Goal: Contribute content: Contribute content

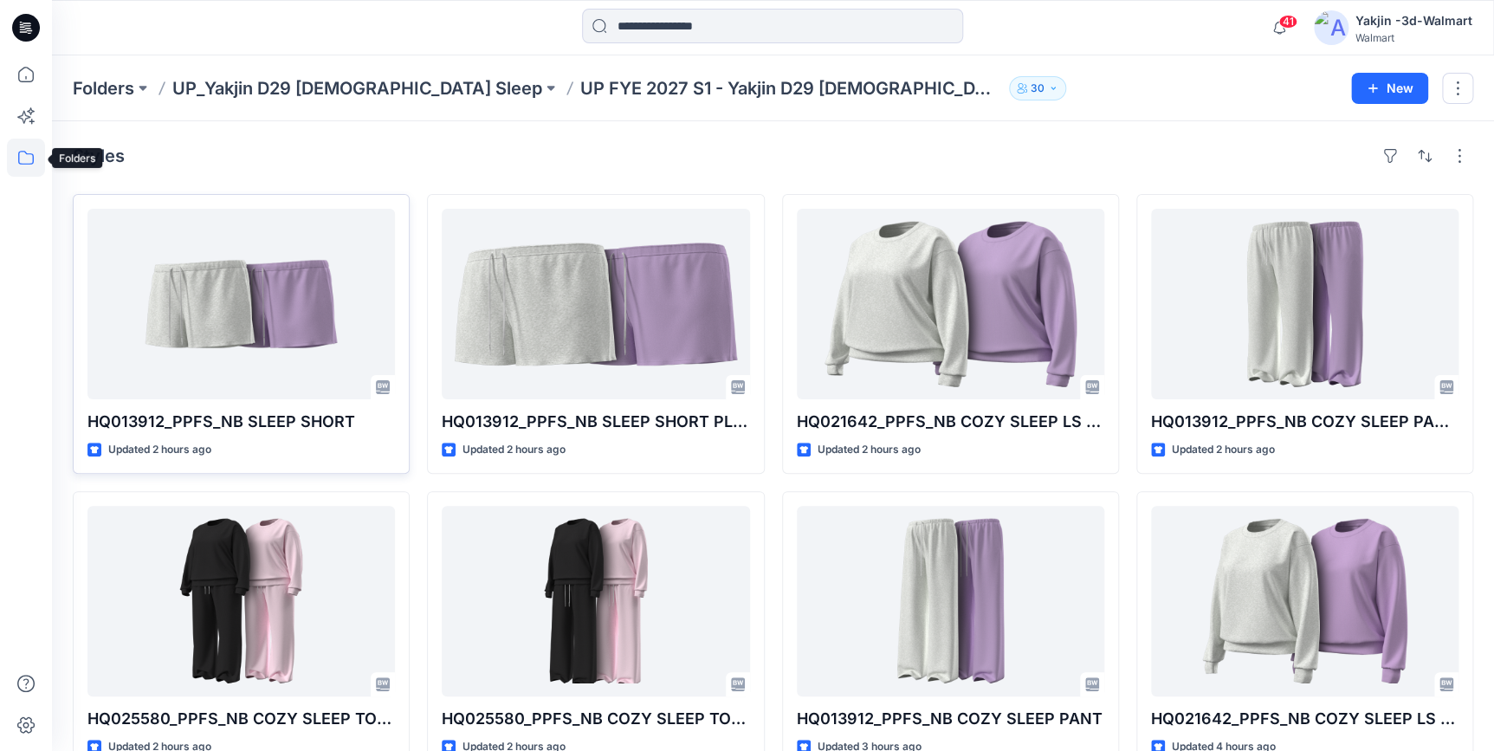
drag, startPoint x: 30, startPoint y: 165, endPoint x: 379, endPoint y: 237, distance: 356.3
click at [30, 165] on icon at bounding box center [26, 158] width 38 height 38
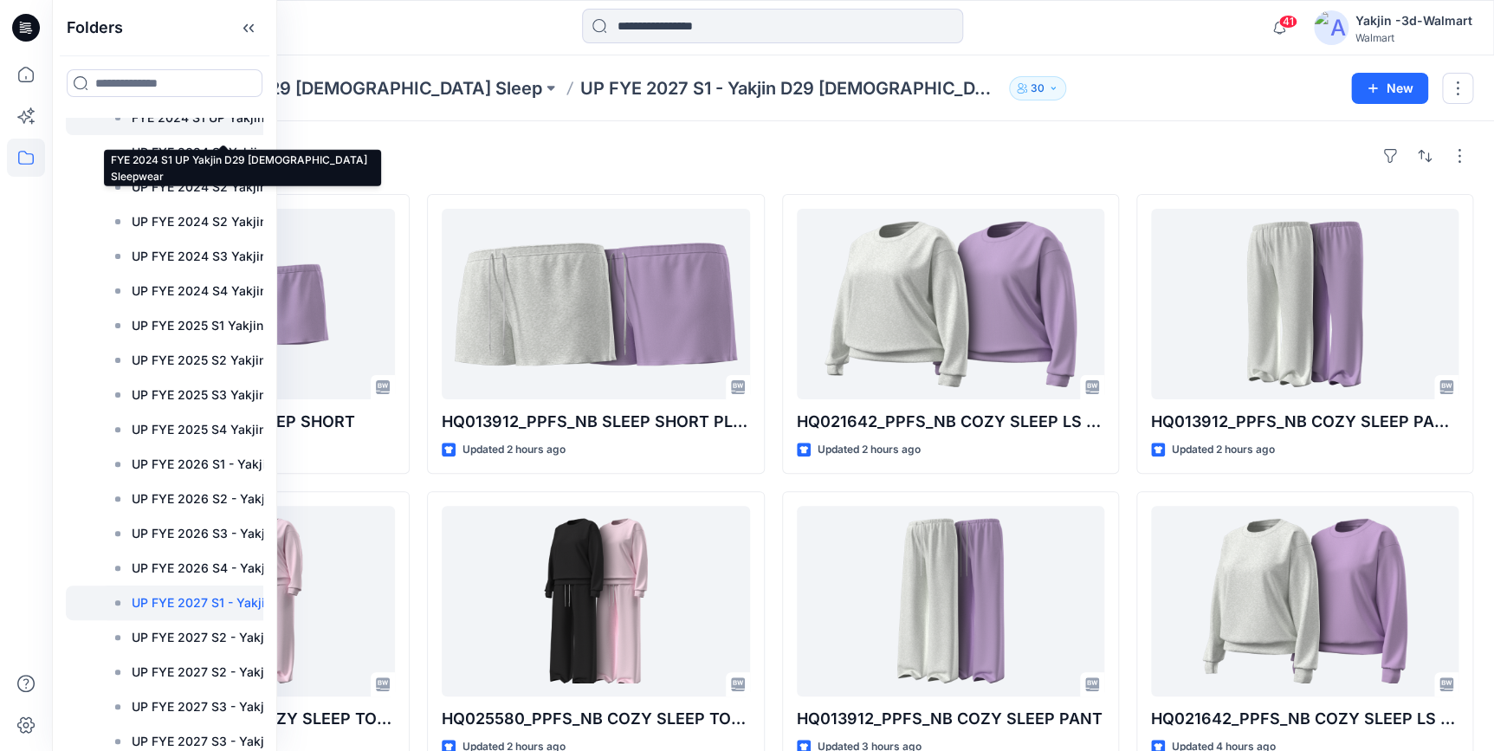
scroll to position [157, 0]
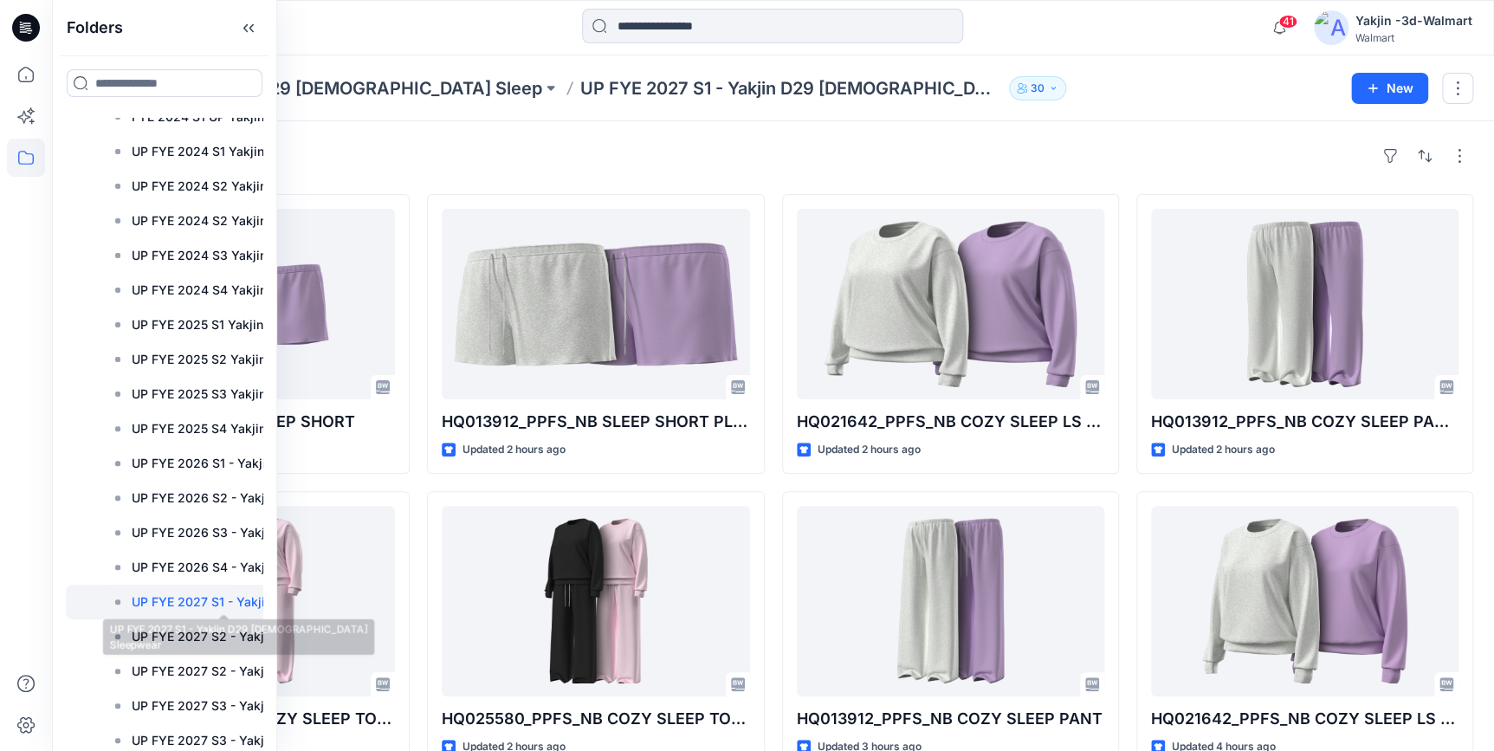
click at [216, 594] on p "UP FYE 2027 S1 - Yakjin D29 [DEMOGRAPHIC_DATA] Sleepwear" at bounding box center [224, 601] width 184 height 21
click at [964, 136] on div "Styles HQ013912_PPFS_NB SLEEP SHORT Updated 2 hours ago HQ025580_PPFS_NB COZY S…" at bounding box center [773, 635] width 1442 height 1029
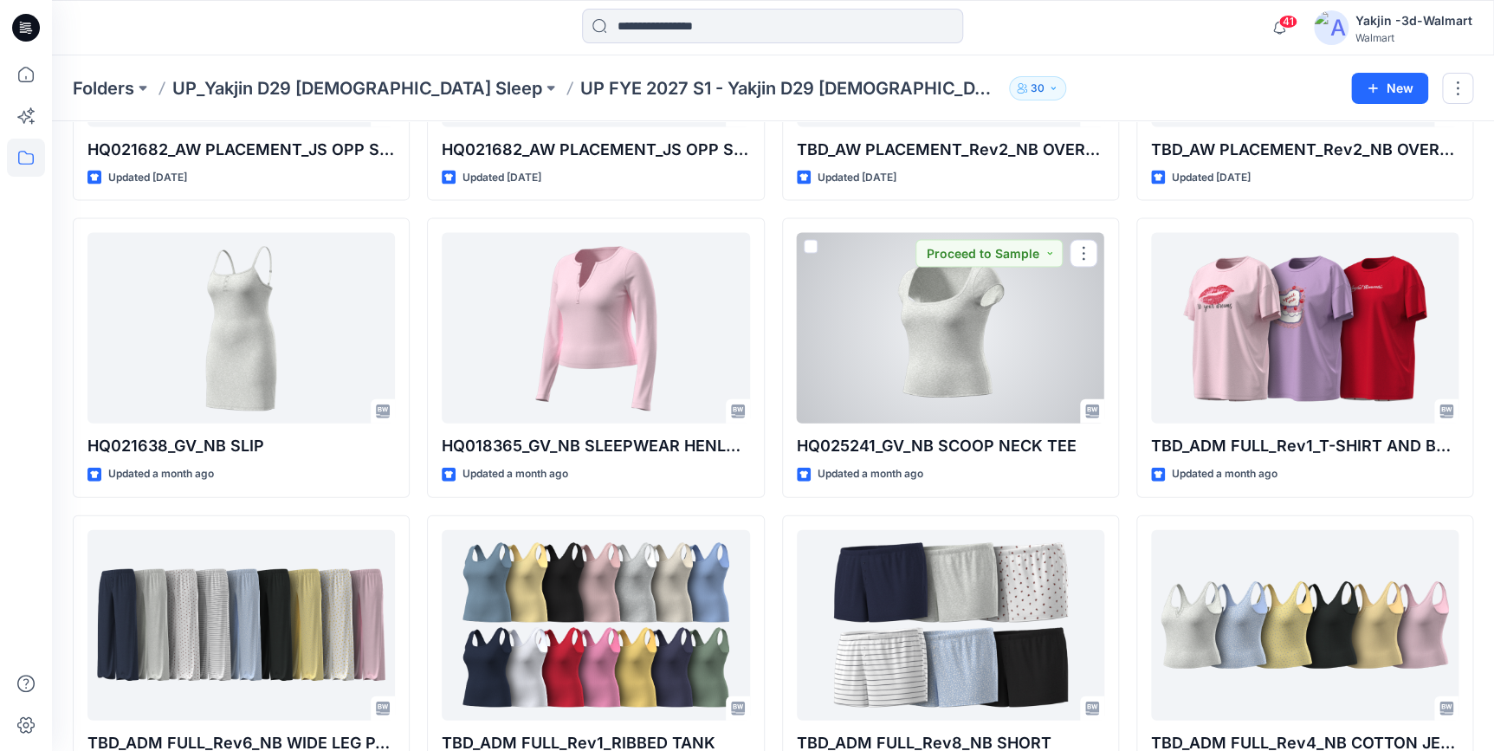
scroll to position [1838, 0]
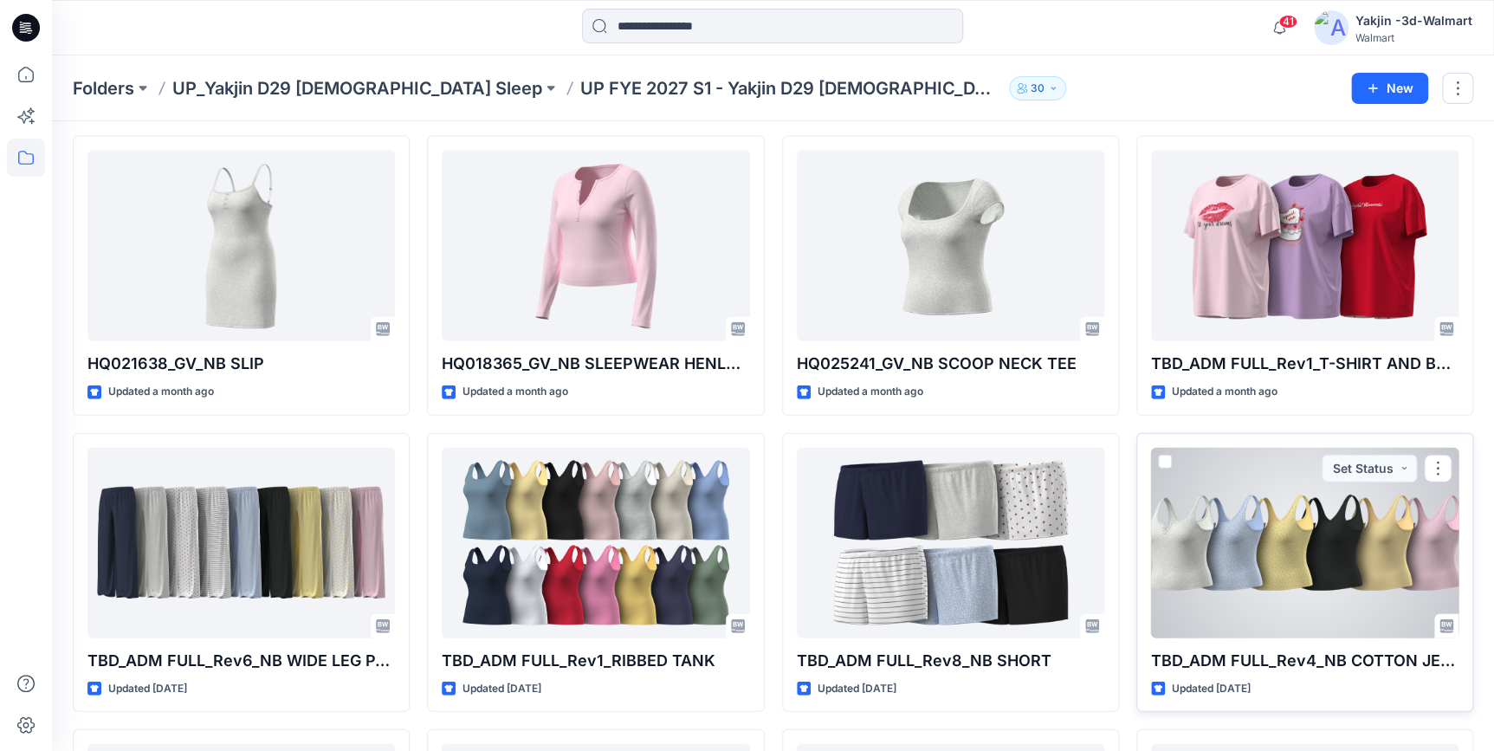
click at [1239, 559] on div at bounding box center [1304, 543] width 307 height 191
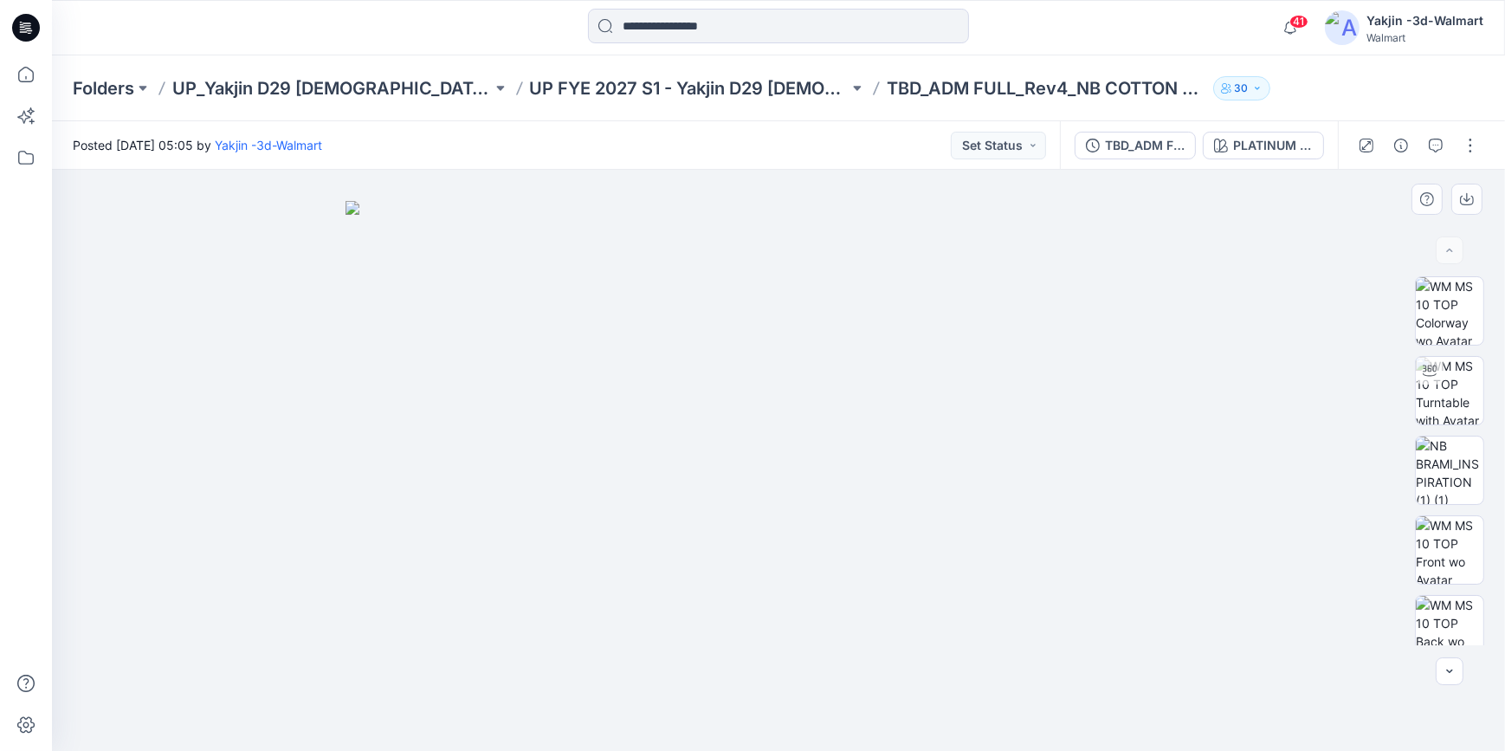
click at [1030, 276] on img at bounding box center [779, 476] width 866 height 551
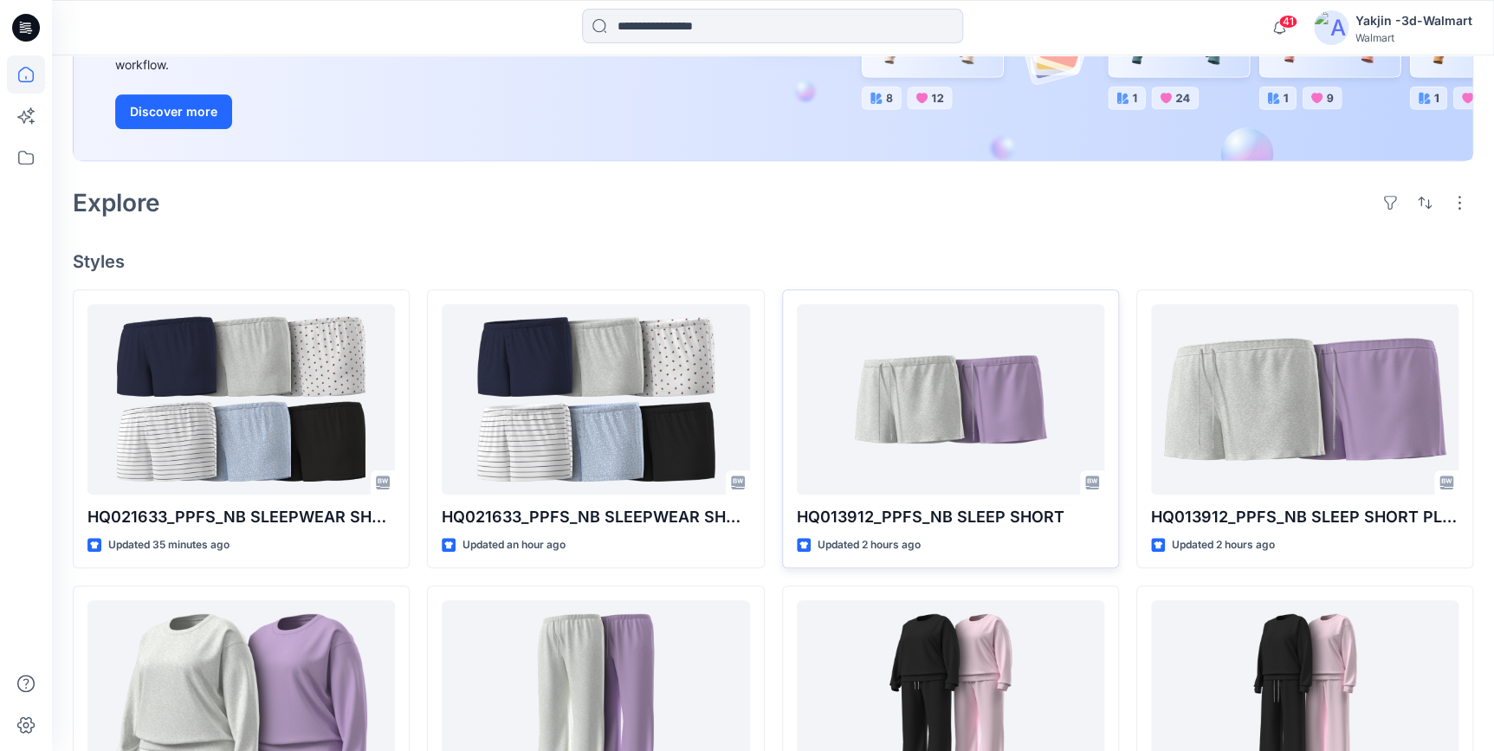
scroll to position [147, 0]
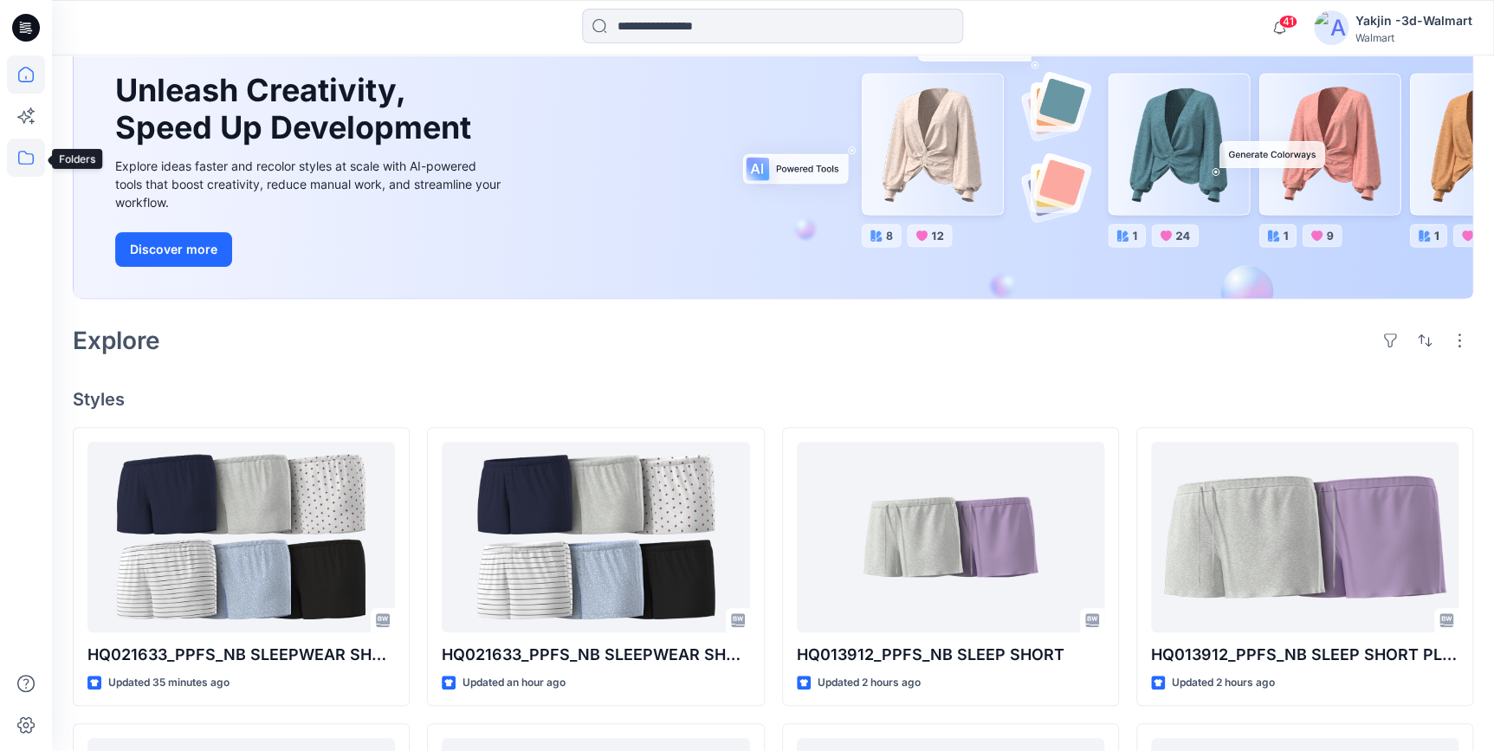
click at [20, 163] on icon at bounding box center [26, 158] width 38 height 38
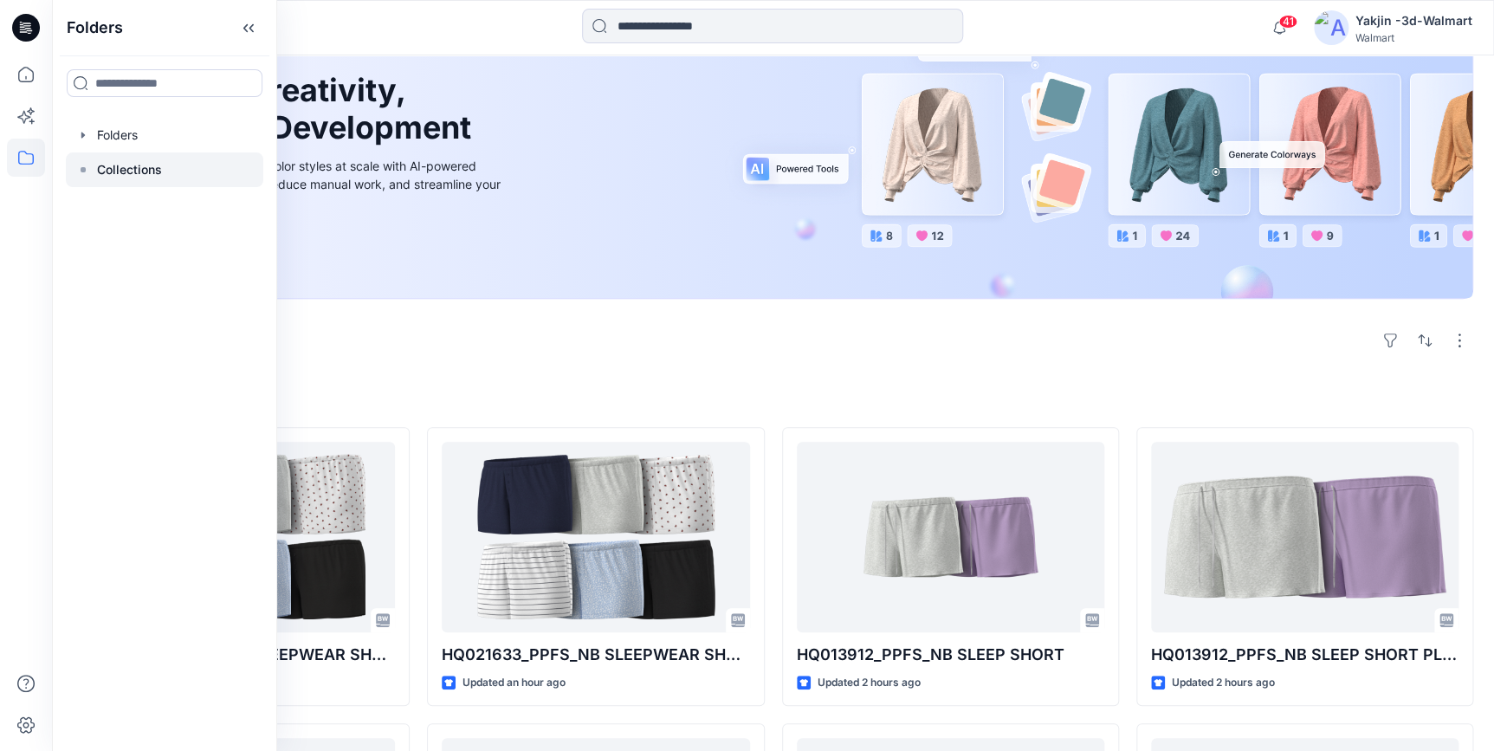
click at [139, 162] on p "Collections" at bounding box center [129, 169] width 65 height 21
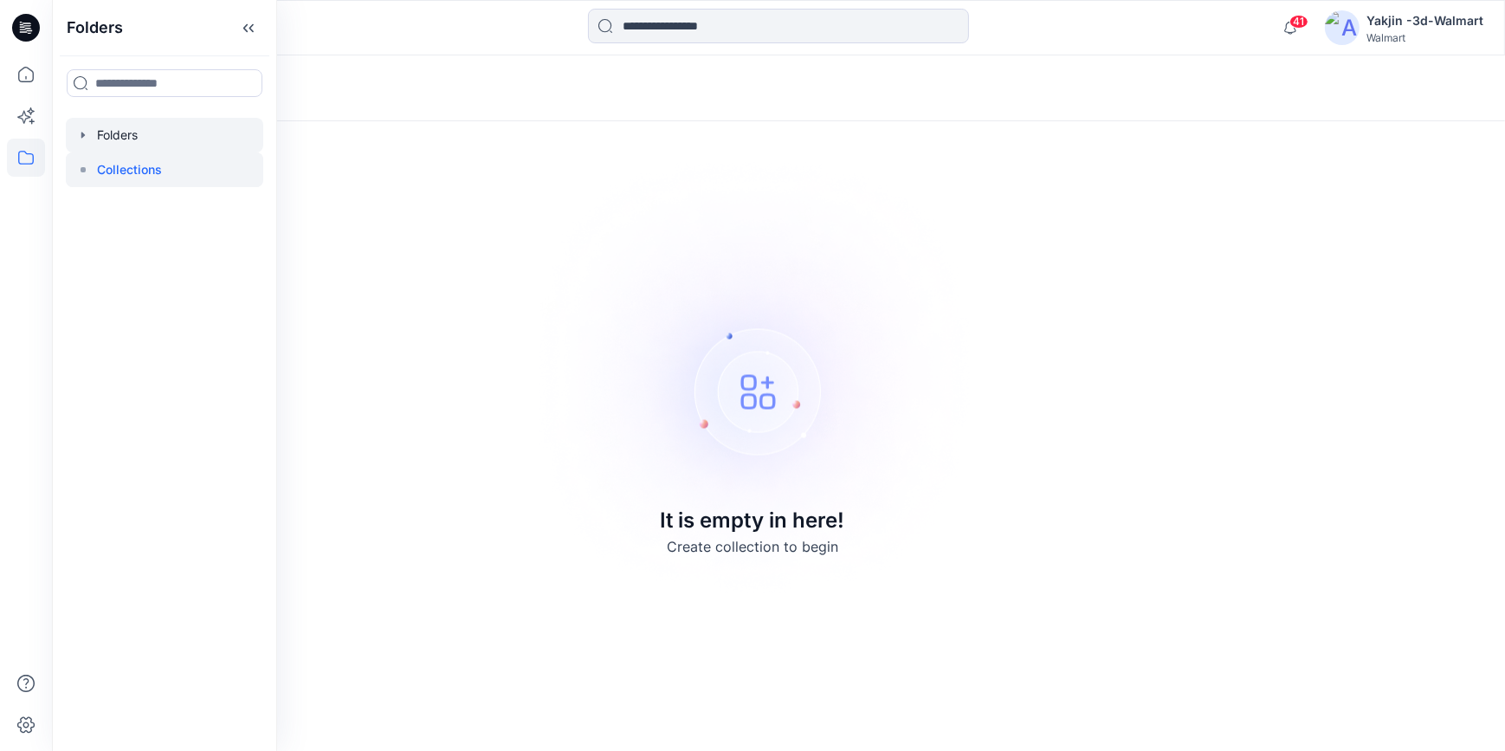
click at [139, 132] on div at bounding box center [164, 135] width 197 height 35
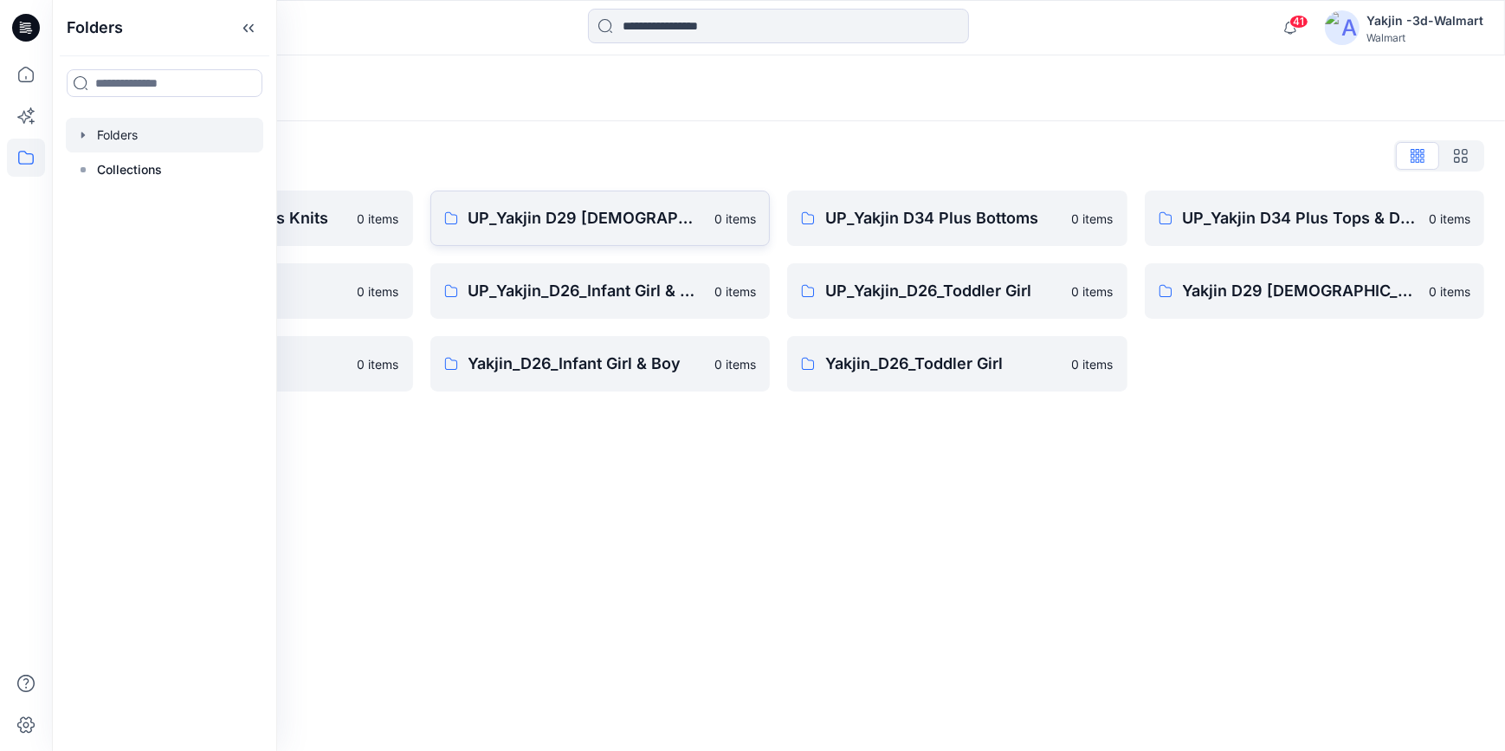
click at [534, 223] on p "UP_Yakjin D29 [DEMOGRAPHIC_DATA] Sleep" at bounding box center [586, 218] width 236 height 24
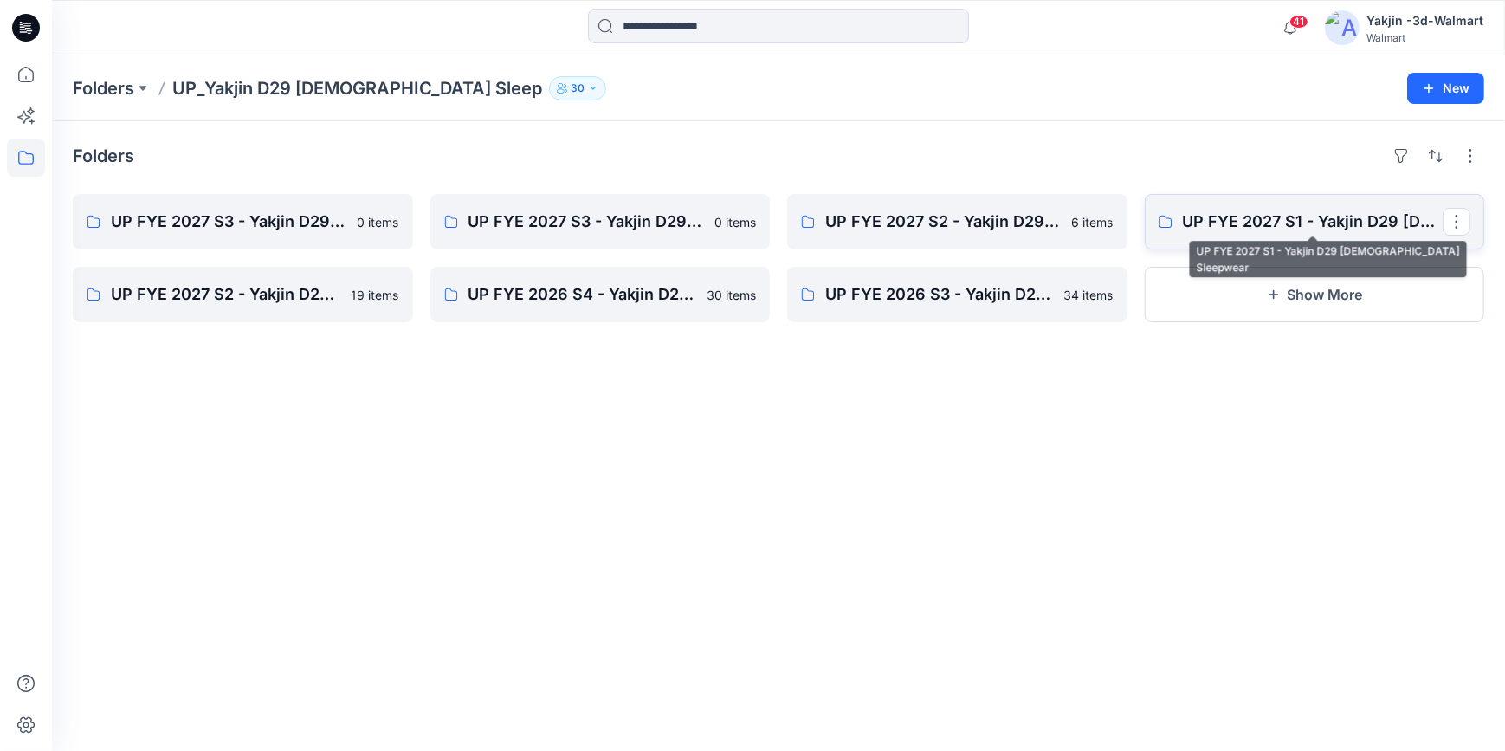
click at [1244, 219] on p "UP FYE 2027 S1 - Yakjin D29 [DEMOGRAPHIC_DATA] Sleepwear" at bounding box center [1313, 222] width 261 height 24
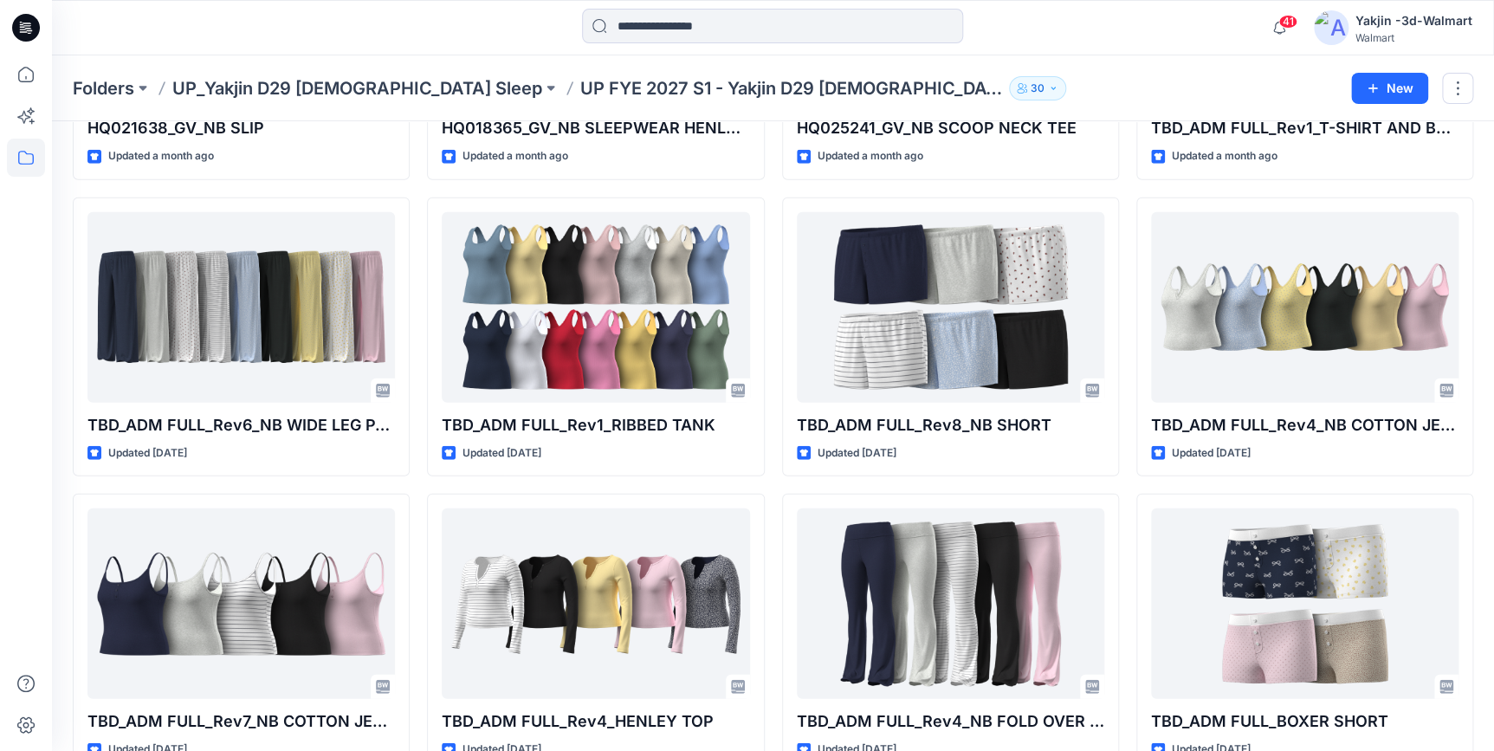
scroll to position [2074, 0]
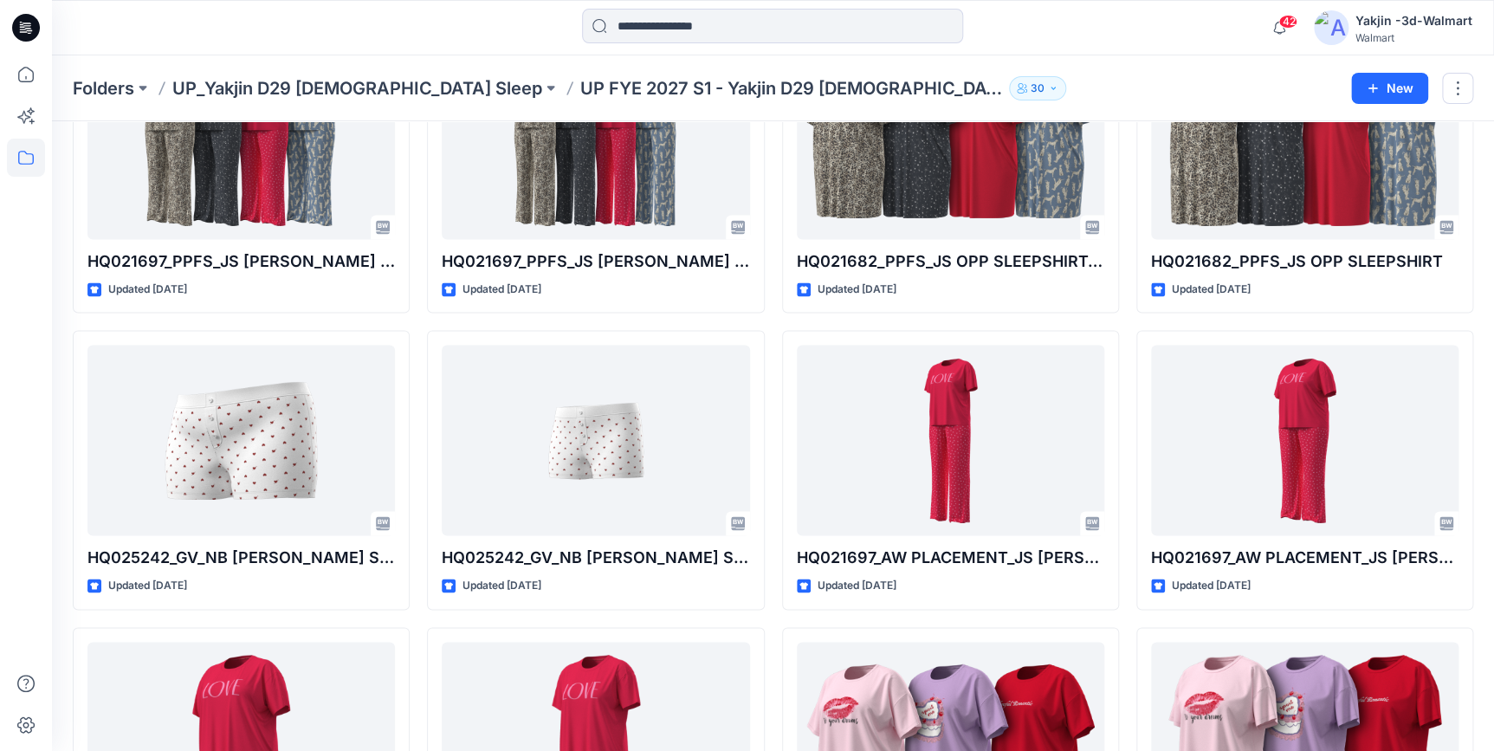
click at [41, 37] on div at bounding box center [25, 27] width 55 height 55
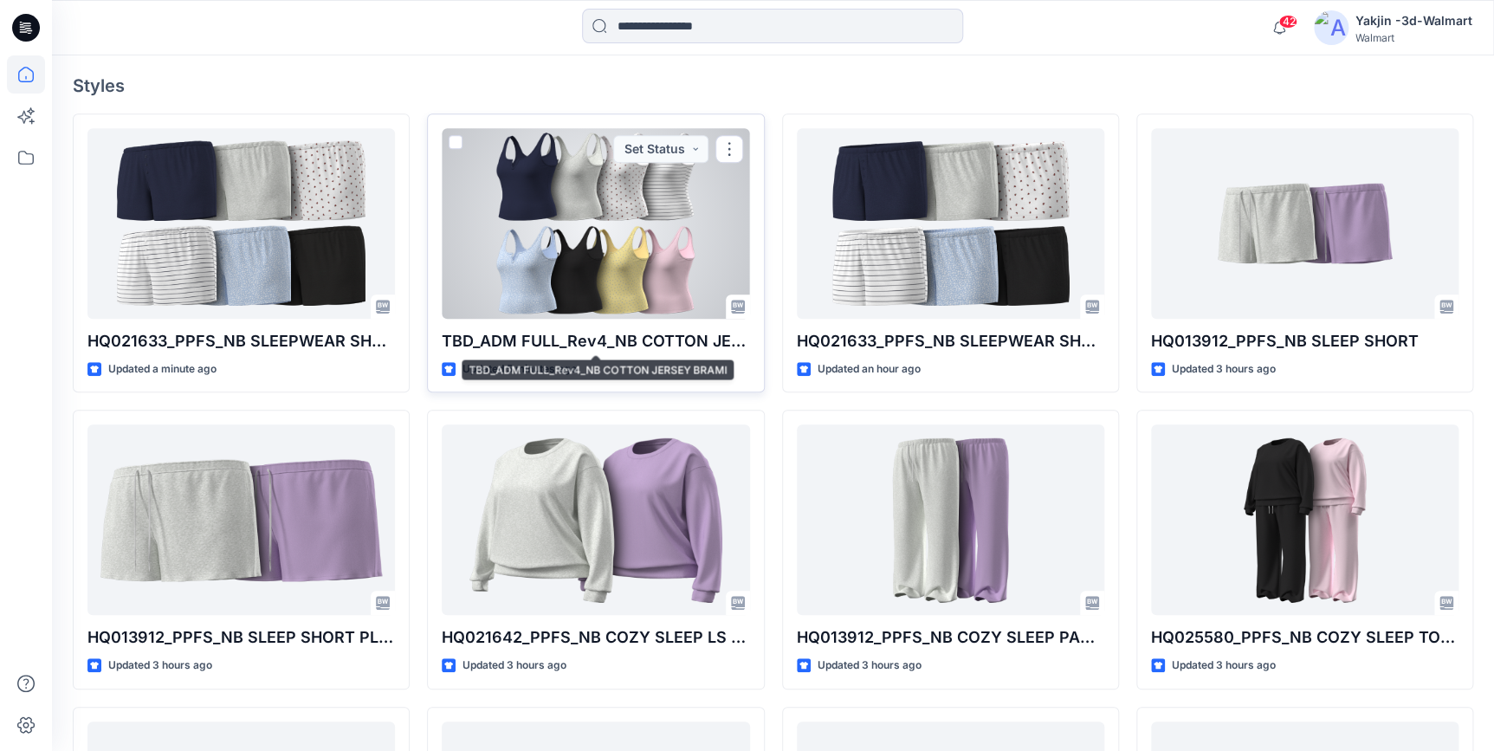
scroll to position [462, 0]
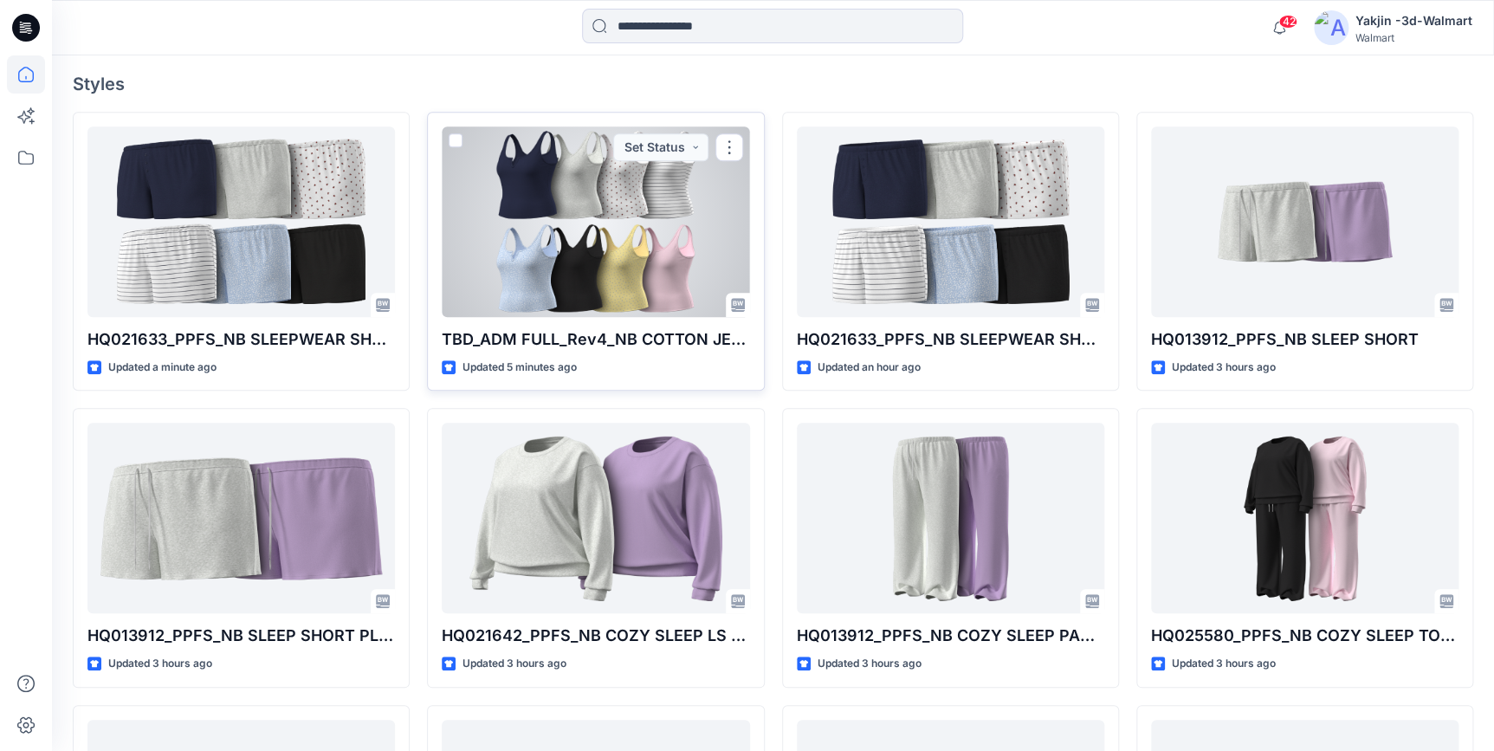
click at [685, 223] on div at bounding box center [595, 221] width 307 height 191
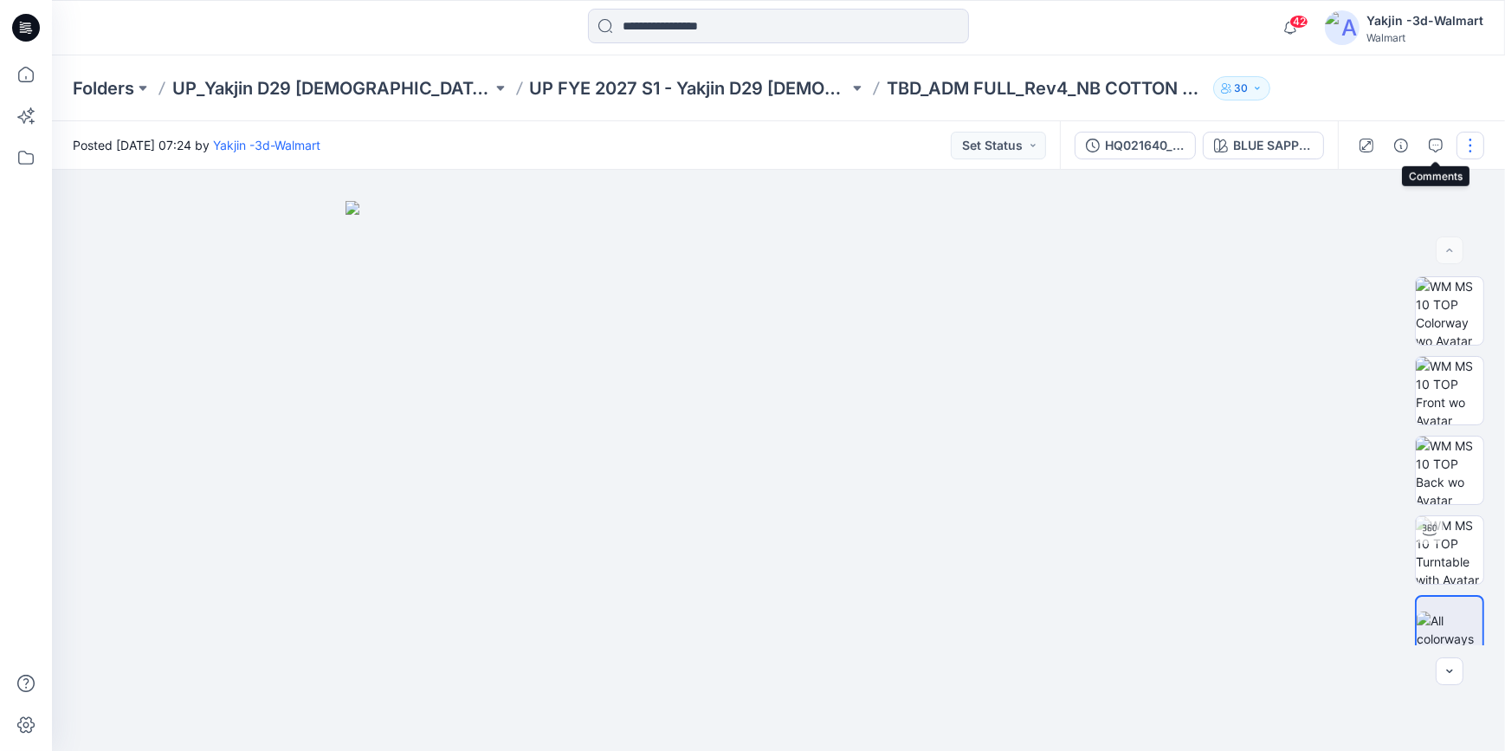
click at [1359, 147] on button "button" at bounding box center [1471, 146] width 28 height 28
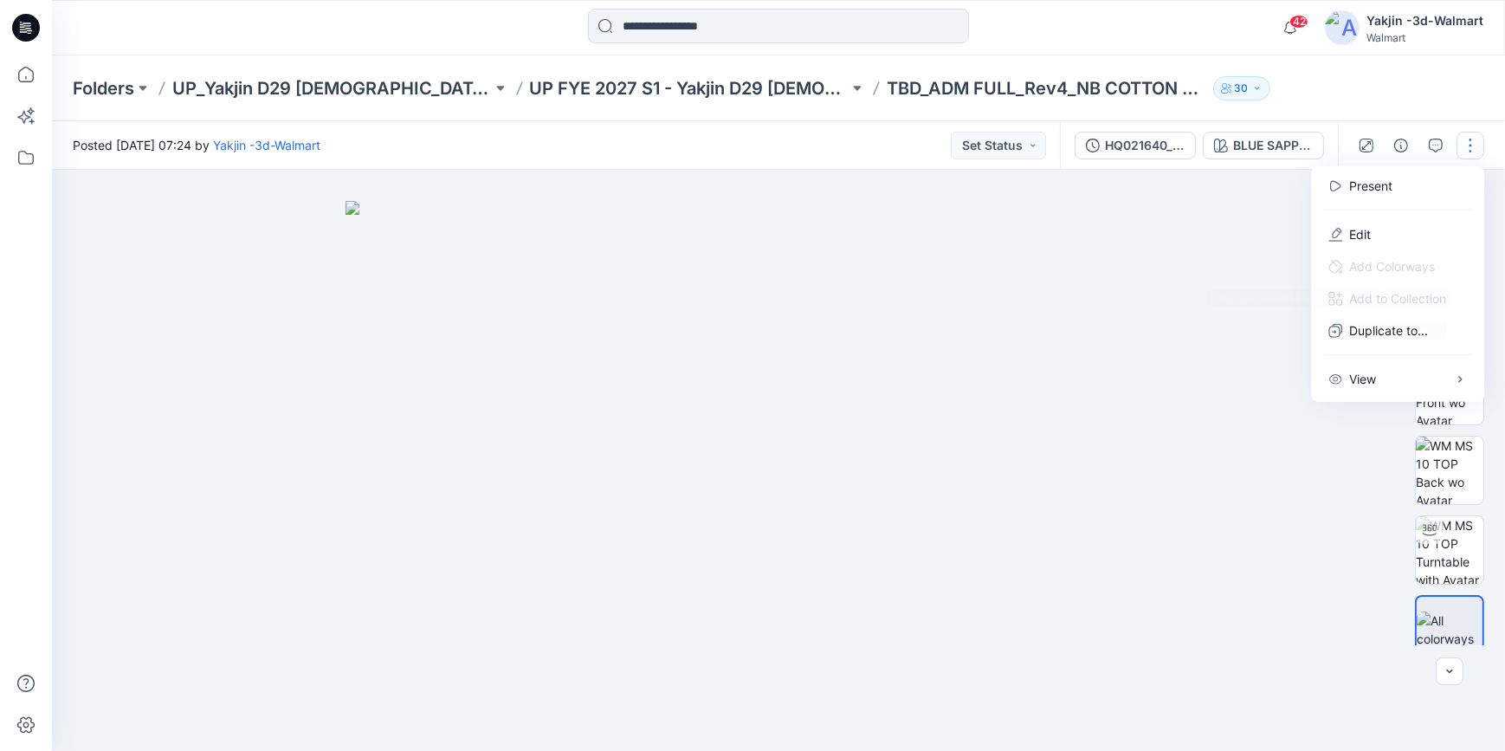
drag, startPoint x: 1217, startPoint y: 486, endPoint x: 1389, endPoint y: 421, distance: 184.2
click at [1218, 485] on div at bounding box center [778, 460] width 1453 height 581
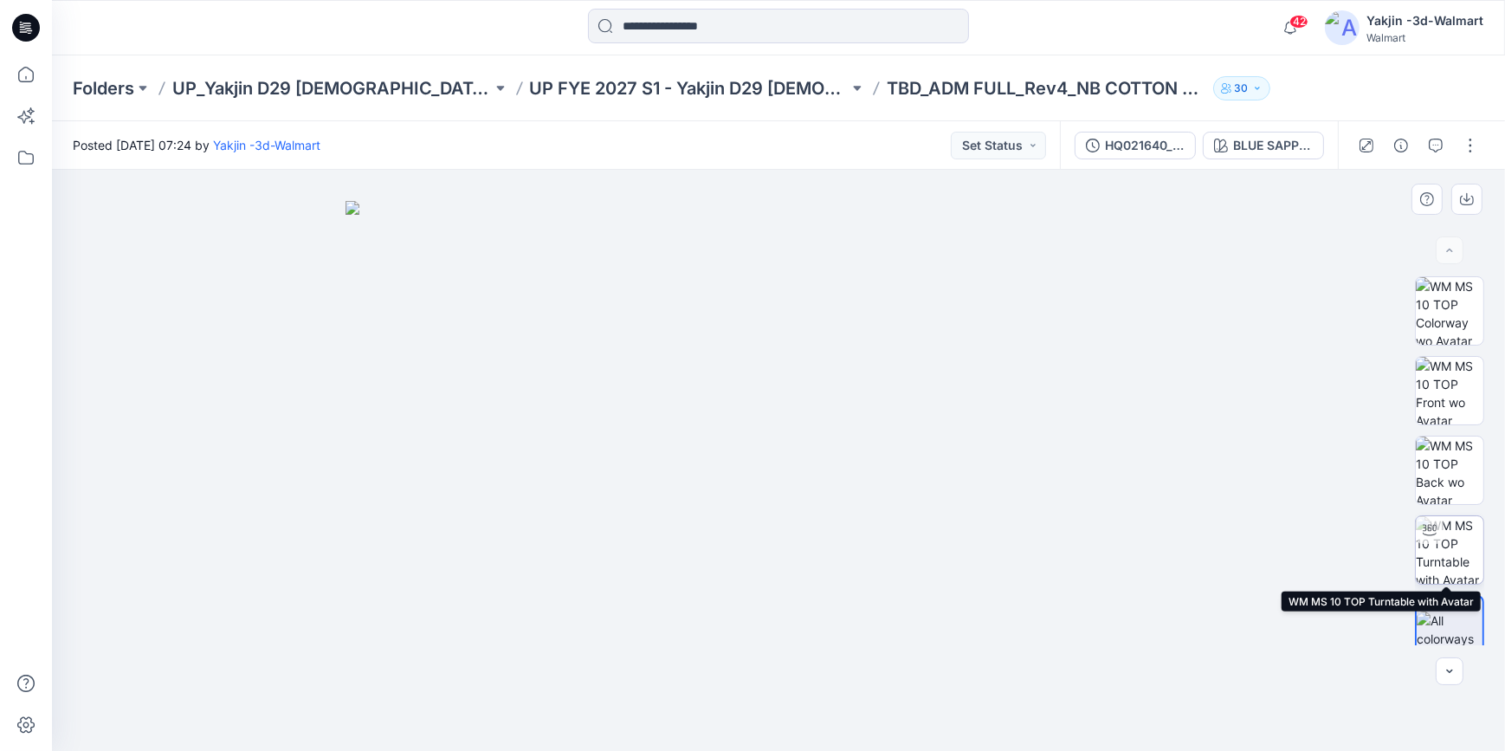
click at [1359, 533] on img at bounding box center [1450, 550] width 68 height 68
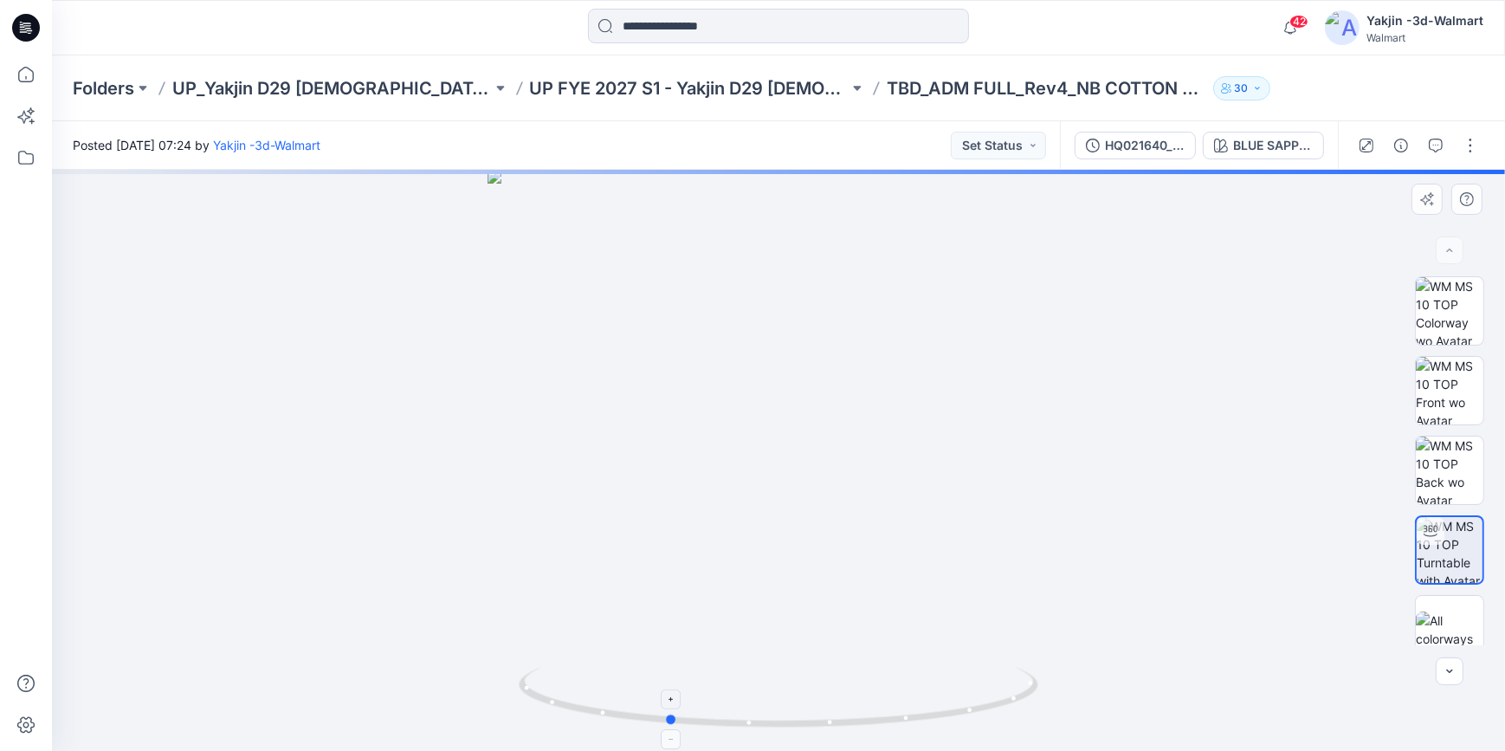
drag, startPoint x: 971, startPoint y: 718, endPoint x: 860, endPoint y: 719, distance: 110.8
click at [860, 675] on icon at bounding box center [781, 699] width 524 height 65
click at [1359, 164] on div at bounding box center [1418, 145] width 160 height 48
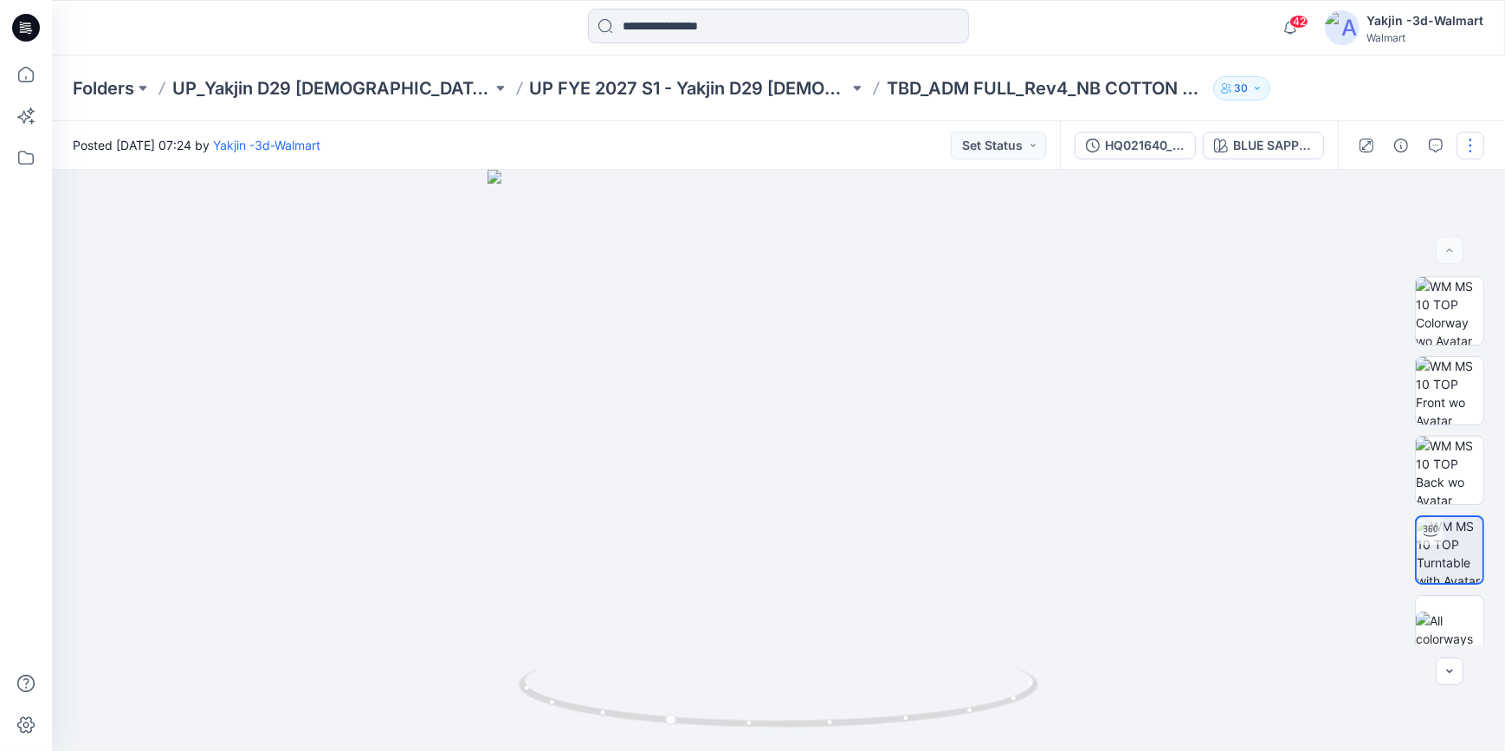
click at [1359, 147] on button "button" at bounding box center [1471, 146] width 28 height 28
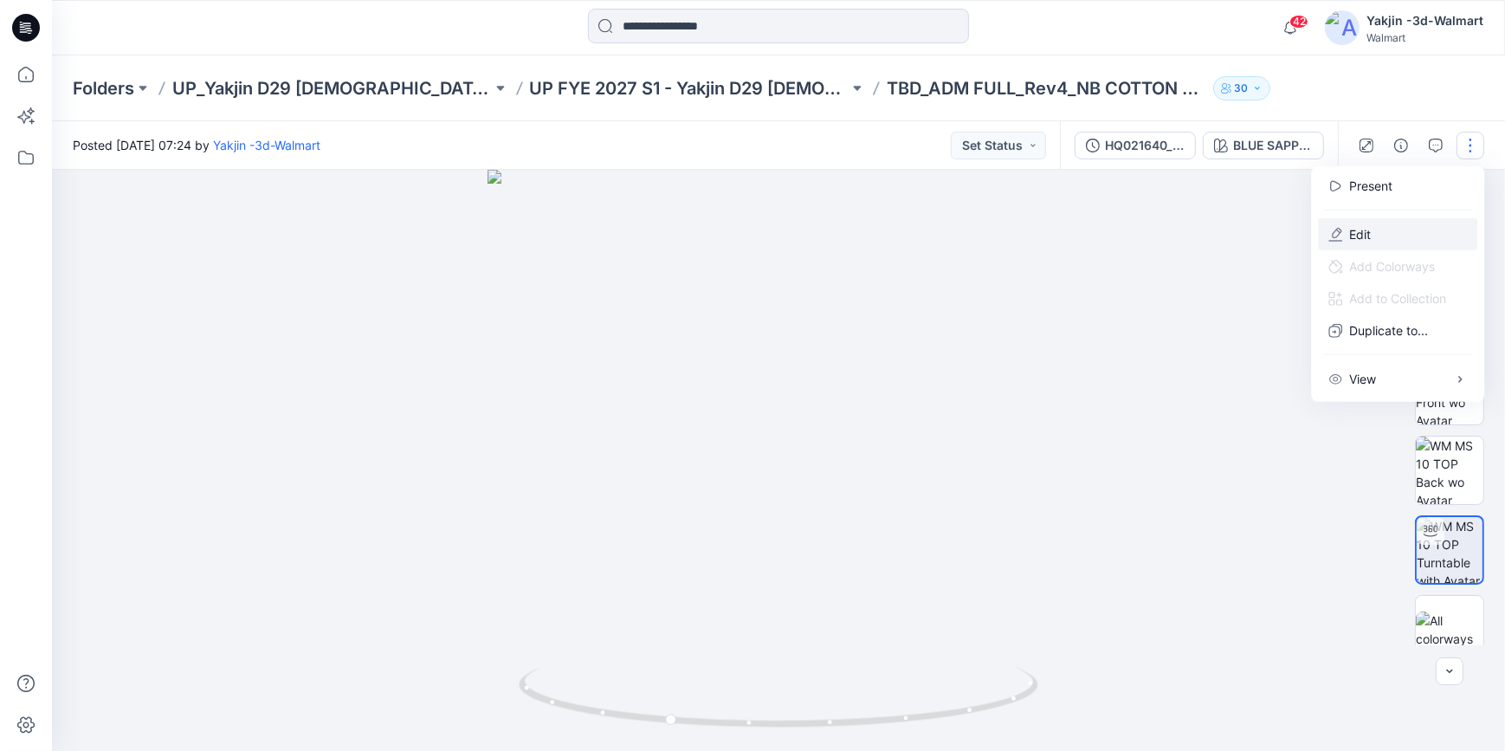
click at [1359, 231] on button "Edit" at bounding box center [1397, 234] width 159 height 32
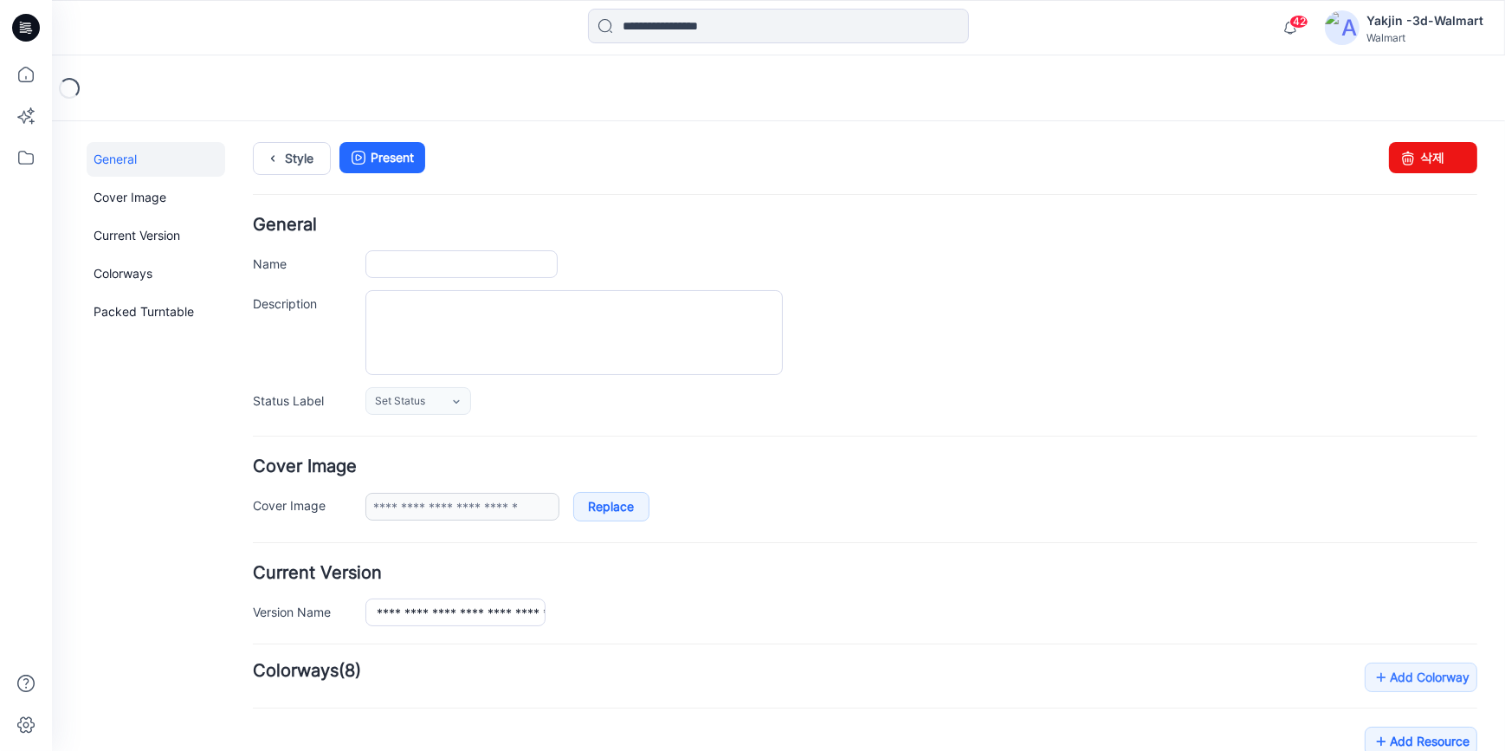
type input "**********"
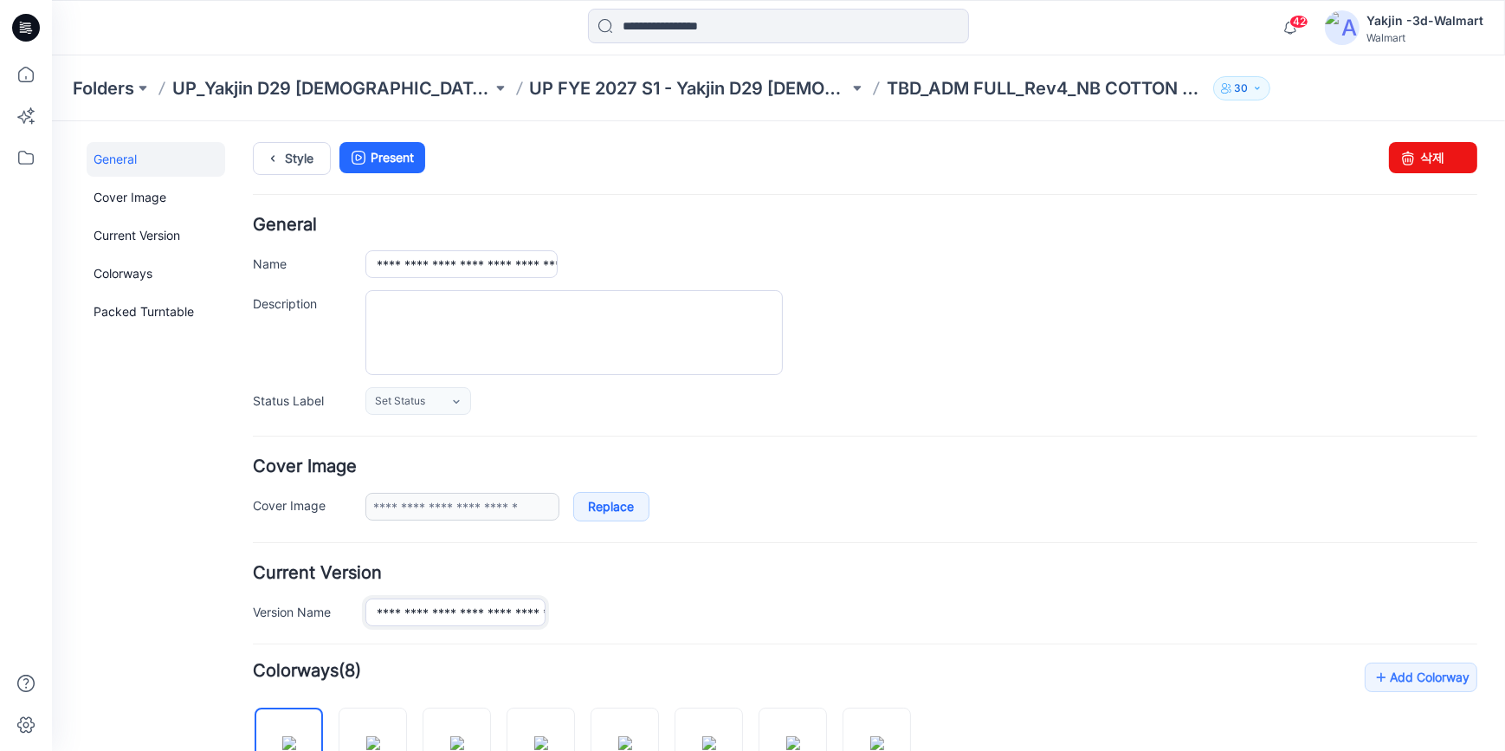
scroll to position [0, 67]
drag, startPoint x: 475, startPoint y: 618, endPoint x: 684, endPoint y: 628, distance: 208.9
click at [684, 636] on form "**********" at bounding box center [865, 756] width 1224 height 1081
drag, startPoint x: 374, startPoint y: 268, endPoint x: 916, endPoint y: 316, distance: 544.3
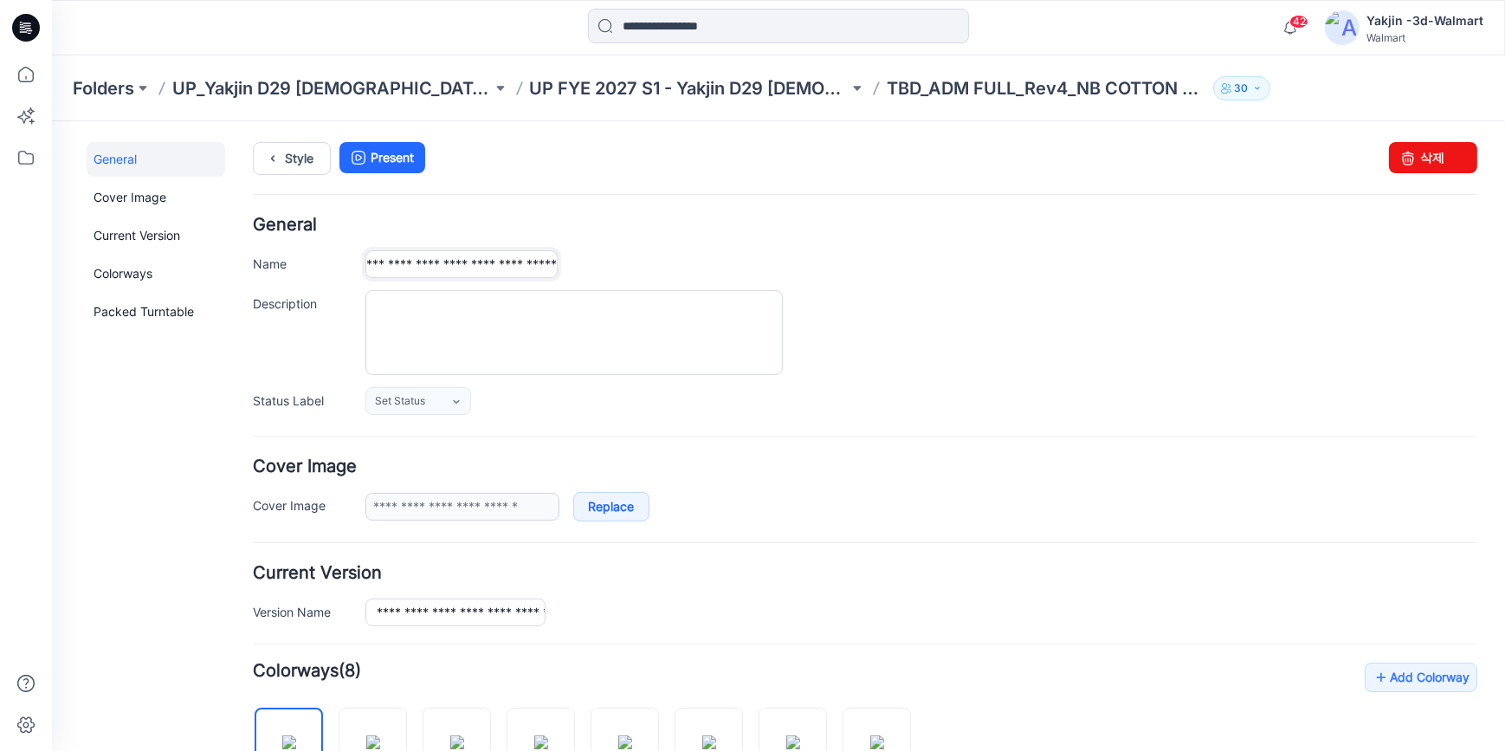
click at [846, 289] on div "**********" at bounding box center [865, 315] width 1224 height 198
paste input "text"
type input "**********"
click at [1029, 401] on div "Set Status Set Status *Revision Requested TD - Need to Review PD - Need to Revi…" at bounding box center [921, 400] width 1112 height 28
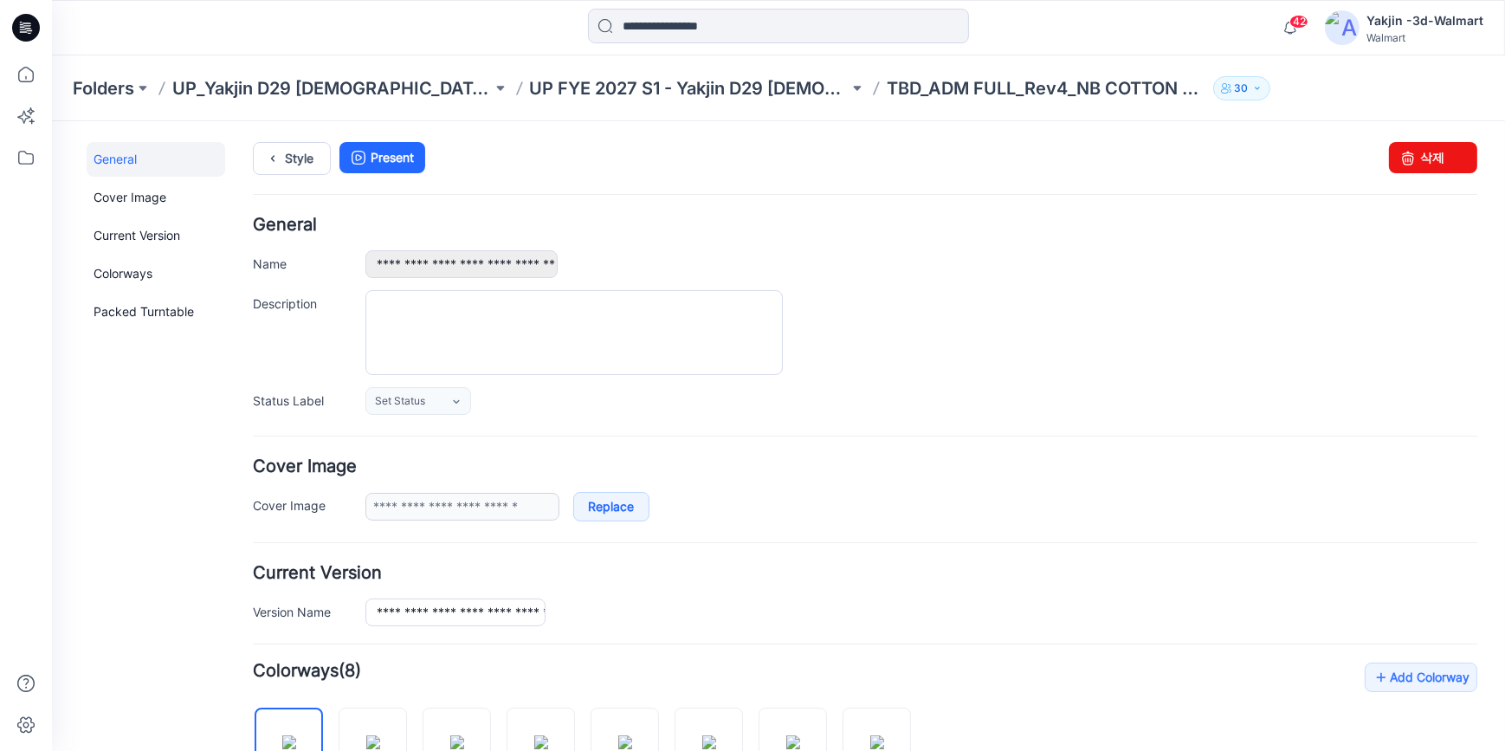
scroll to position [0, 0]
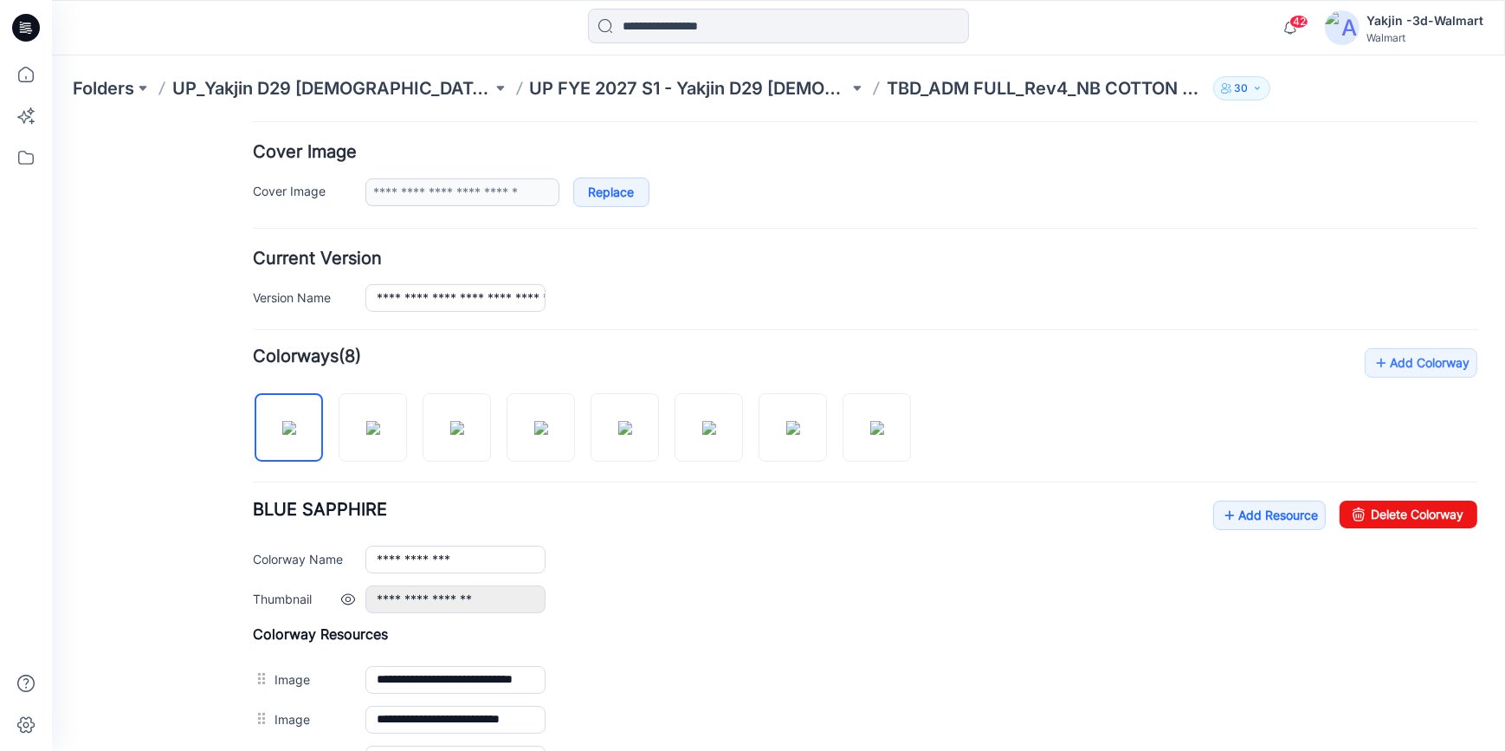
click at [907, 597] on div "**********" at bounding box center [921, 599] width 1112 height 28
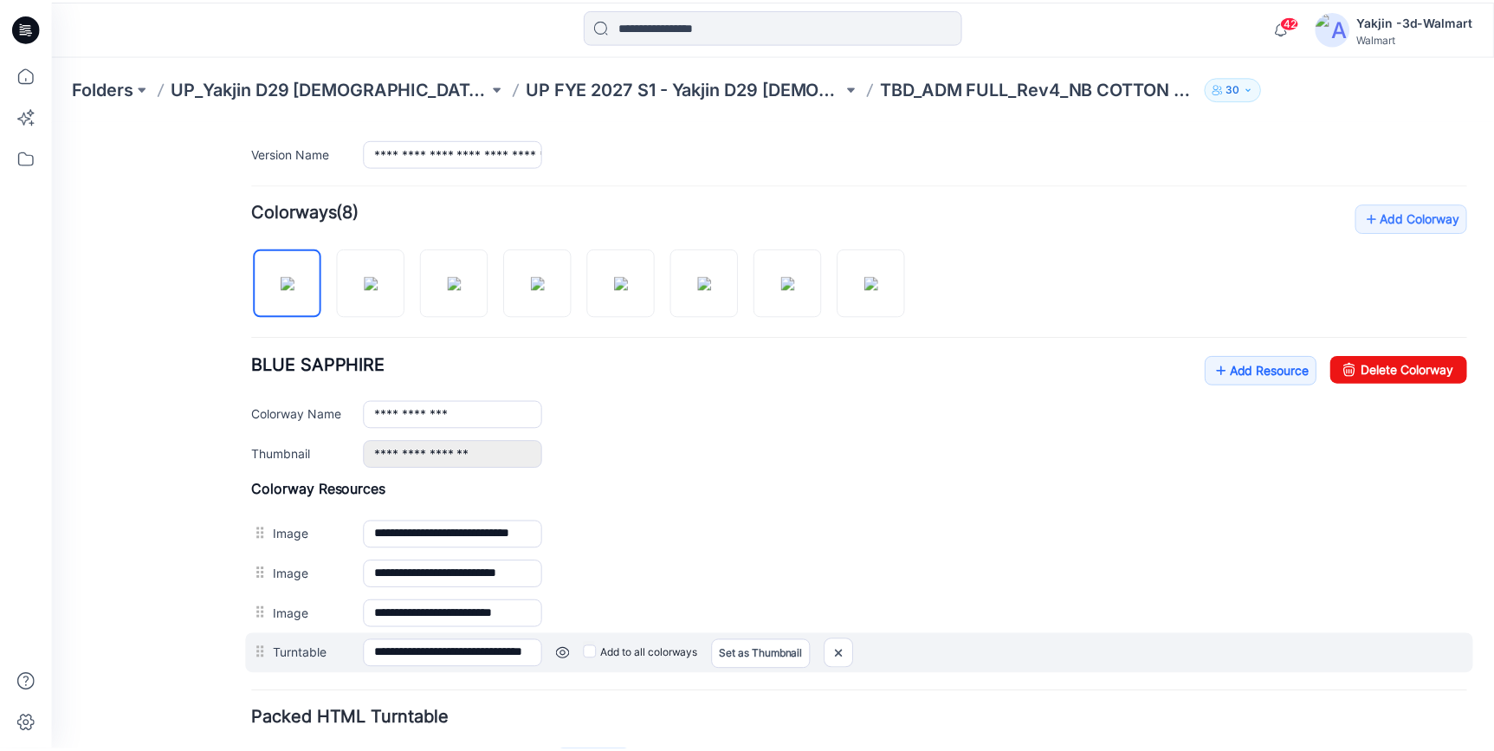
scroll to position [579, 0]
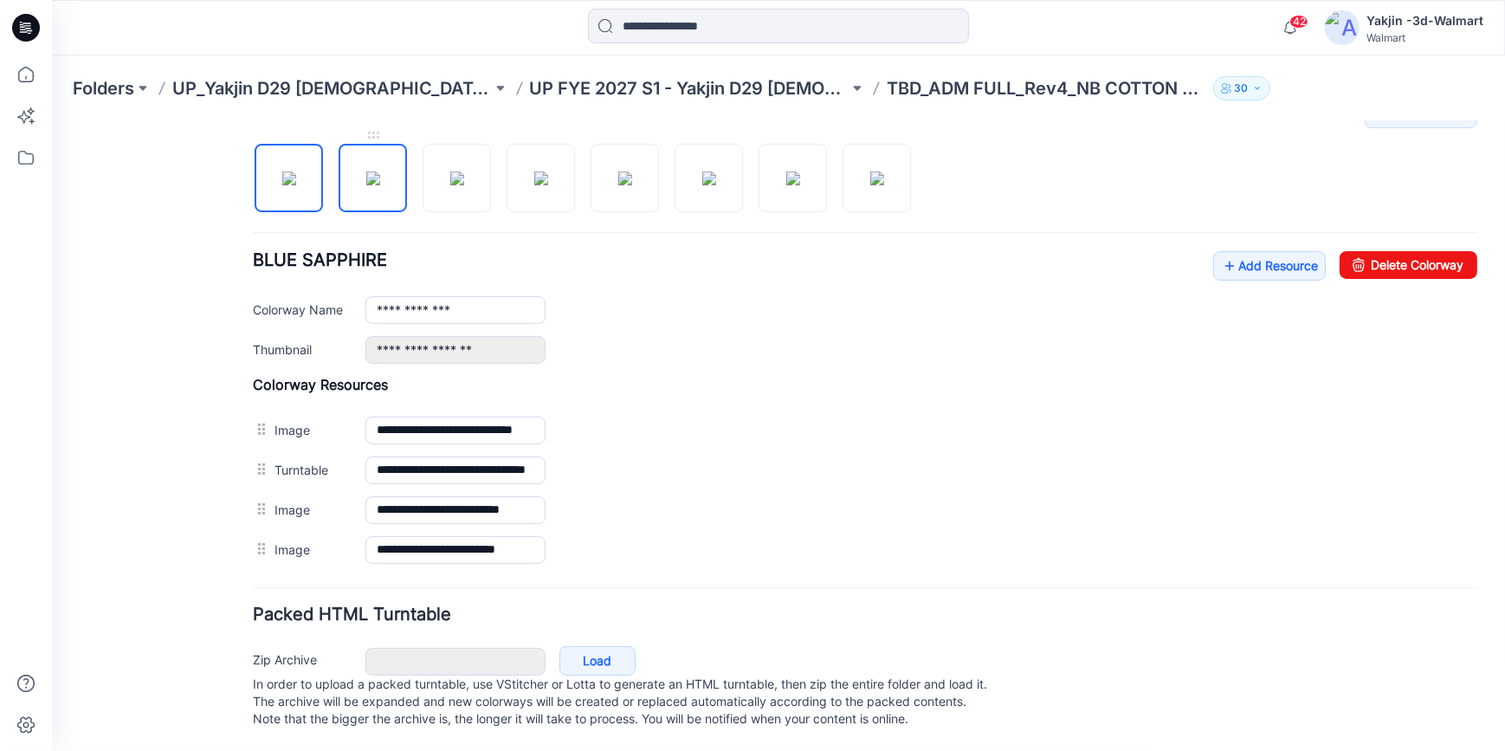
click at [366, 171] on img at bounding box center [373, 178] width 14 height 14
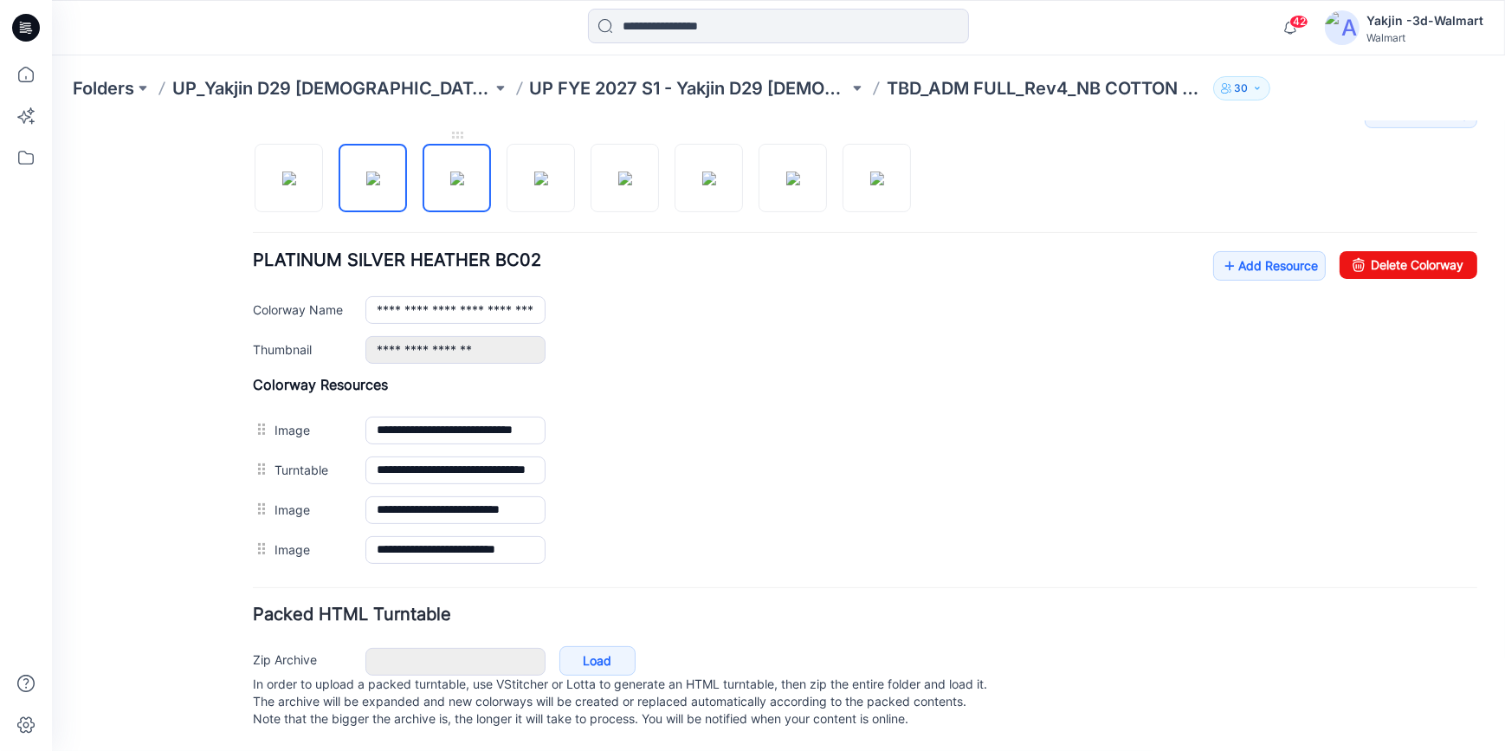
click at [464, 171] on img at bounding box center [457, 178] width 14 height 14
click at [488, 190] on link at bounding box center [457, 177] width 68 height 68
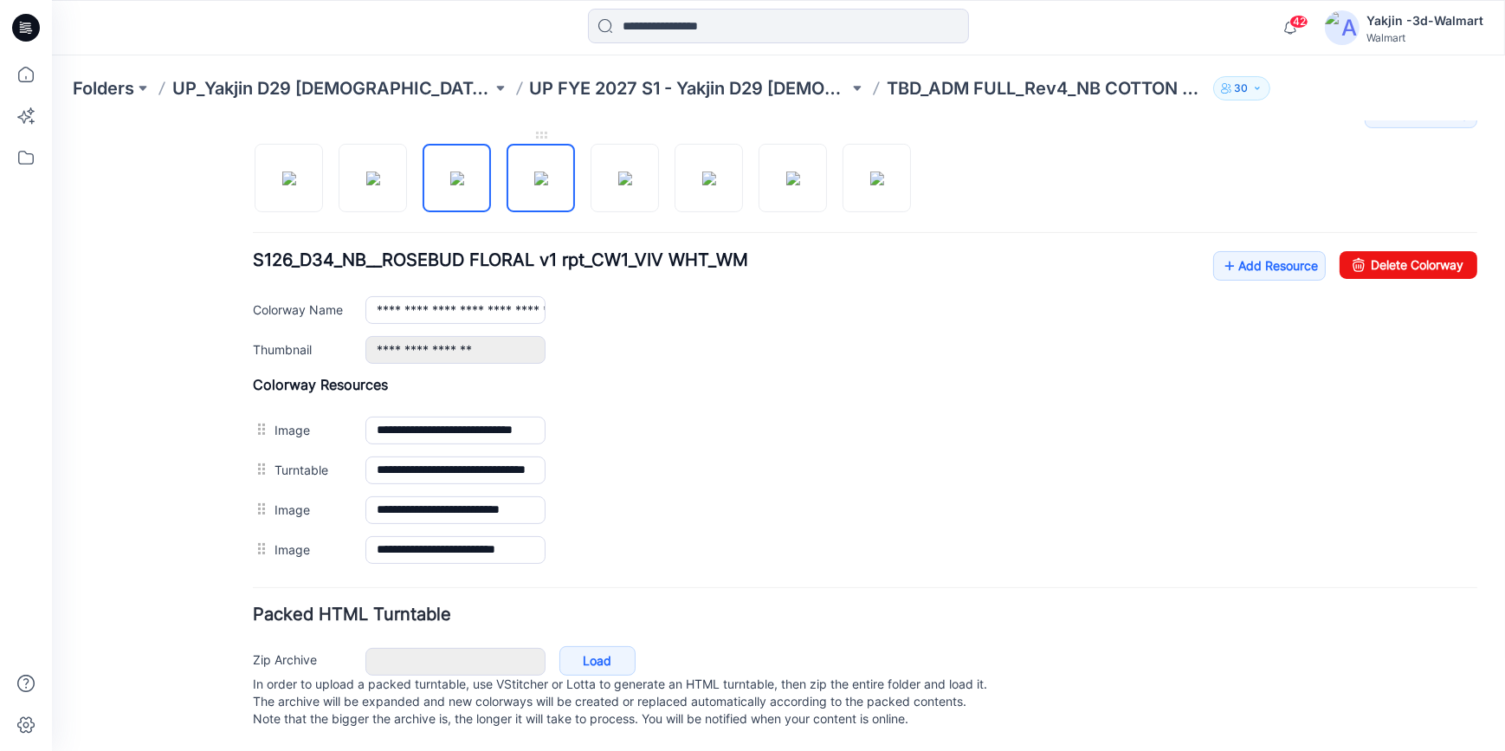
click at [548, 175] on img at bounding box center [541, 178] width 14 height 14
click at [632, 174] on img at bounding box center [625, 178] width 14 height 14
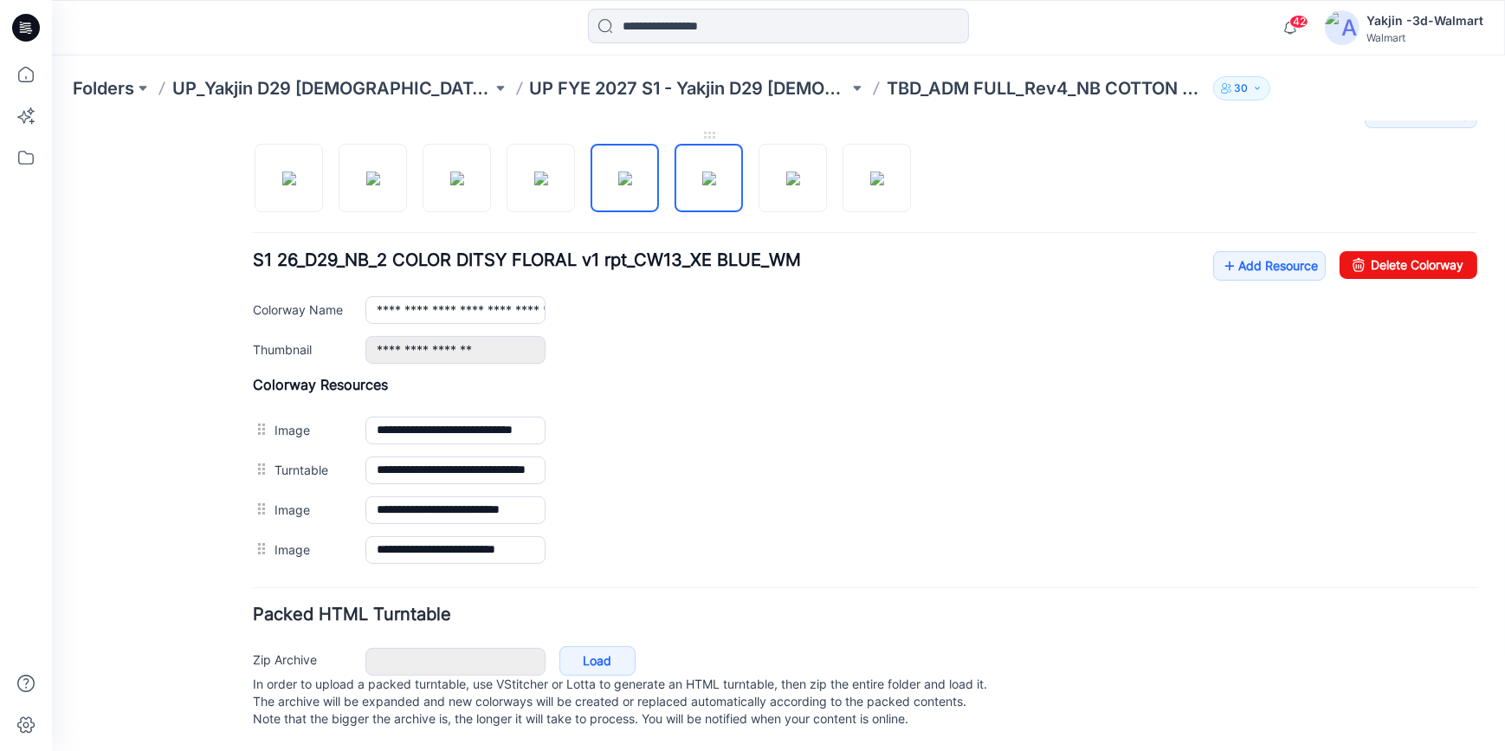
click at [716, 171] on img at bounding box center [709, 178] width 14 height 14
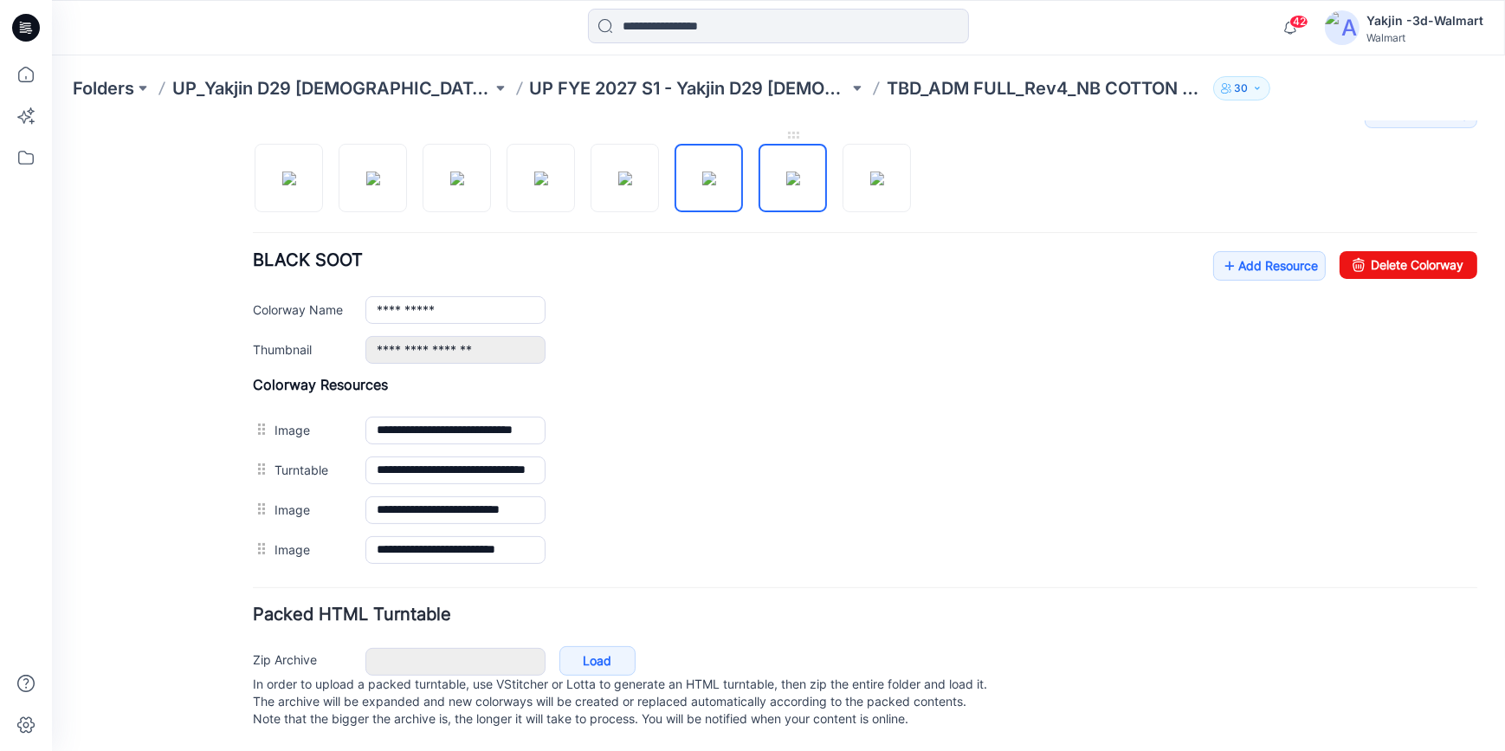
click at [800, 178] on img at bounding box center [793, 178] width 14 height 14
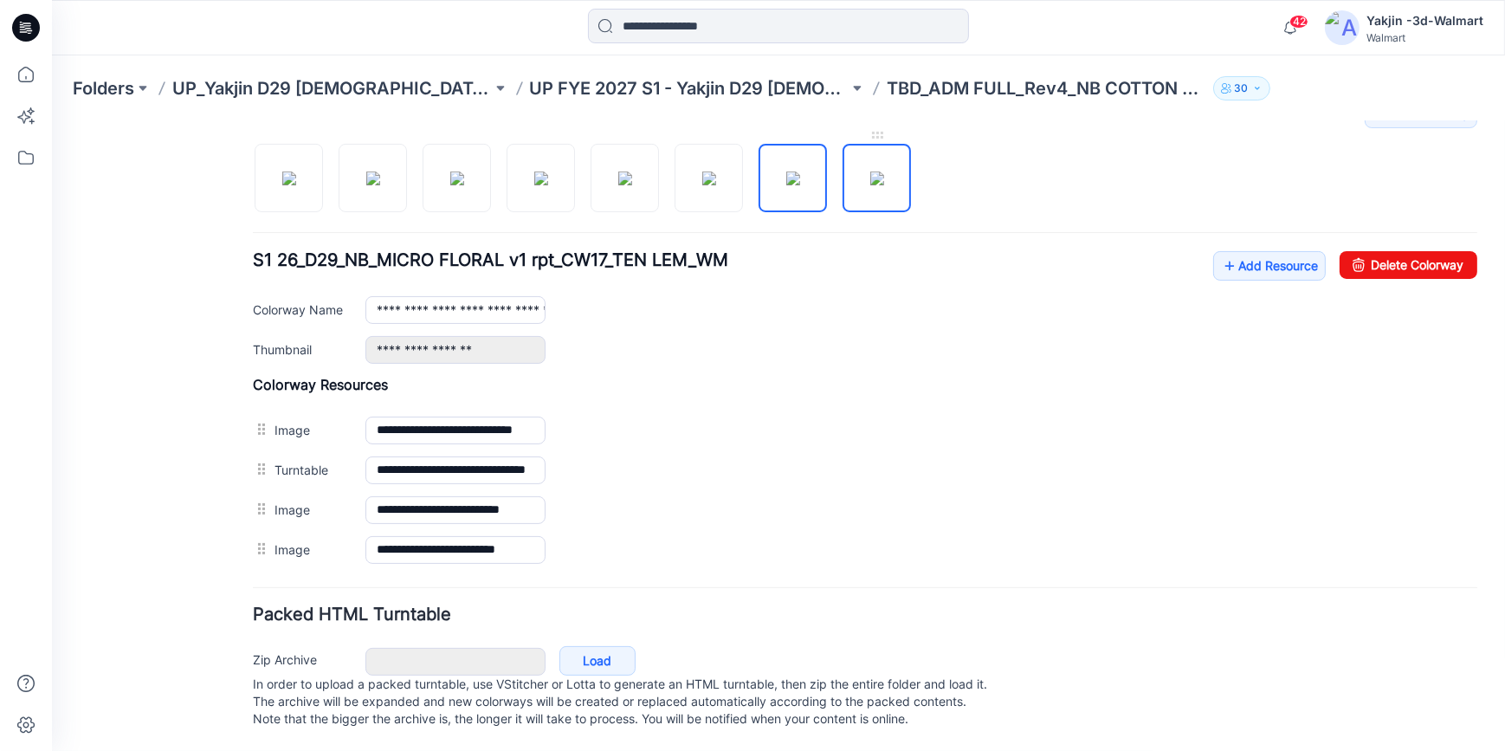
click at [882, 194] on link at bounding box center [877, 177] width 68 height 68
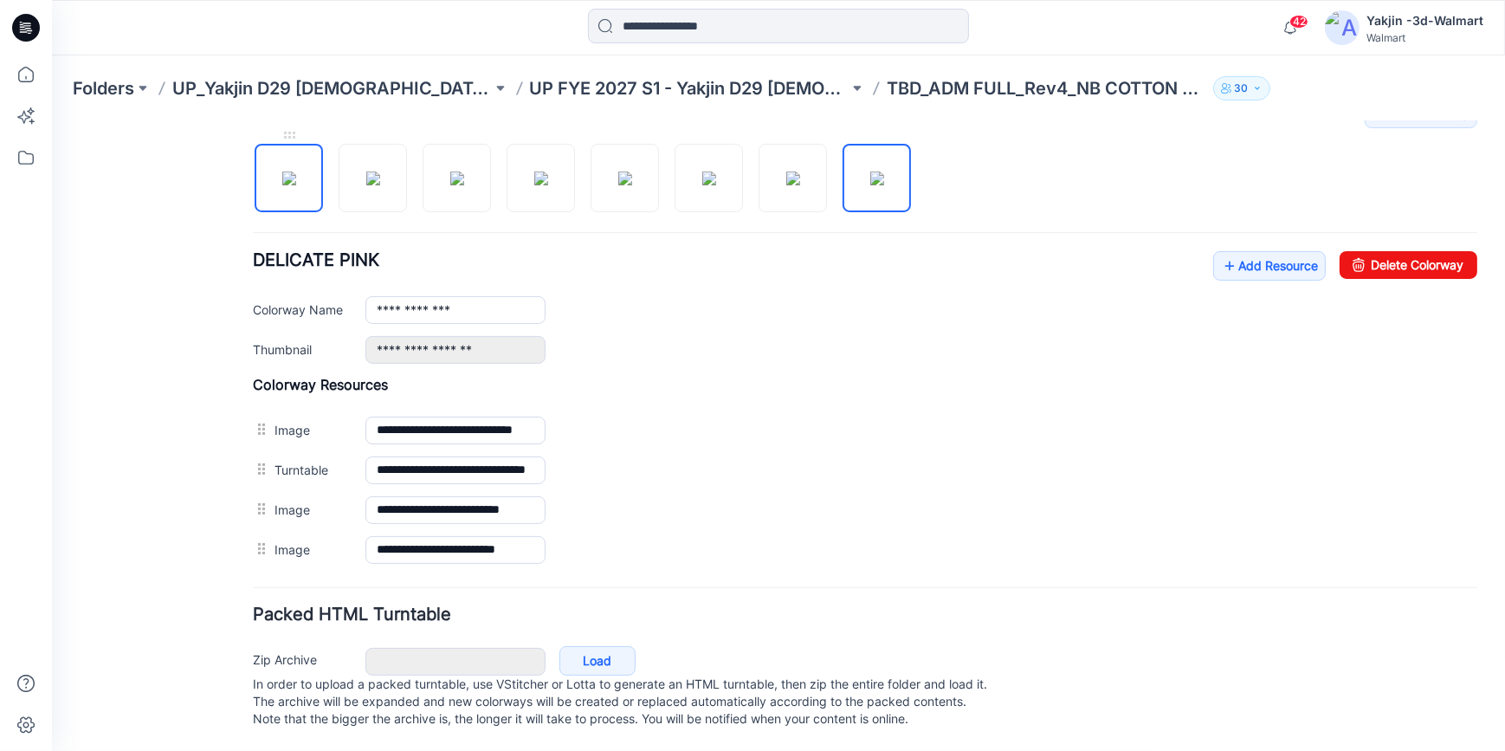
click at [288, 171] on img at bounding box center [289, 178] width 14 height 14
click at [1236, 252] on link "Add Resource" at bounding box center [1269, 264] width 113 height 29
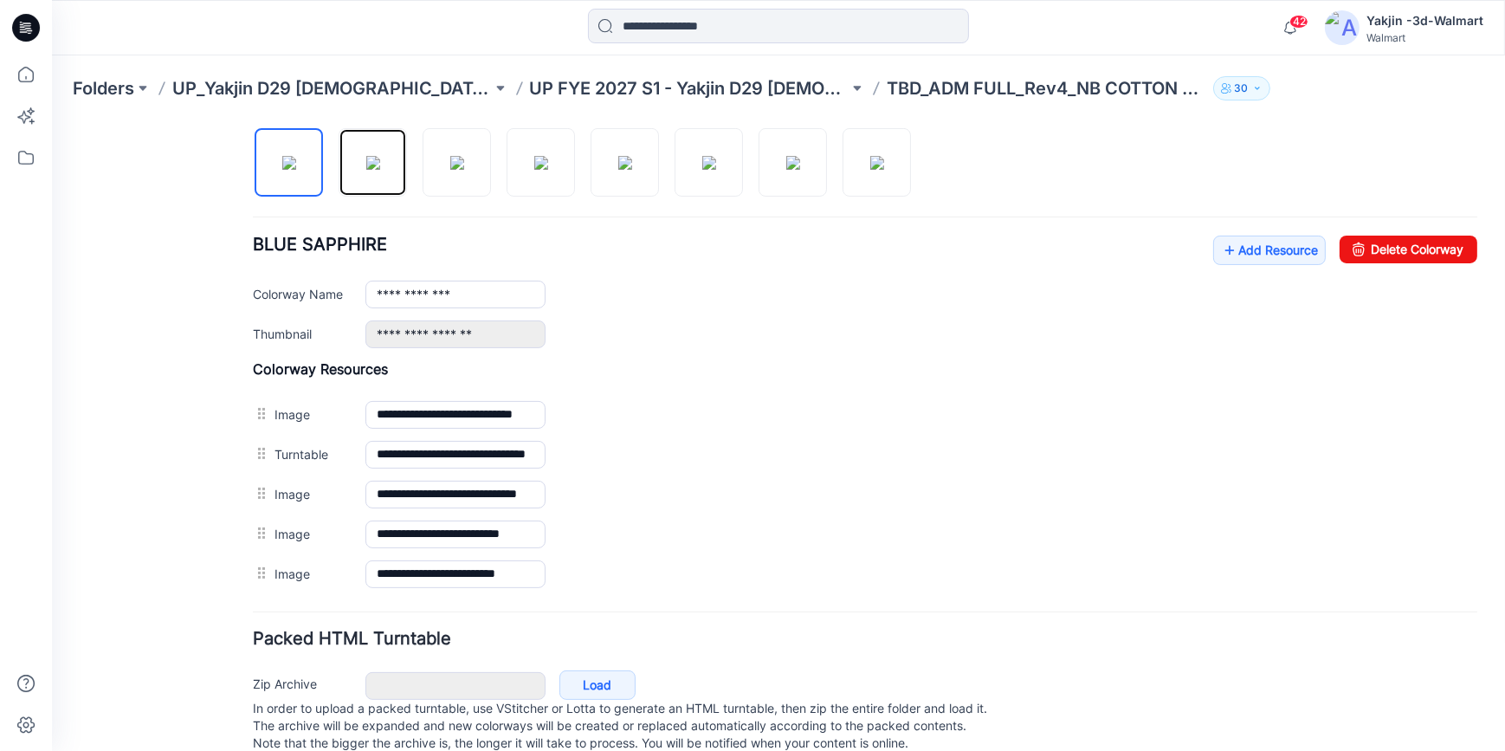
drag, startPoint x: 385, startPoint y: 161, endPoint x: 446, endPoint y: 261, distance: 116.6
click at [380, 161] on img at bounding box center [373, 162] width 14 height 14
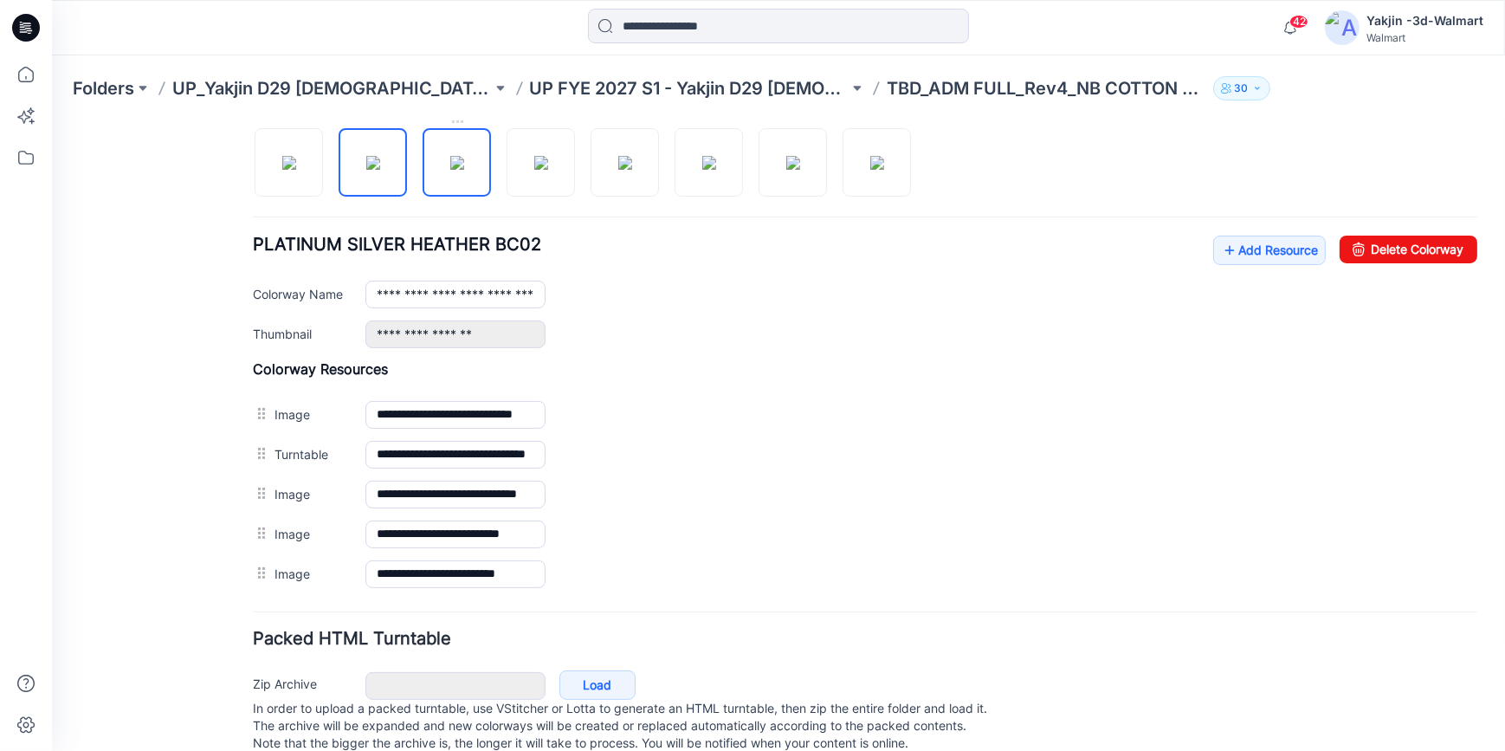
click at [450, 159] on img at bounding box center [457, 162] width 14 height 14
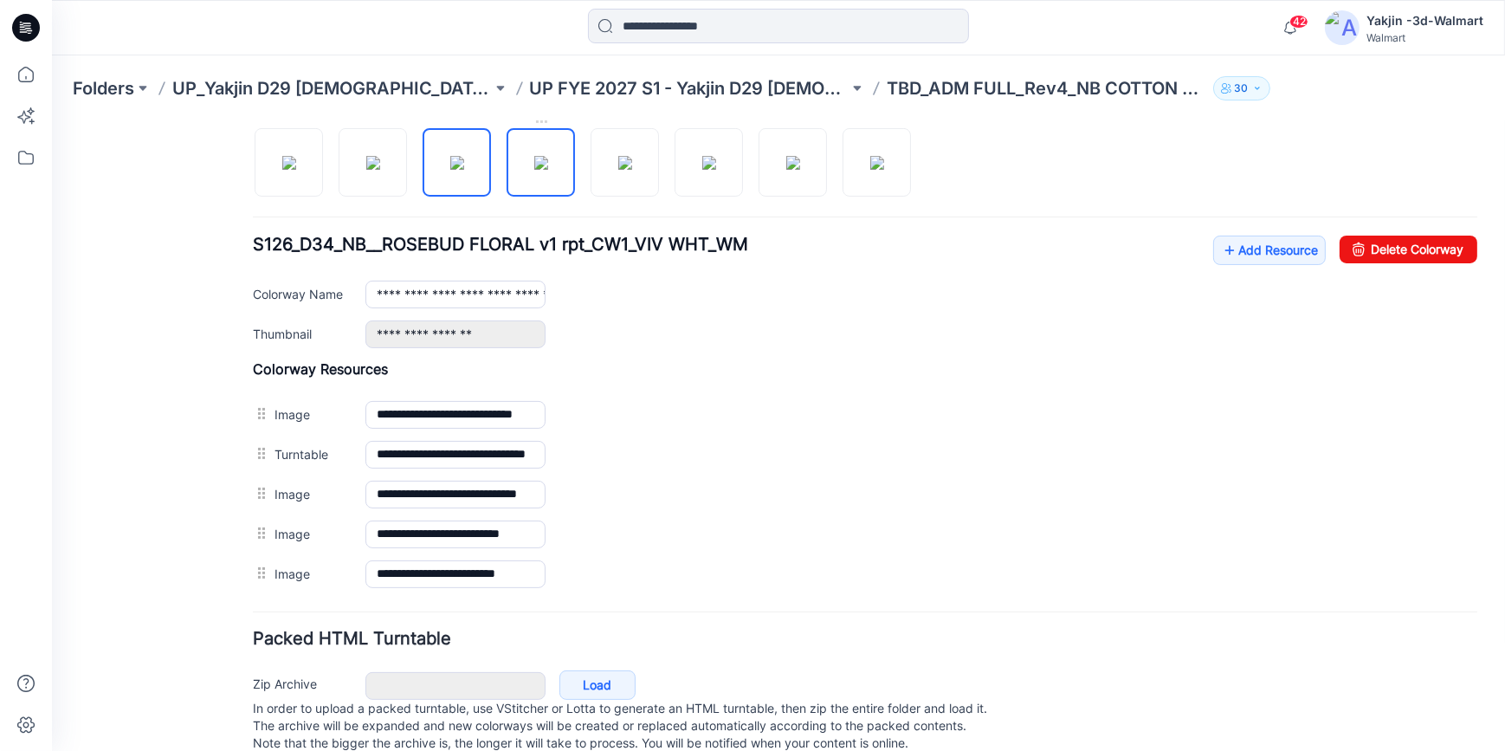
click at [534, 169] on img at bounding box center [541, 162] width 14 height 14
click at [629, 169] on img at bounding box center [625, 162] width 14 height 14
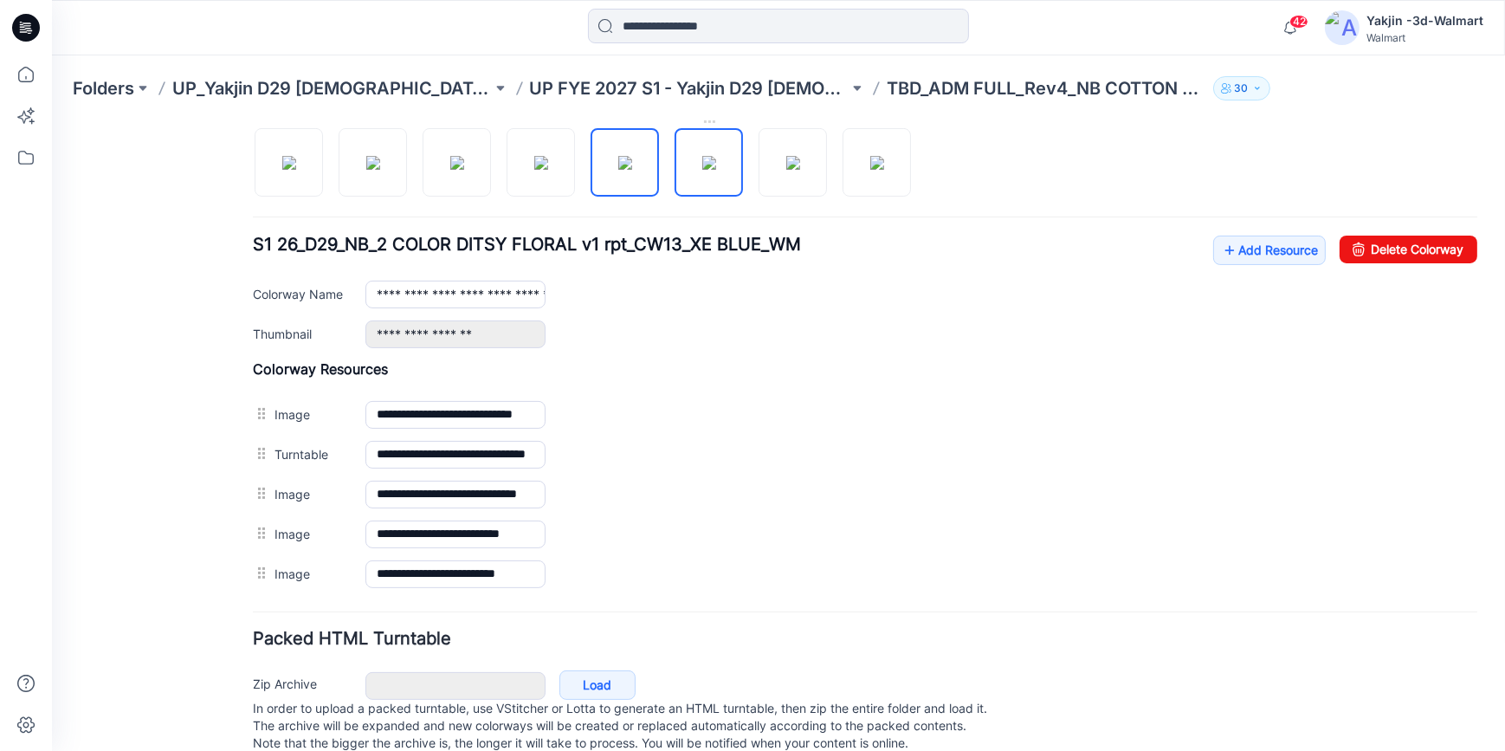
click at [708, 169] on img at bounding box center [709, 162] width 14 height 14
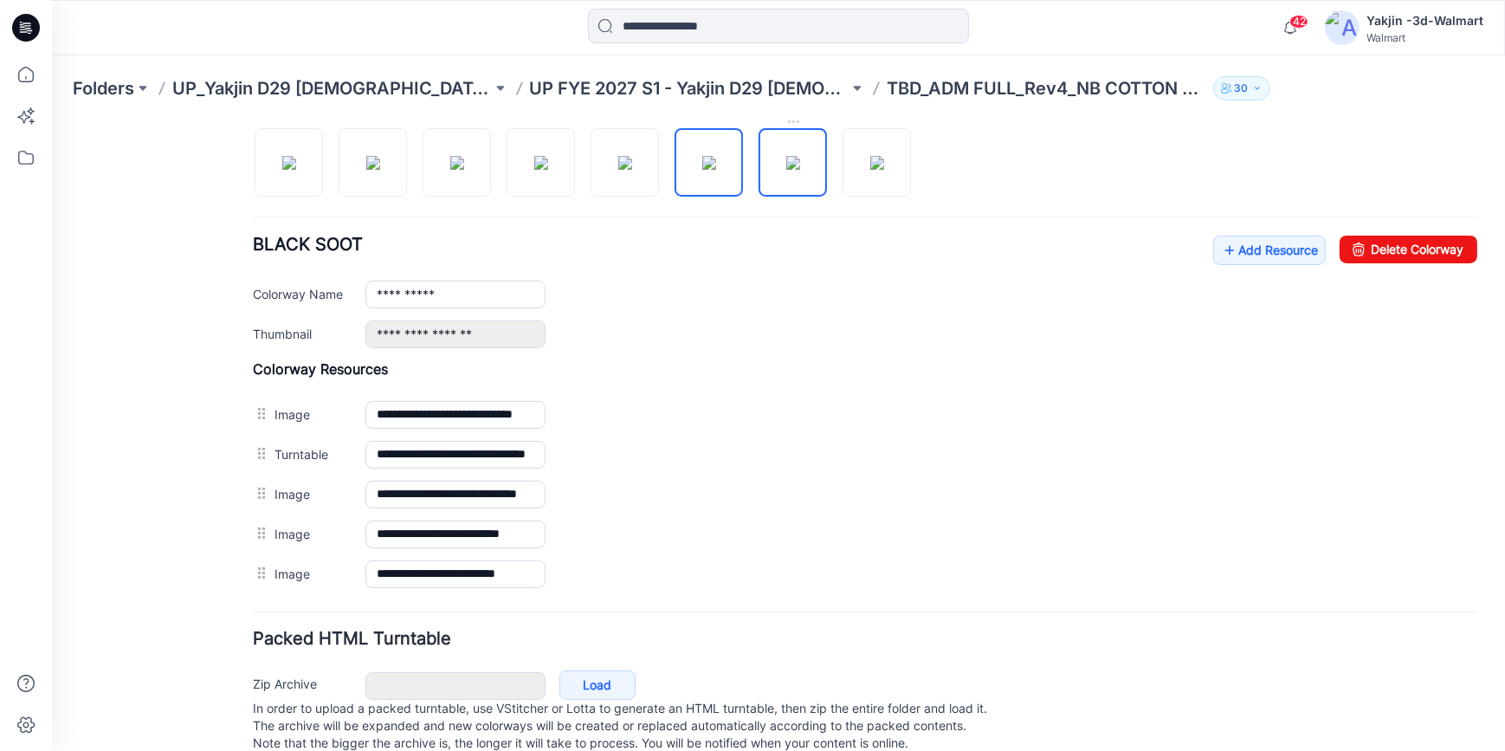
click at [798, 169] on img at bounding box center [793, 162] width 14 height 14
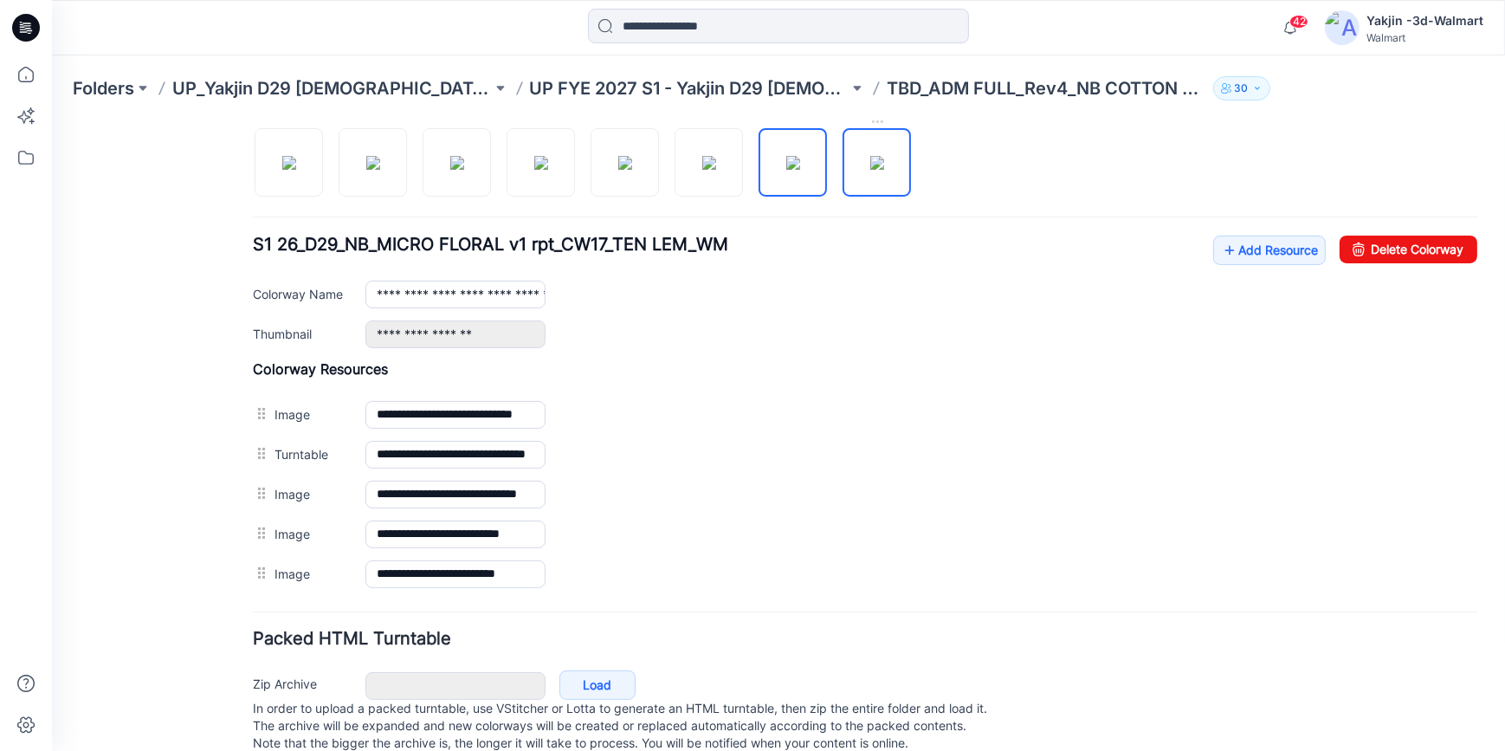
click at [875, 168] on img at bounding box center [877, 162] width 14 height 14
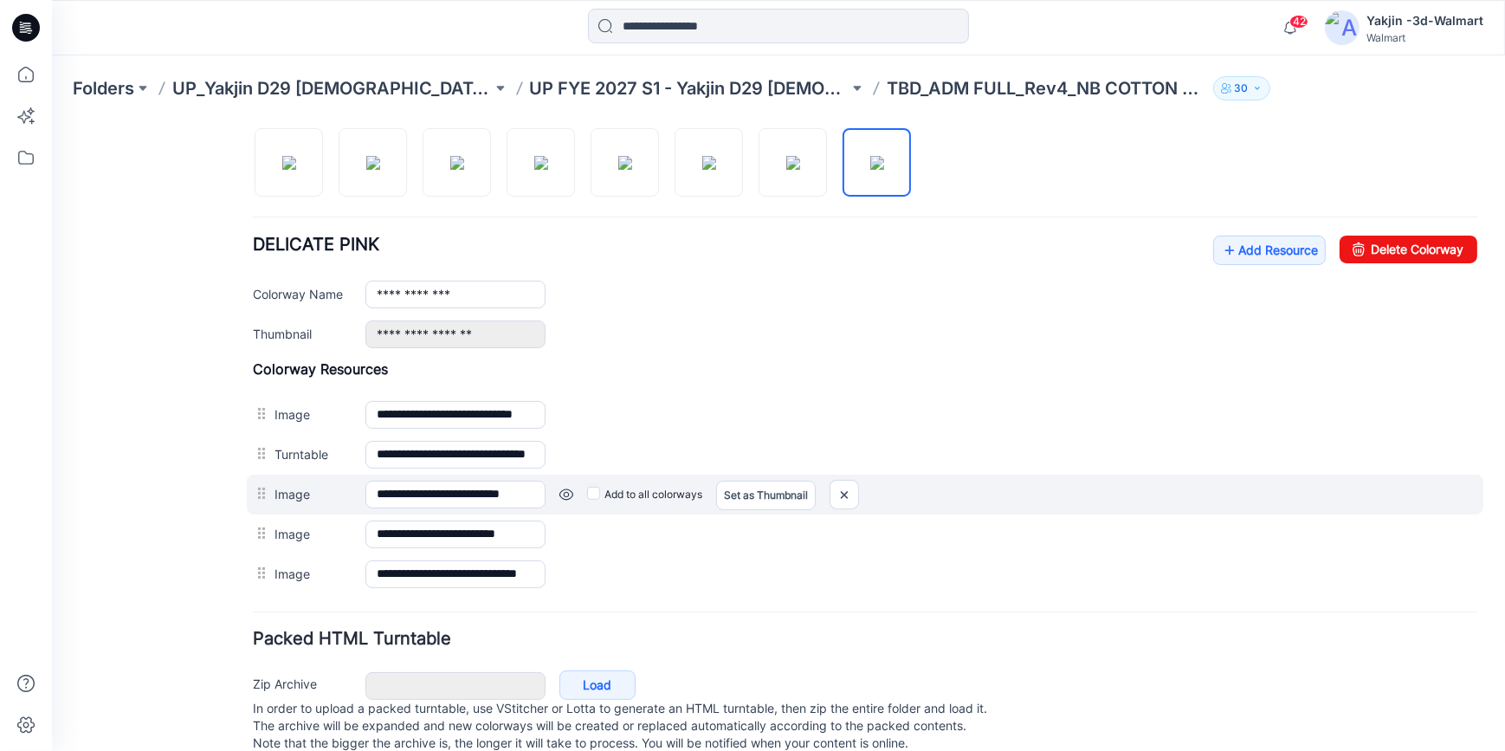
drag, startPoint x: 252, startPoint y: 573, endPoint x: 260, endPoint y: 507, distance: 66.3
click at [260, 507] on div "**********" at bounding box center [865, 476] width 1224 height 234
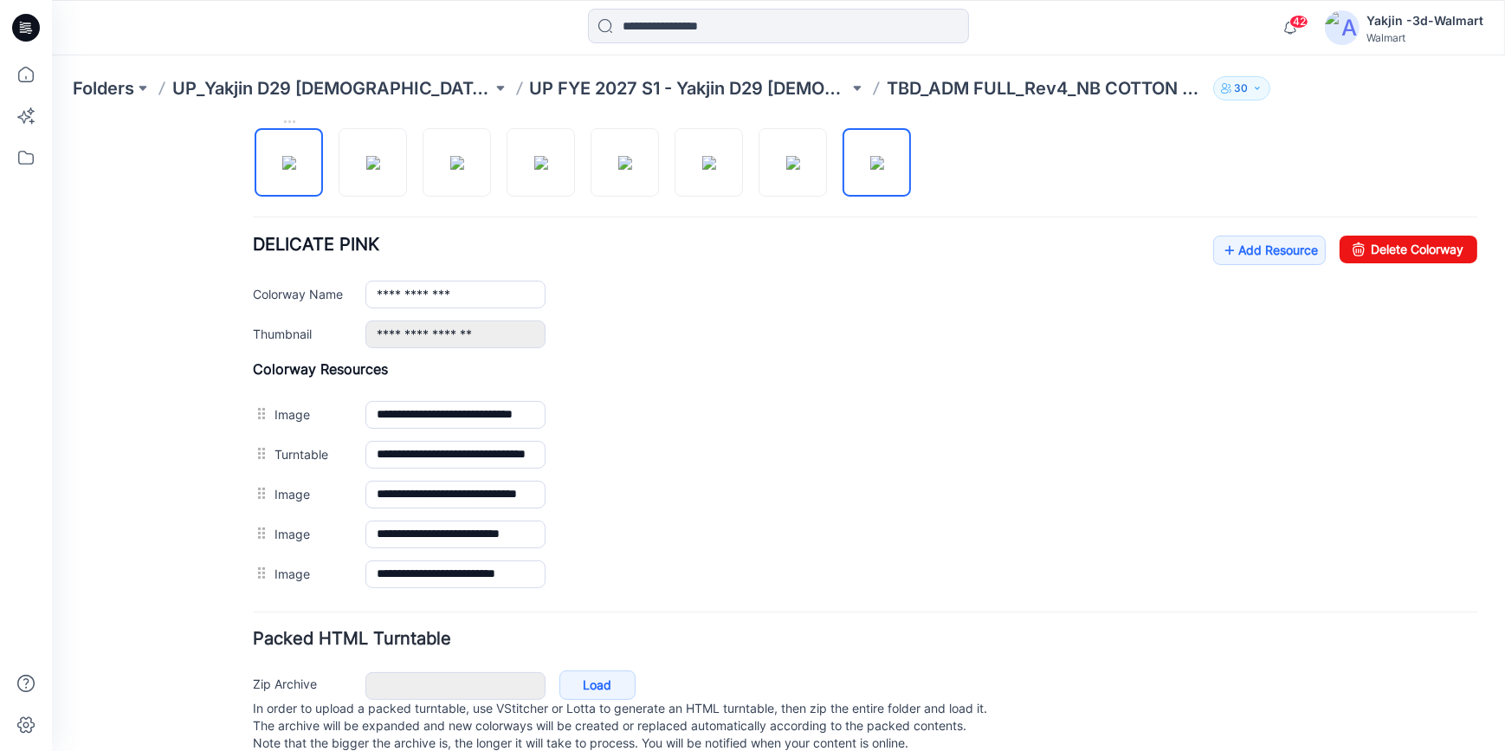
click at [296, 162] on img at bounding box center [289, 162] width 14 height 14
click at [1237, 261] on link "Add Resource" at bounding box center [1269, 249] width 113 height 29
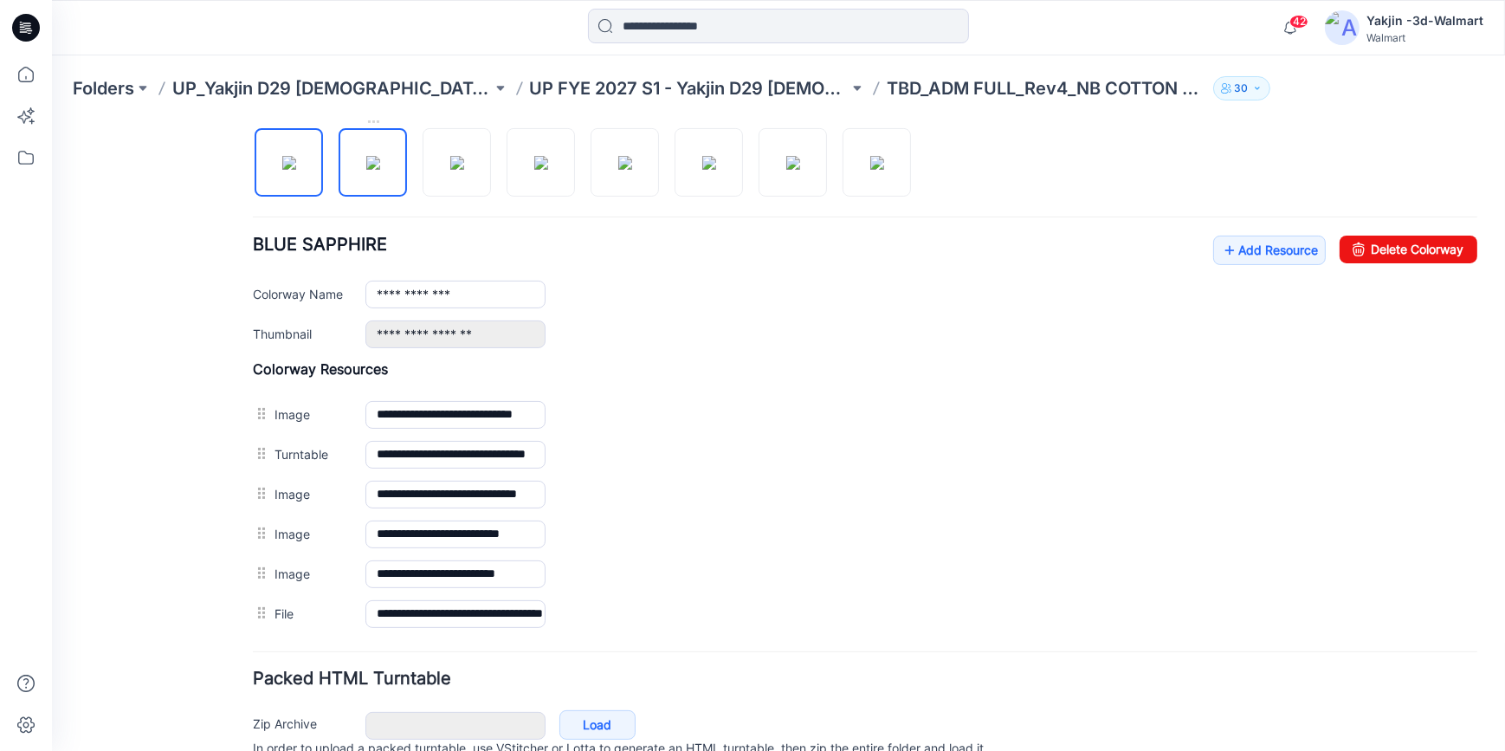
click at [380, 169] on img at bounding box center [373, 162] width 14 height 14
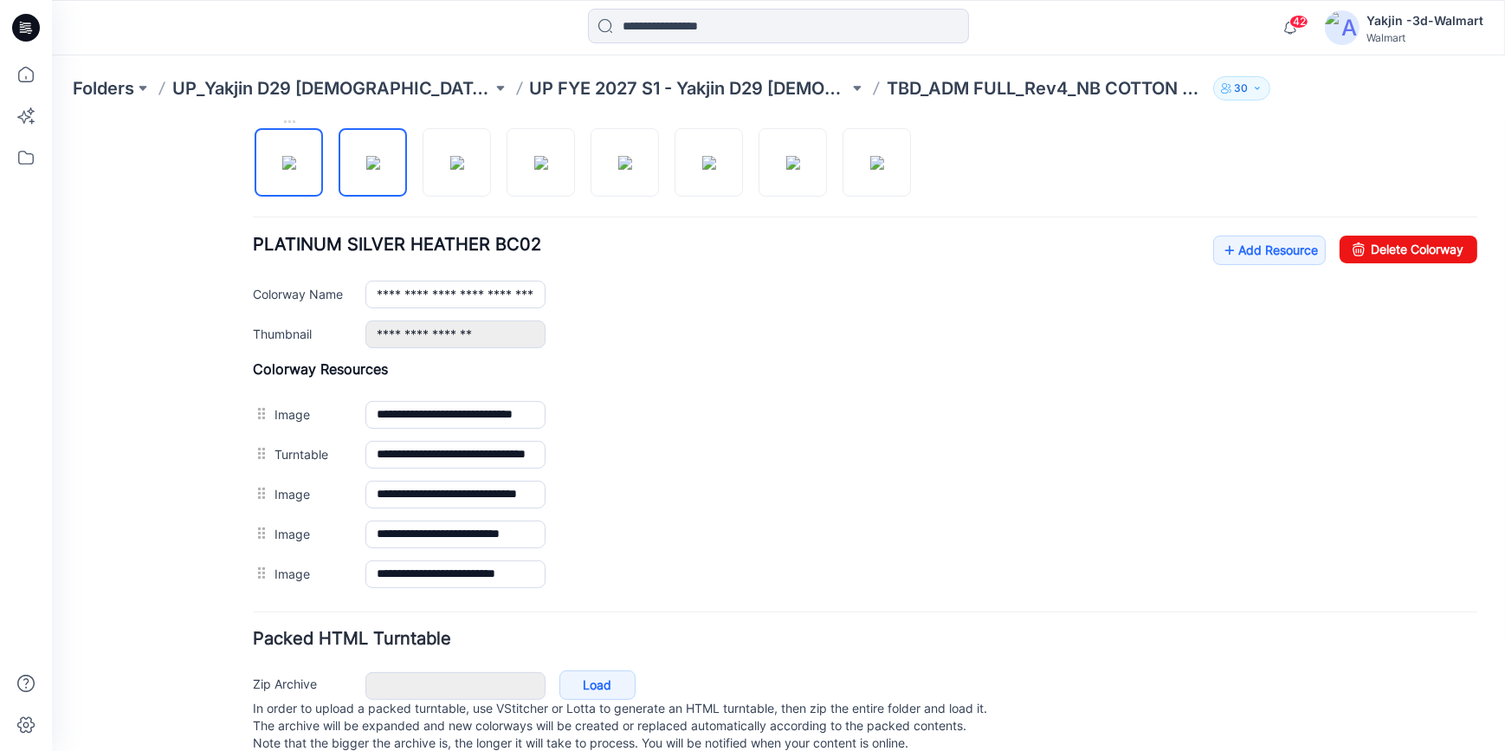
click at [296, 169] on img at bounding box center [289, 162] width 14 height 14
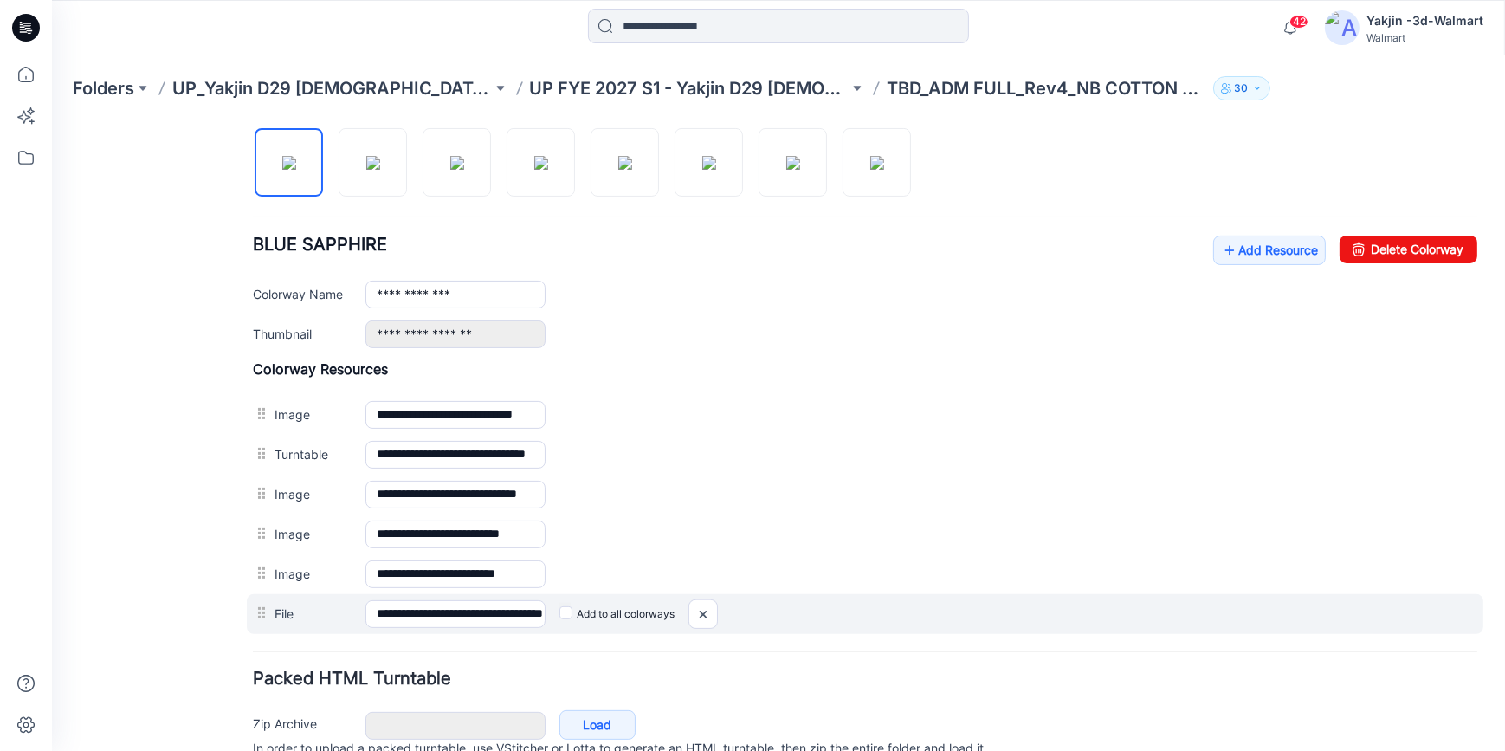
click at [52, 120] on label "Add to all colorways" at bounding box center [52, 120] width 0 height 0
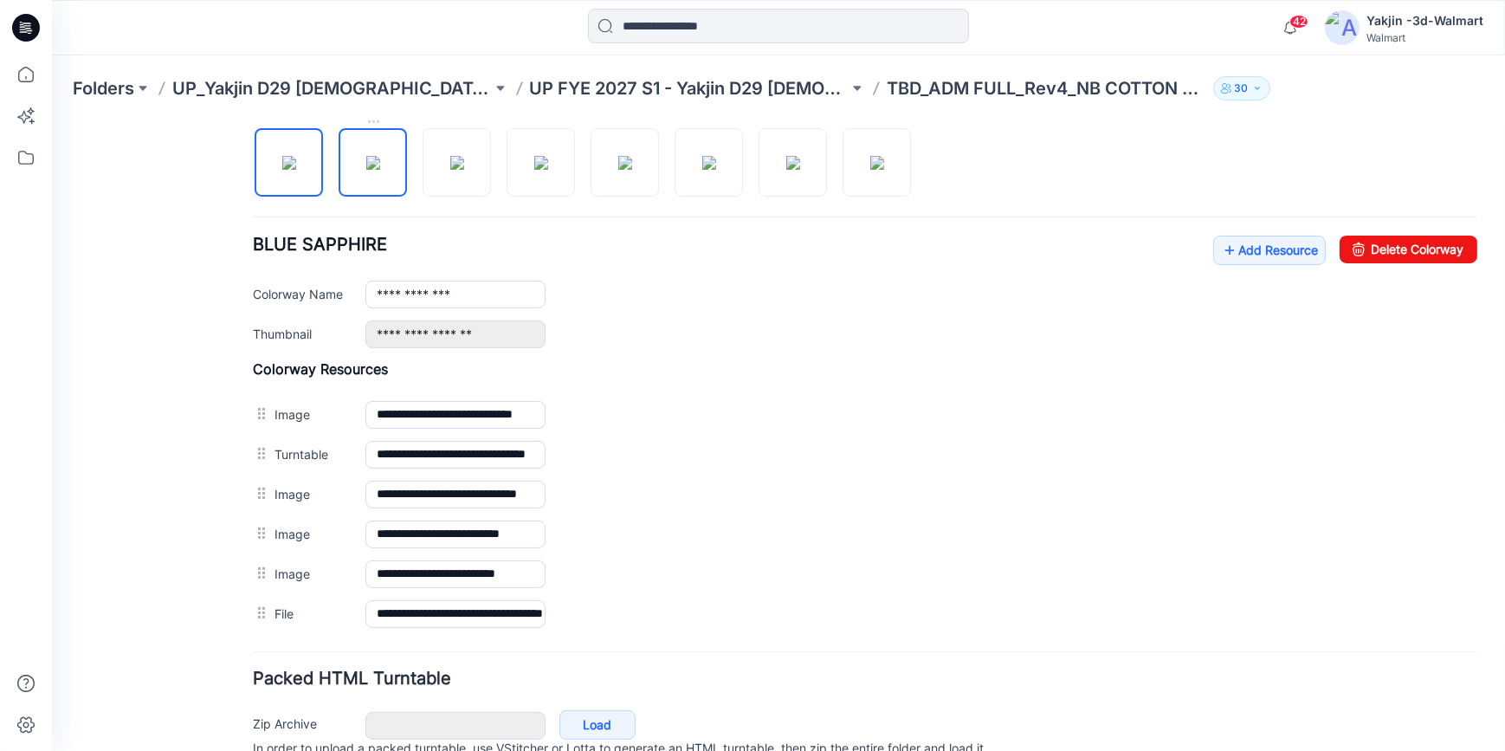
click at [366, 169] on img at bounding box center [373, 162] width 14 height 14
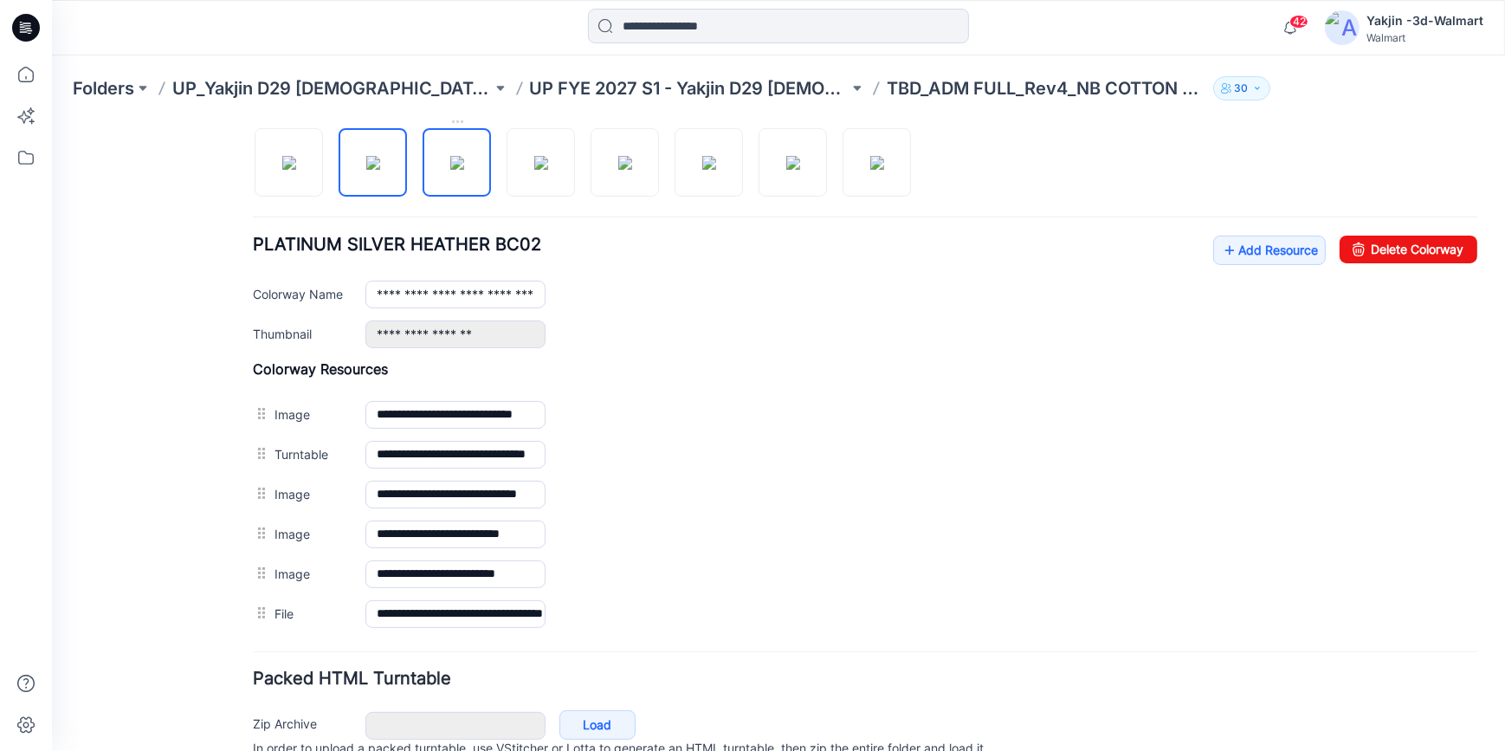
click at [462, 169] on img at bounding box center [457, 162] width 14 height 14
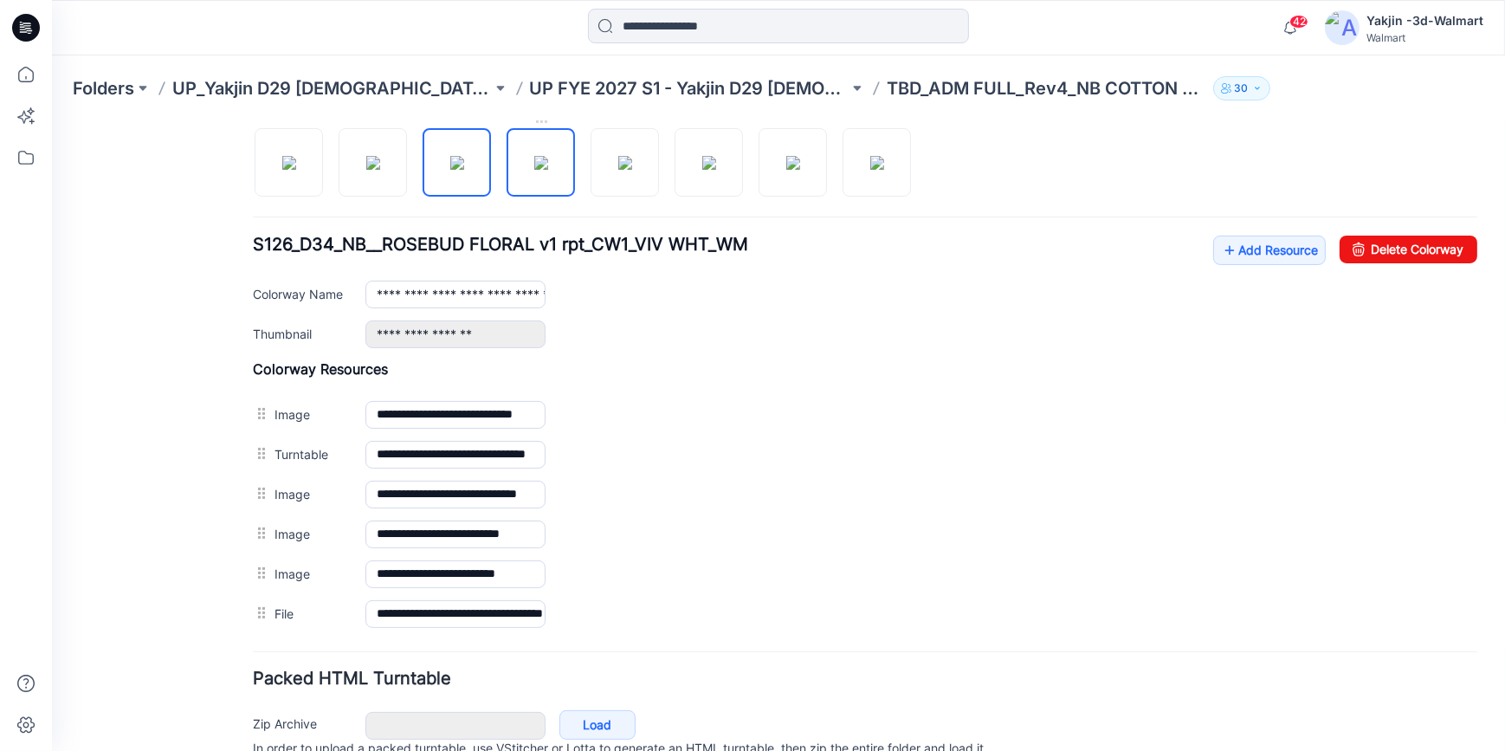
click at [574, 191] on div at bounding box center [541, 153] width 68 height 86
click at [290, 169] on img at bounding box center [289, 162] width 14 height 14
type input "**********"
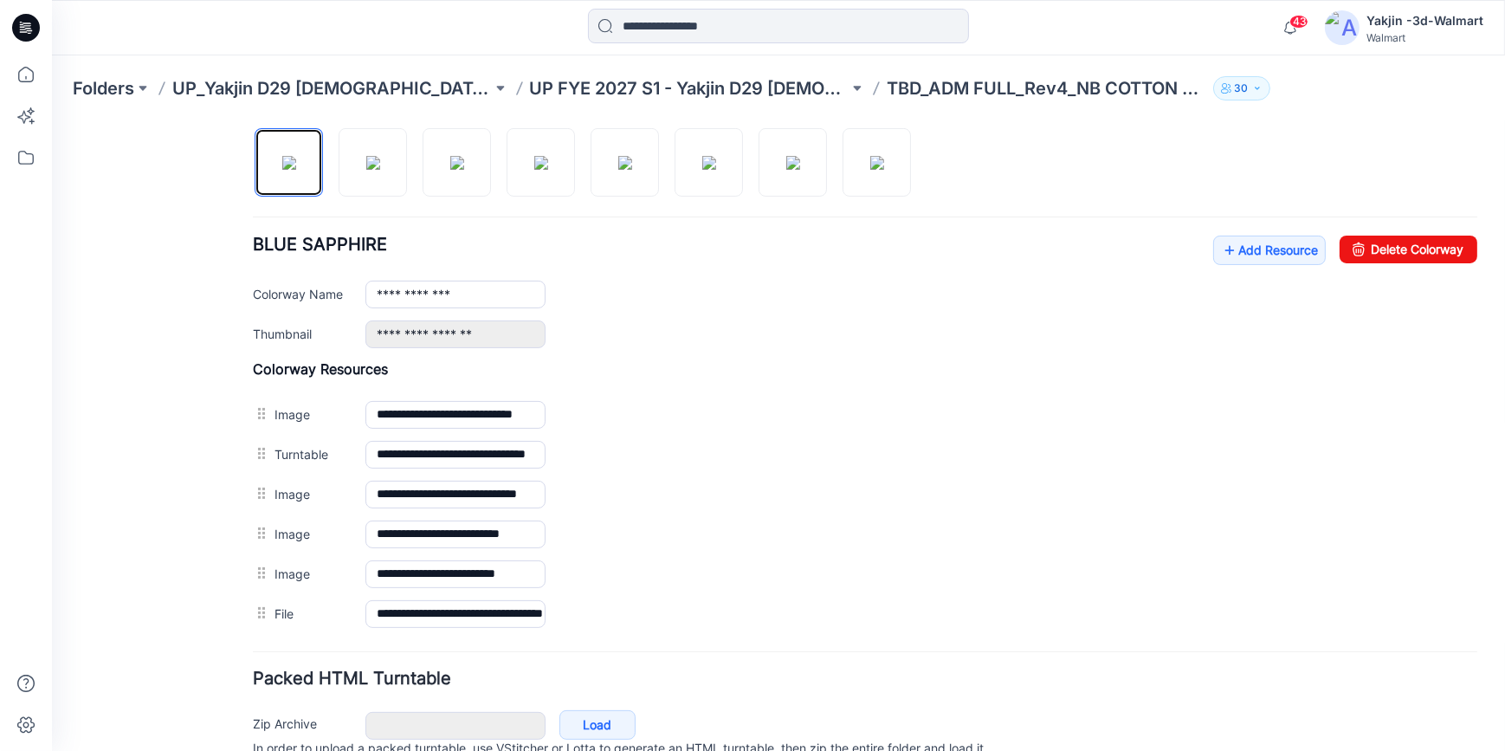
click at [25, 30] on icon at bounding box center [26, 28] width 28 height 28
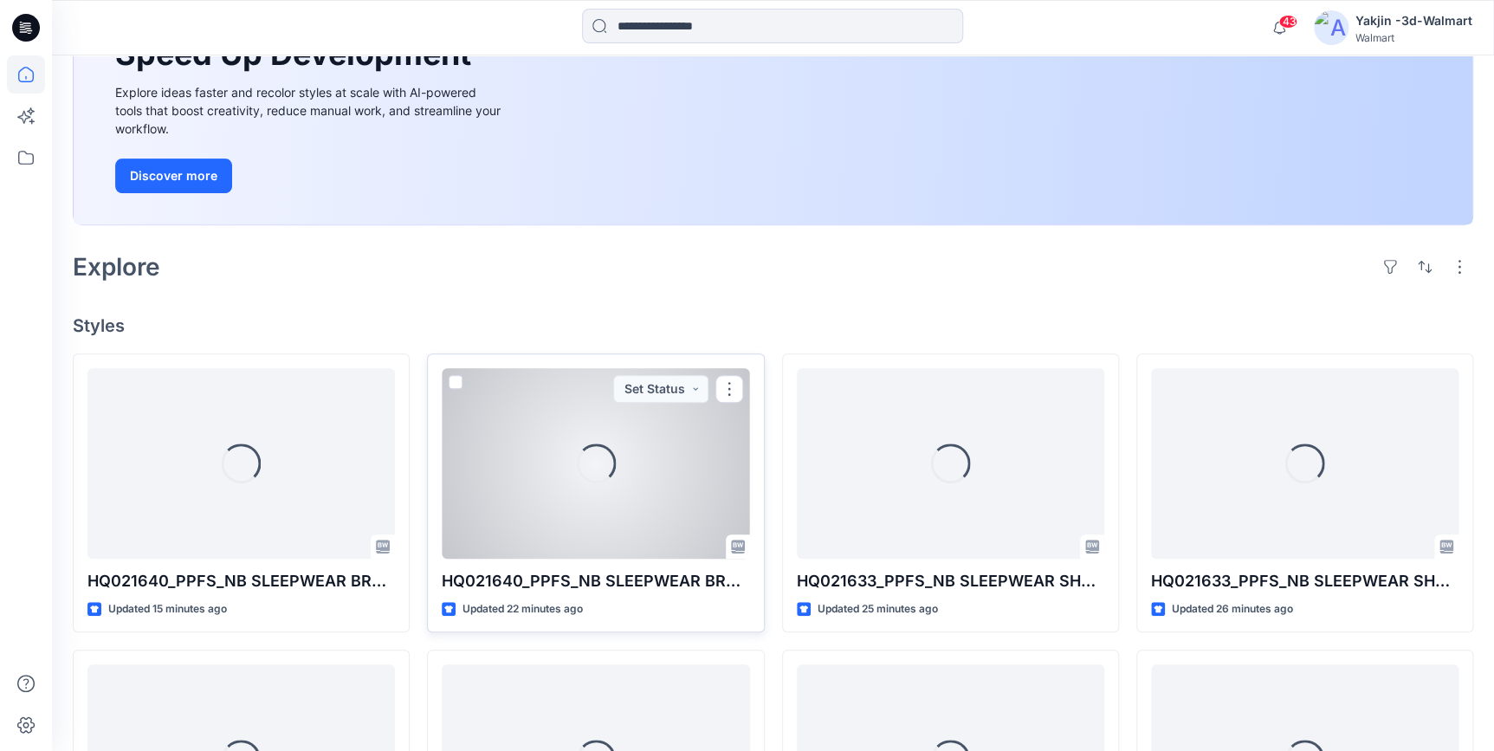
scroll to position [236, 0]
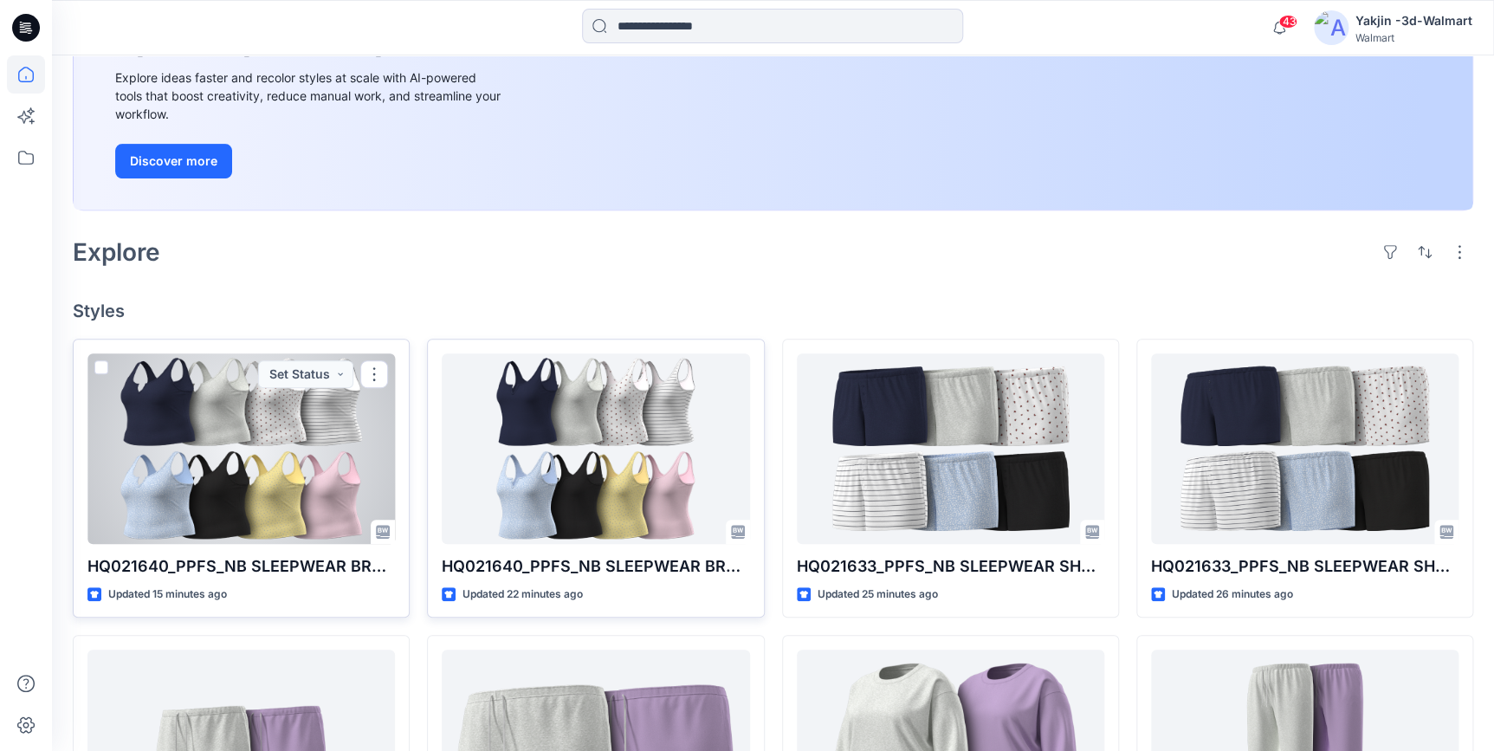
click at [281, 441] on div at bounding box center [240, 448] width 307 height 191
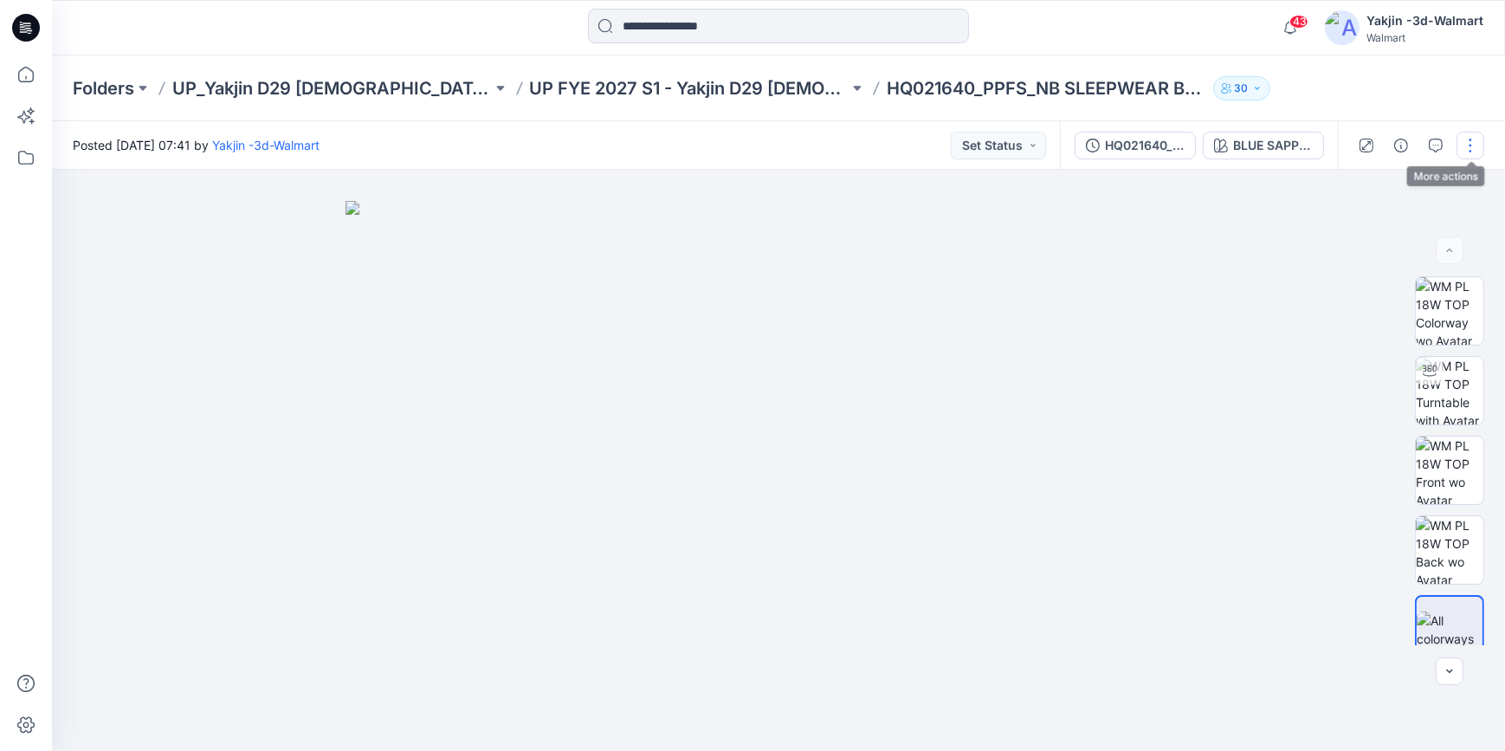
click at [1472, 147] on button "button" at bounding box center [1471, 146] width 28 height 28
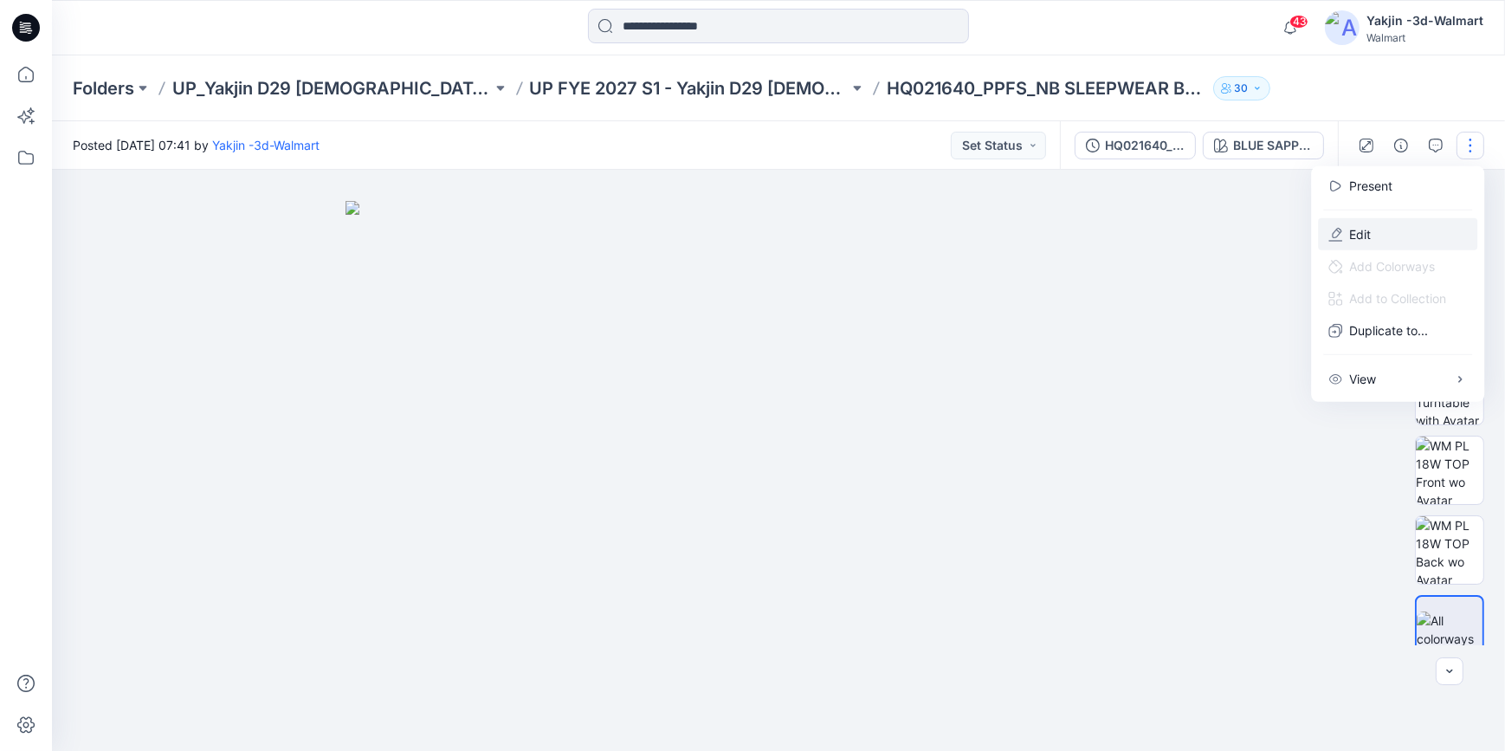
click at [1369, 228] on p "Edit" at bounding box center [1360, 234] width 22 height 18
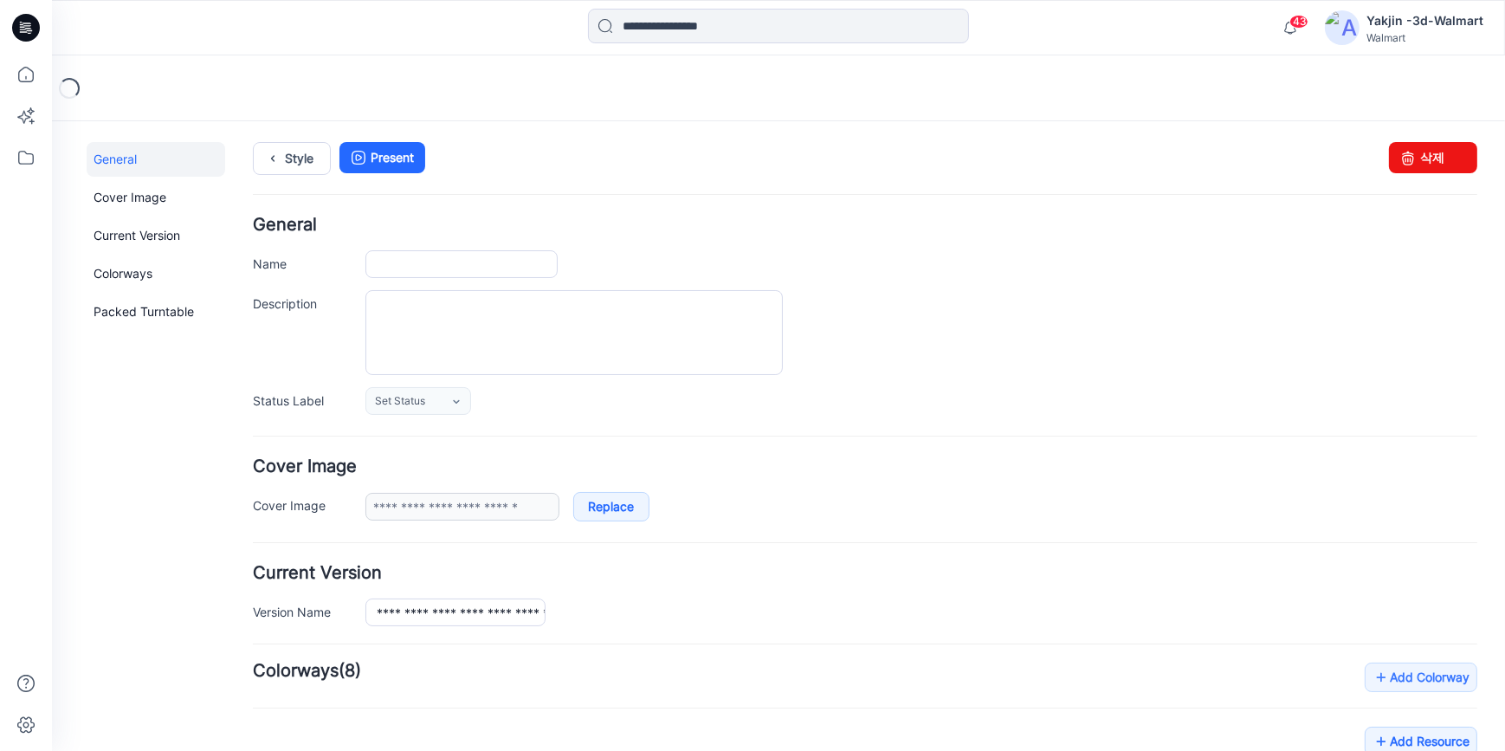
type input "**********"
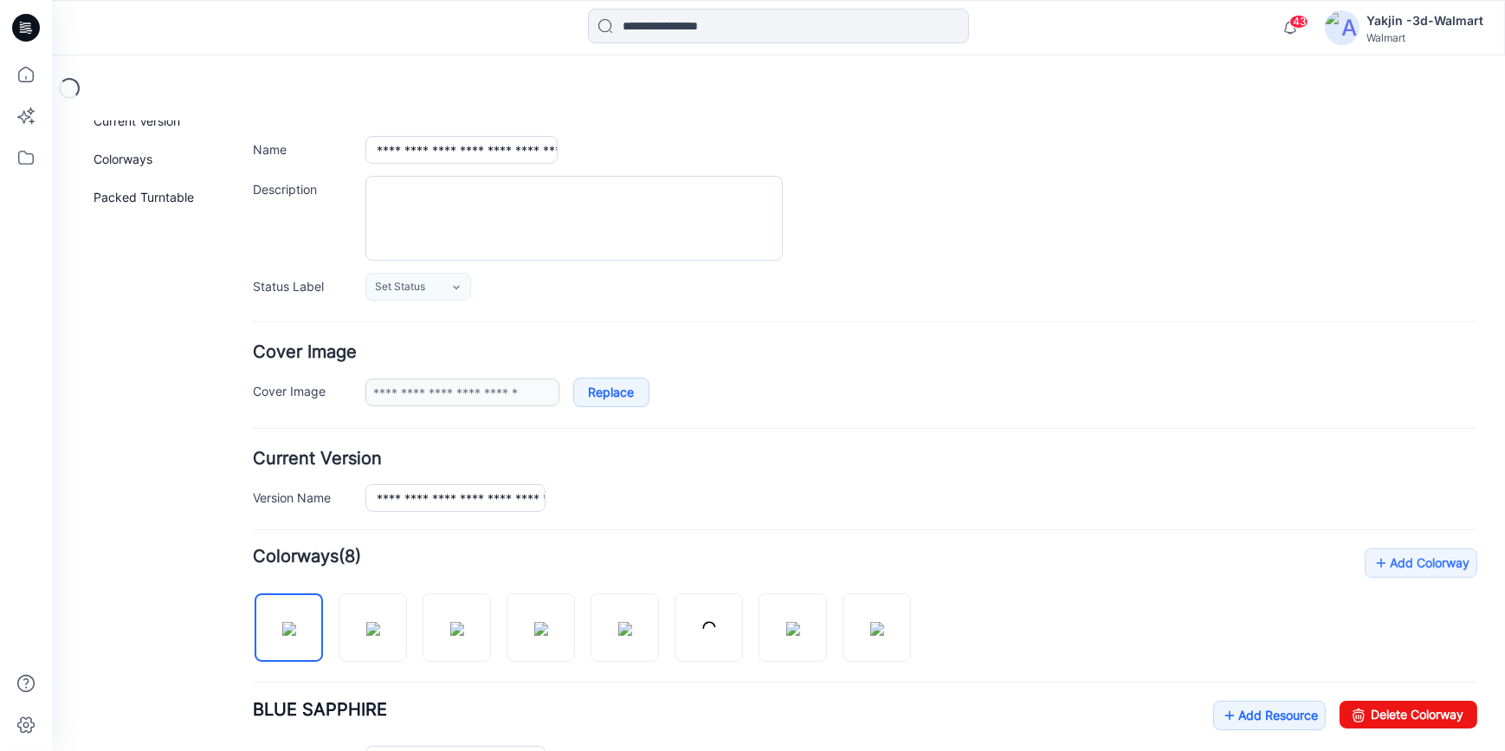
scroll to position [314, 0]
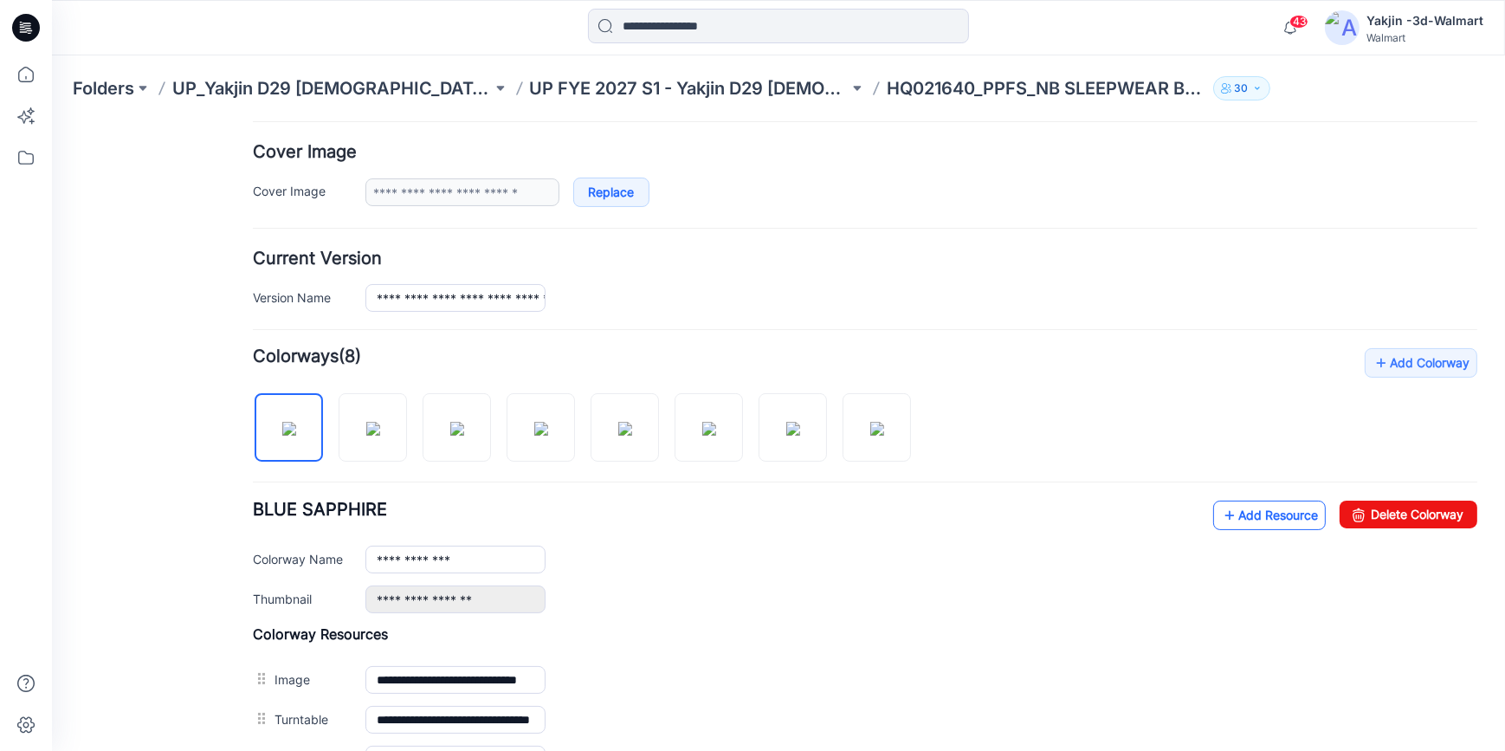
click at [1244, 507] on link "Add Resource" at bounding box center [1269, 514] width 113 height 29
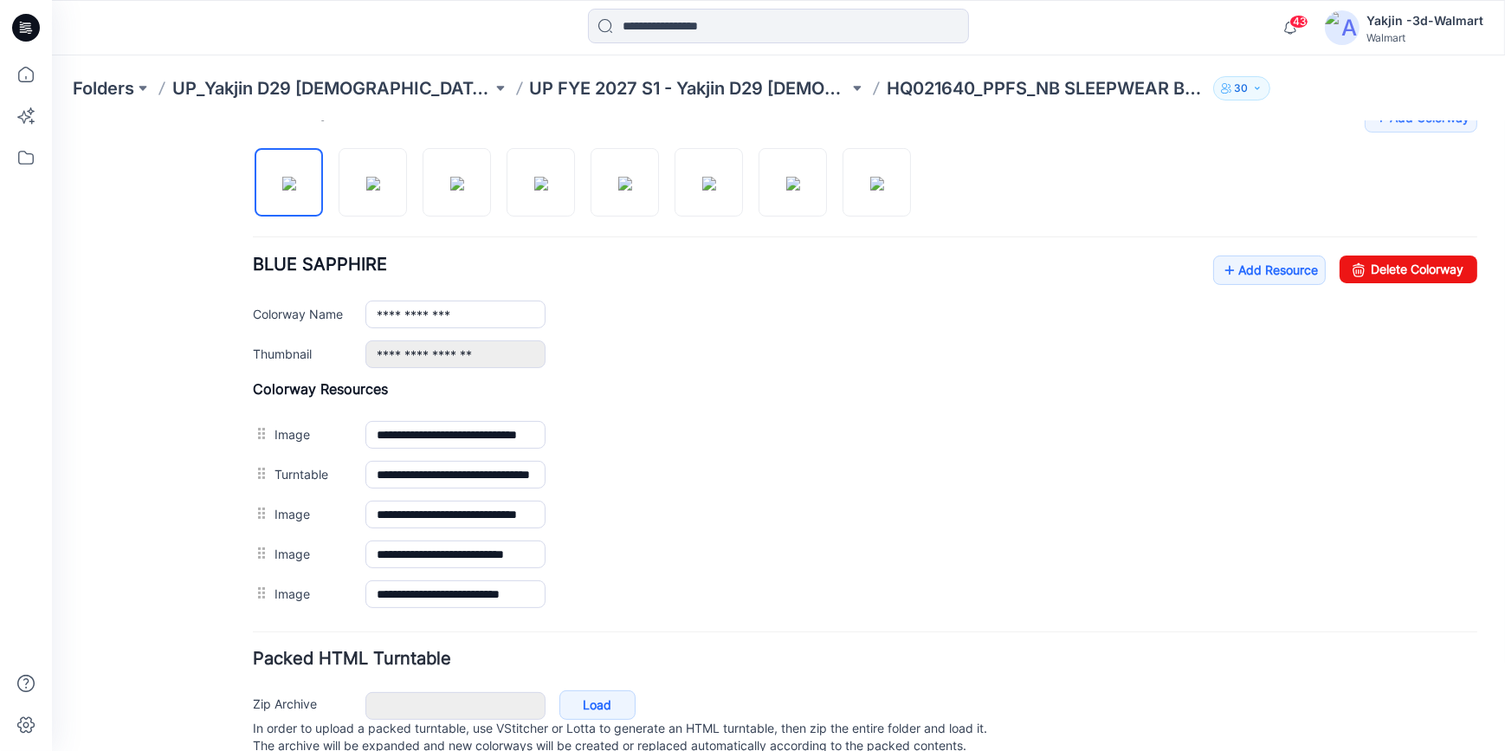
scroll to position [462, 0]
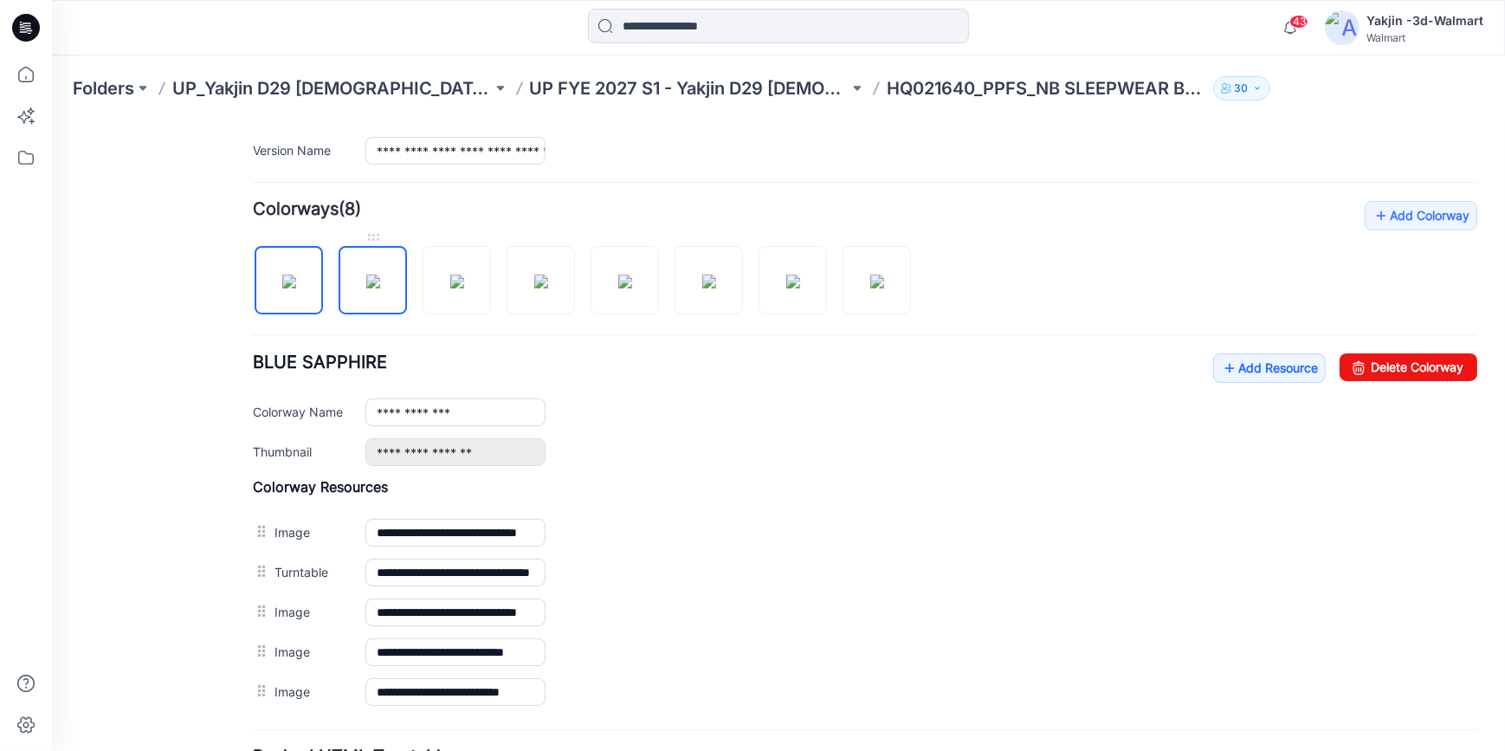
click at [372, 287] on img at bounding box center [373, 281] width 14 height 14
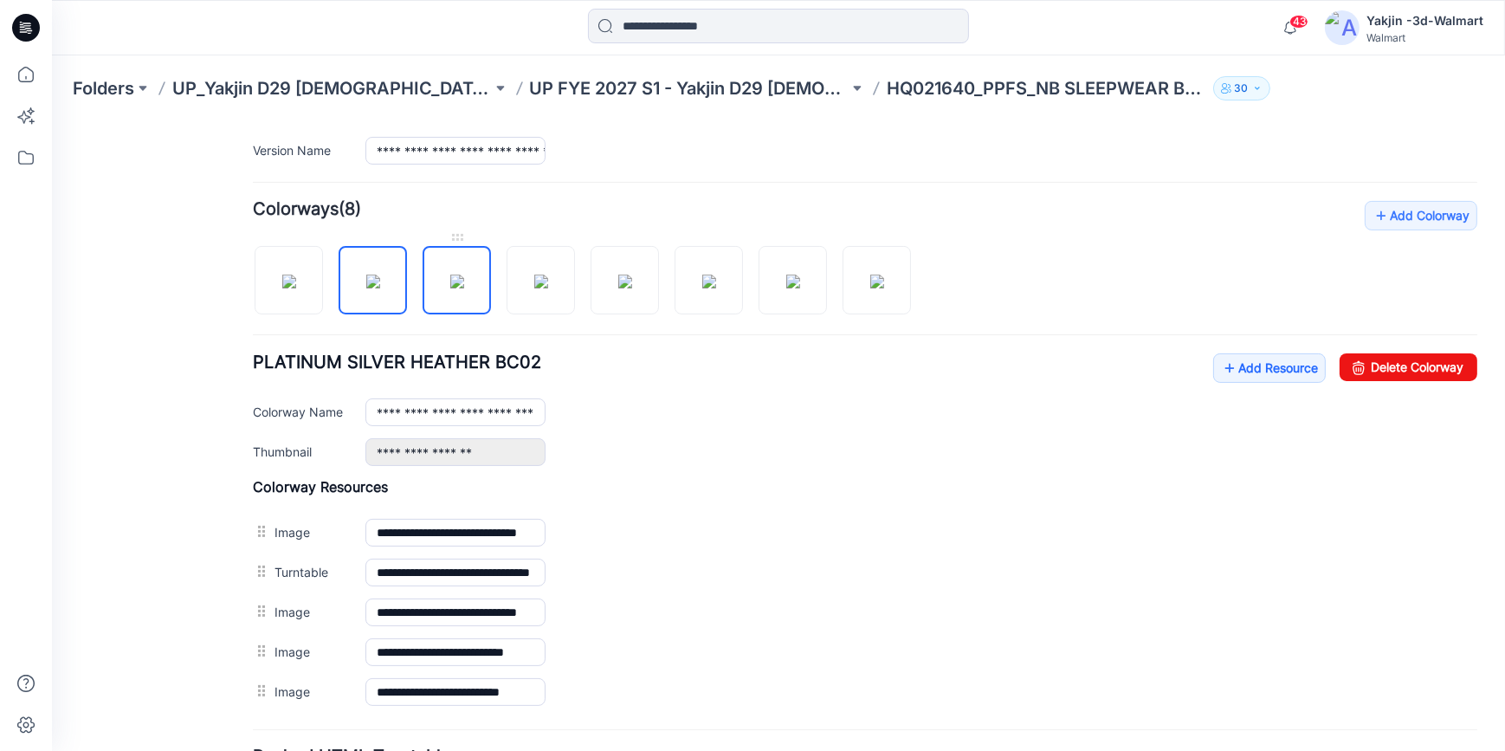
click at [464, 287] on img at bounding box center [457, 281] width 14 height 14
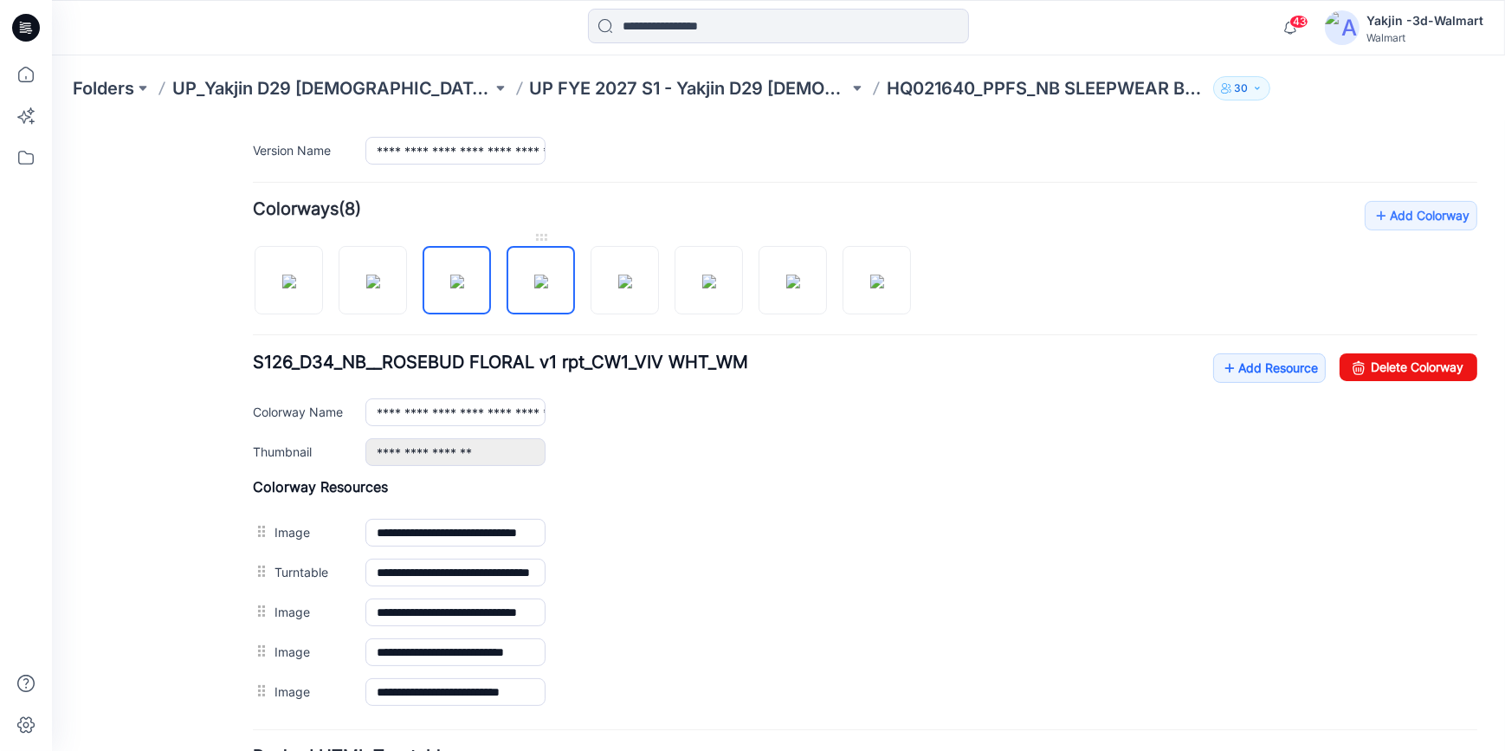
click at [545, 287] on img at bounding box center [541, 281] width 14 height 14
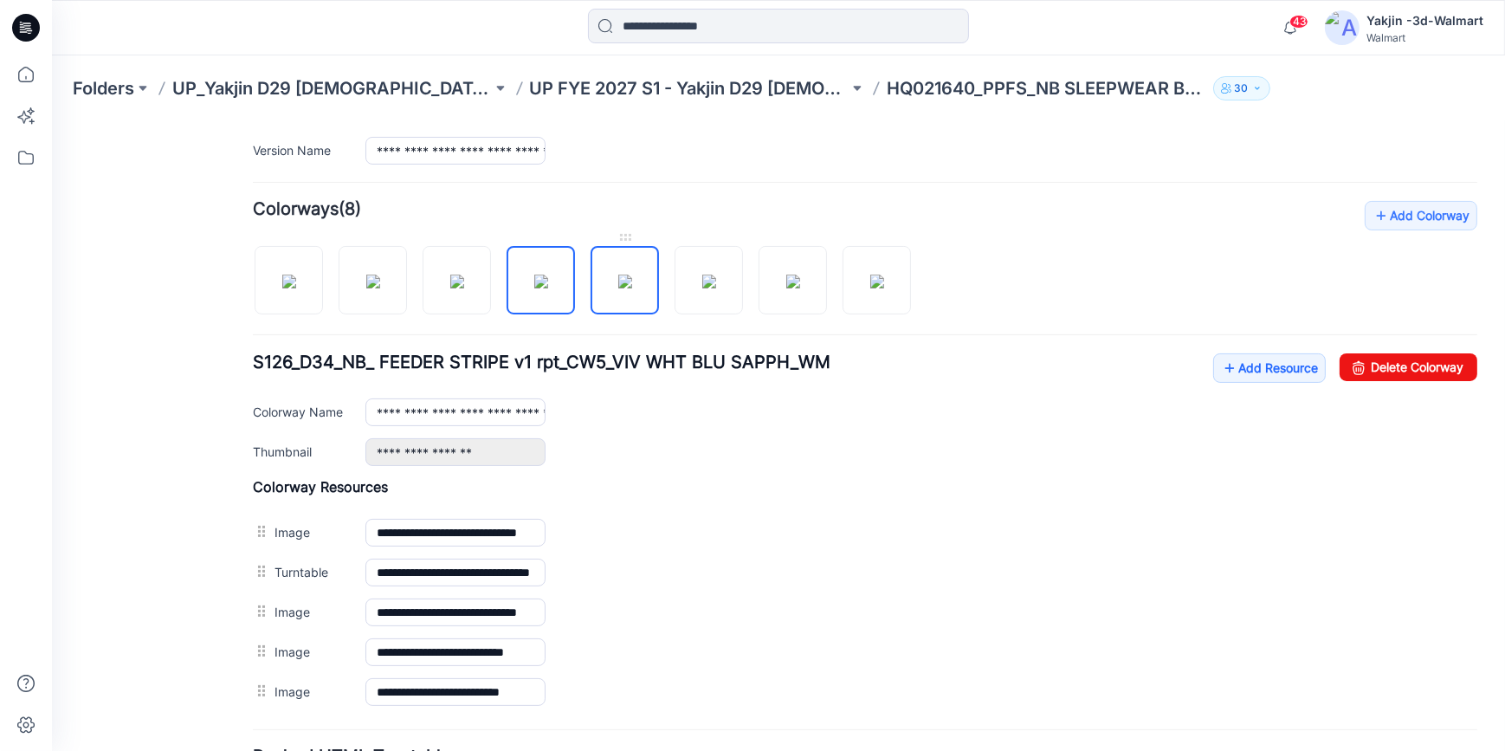
click at [623, 283] on img at bounding box center [625, 281] width 14 height 14
click at [708, 313] on div at bounding box center [589, 270] width 672 height 89
click at [716, 287] on img at bounding box center [709, 281] width 14 height 14
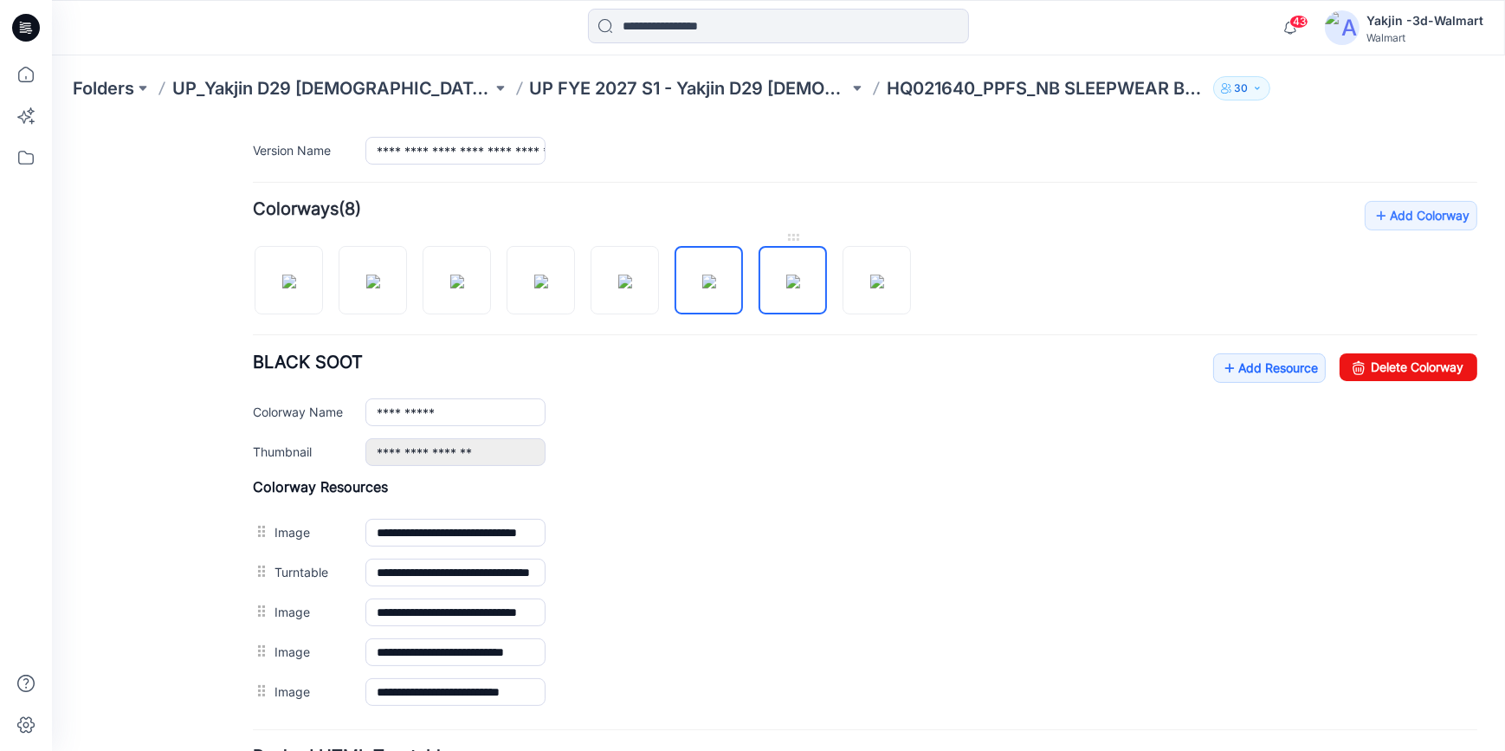
click at [791, 311] on link at bounding box center [793, 279] width 68 height 68
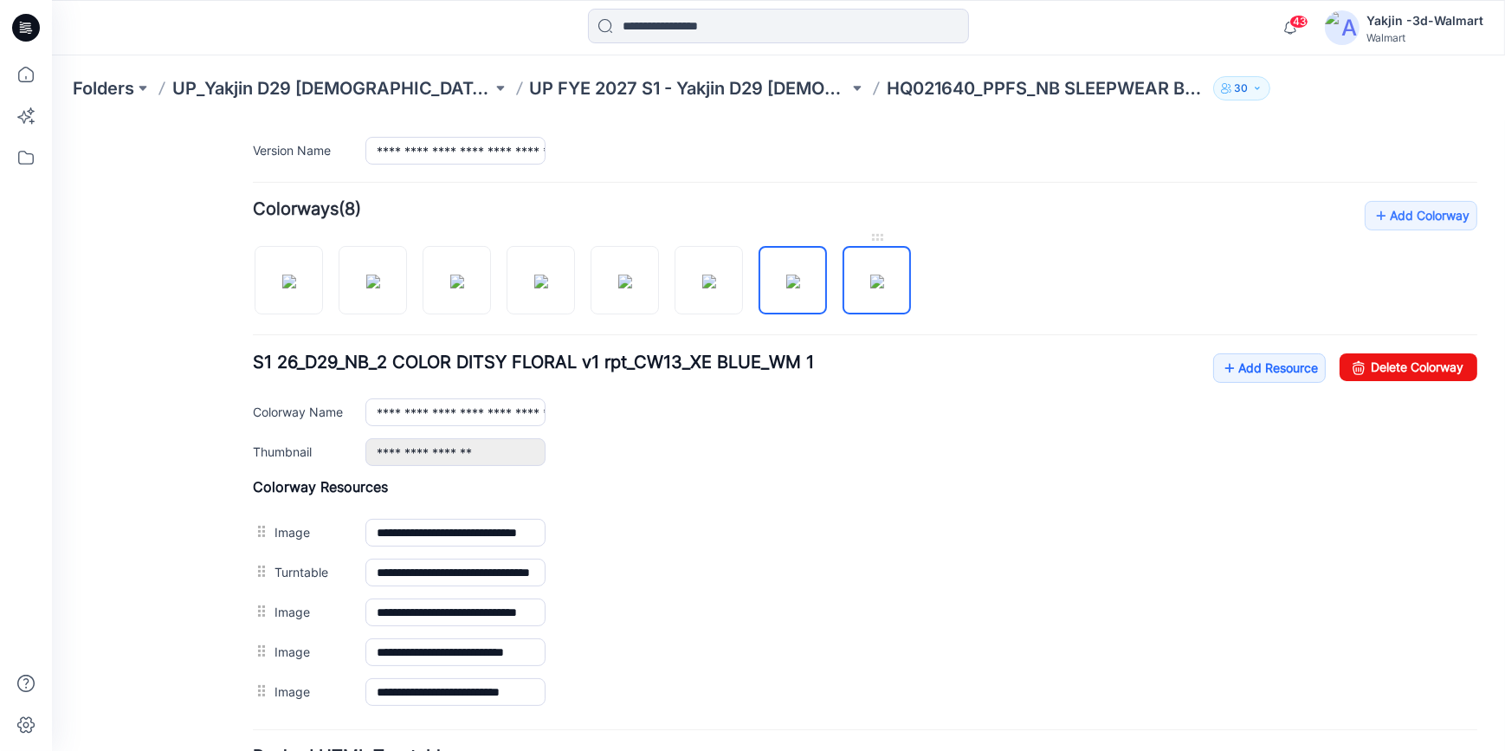
click at [884, 287] on img at bounding box center [877, 281] width 14 height 14
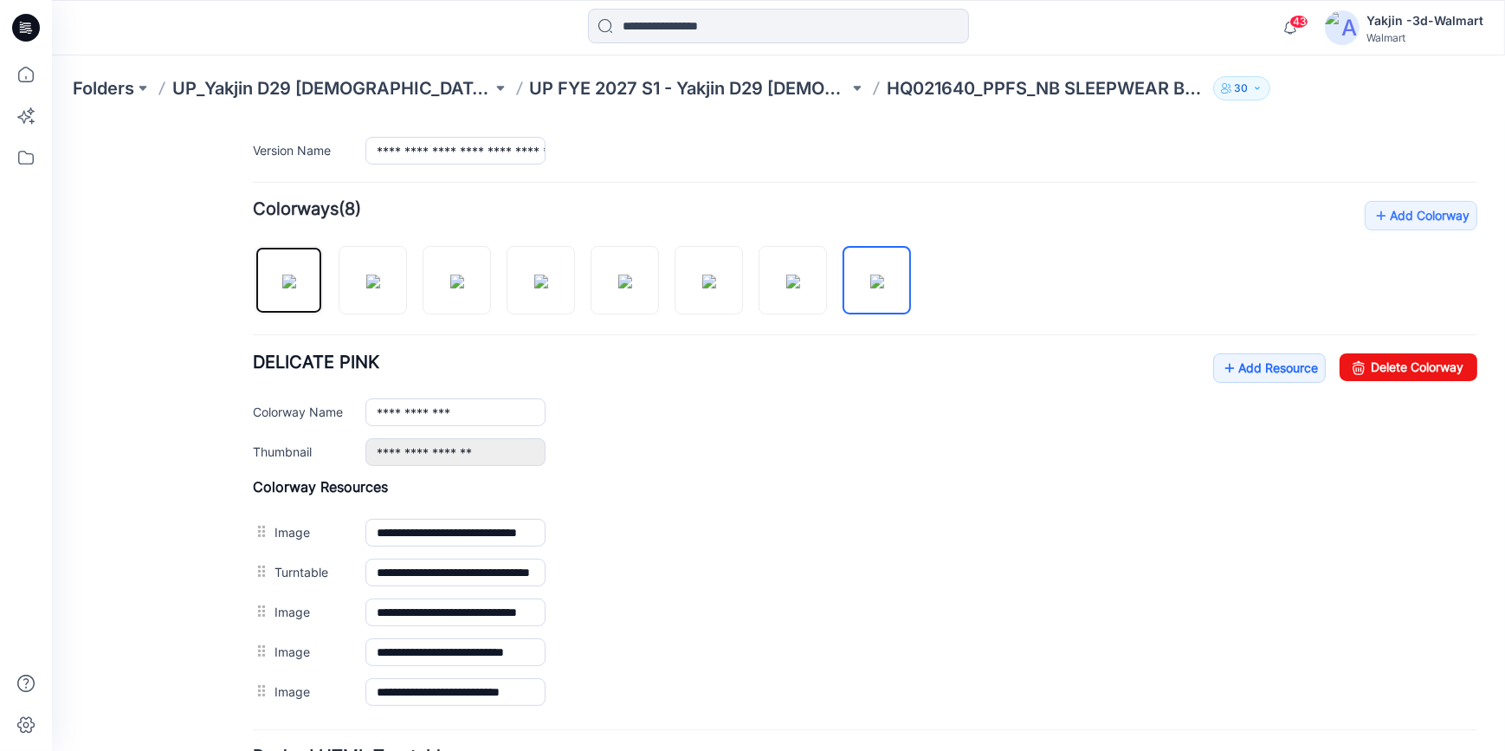
drag, startPoint x: 292, startPoint y: 294, endPoint x: 635, endPoint y: 322, distance: 344.1
click at [292, 287] on img at bounding box center [289, 281] width 14 height 14
click at [1224, 378] on link "Add Resource" at bounding box center [1269, 366] width 113 height 29
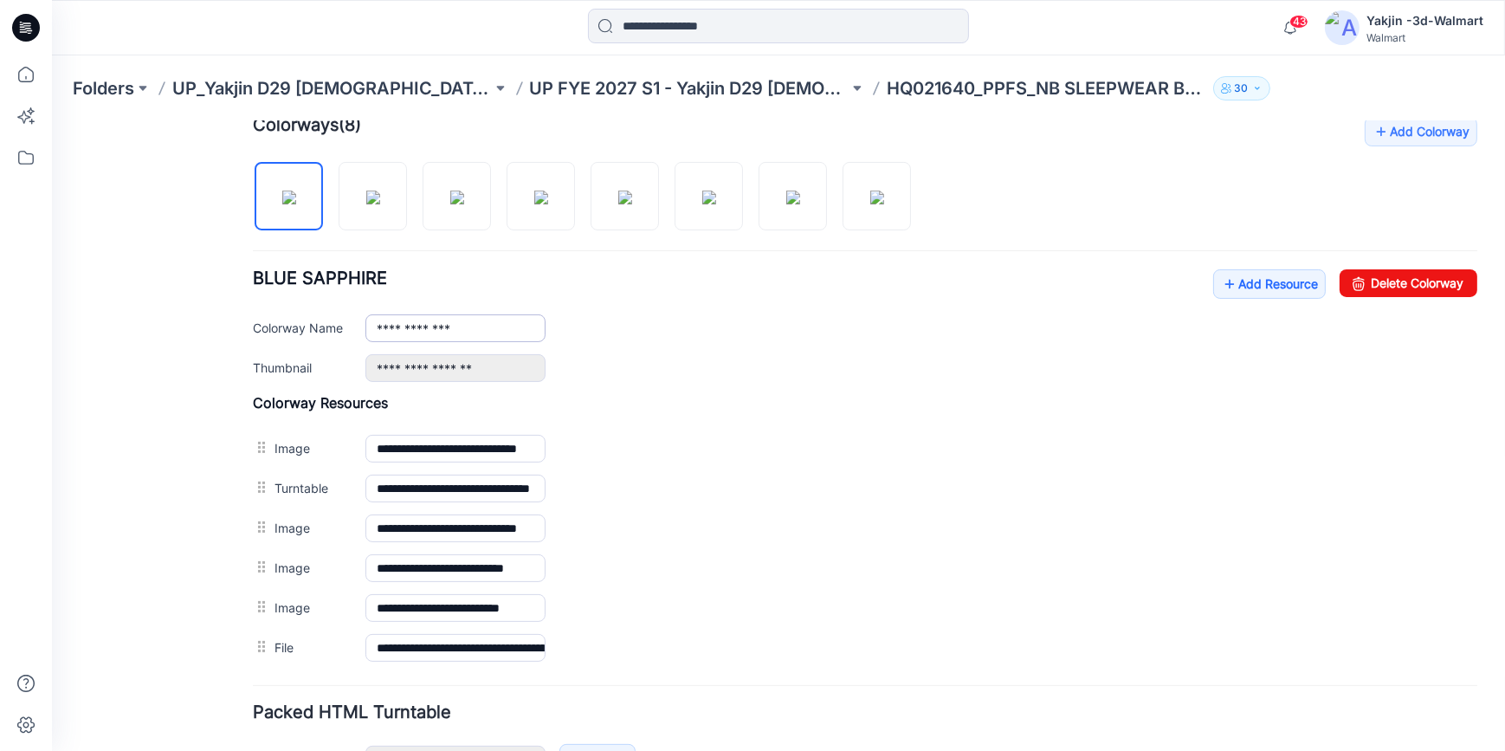
scroll to position [423, 0]
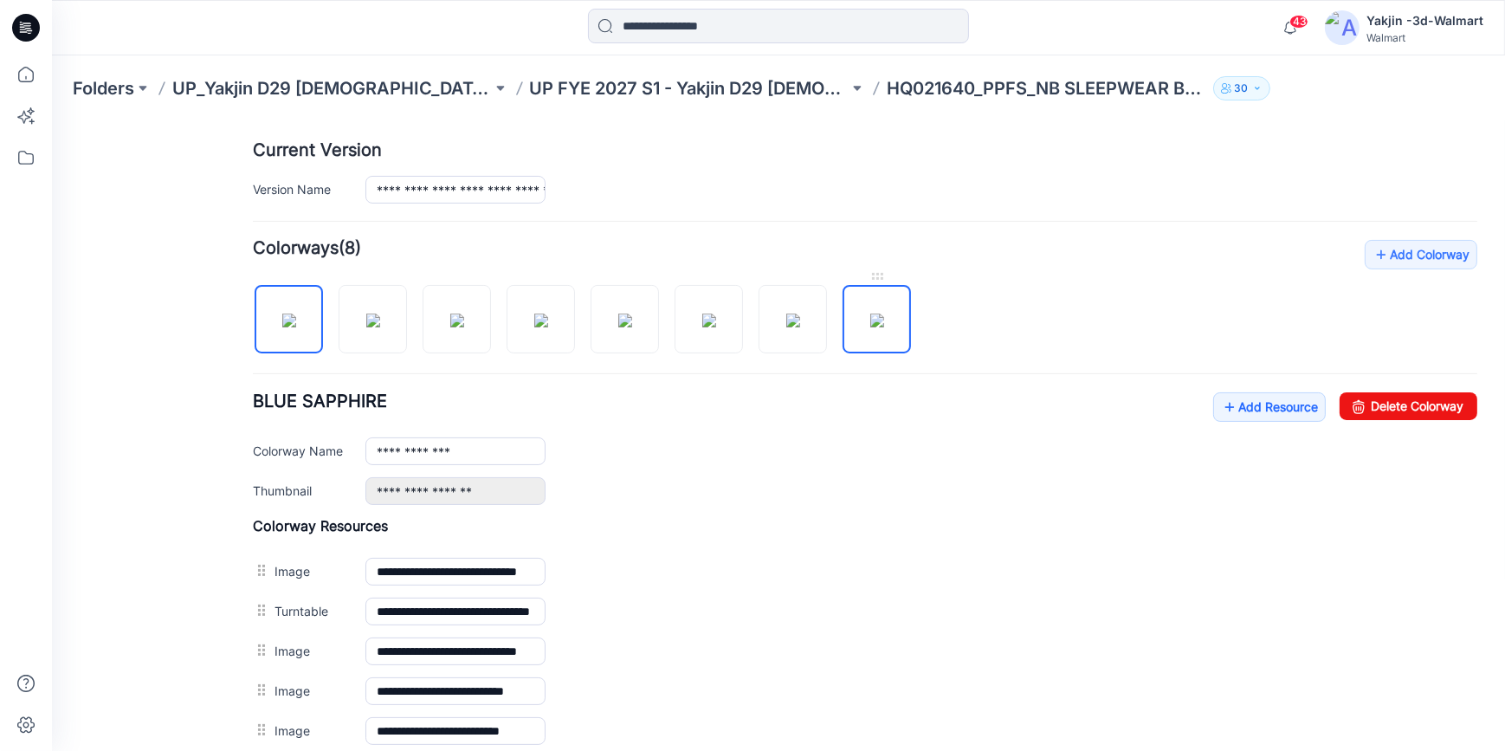
click at [870, 326] on img at bounding box center [877, 320] width 14 height 14
type input "**********"
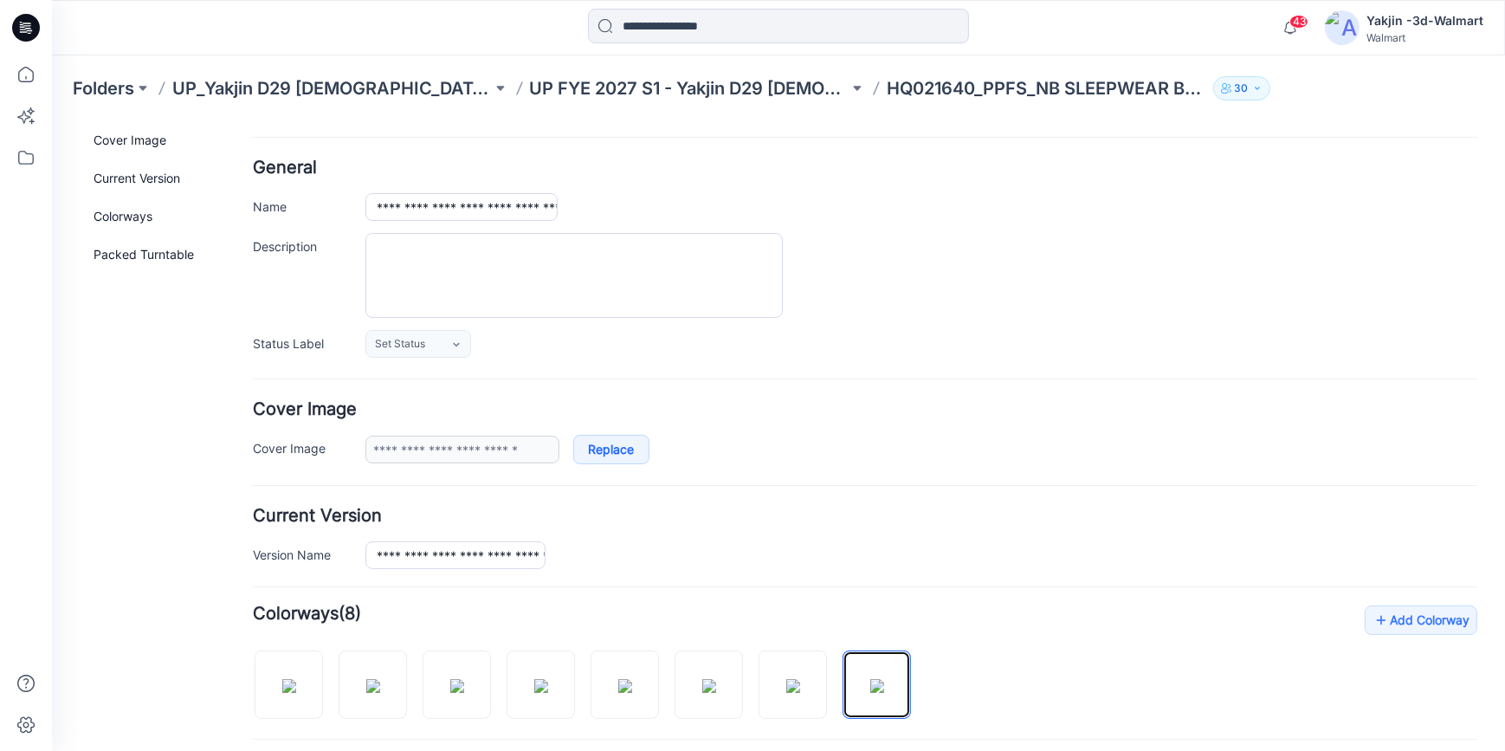
scroll to position [29, 0]
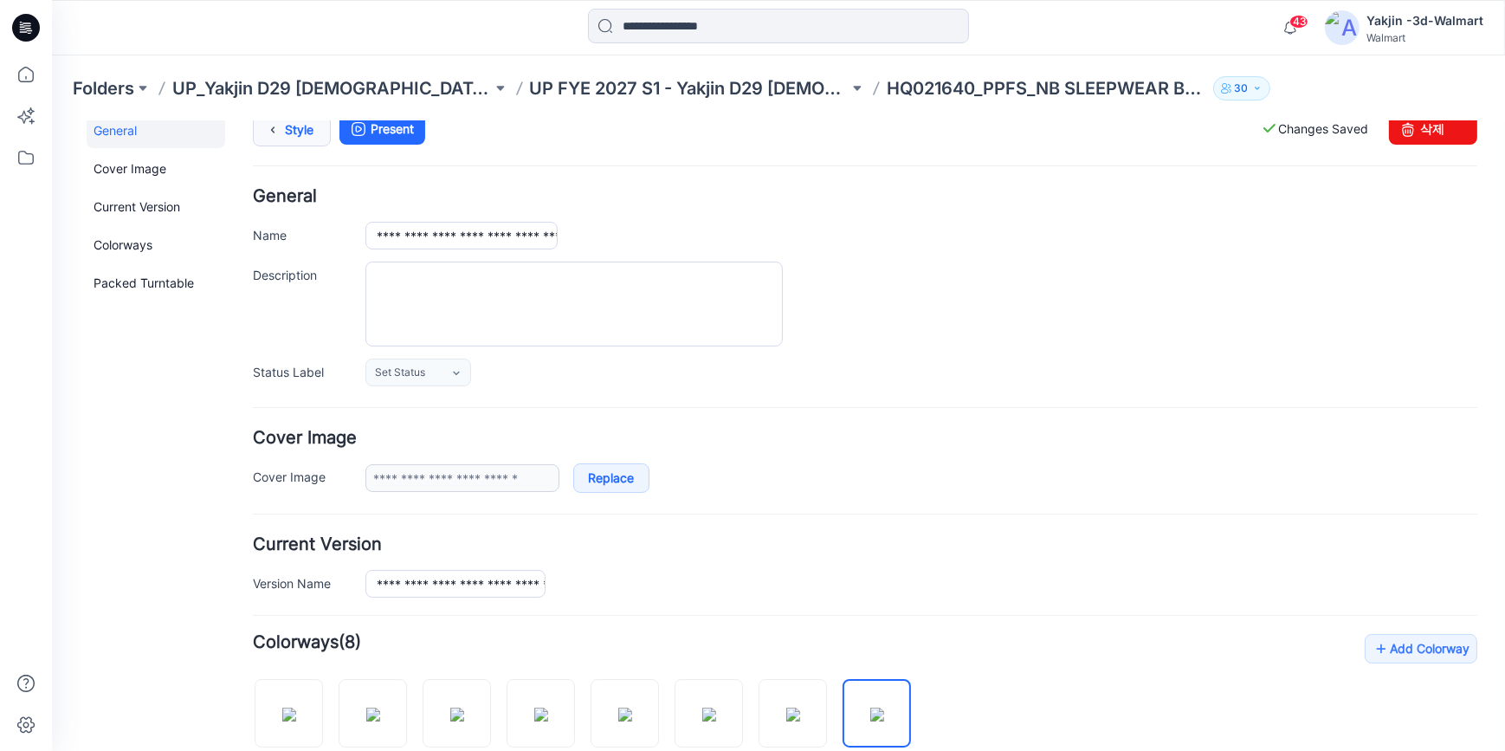
click at [296, 123] on link "Style" at bounding box center [292, 129] width 78 height 33
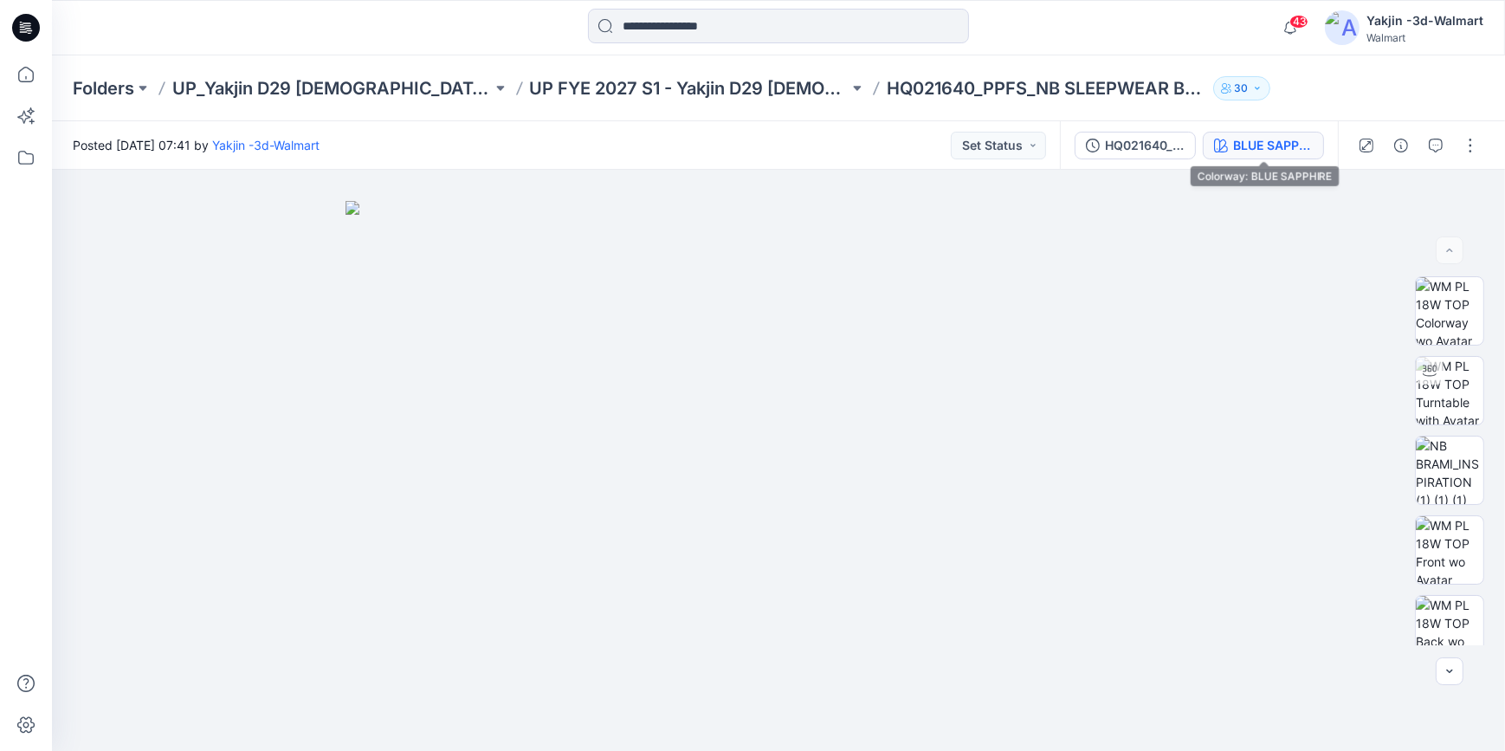
click at [1272, 152] on div "BLUE SAPPHIRE" at bounding box center [1273, 145] width 80 height 19
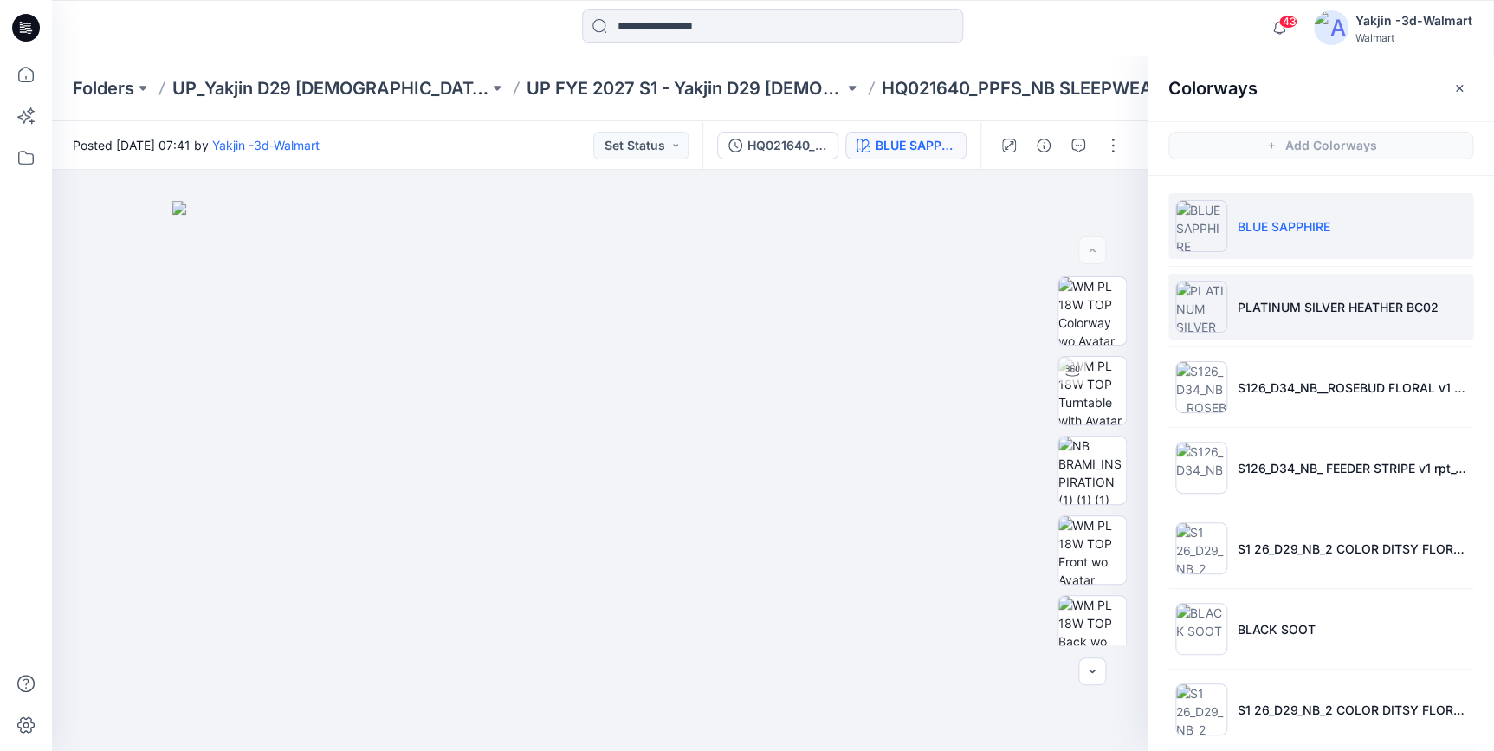
click at [1403, 315] on li "PLATINUM SILVER HEATHER BC02" at bounding box center [1320, 307] width 305 height 66
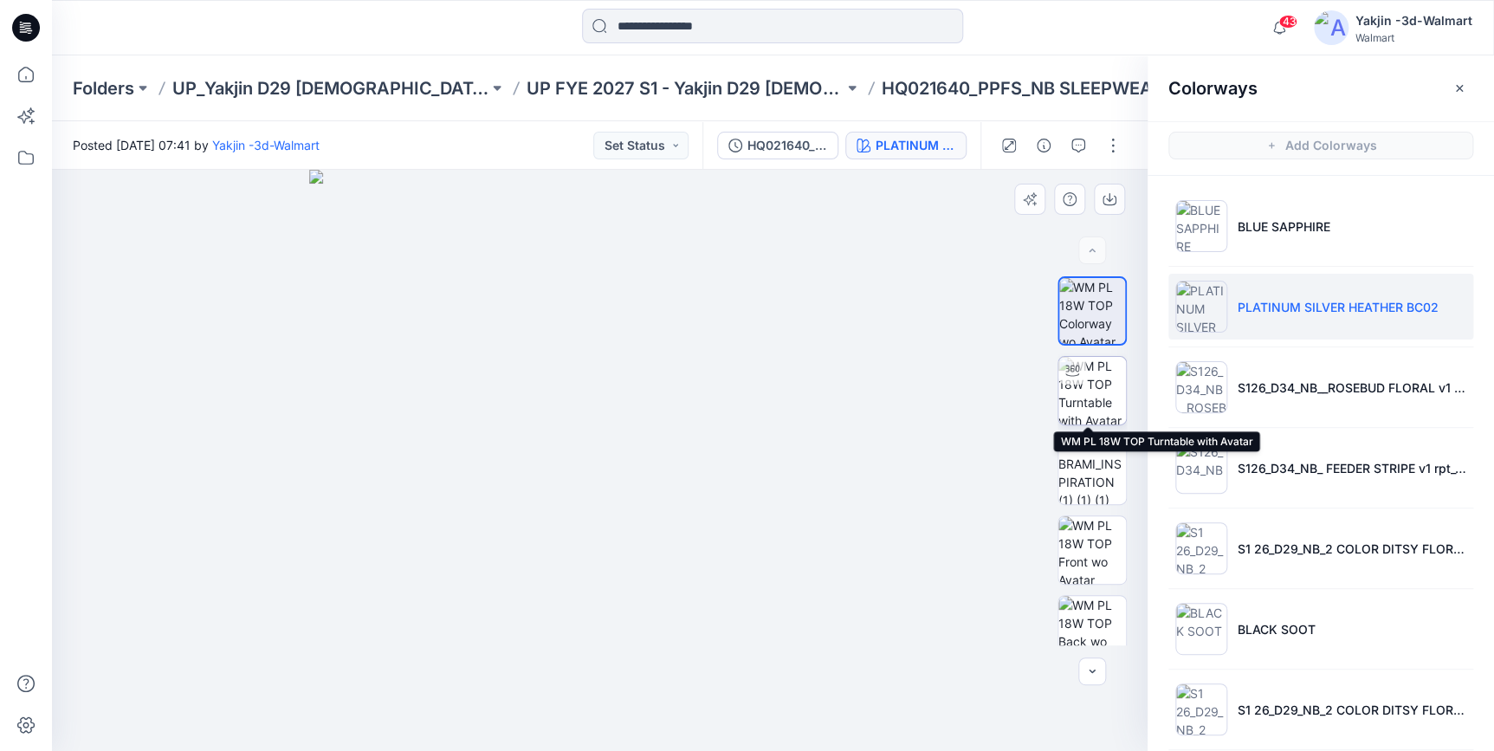
click at [1093, 406] on img at bounding box center [1092, 391] width 68 height 68
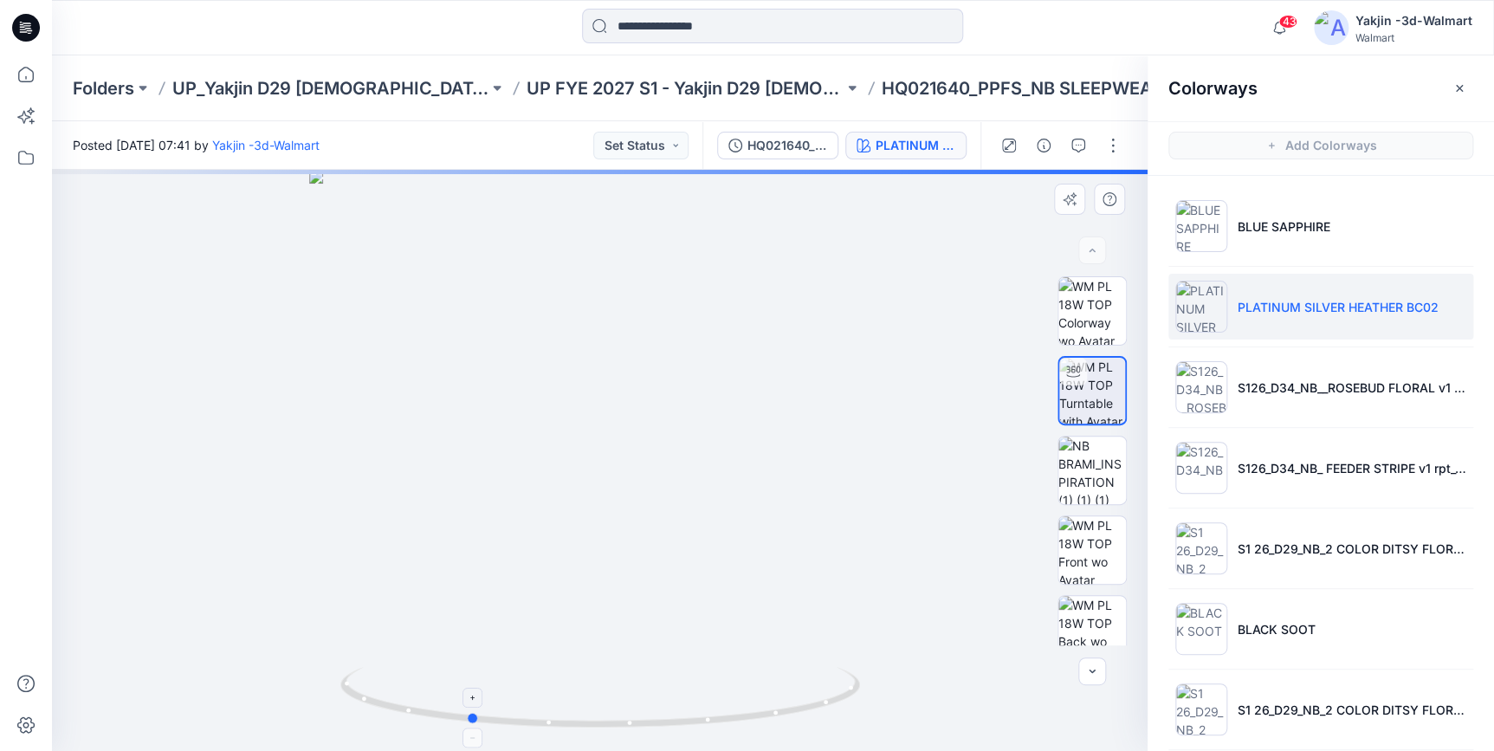
drag, startPoint x: 782, startPoint y: 720, endPoint x: 649, endPoint y: 712, distance: 132.8
click at [649, 712] on icon at bounding box center [602, 699] width 524 height 65
drag, startPoint x: 760, startPoint y: 722, endPoint x: 645, endPoint y: 729, distance: 115.4
click at [645, 729] on icon at bounding box center [602, 699] width 524 height 65
drag, startPoint x: 834, startPoint y: 467, endPoint x: 824, endPoint y: 662, distance: 196.0
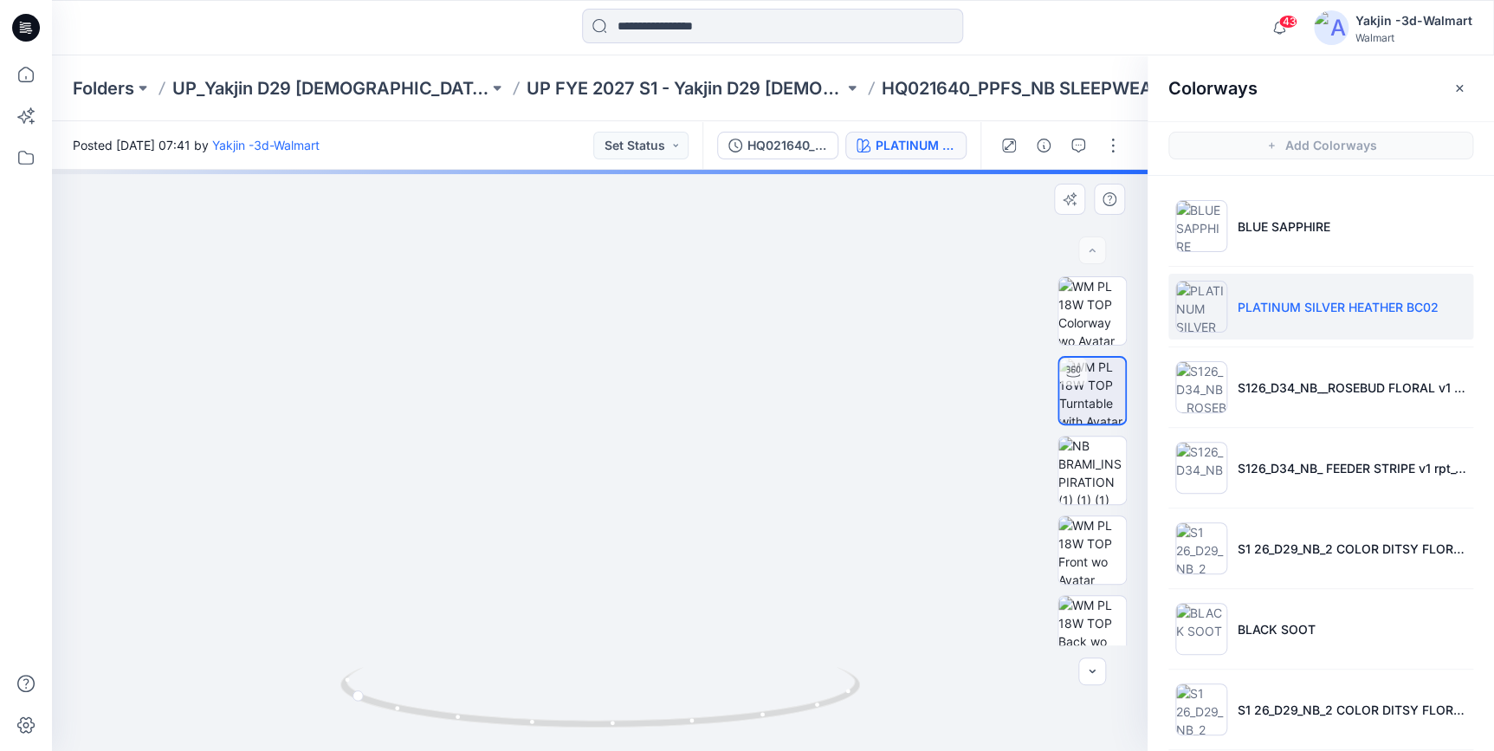
click at [824, 662] on img at bounding box center [597, 301] width 1934 height 900
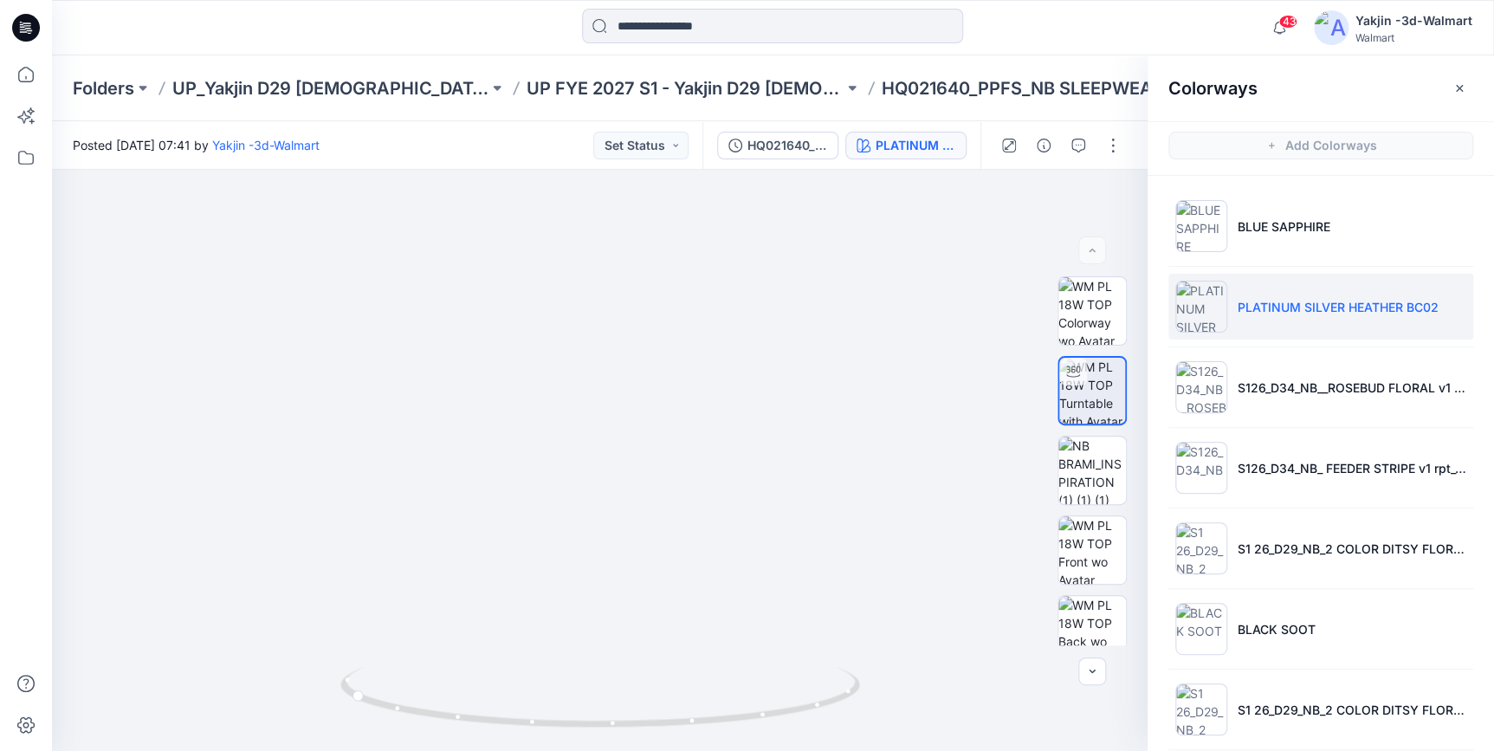
click at [26, 23] on icon at bounding box center [27, 23] width 9 height 1
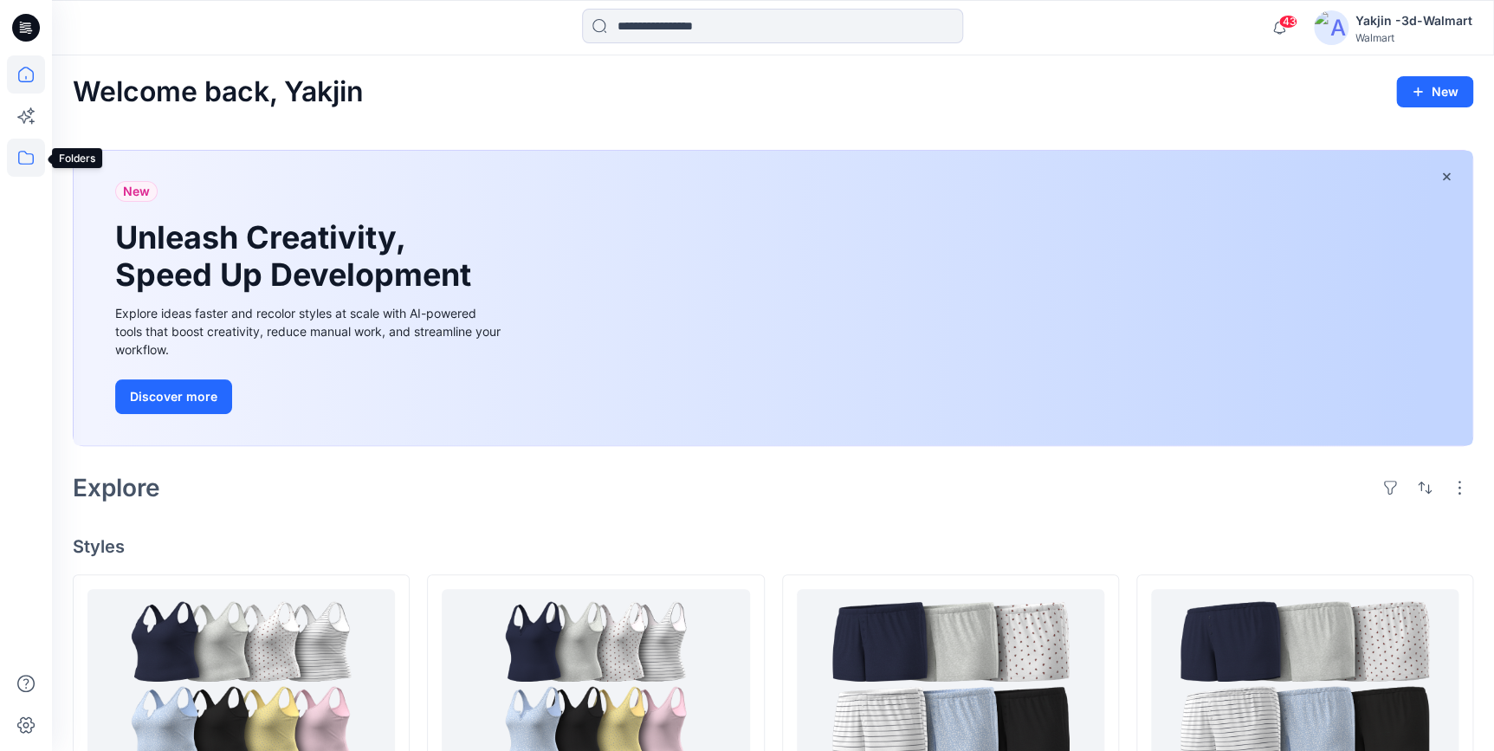
click at [24, 158] on icon at bounding box center [26, 158] width 38 height 38
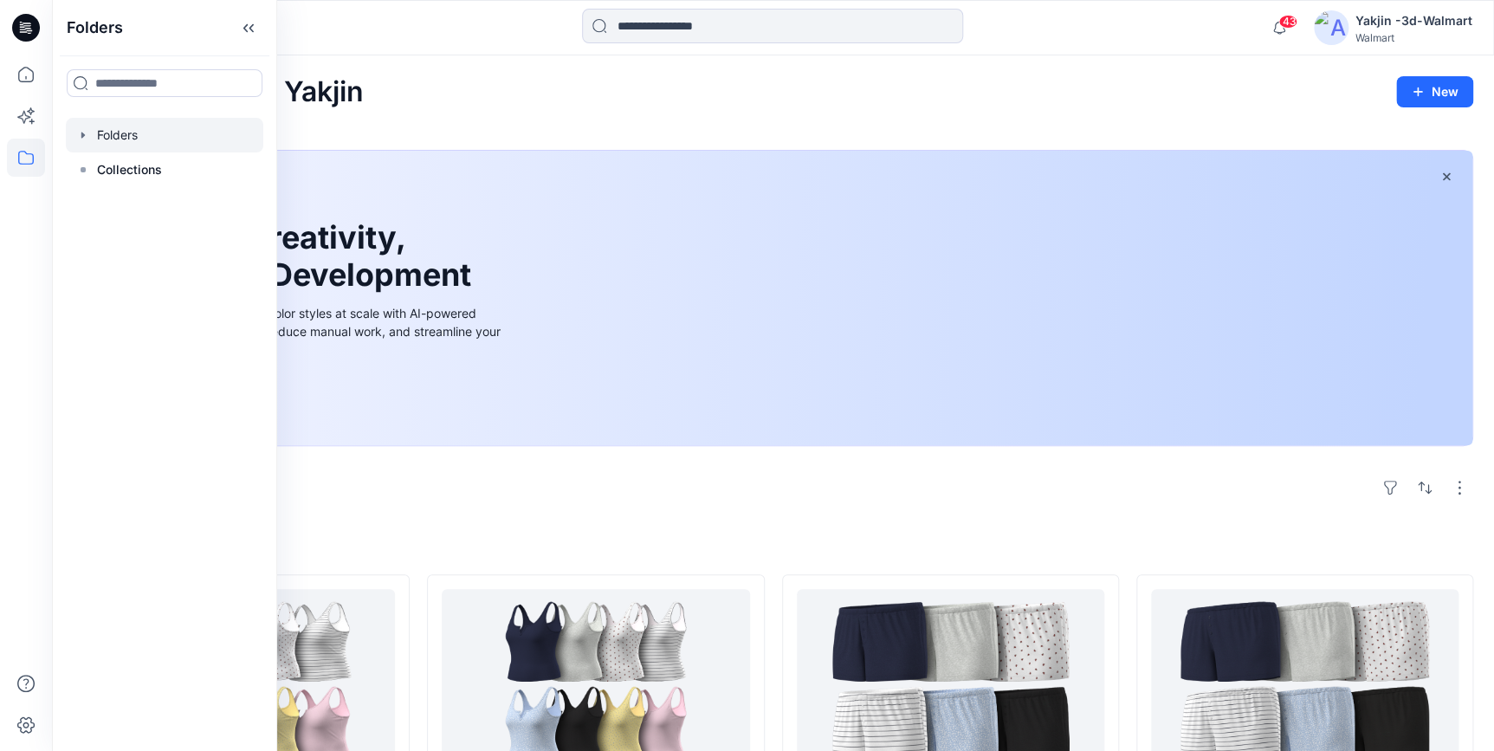
click at [117, 138] on div at bounding box center [164, 135] width 197 height 35
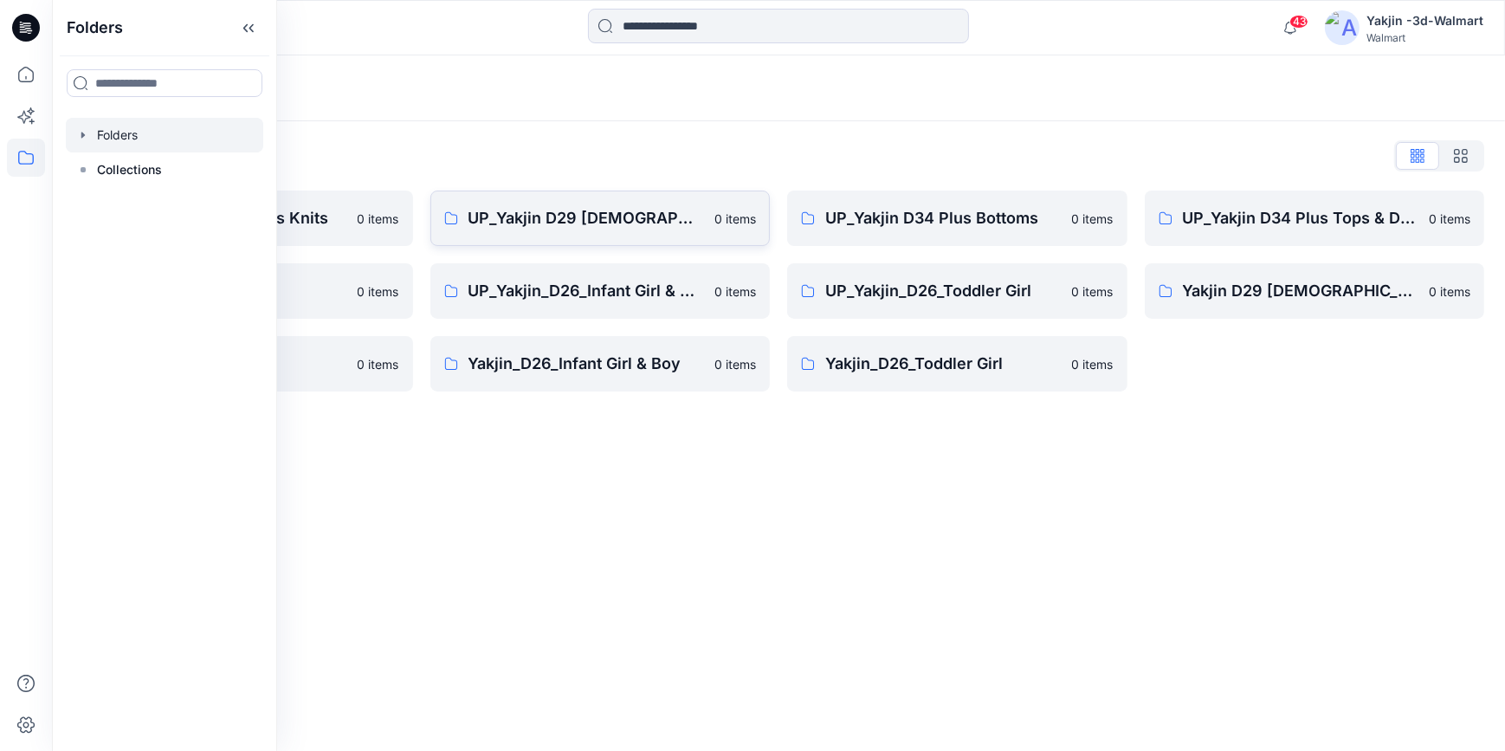
click at [573, 207] on p "UP_Yakjin D29 [DEMOGRAPHIC_DATA] Sleep" at bounding box center [586, 218] width 236 height 24
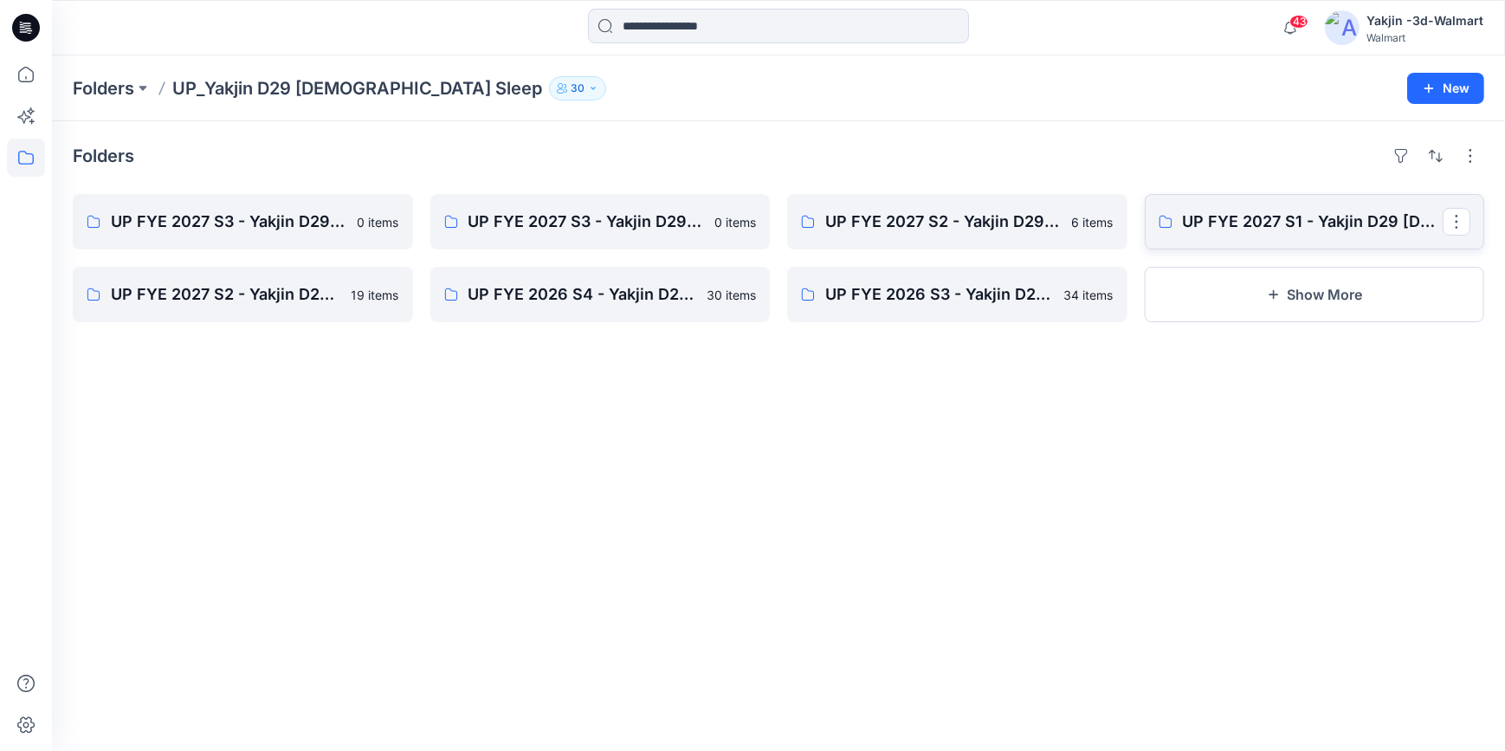
click at [1353, 207] on link "UP FYE 2027 S1 - Yakjin D29 [DEMOGRAPHIC_DATA] Sleepwear" at bounding box center [1315, 221] width 340 height 55
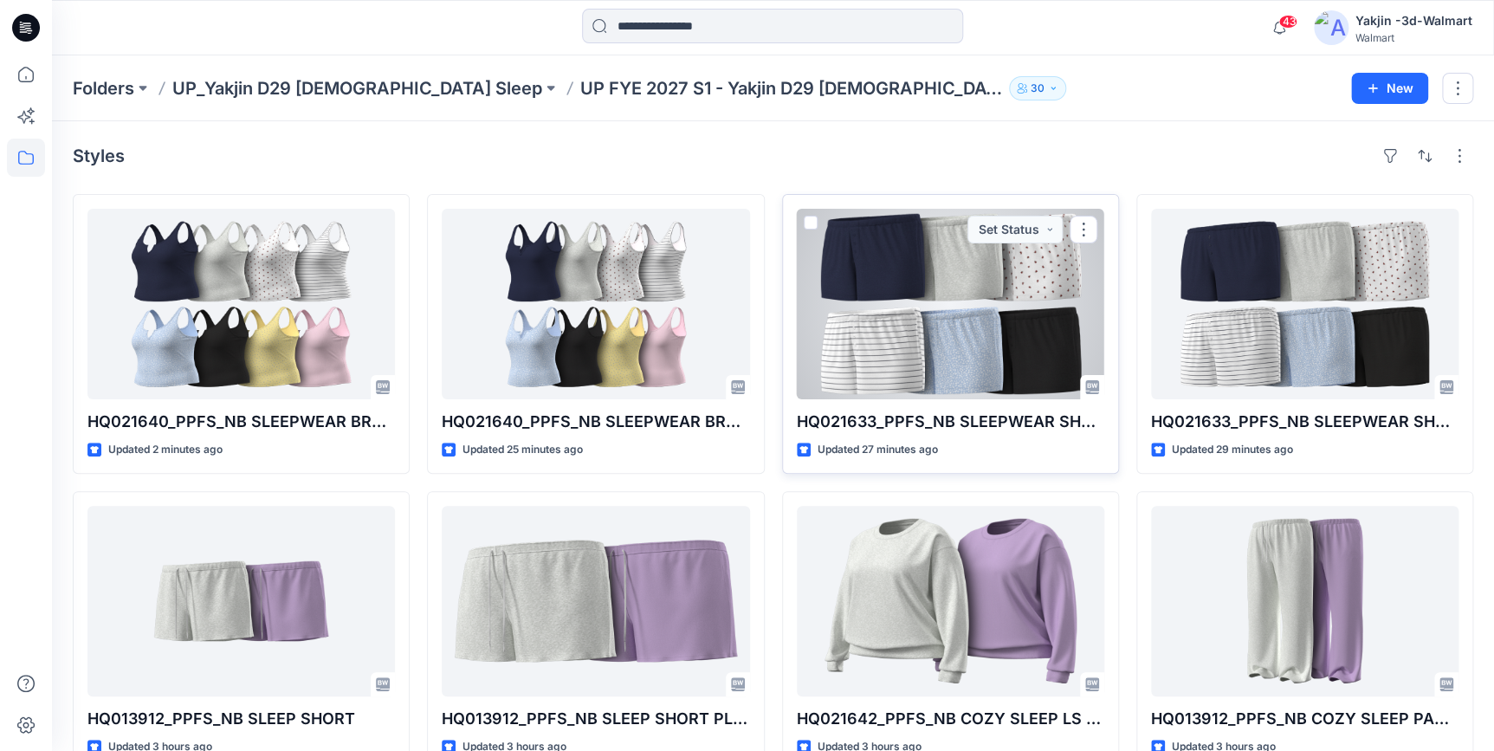
click at [1017, 339] on div at bounding box center [950, 304] width 307 height 191
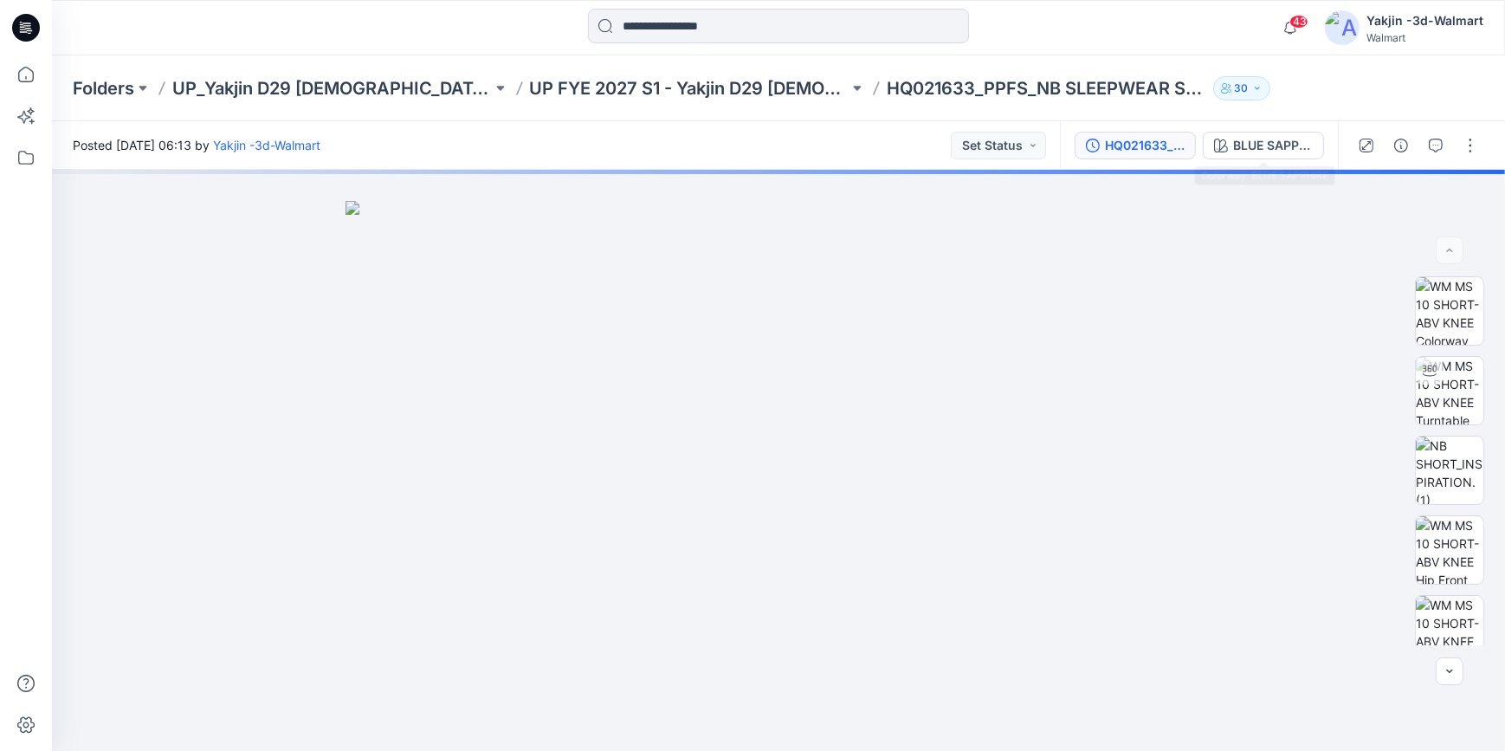
click at [1143, 146] on div "HQ021633_PPFS_NB SLEEPWEAR SHORT" at bounding box center [1145, 145] width 80 height 19
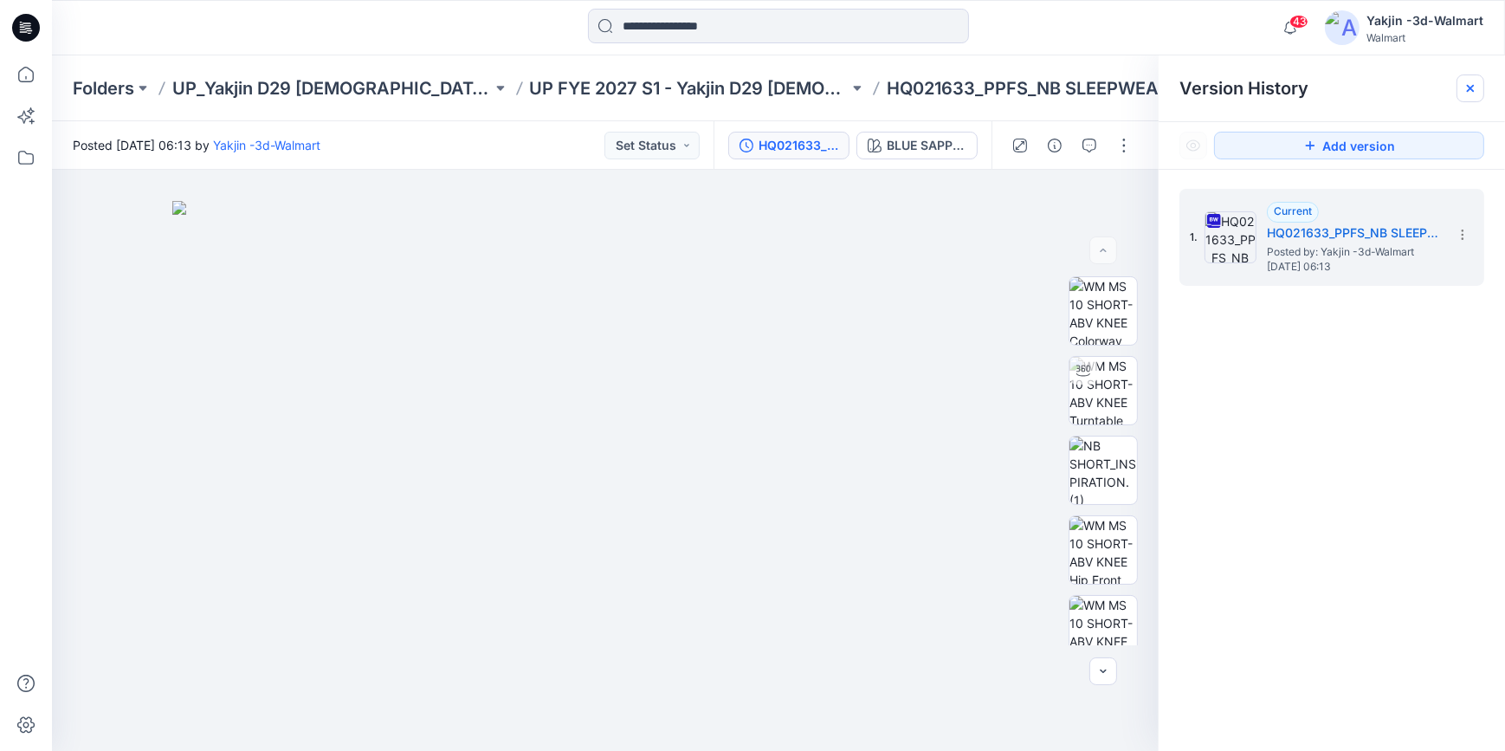
click at [1472, 90] on icon at bounding box center [1470, 88] width 7 height 7
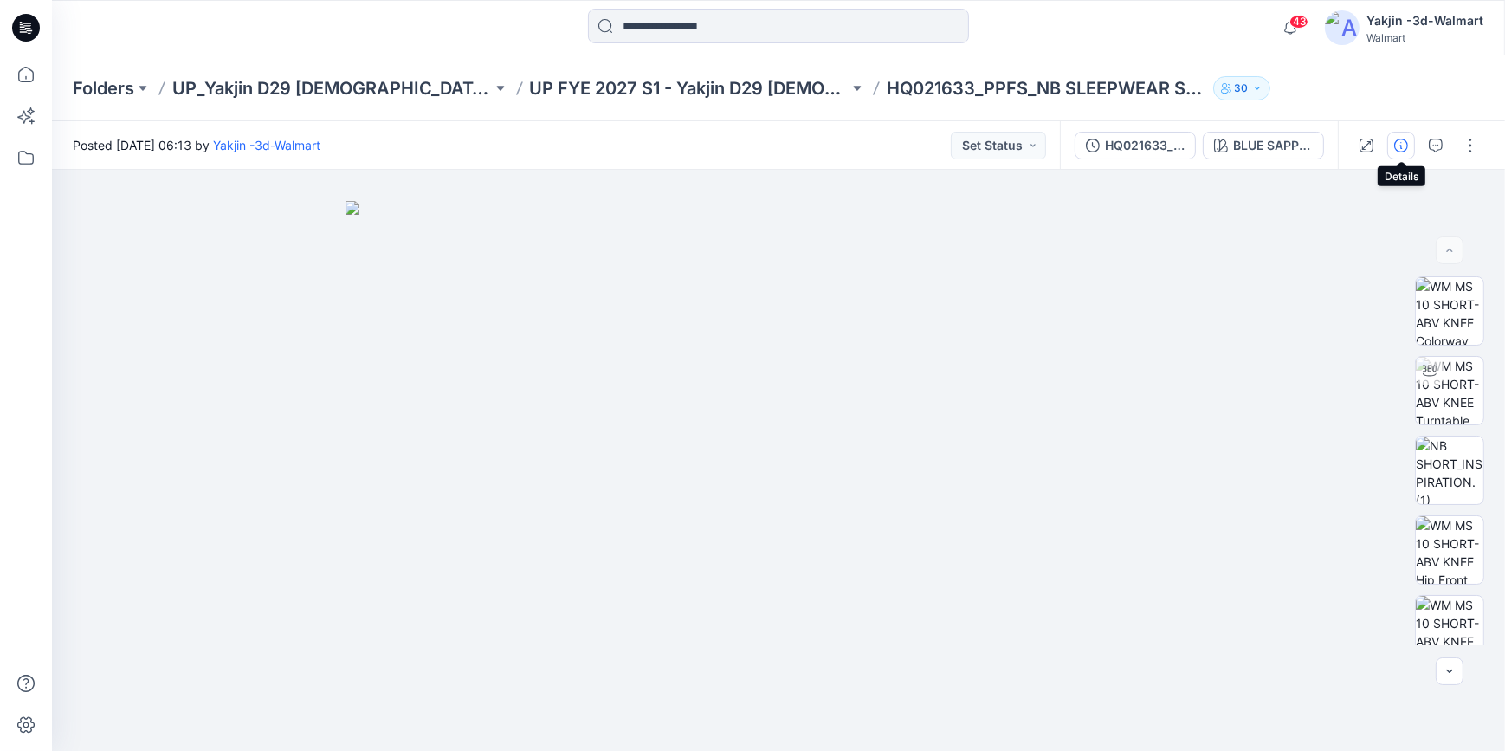
click at [1406, 147] on icon "button" at bounding box center [1401, 146] width 14 height 14
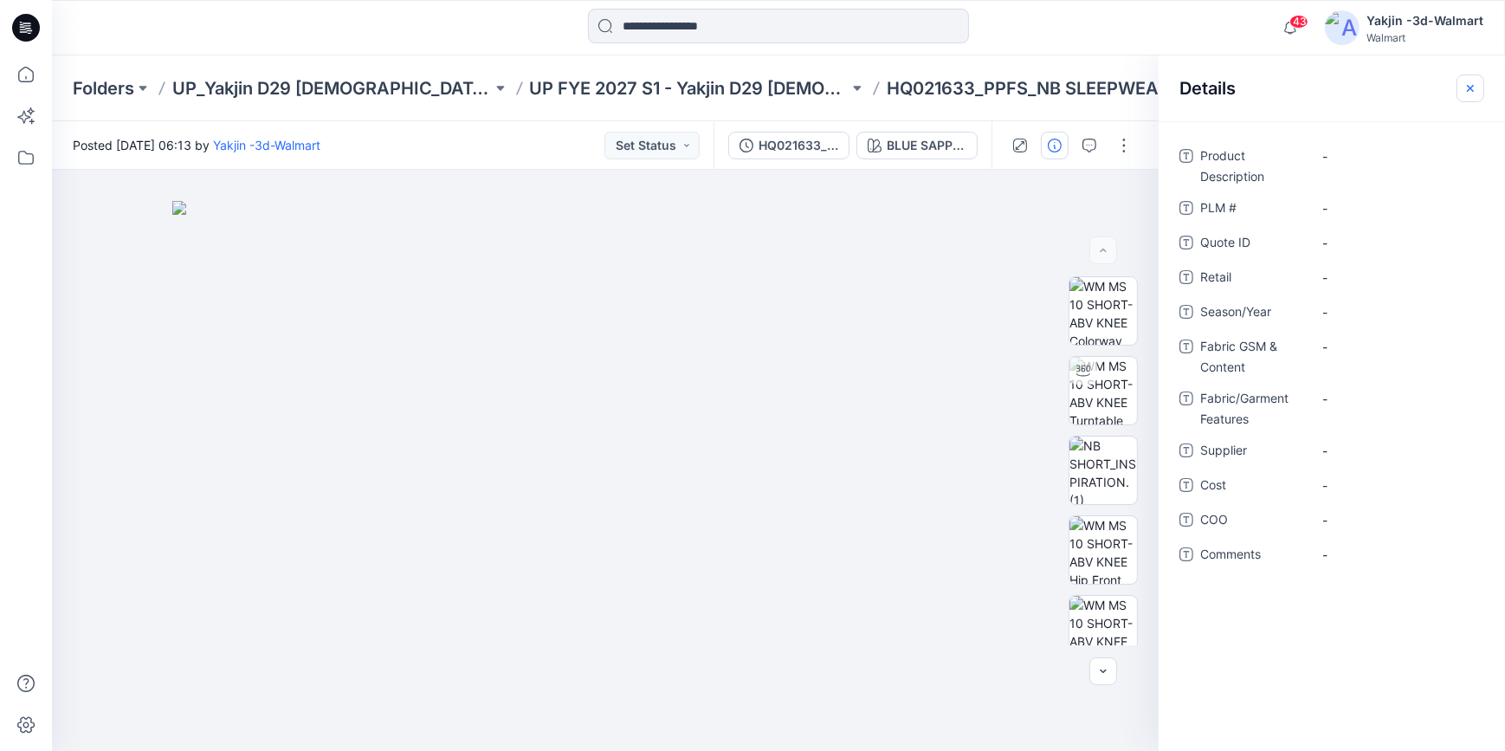
click at [1471, 83] on icon "button" at bounding box center [1470, 88] width 14 height 14
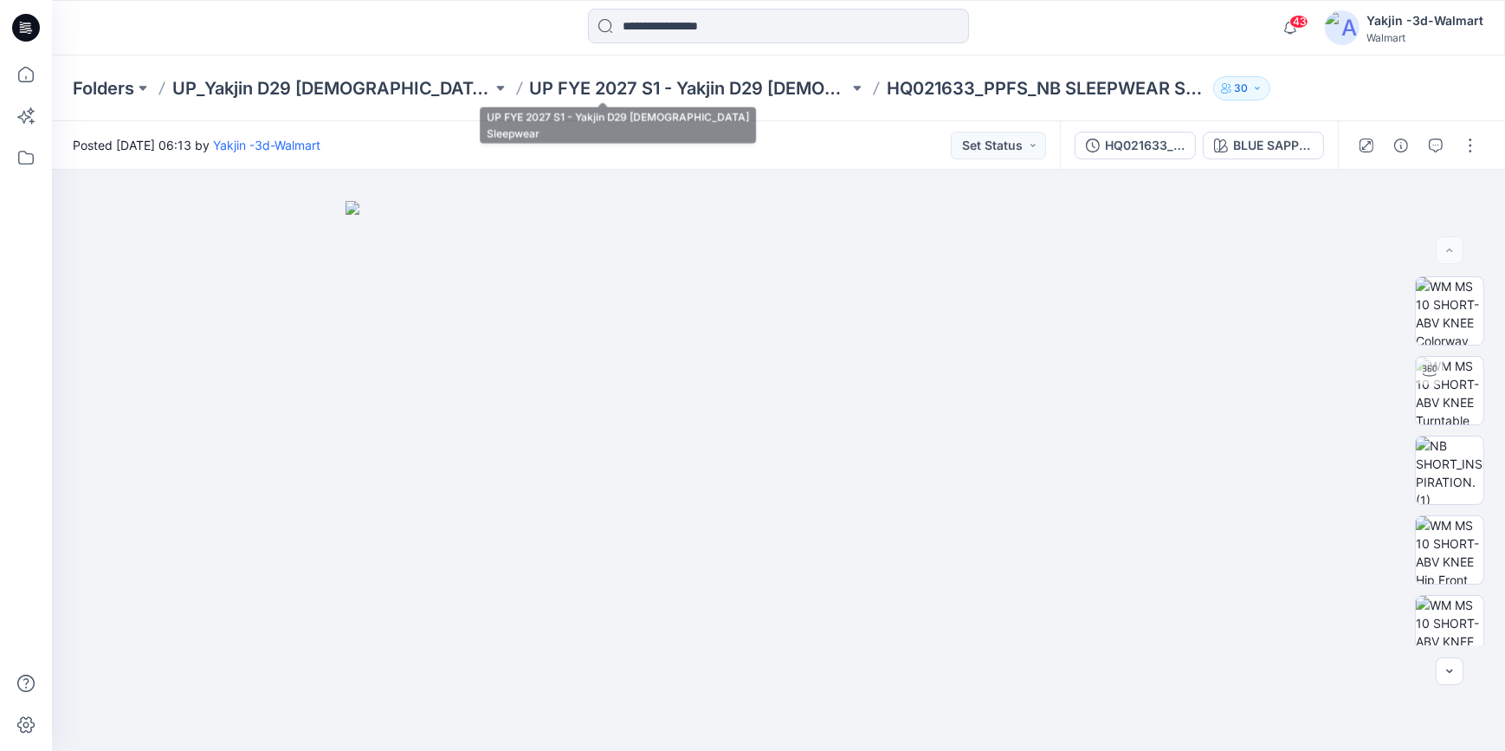
drag, startPoint x: 484, startPoint y: 85, endPoint x: 497, endPoint y: 35, distance: 51.9
click at [530, 85] on p "UP FYE 2027 S1 - Yakjin D29 [DEMOGRAPHIC_DATA] Sleepwear" at bounding box center [690, 88] width 320 height 24
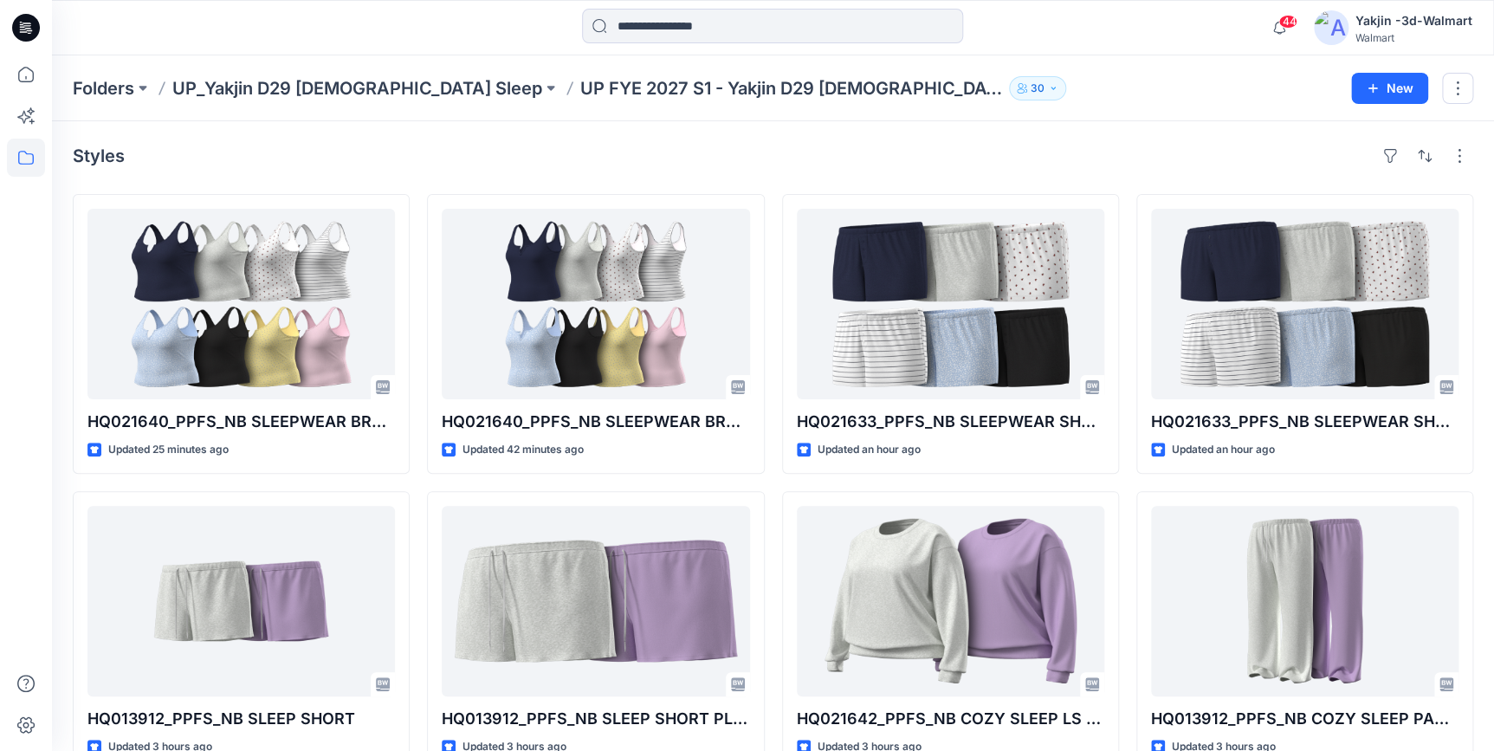
click at [25, 27] on icon at bounding box center [26, 28] width 28 height 28
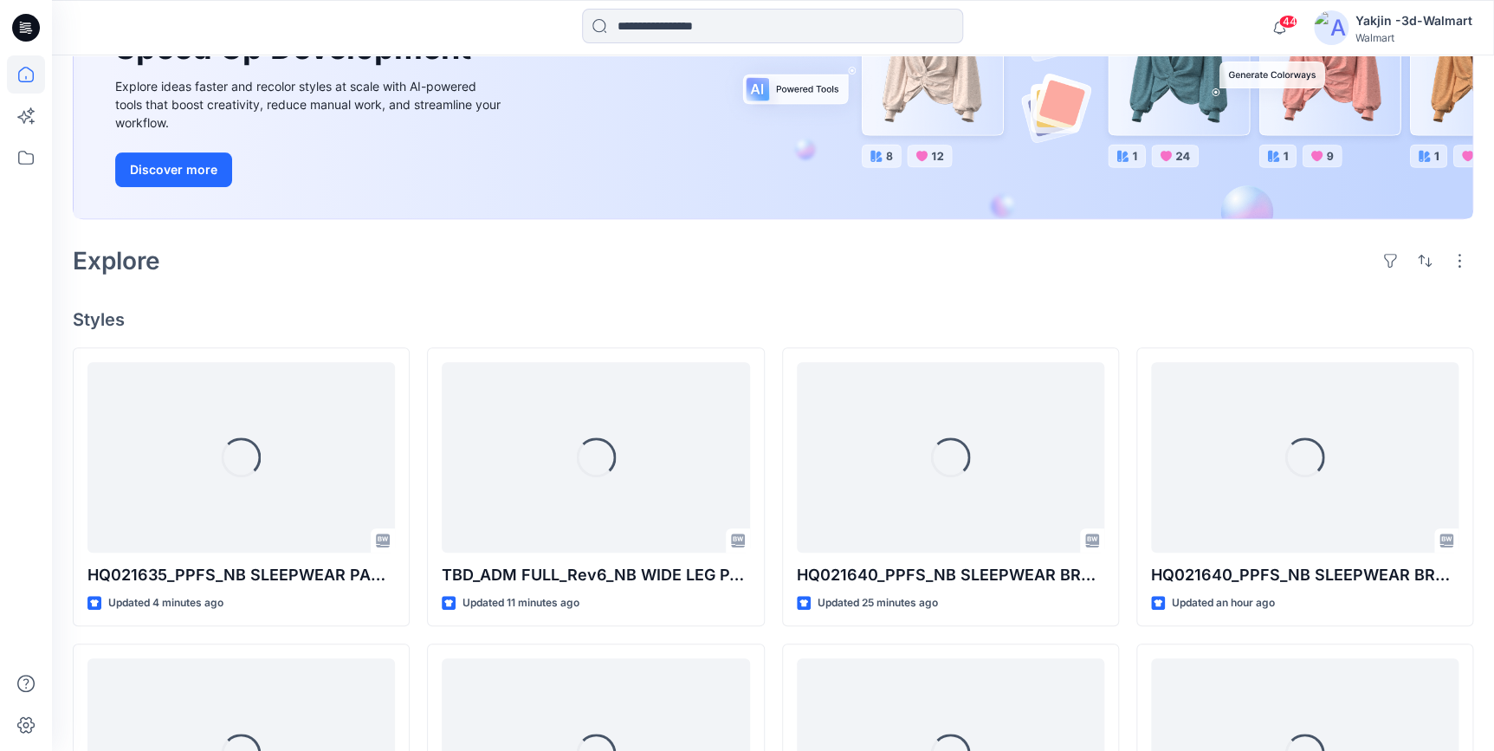
scroll to position [236, 0]
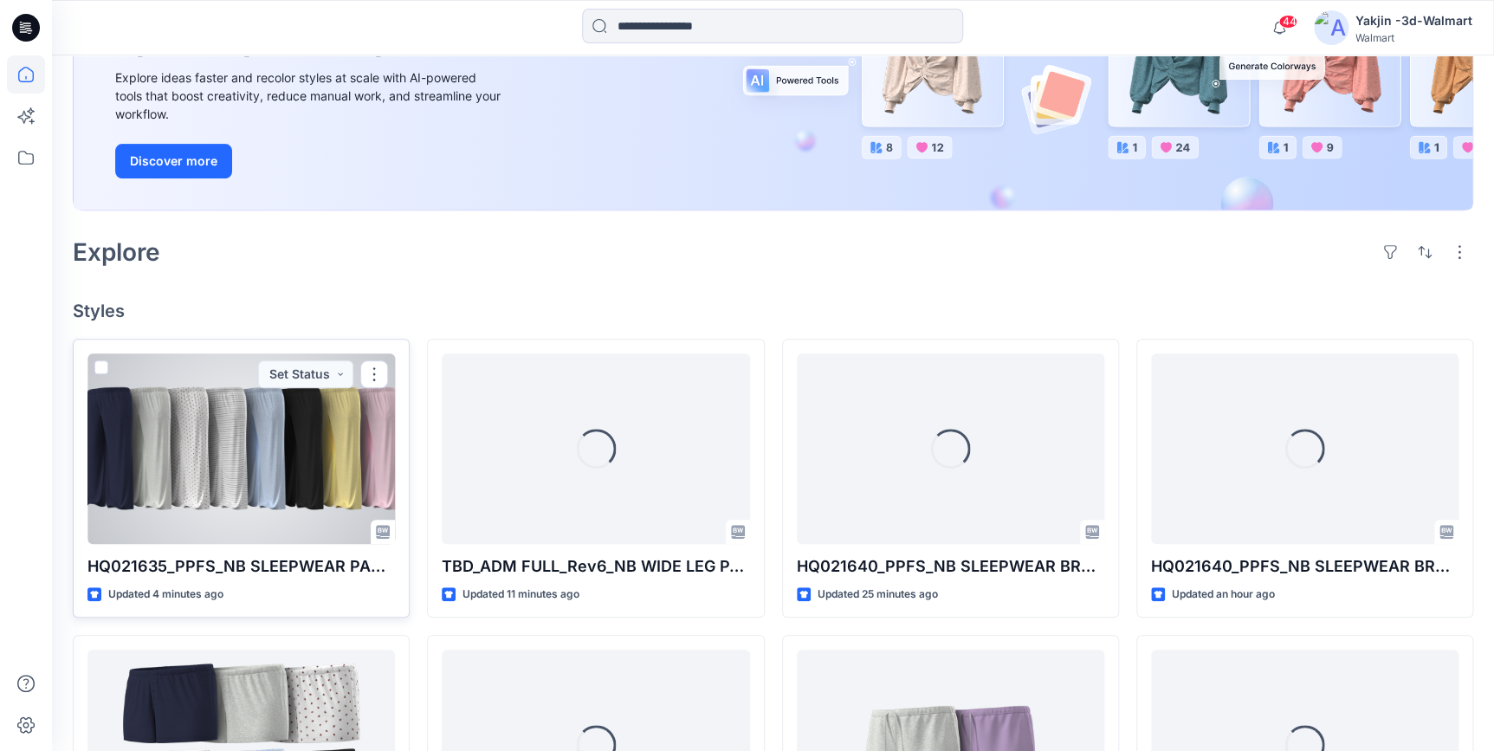
click at [223, 471] on div at bounding box center [240, 448] width 307 height 191
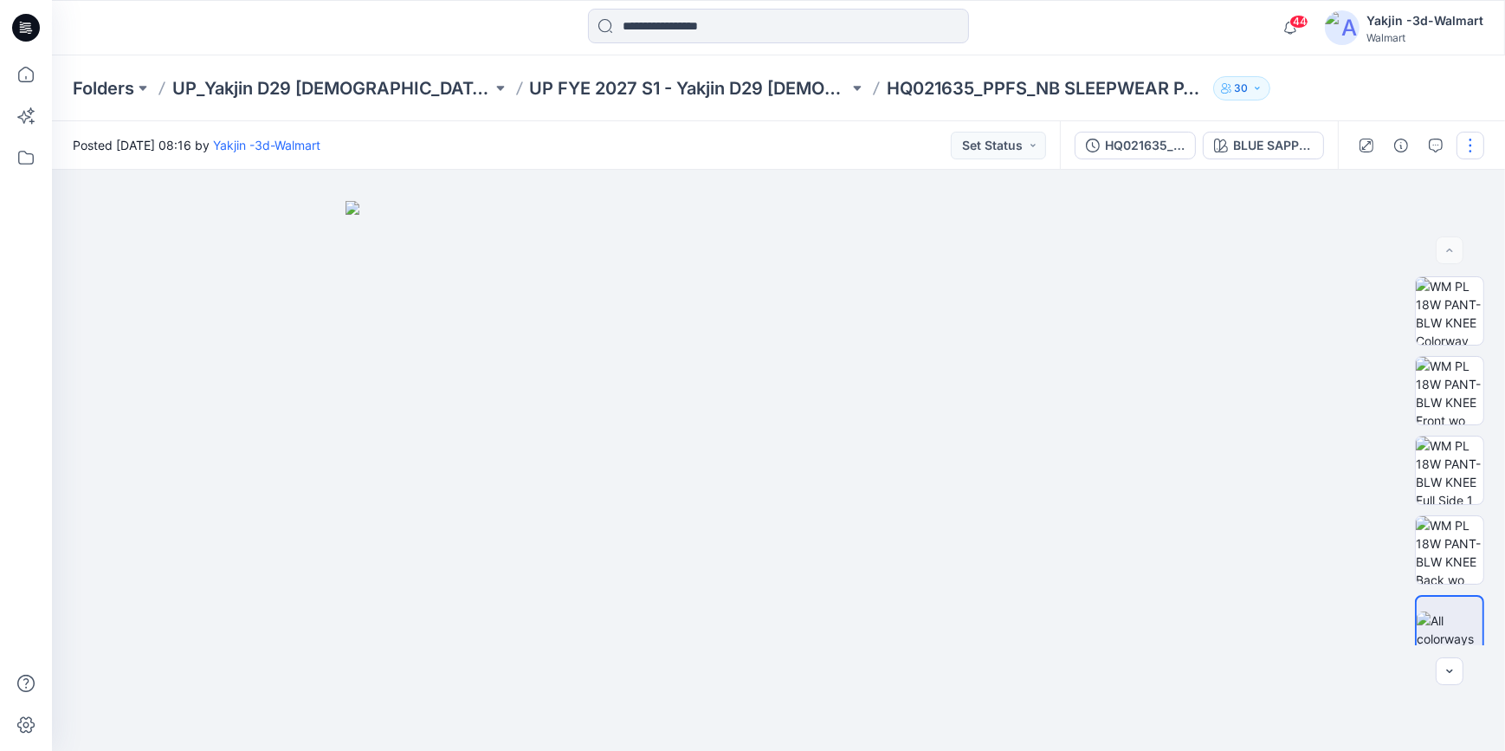
click at [1462, 146] on button "button" at bounding box center [1471, 146] width 28 height 28
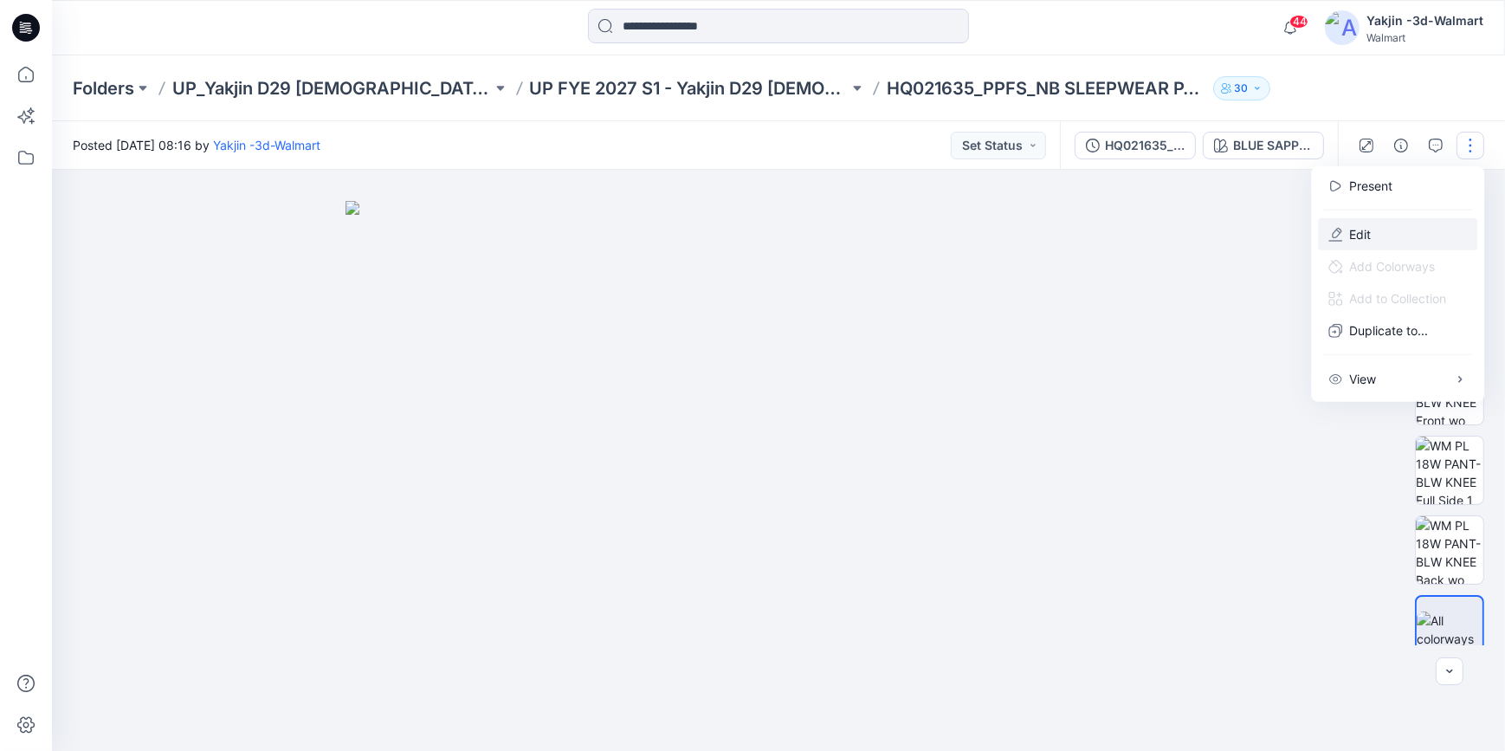
click at [1409, 231] on button "Edit" at bounding box center [1397, 234] width 159 height 32
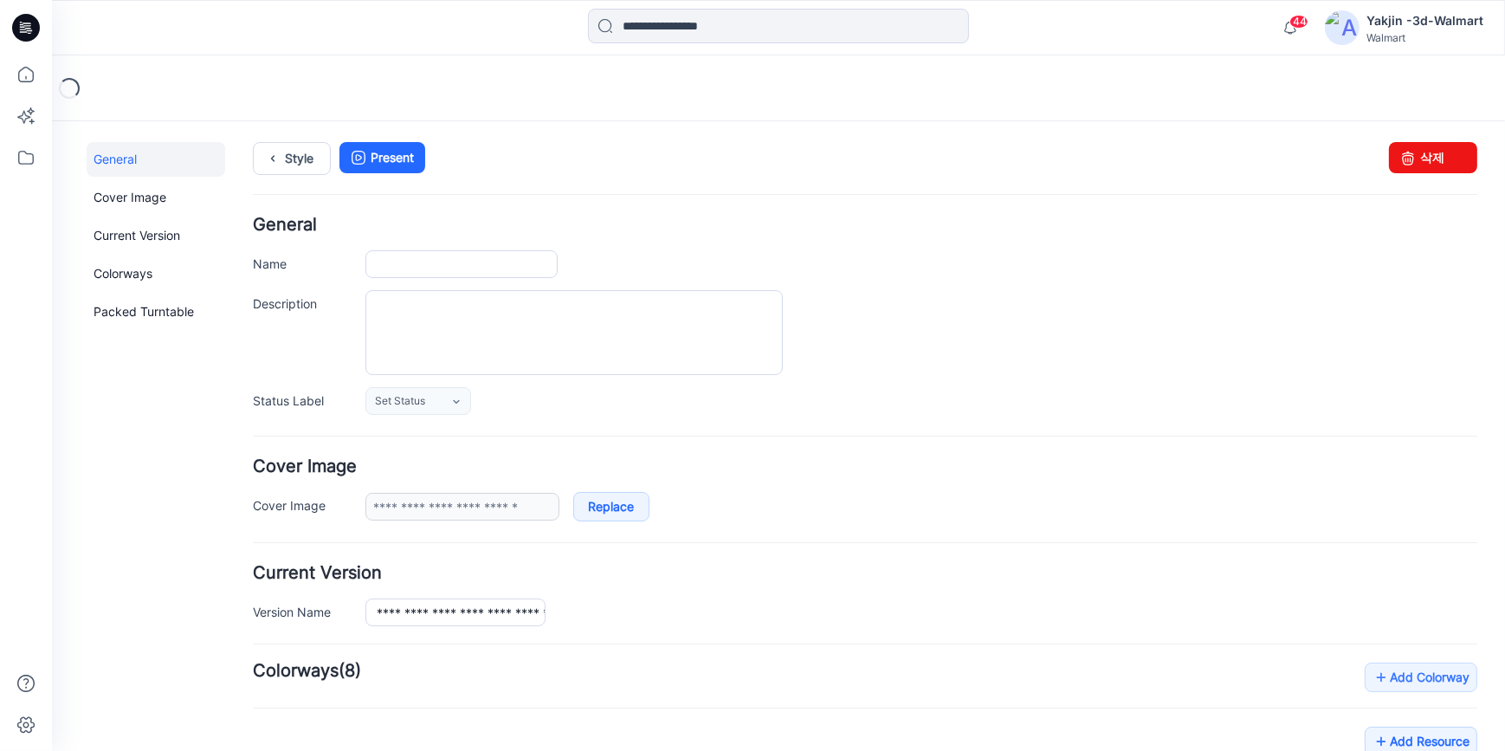
type input "**********"
drag, startPoint x: 14, startPoint y: 14, endPoint x: 146, endPoint y: 55, distance: 138.6
click at [14, 14] on icon at bounding box center [26, 27] width 28 height 55
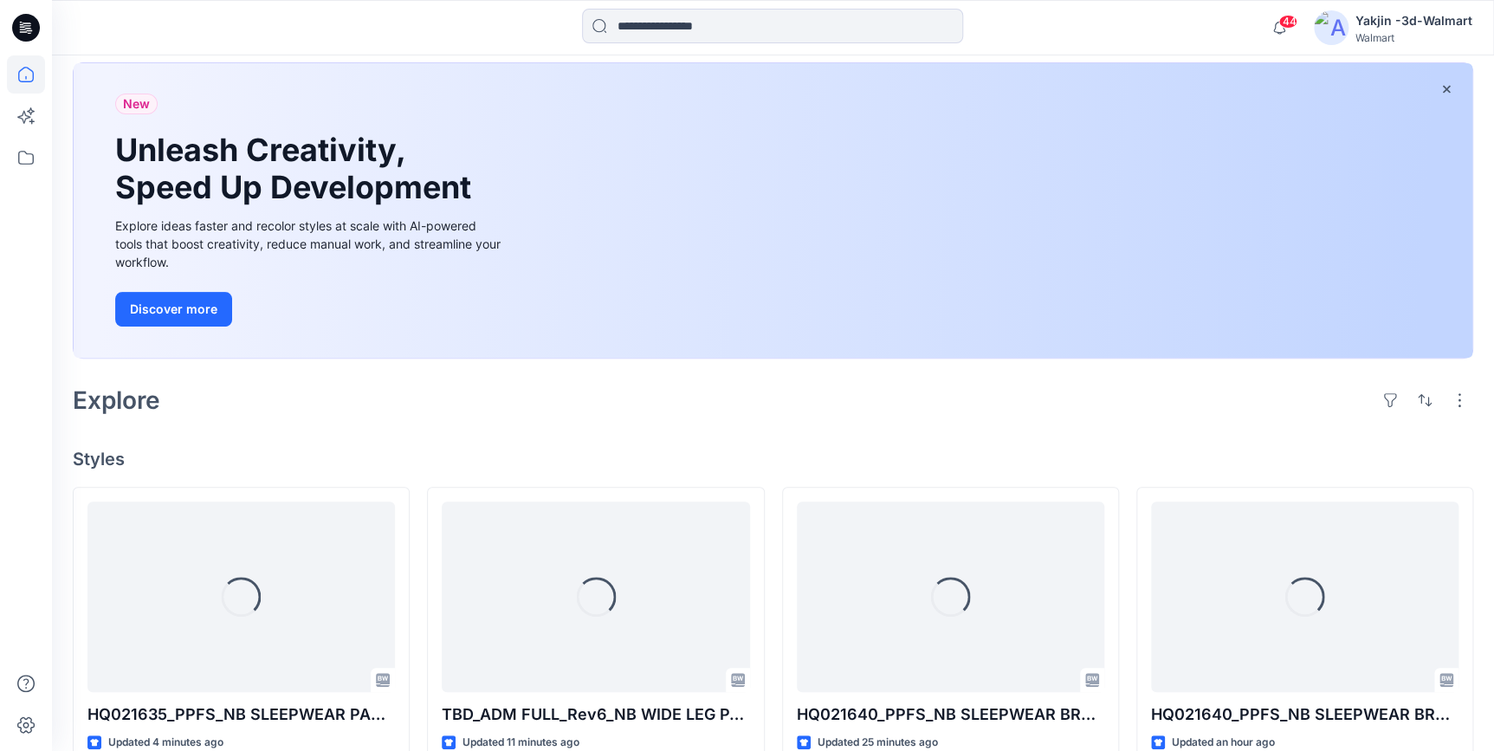
scroll to position [157, 0]
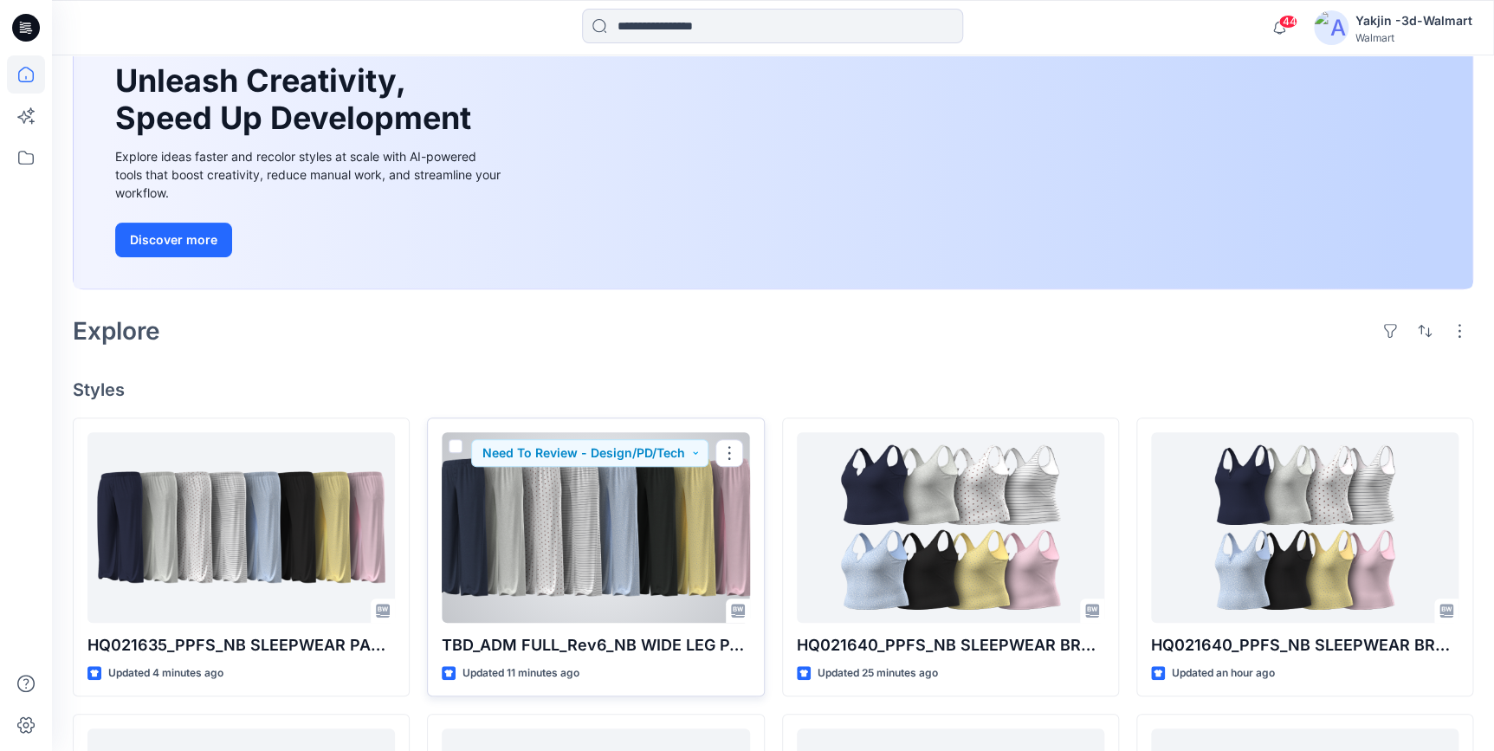
click at [658, 545] on div at bounding box center [595, 527] width 307 height 191
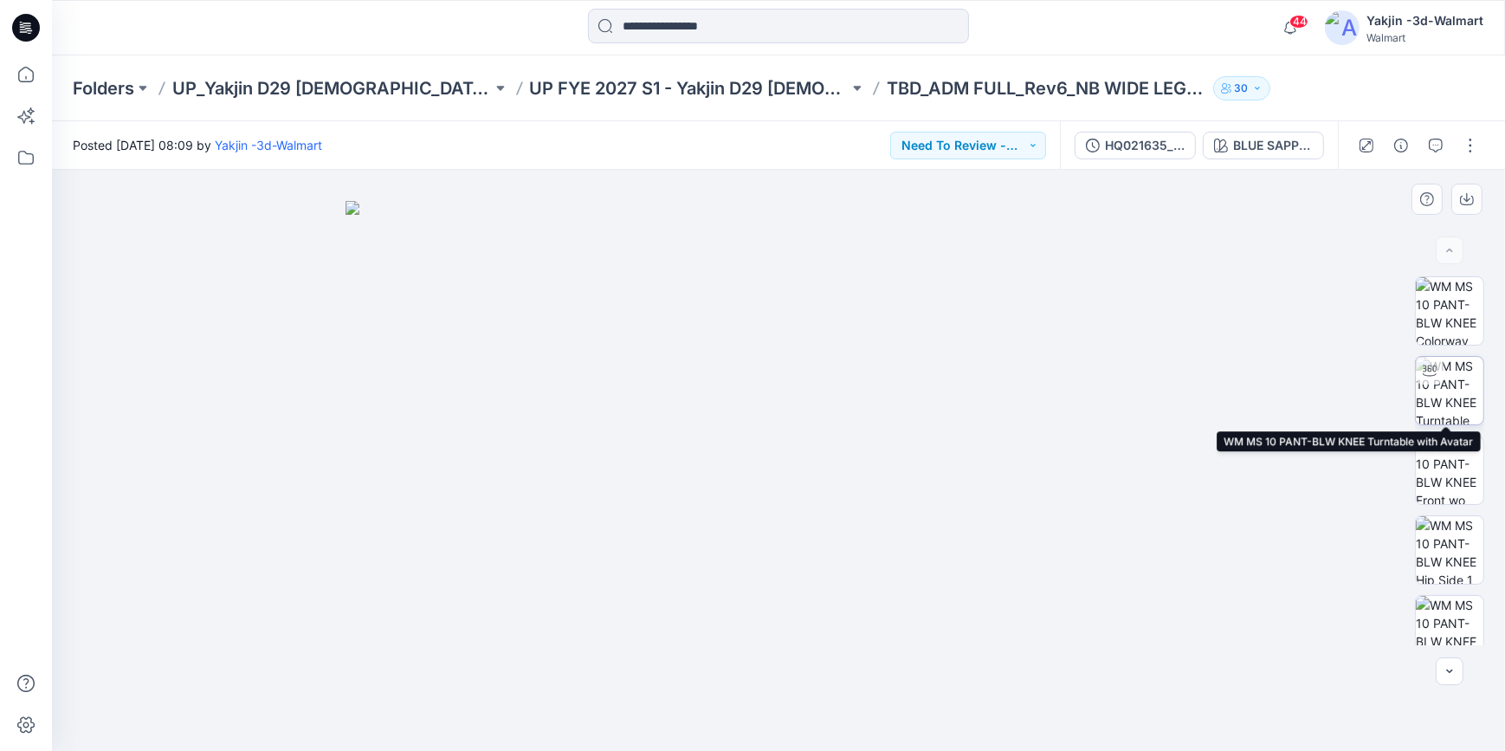
click at [1445, 387] on img at bounding box center [1450, 391] width 68 height 68
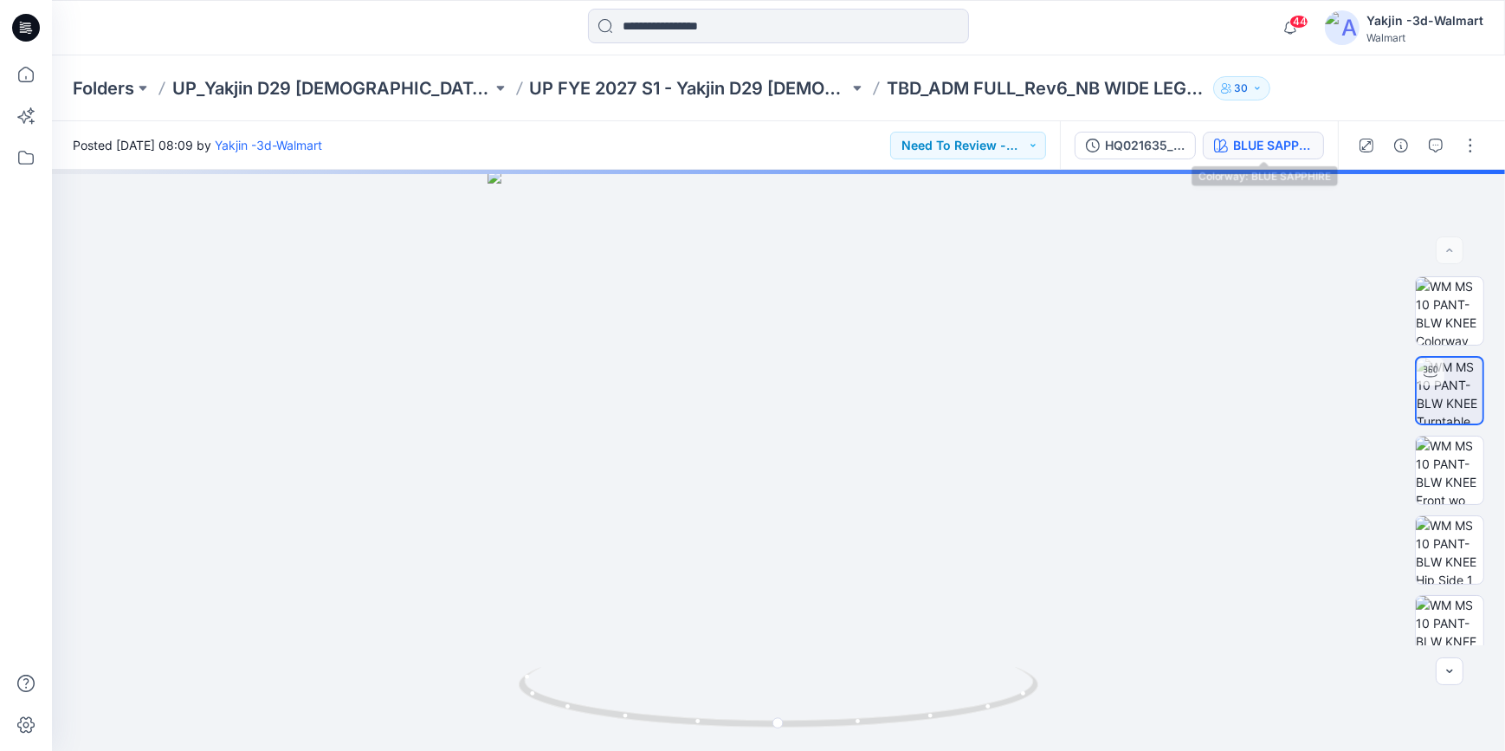
click at [1282, 157] on button "BLUE SAPPHIRE" at bounding box center [1263, 146] width 121 height 28
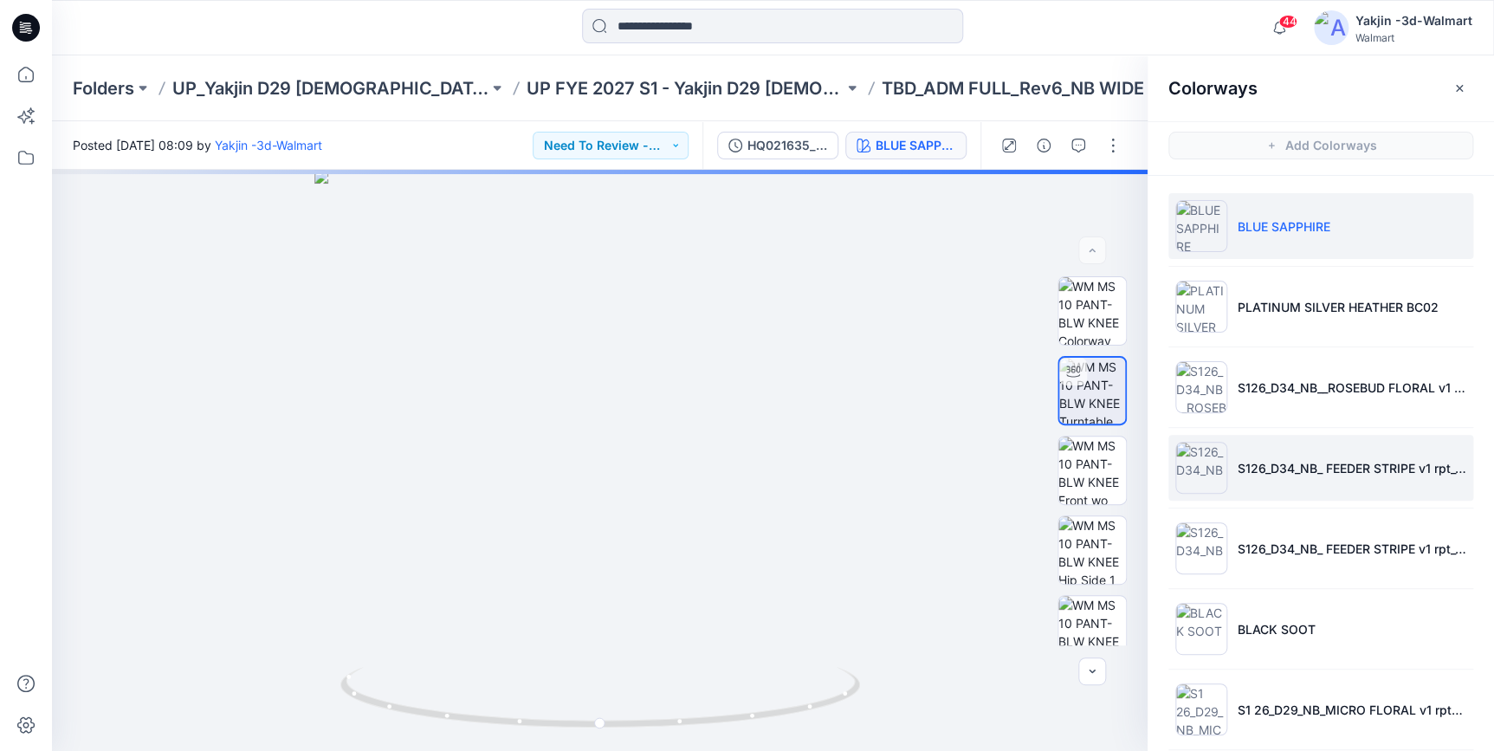
click at [1263, 477] on li "S126_D34_NB_ FEEDER STRIPE v1 rpt_CW5_VIV WHT BLU SAPPH_WM" at bounding box center [1320, 468] width 305 height 66
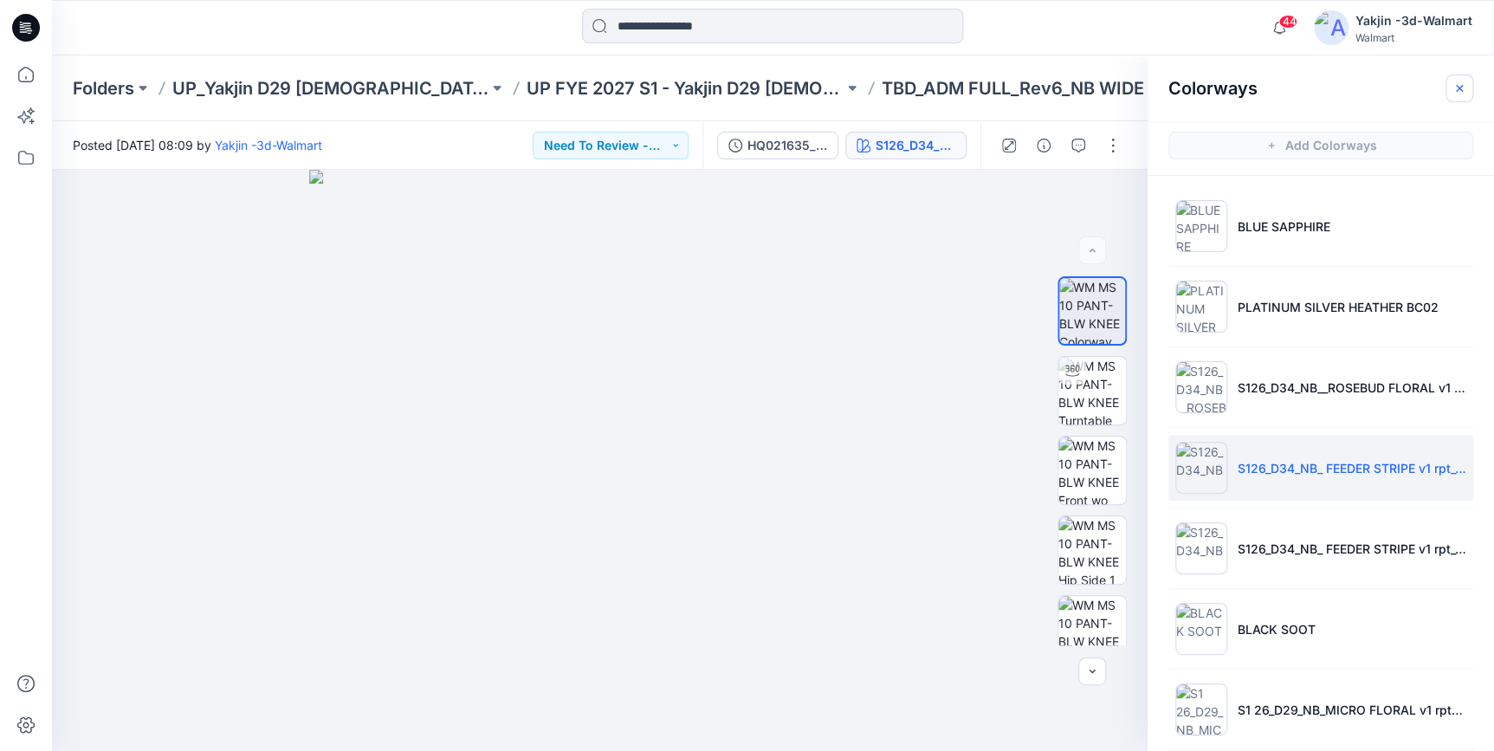
click at [1463, 89] on icon "button" at bounding box center [1459, 88] width 14 height 14
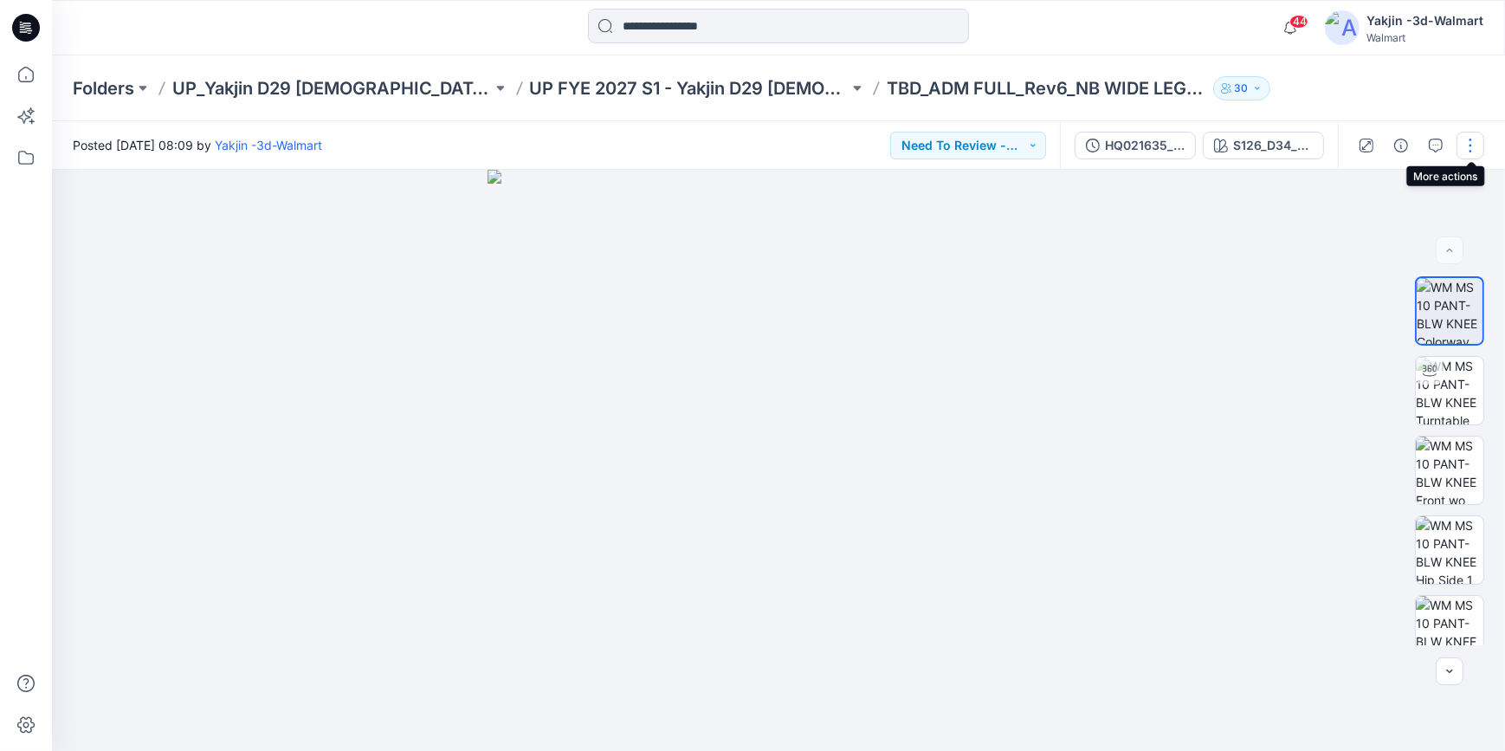
click at [1476, 142] on button "button" at bounding box center [1471, 146] width 28 height 28
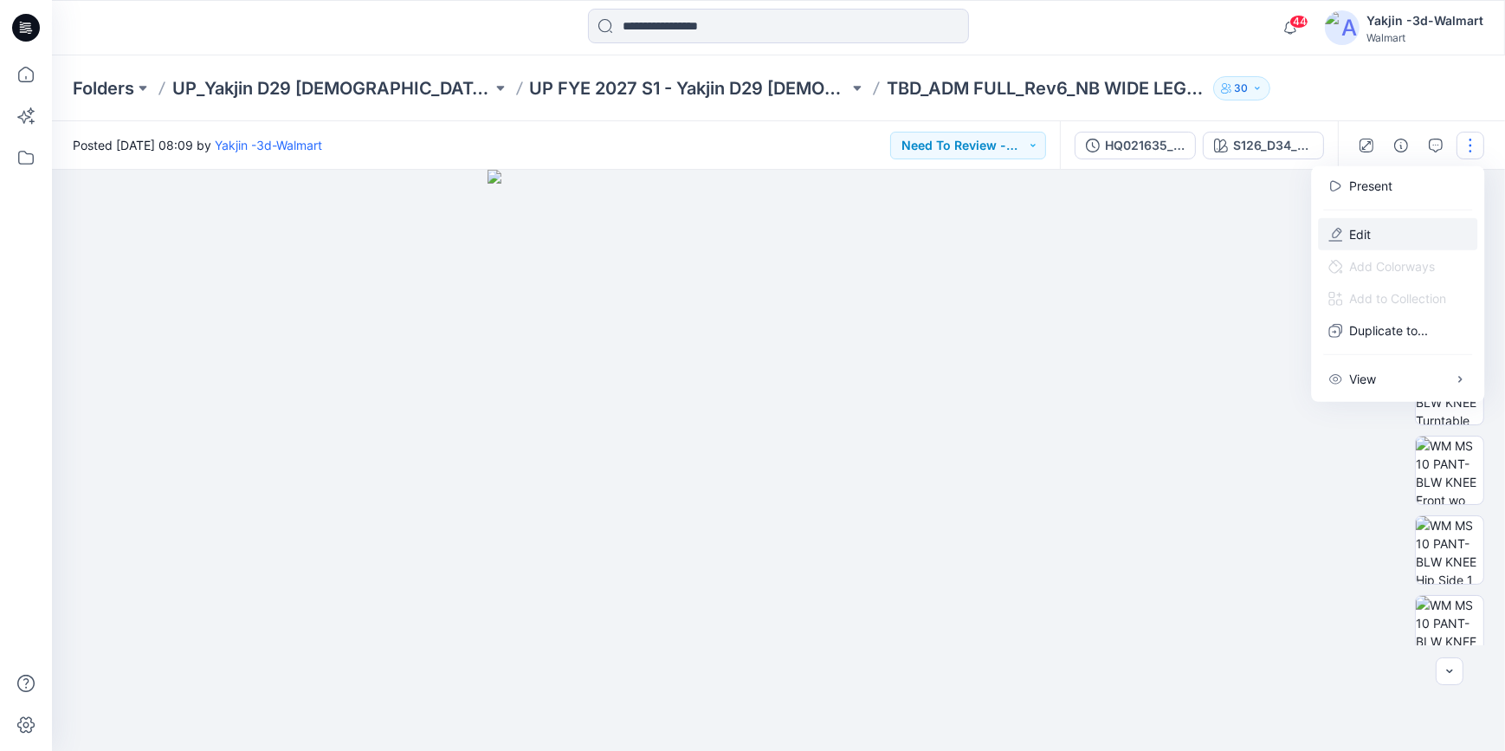
click at [1401, 229] on button "Edit" at bounding box center [1397, 234] width 159 height 32
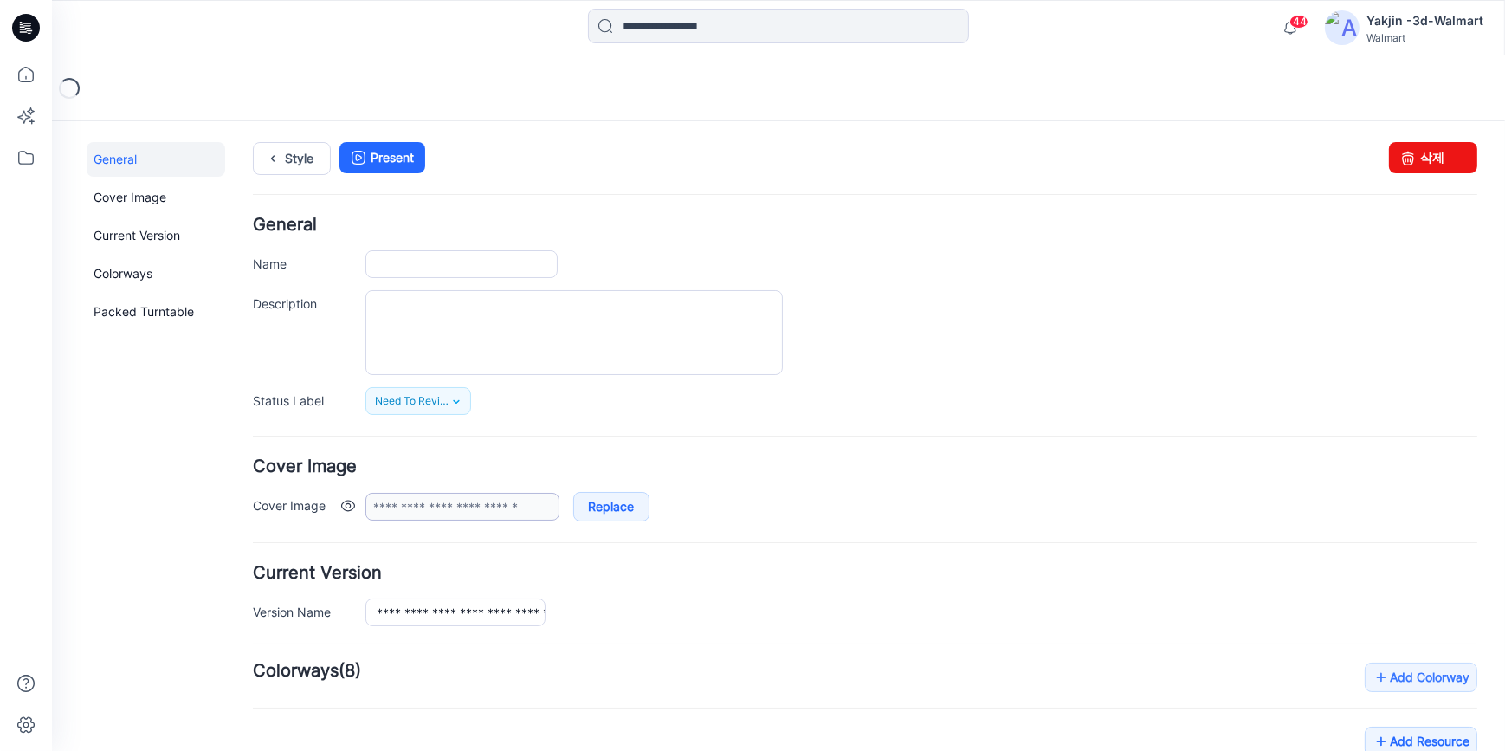
type input "**********"
drag, startPoint x: 373, startPoint y: 606, endPoint x: 767, endPoint y: 631, distance: 394.8
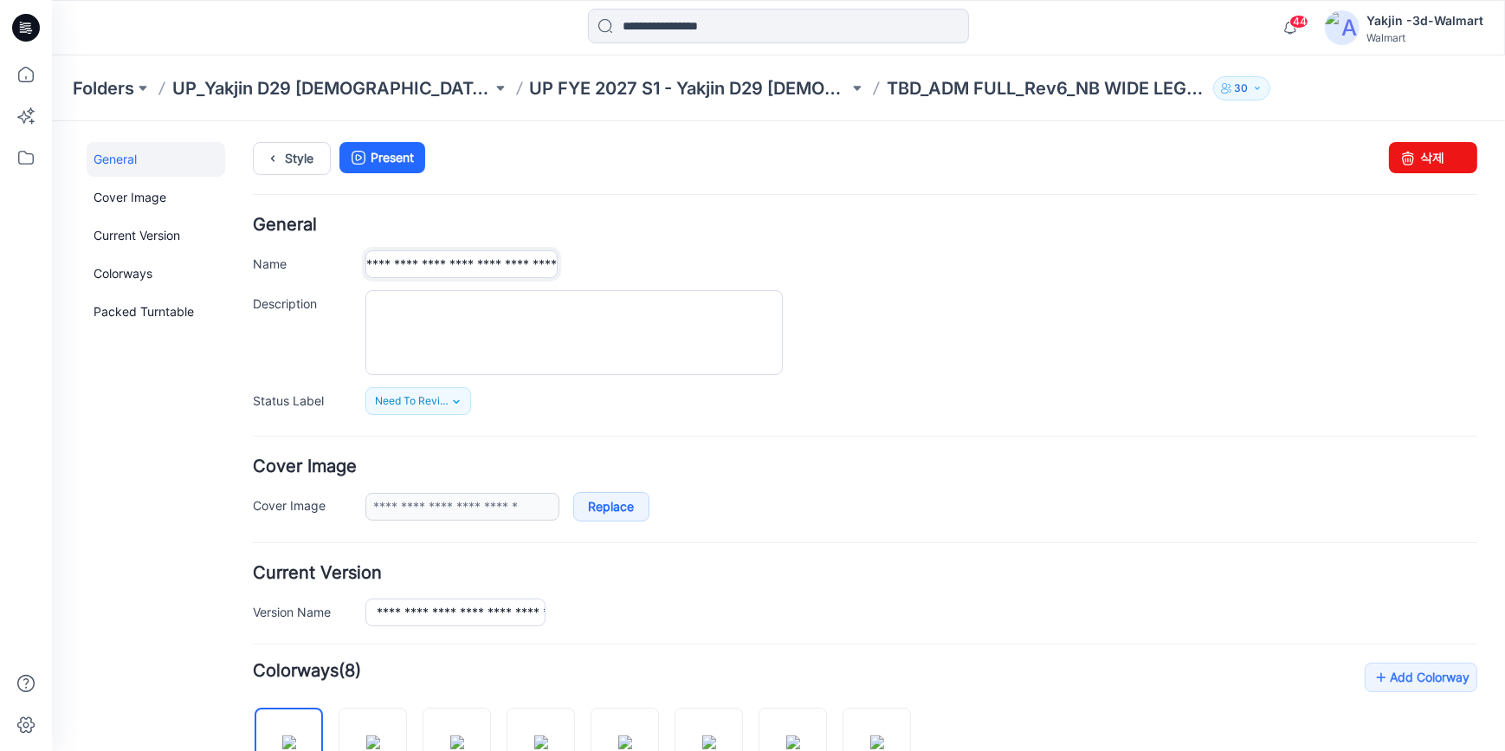
drag, startPoint x: 496, startPoint y: 262, endPoint x: 804, endPoint y: 281, distance: 308.0
click at [795, 280] on div "**********" at bounding box center [865, 315] width 1224 height 198
paste input "text"
type input "**********"
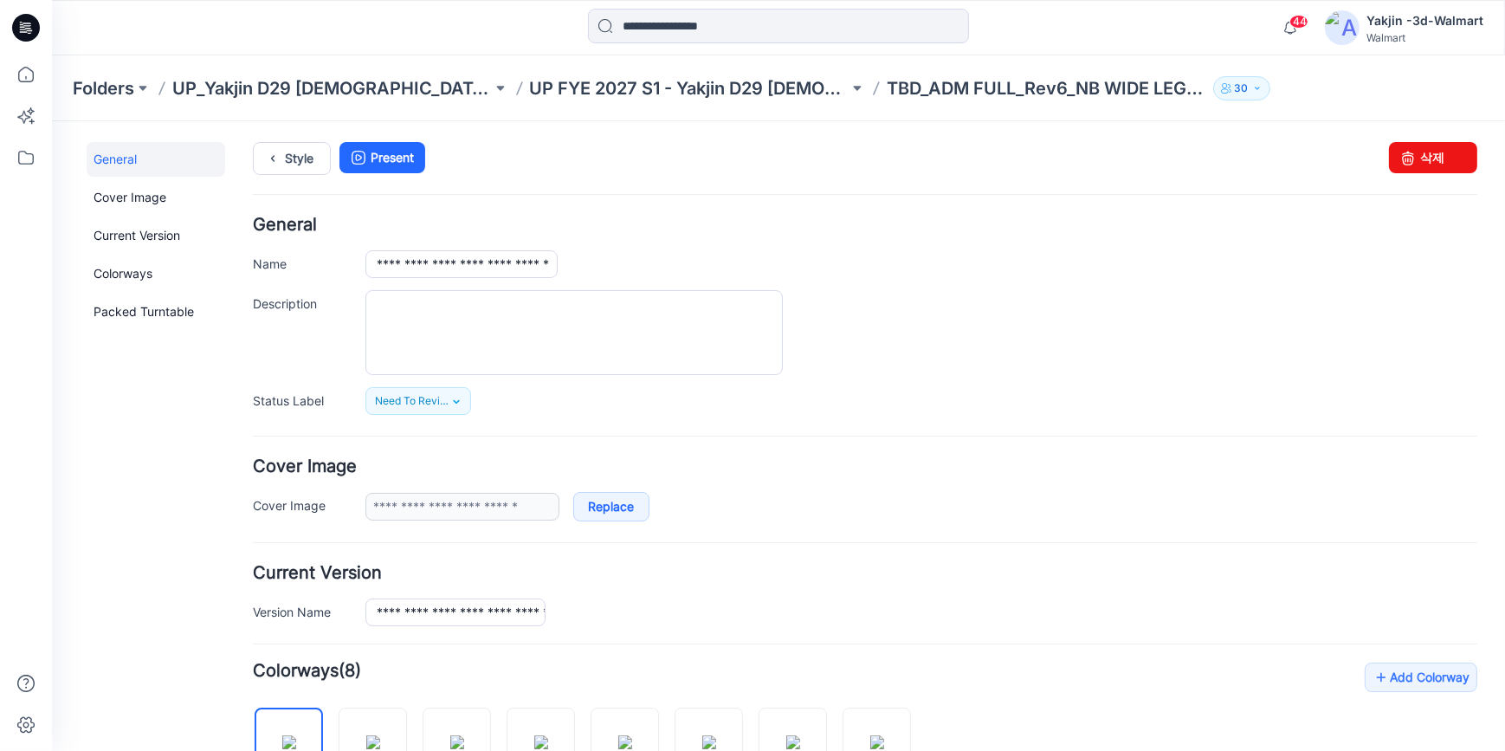
click at [1010, 309] on div at bounding box center [921, 331] width 1112 height 85
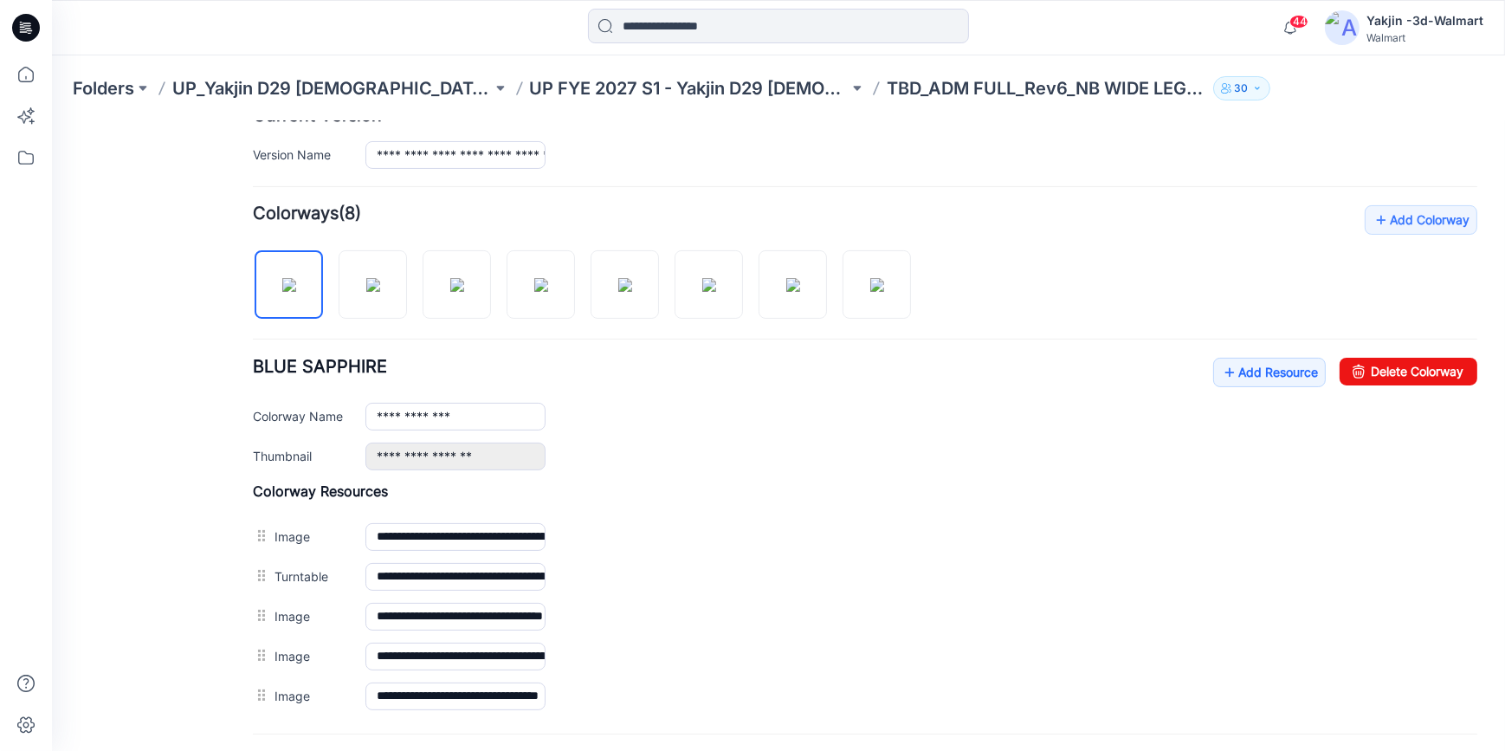
scroll to position [472, 0]
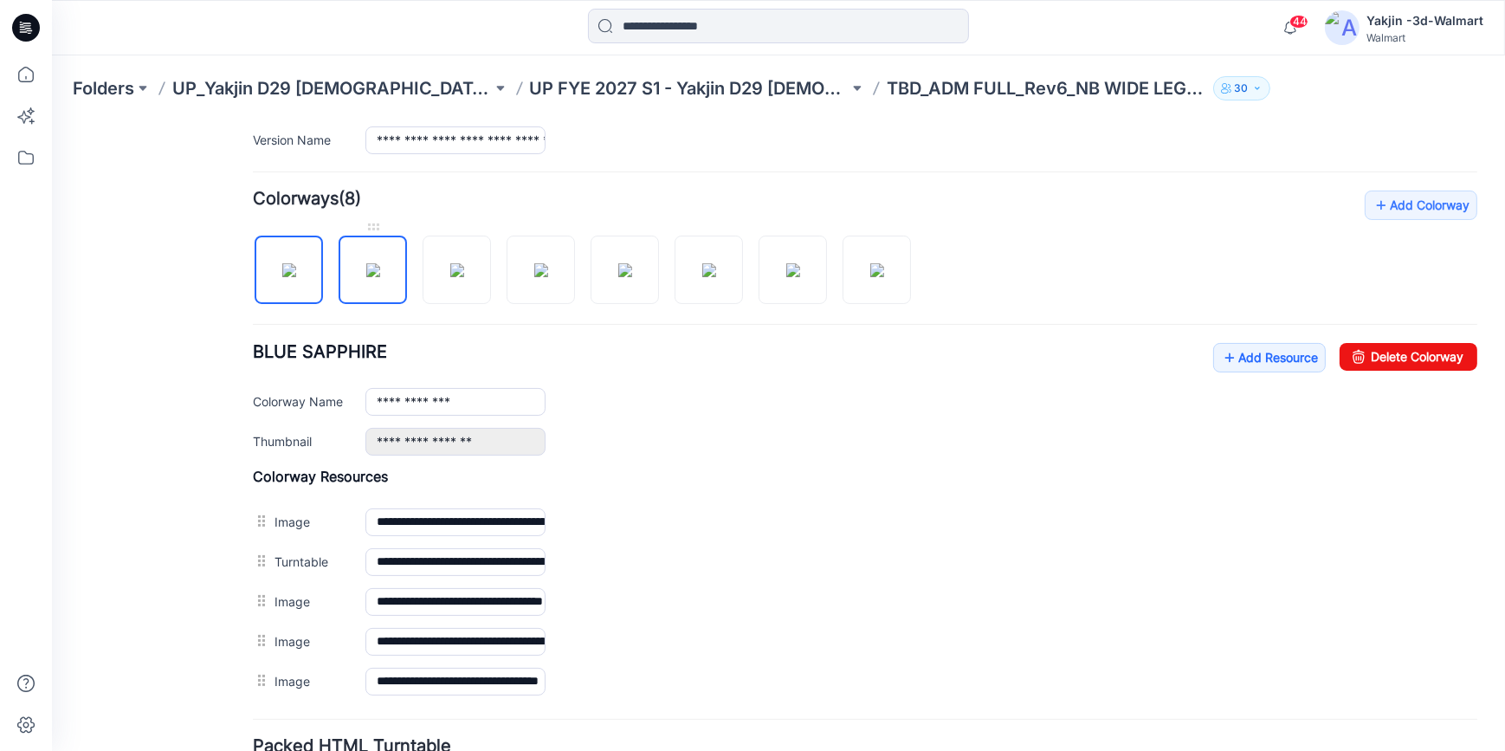
click at [378, 276] on img at bounding box center [373, 269] width 14 height 14
click at [296, 276] on img at bounding box center [289, 269] width 14 height 14
click at [1250, 352] on link "Add Resource" at bounding box center [1269, 356] width 113 height 29
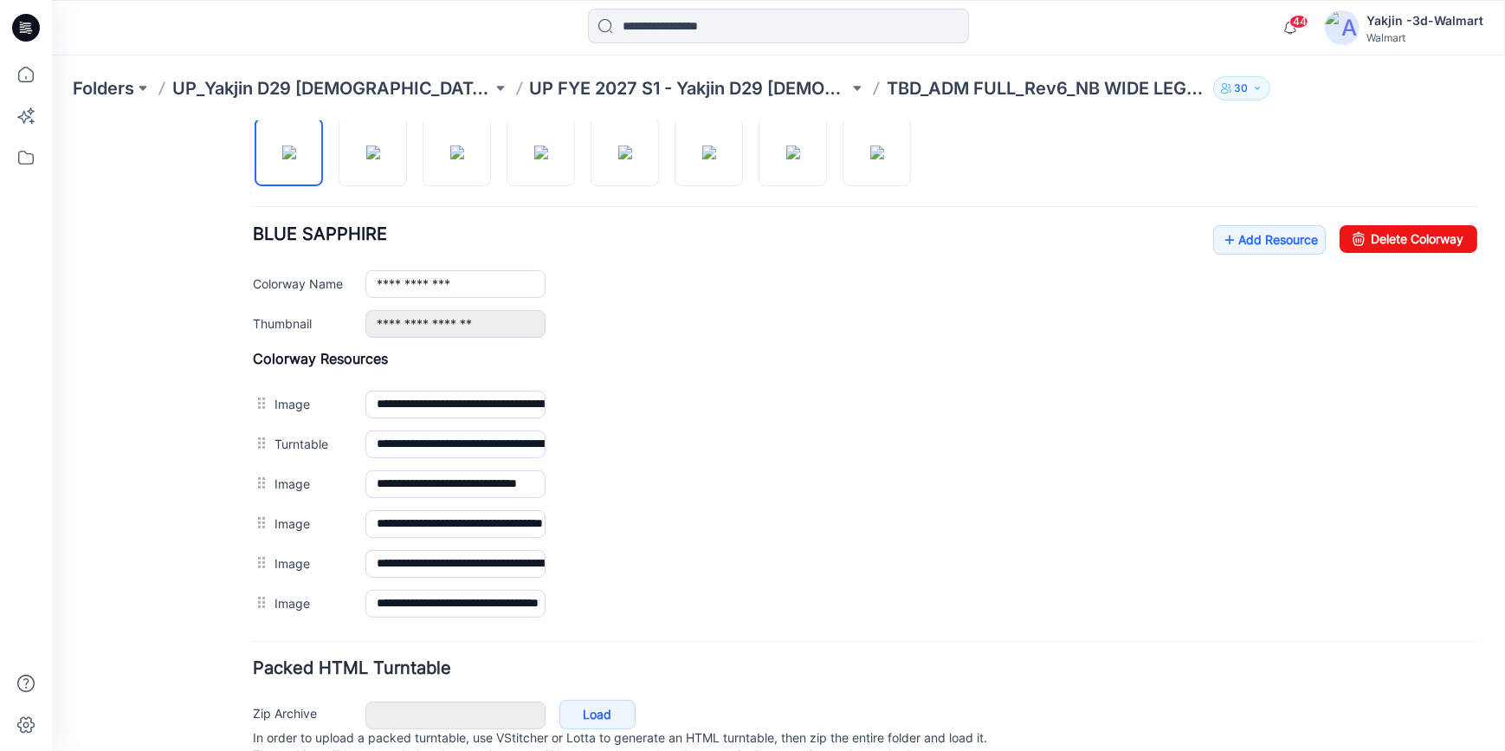
scroll to position [551, 0]
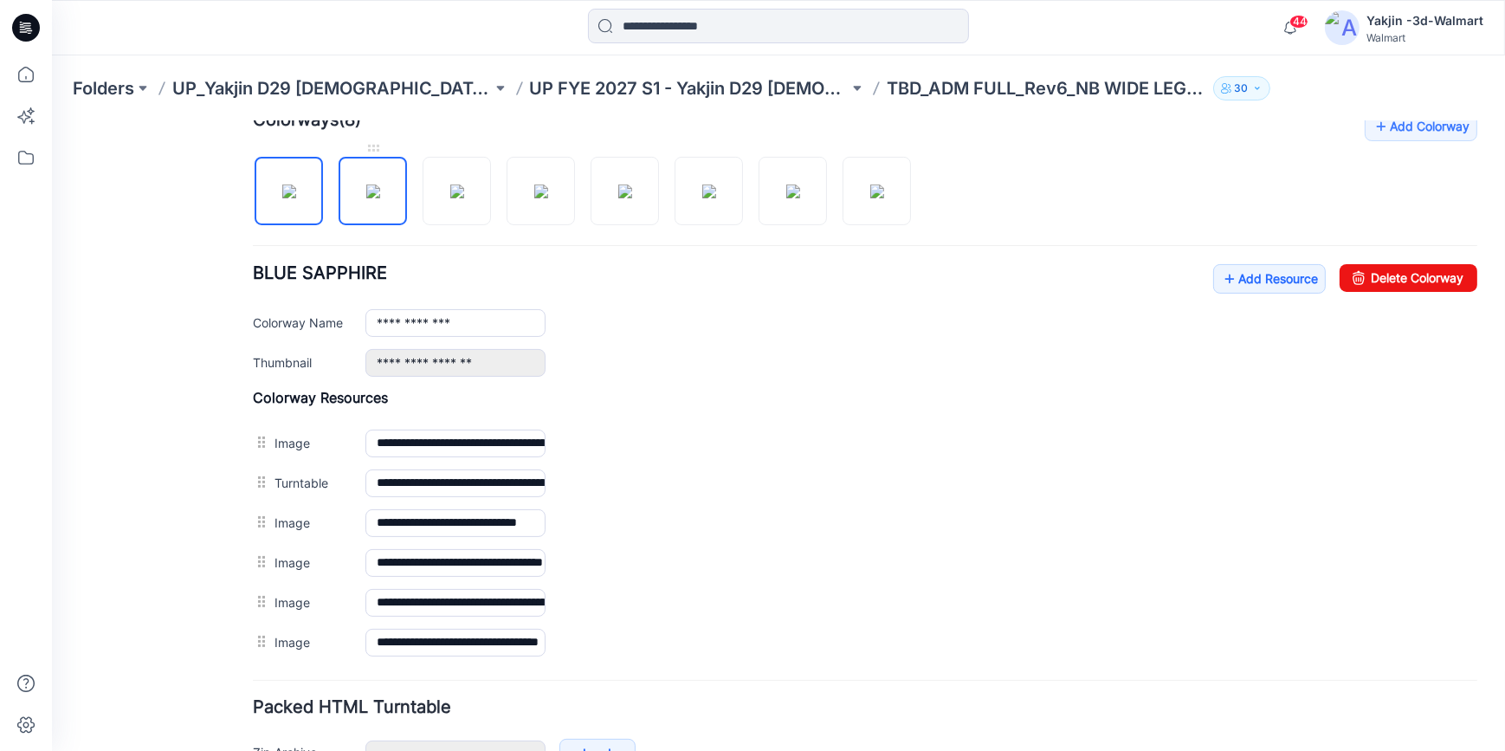
click at [380, 189] on img at bounding box center [373, 191] width 14 height 14
click at [463, 197] on img at bounding box center [457, 191] width 14 height 14
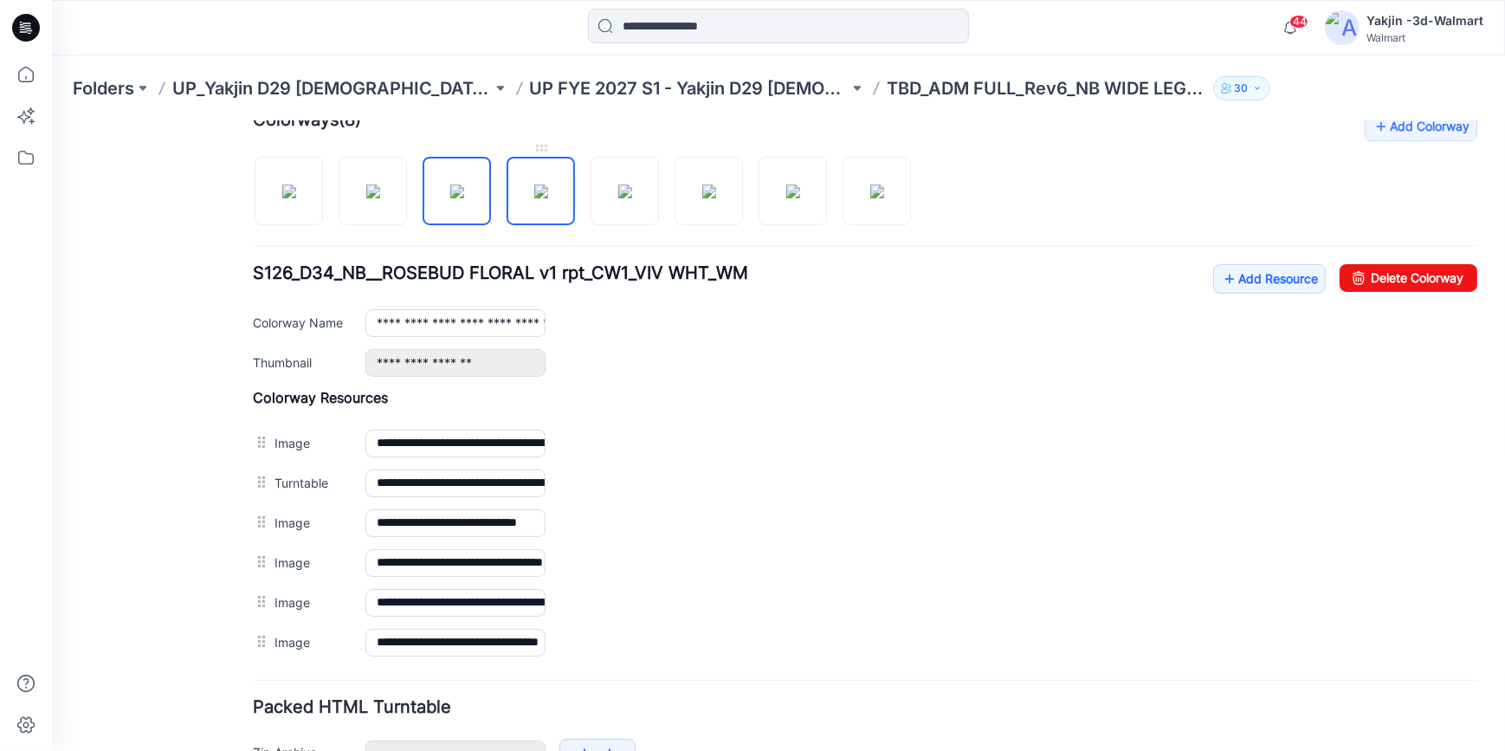
click at [540, 197] on img at bounding box center [541, 191] width 14 height 14
click at [624, 197] on img at bounding box center [625, 191] width 14 height 14
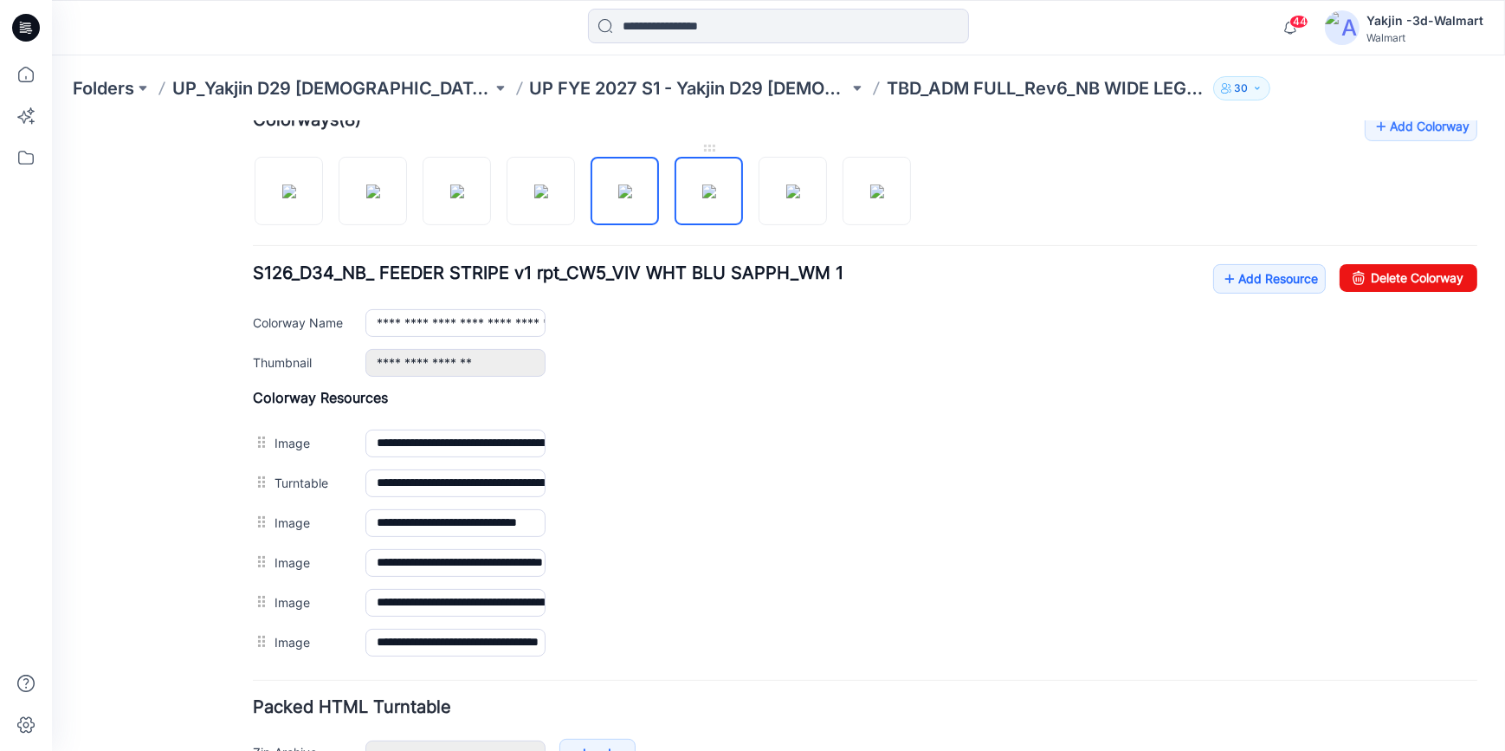
click at [716, 197] on img at bounding box center [709, 191] width 14 height 14
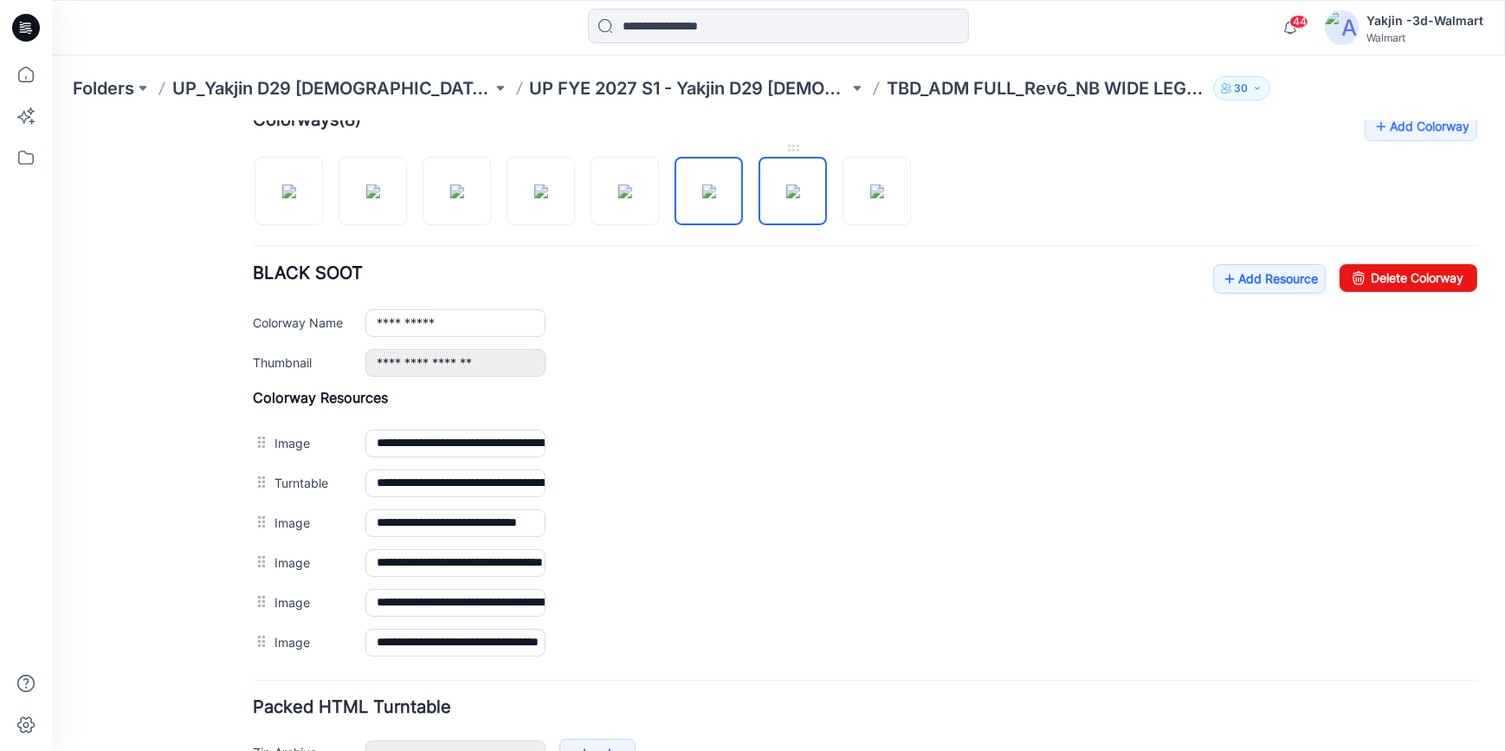
click at [800, 197] on img at bounding box center [793, 191] width 14 height 14
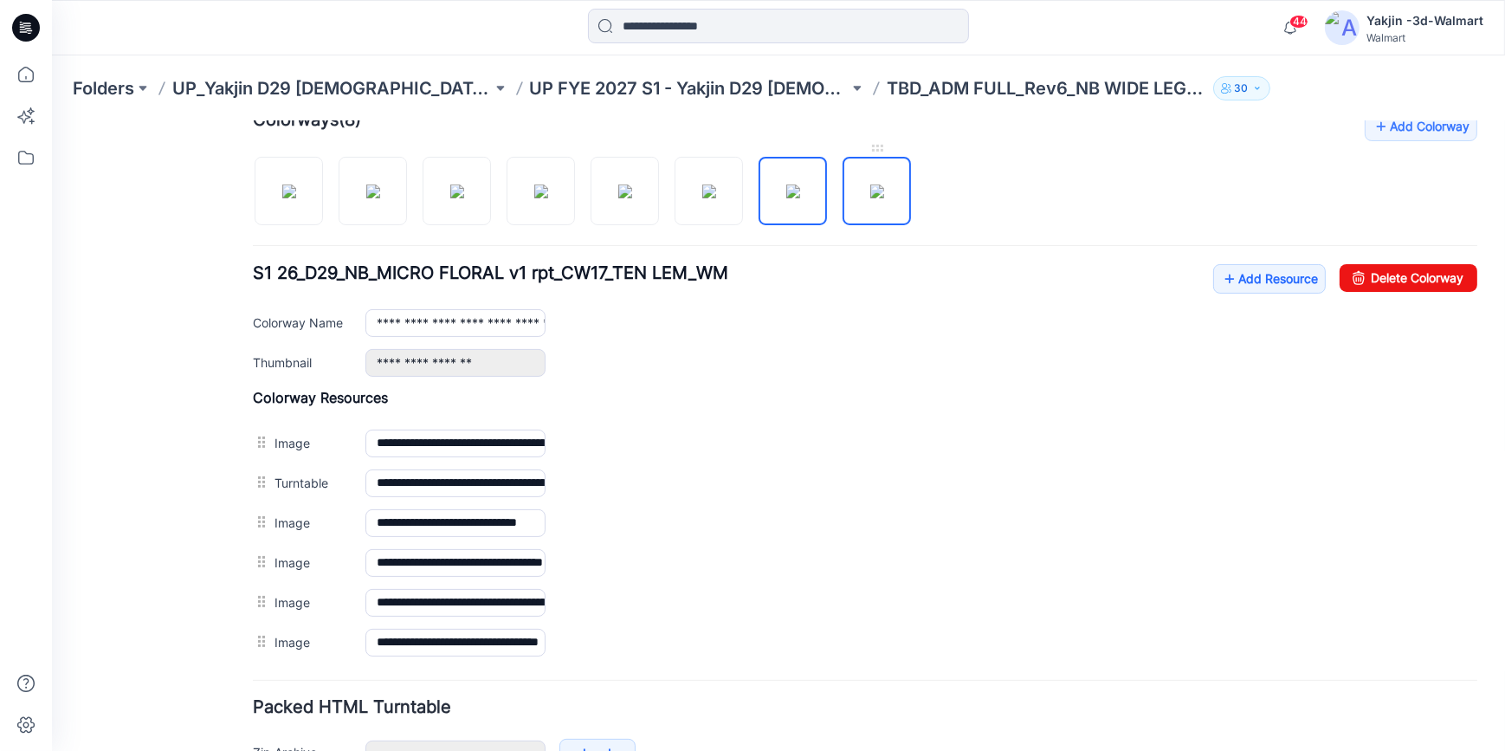
click at [870, 197] on img at bounding box center [877, 191] width 14 height 14
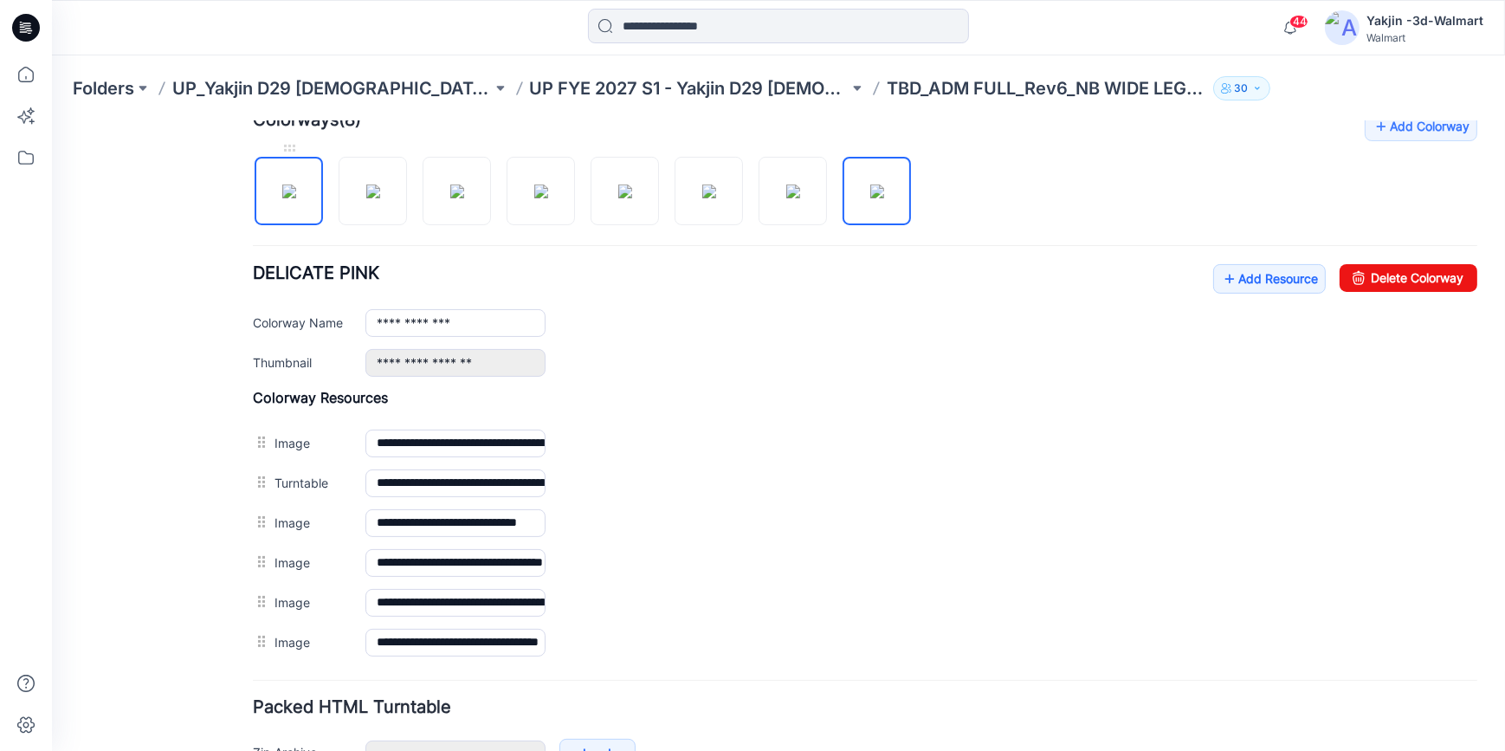
click at [287, 197] on img at bounding box center [289, 191] width 14 height 14
type input "**********"
click at [1225, 284] on link "Add Resource" at bounding box center [1269, 277] width 113 height 29
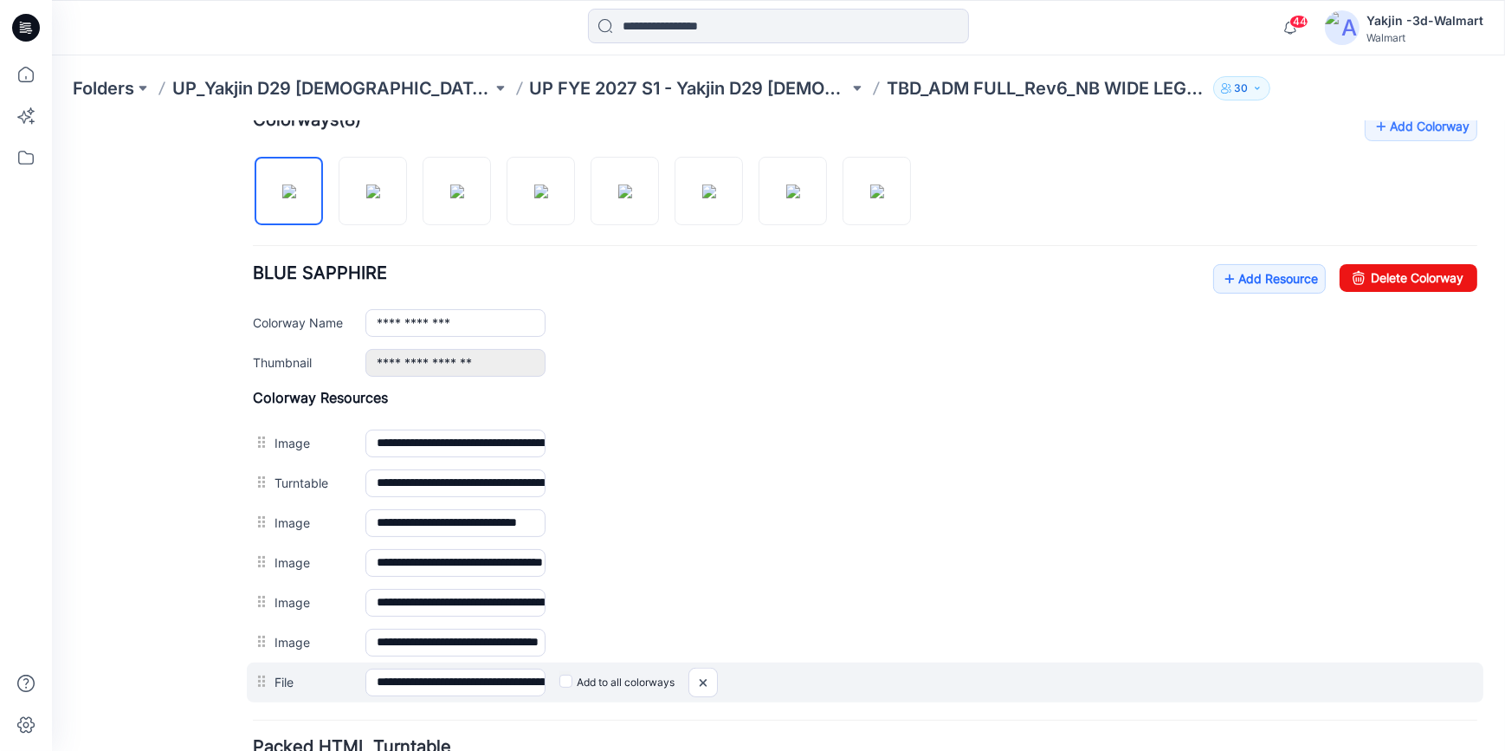
click at [52, 120] on label "Add to all colorways" at bounding box center [52, 120] width 0 height 0
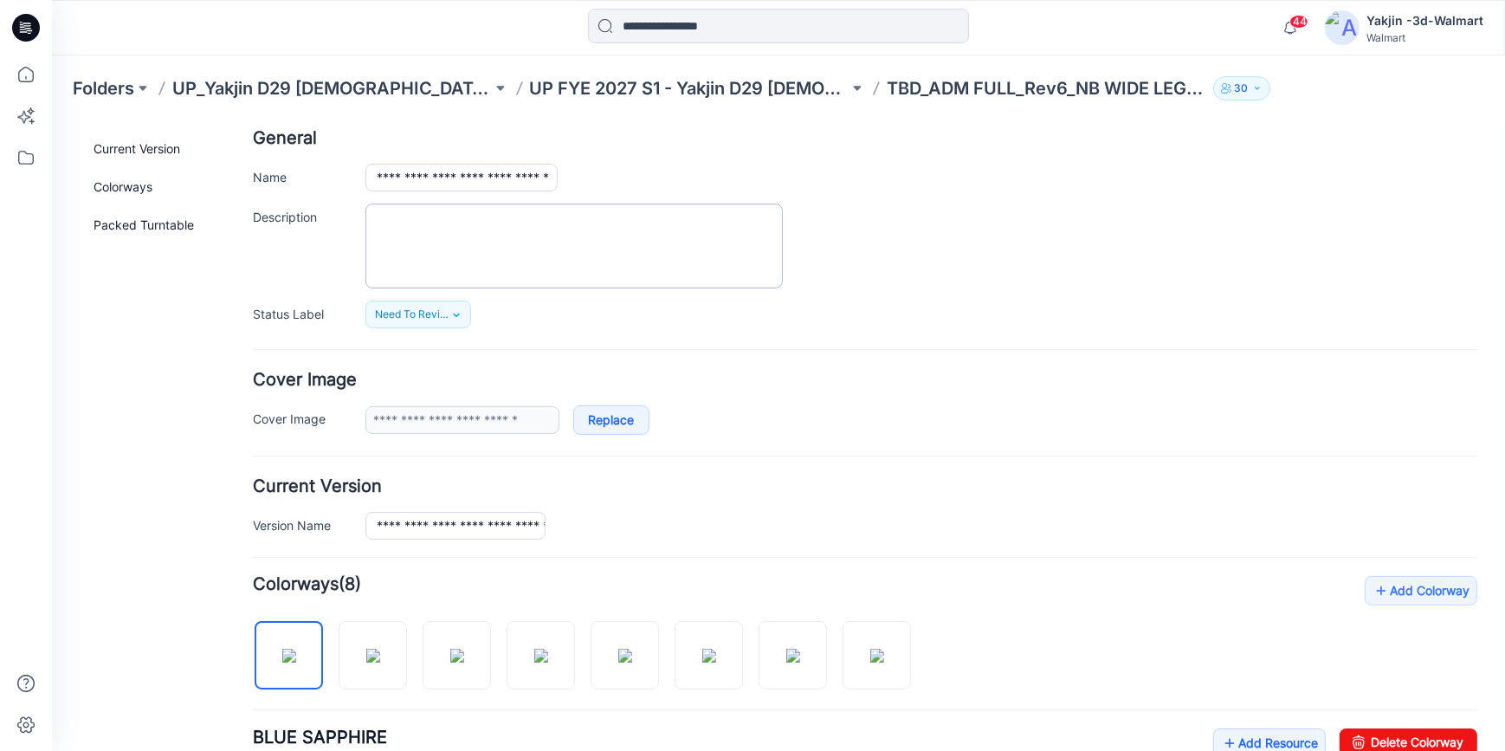
scroll to position [0, 0]
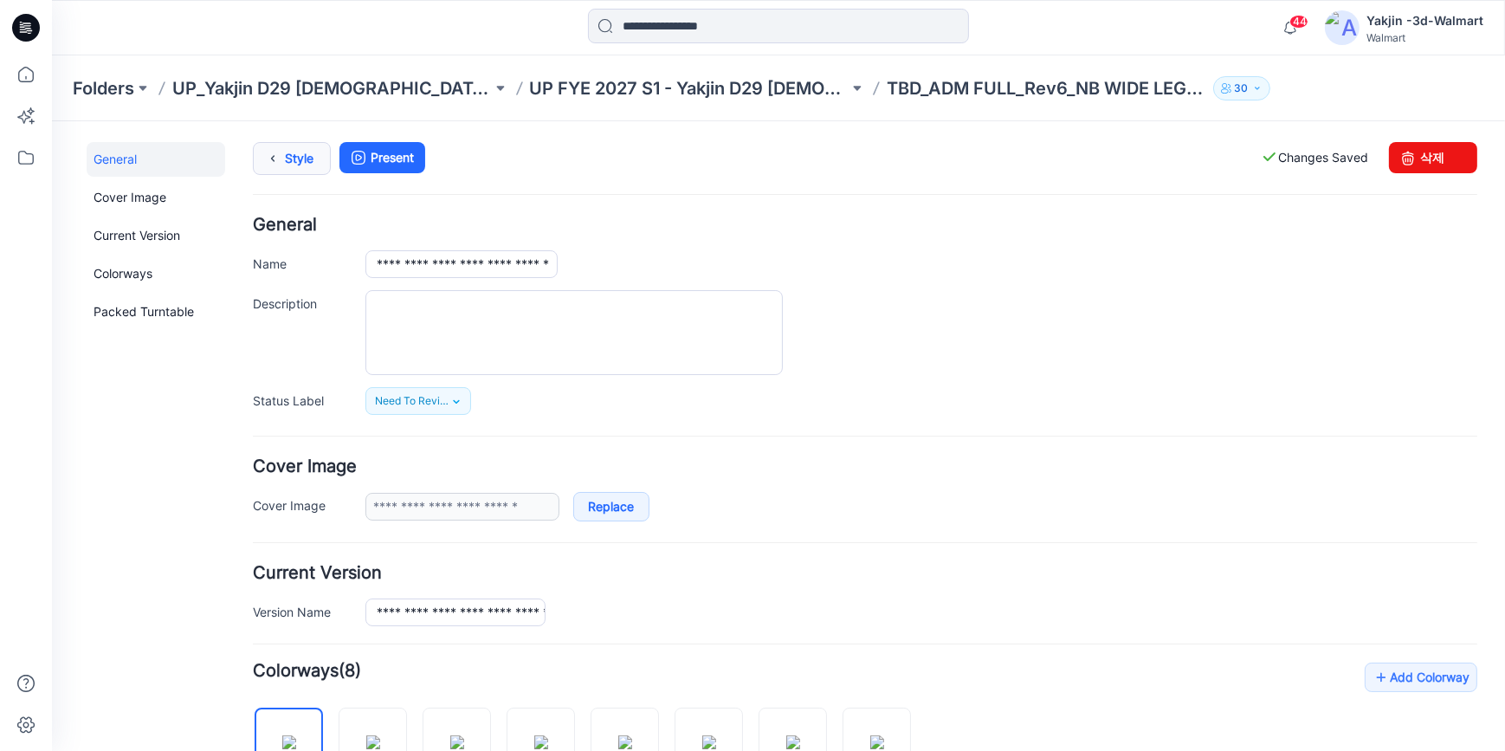
click at [263, 152] on icon at bounding box center [273, 157] width 24 height 31
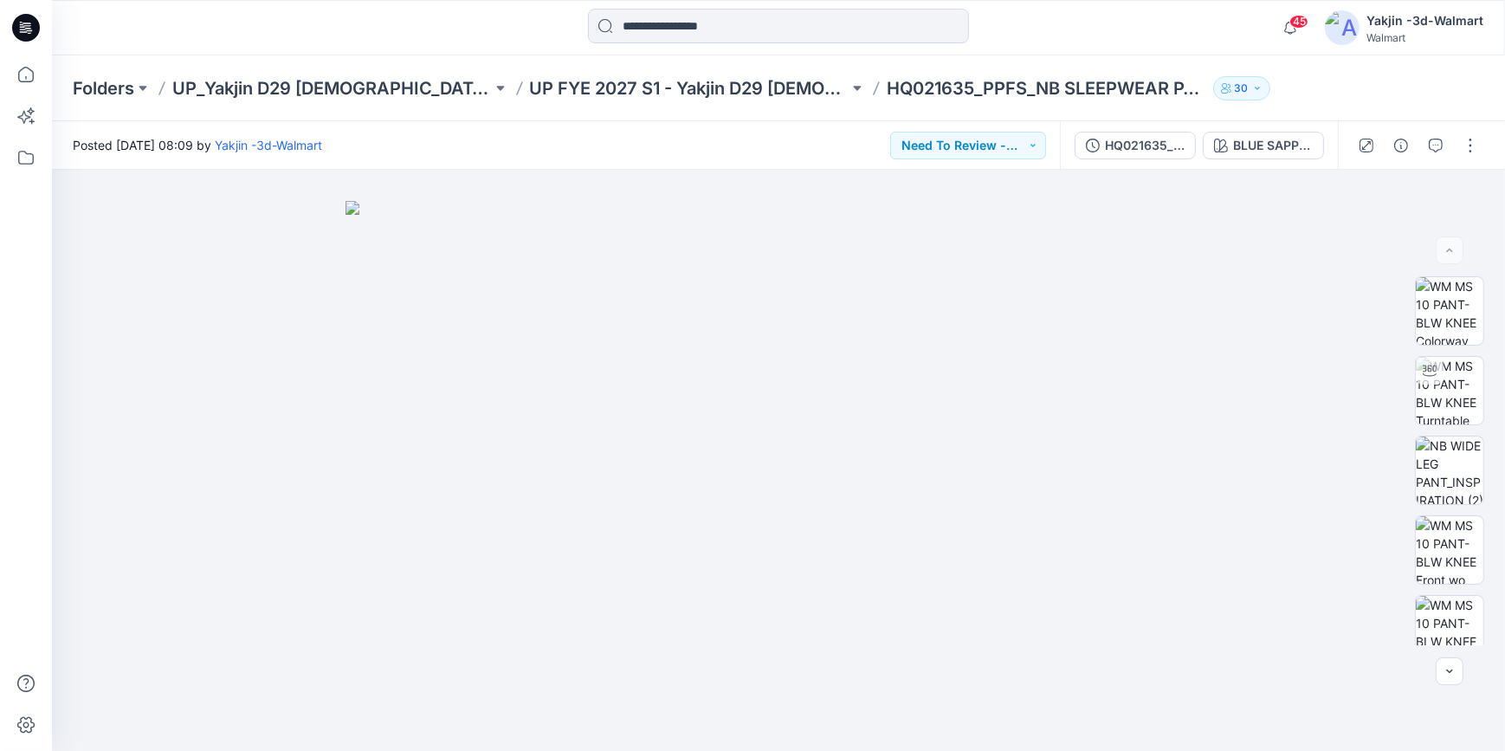
click at [25, 25] on icon at bounding box center [27, 25] width 8 height 1
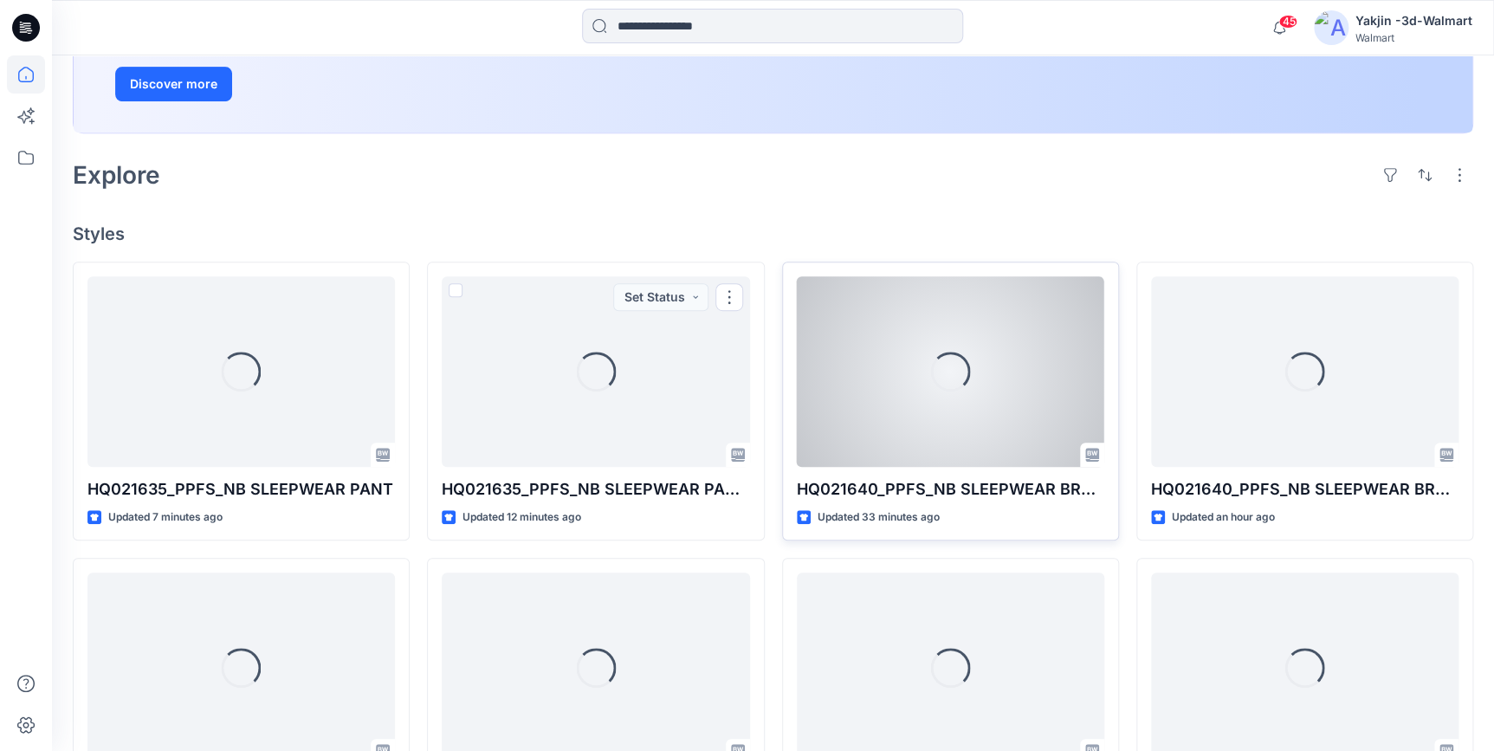
scroll to position [314, 0]
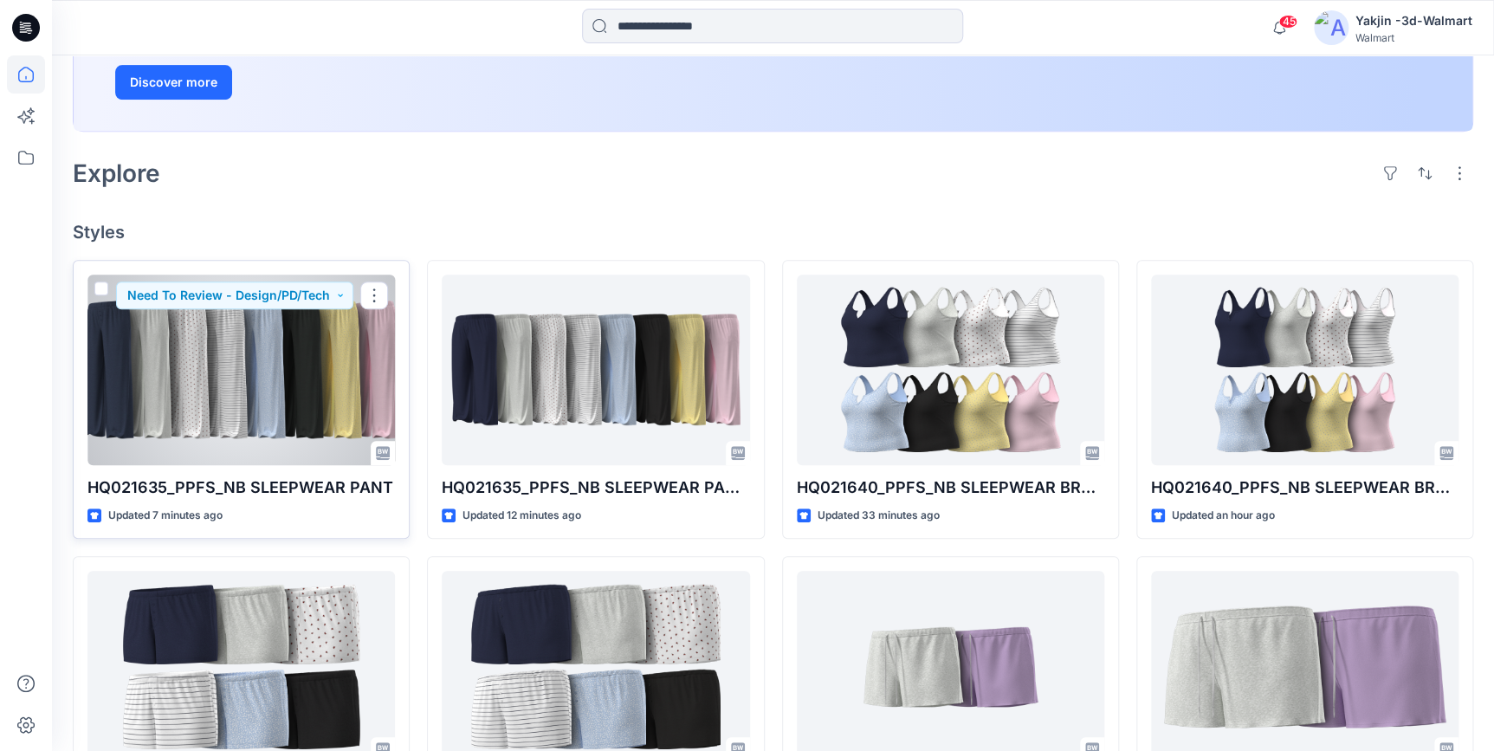
click at [182, 371] on div at bounding box center [240, 370] width 307 height 191
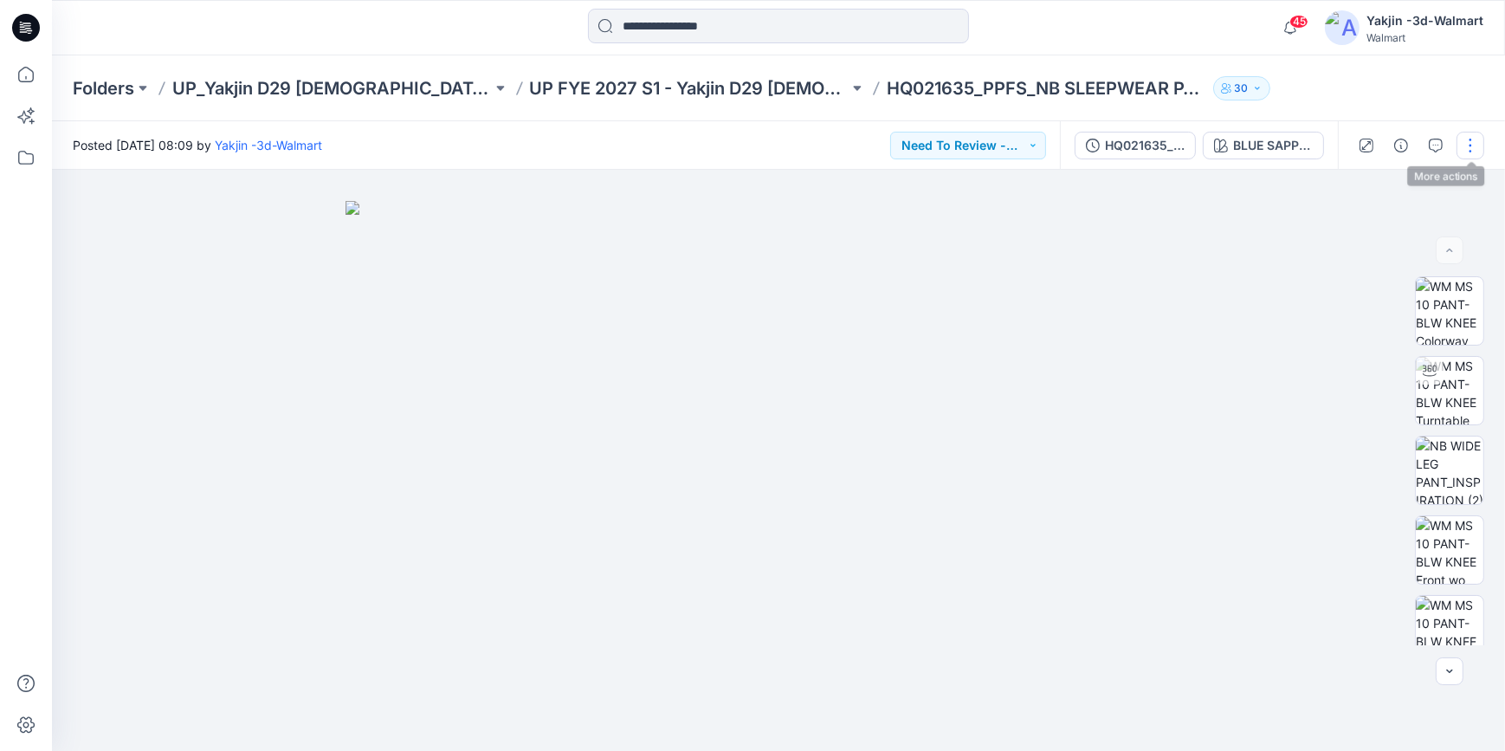
click at [1483, 137] on button "button" at bounding box center [1471, 146] width 28 height 28
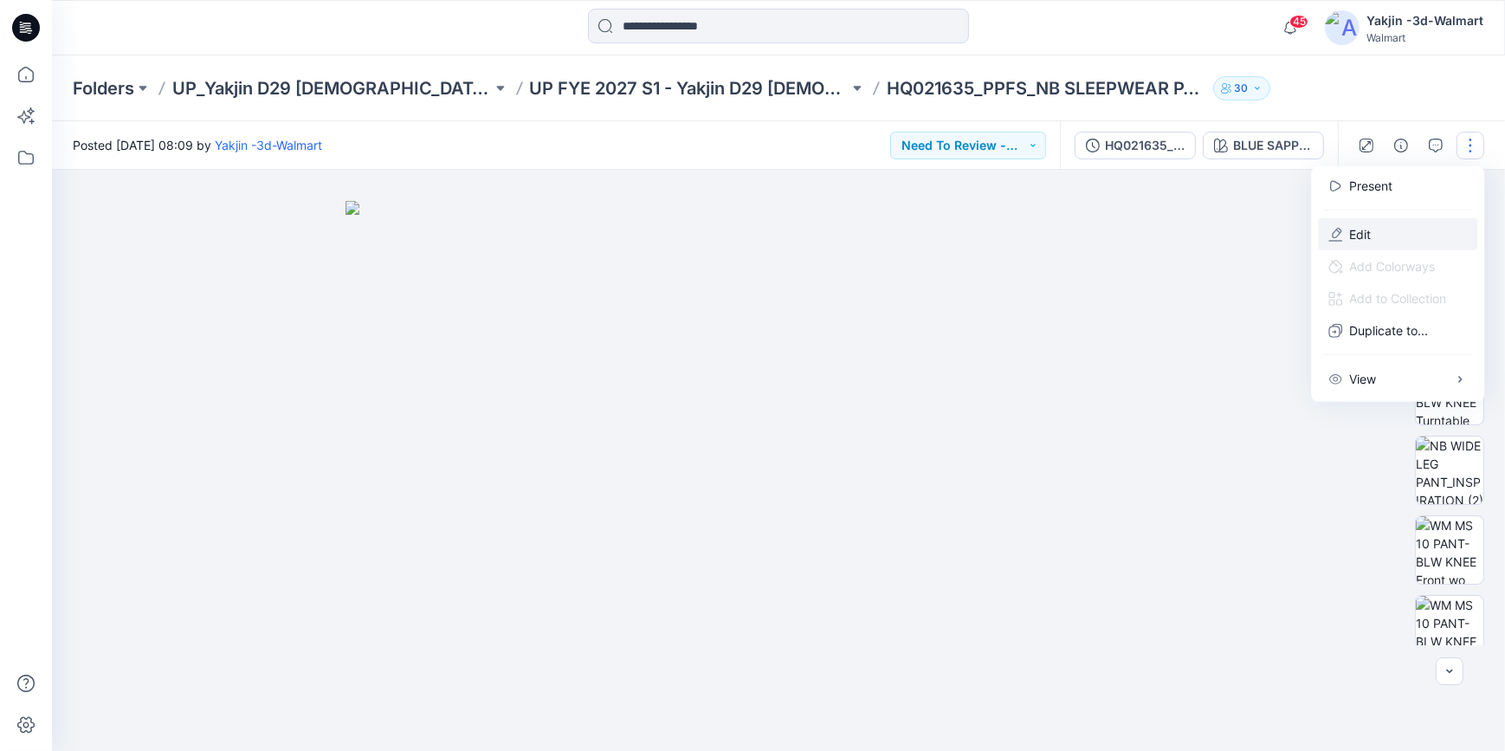
click at [1402, 236] on button "Edit" at bounding box center [1397, 234] width 159 height 32
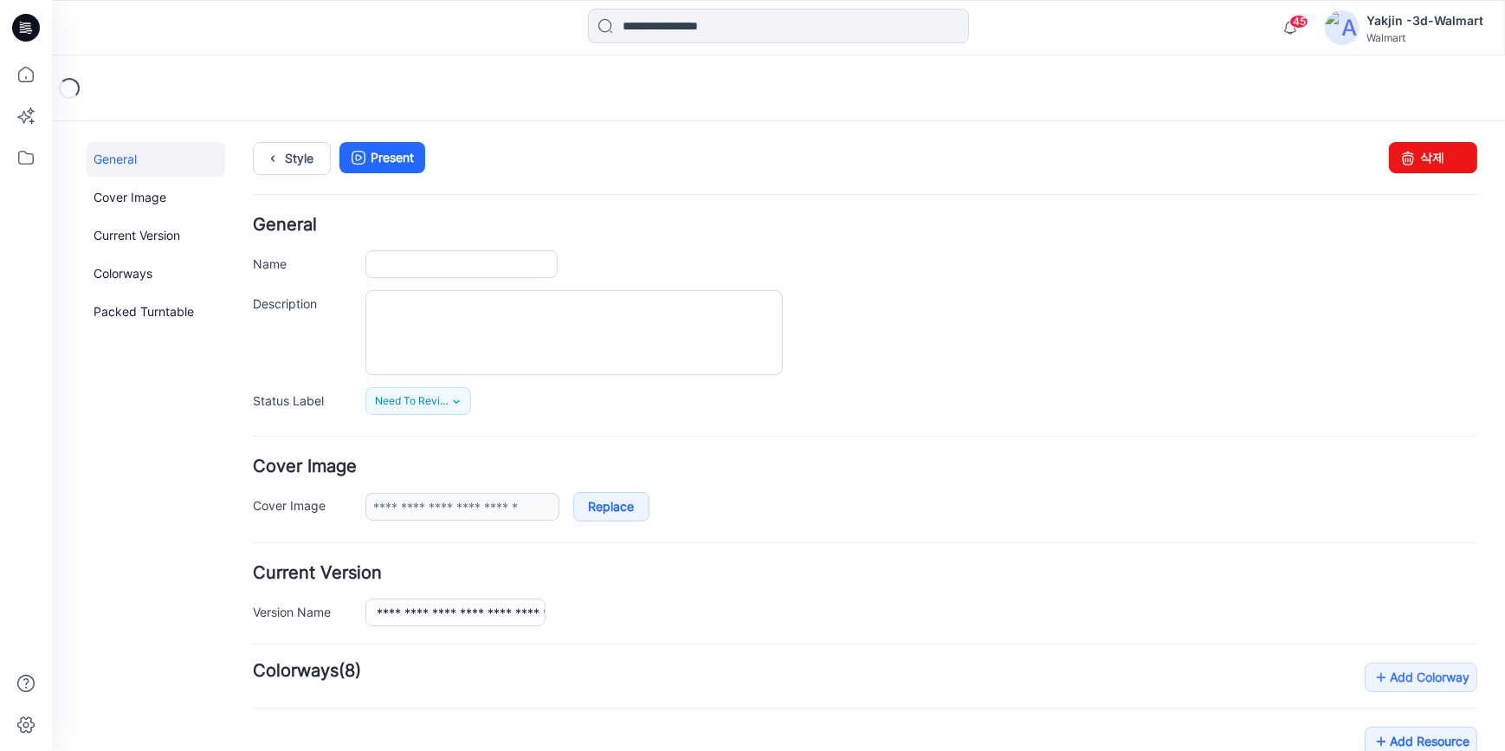
type input "**********"
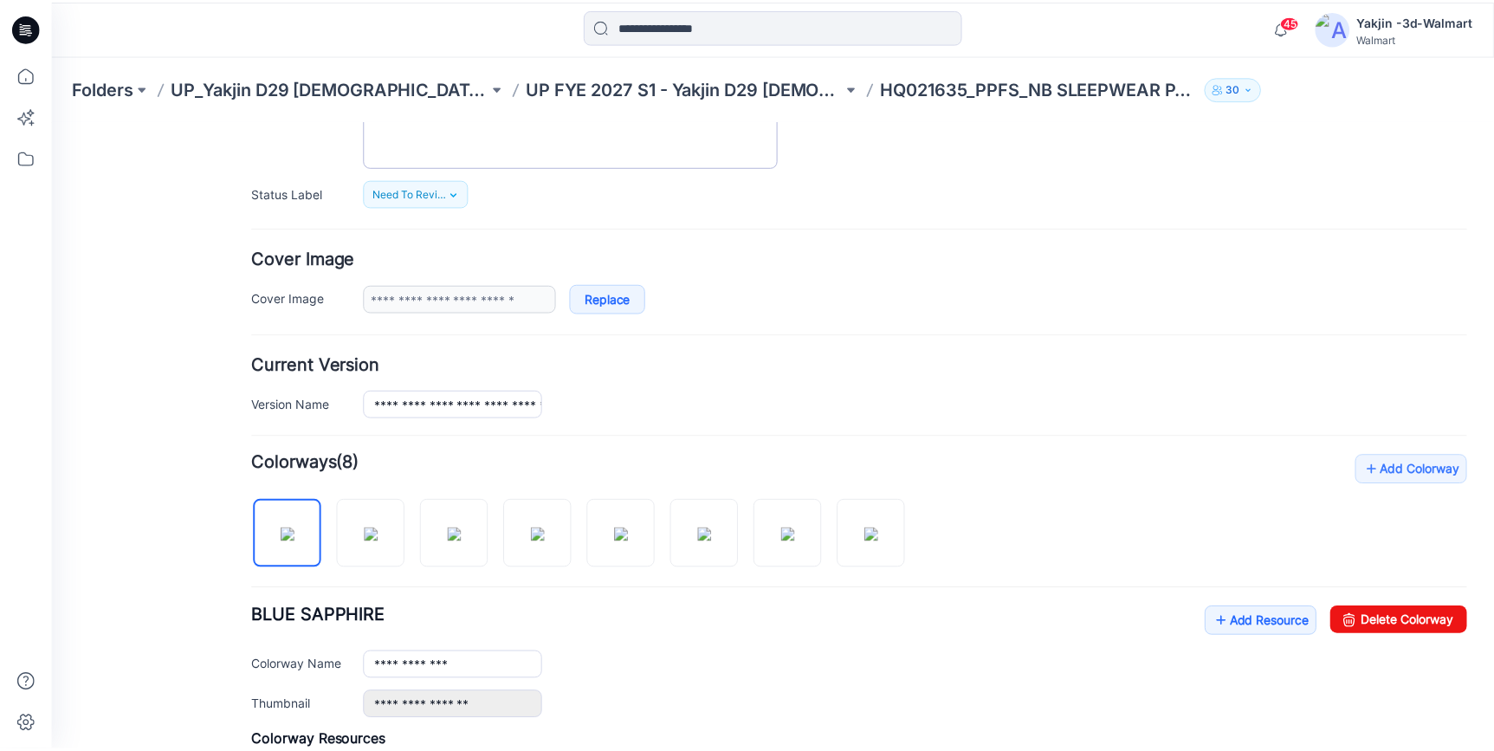
scroll to position [69, 0]
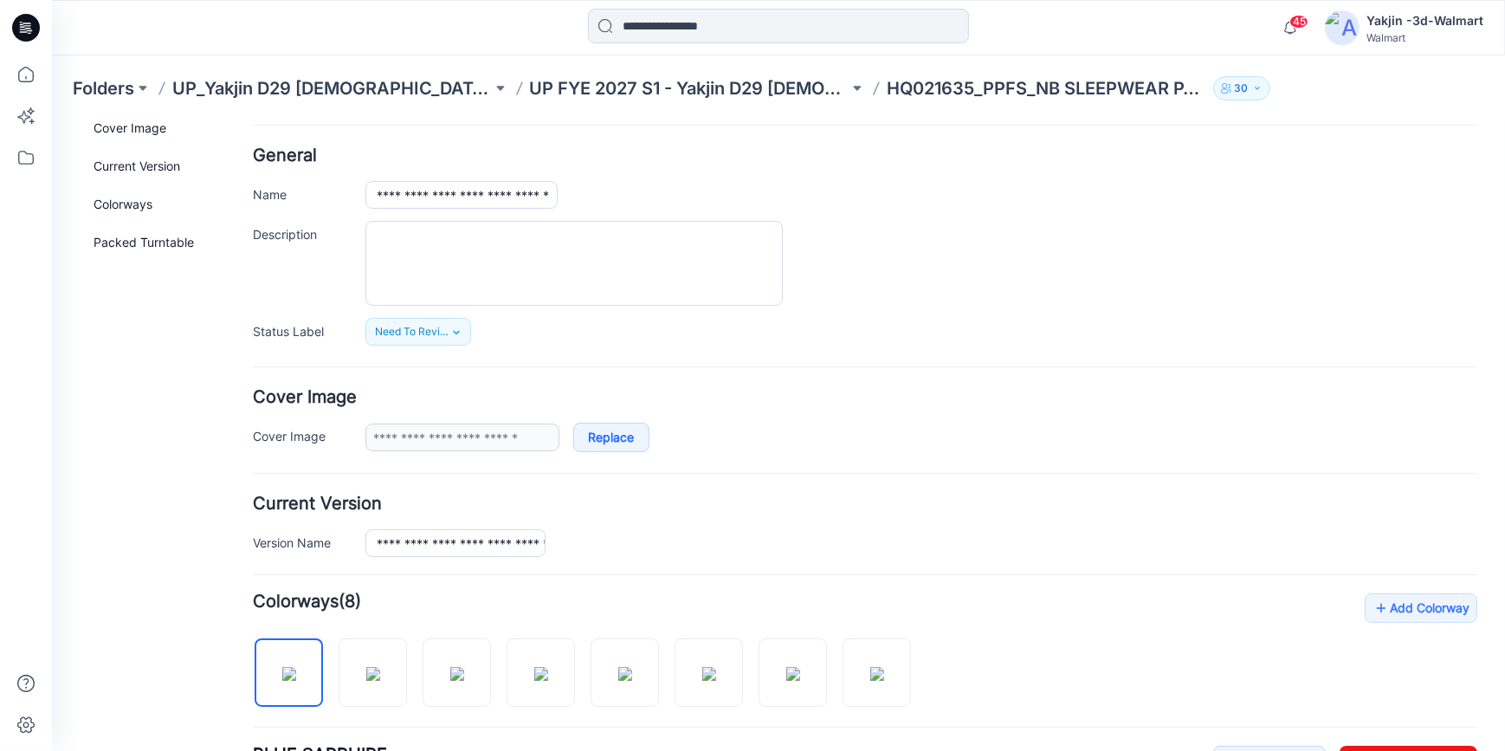
click at [36, 29] on icon at bounding box center [26, 28] width 28 height 28
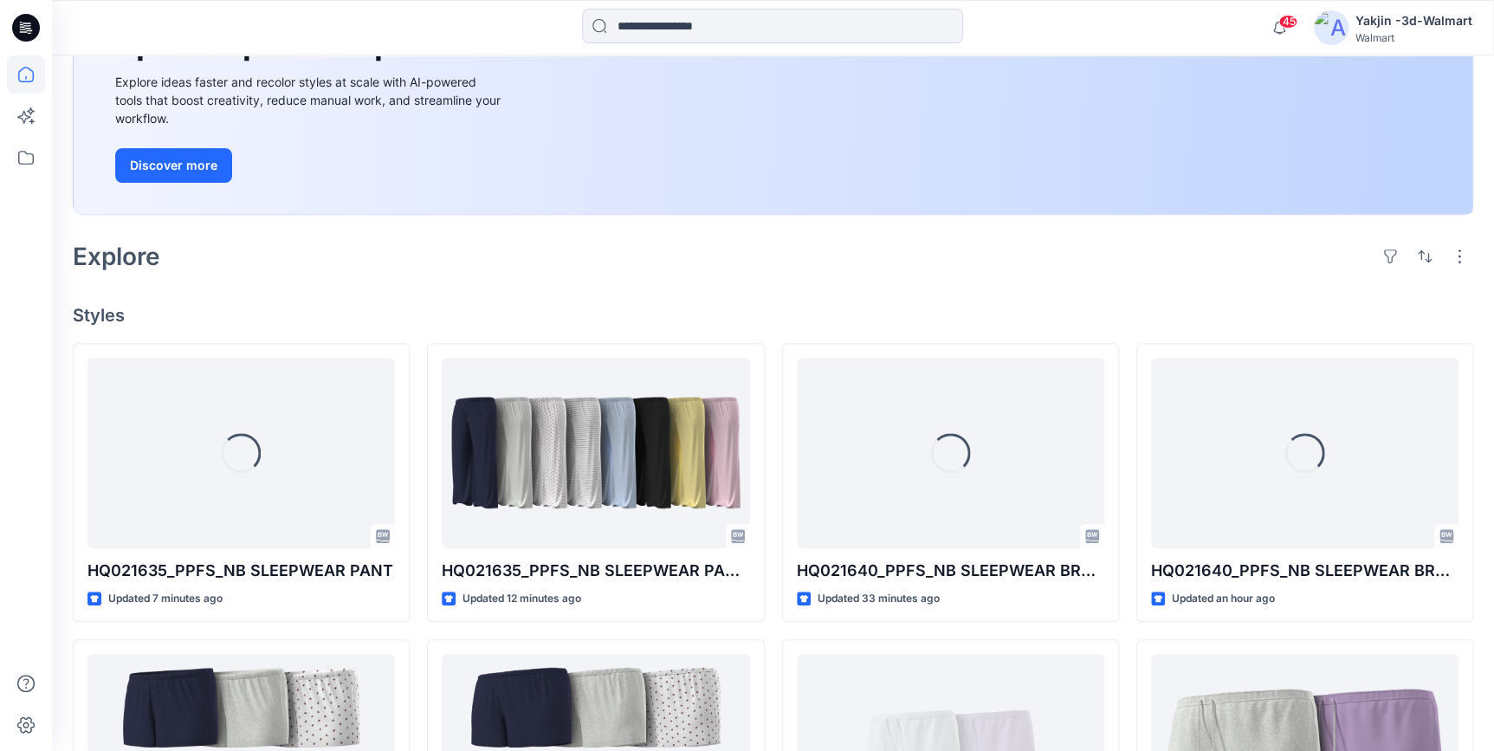
scroll to position [236, 0]
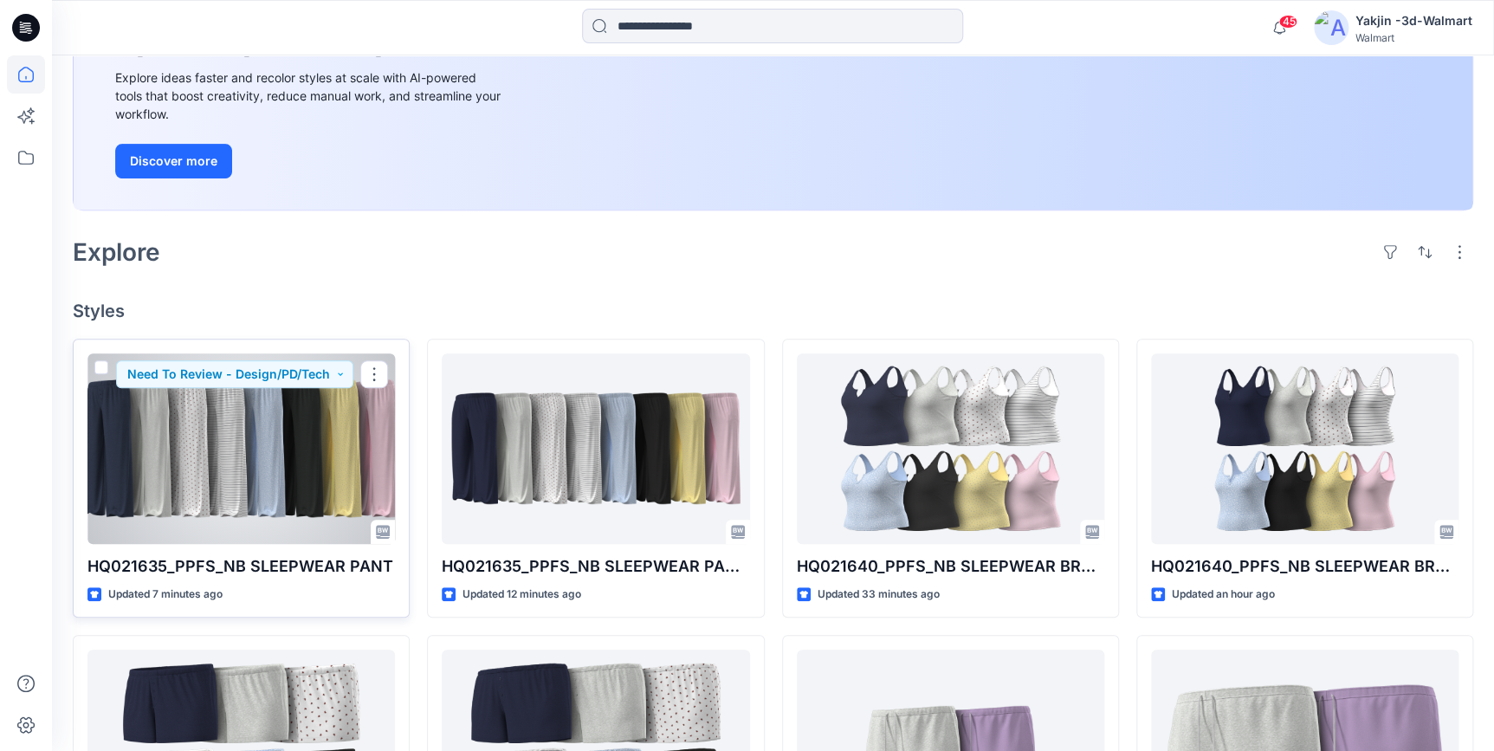
click at [280, 420] on div at bounding box center [240, 448] width 307 height 191
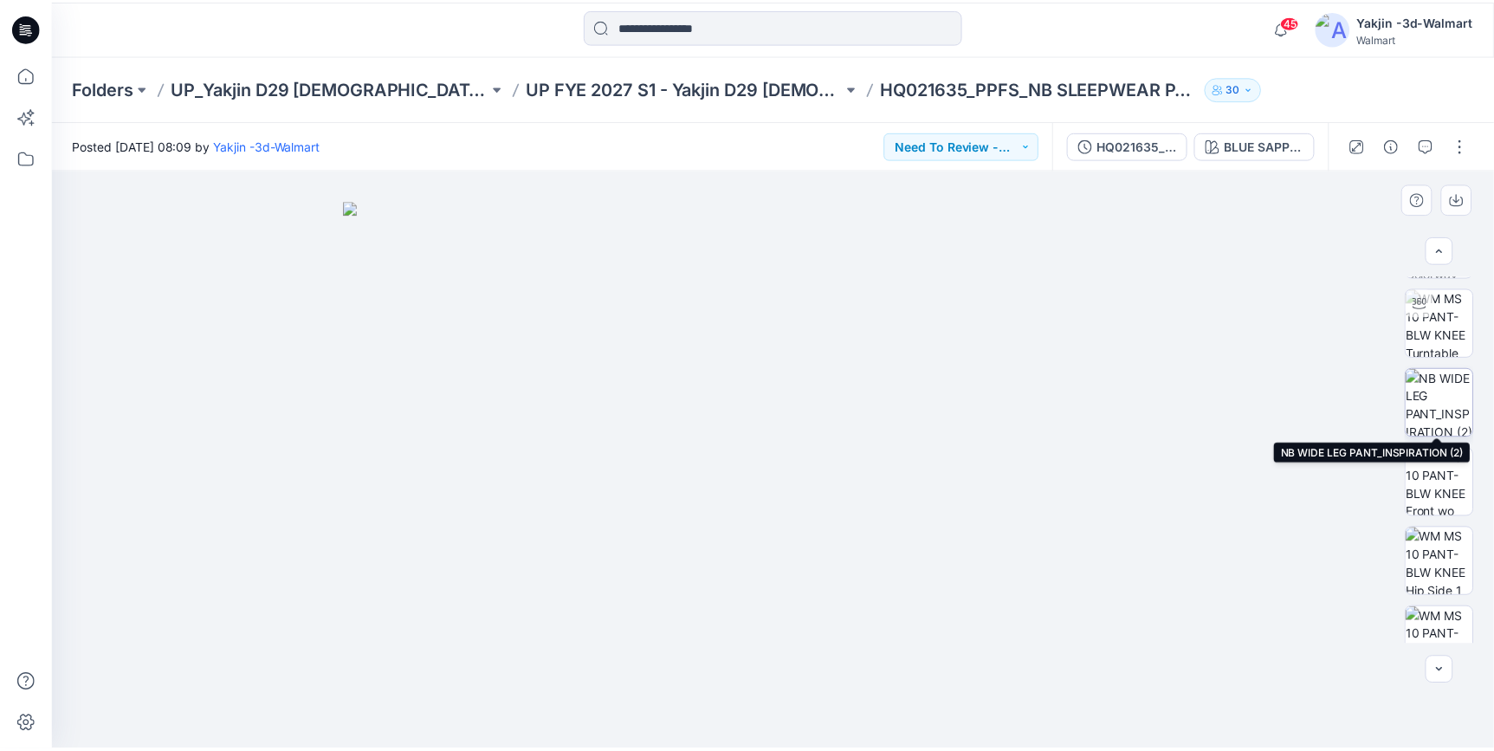
scroll to position [257, 0]
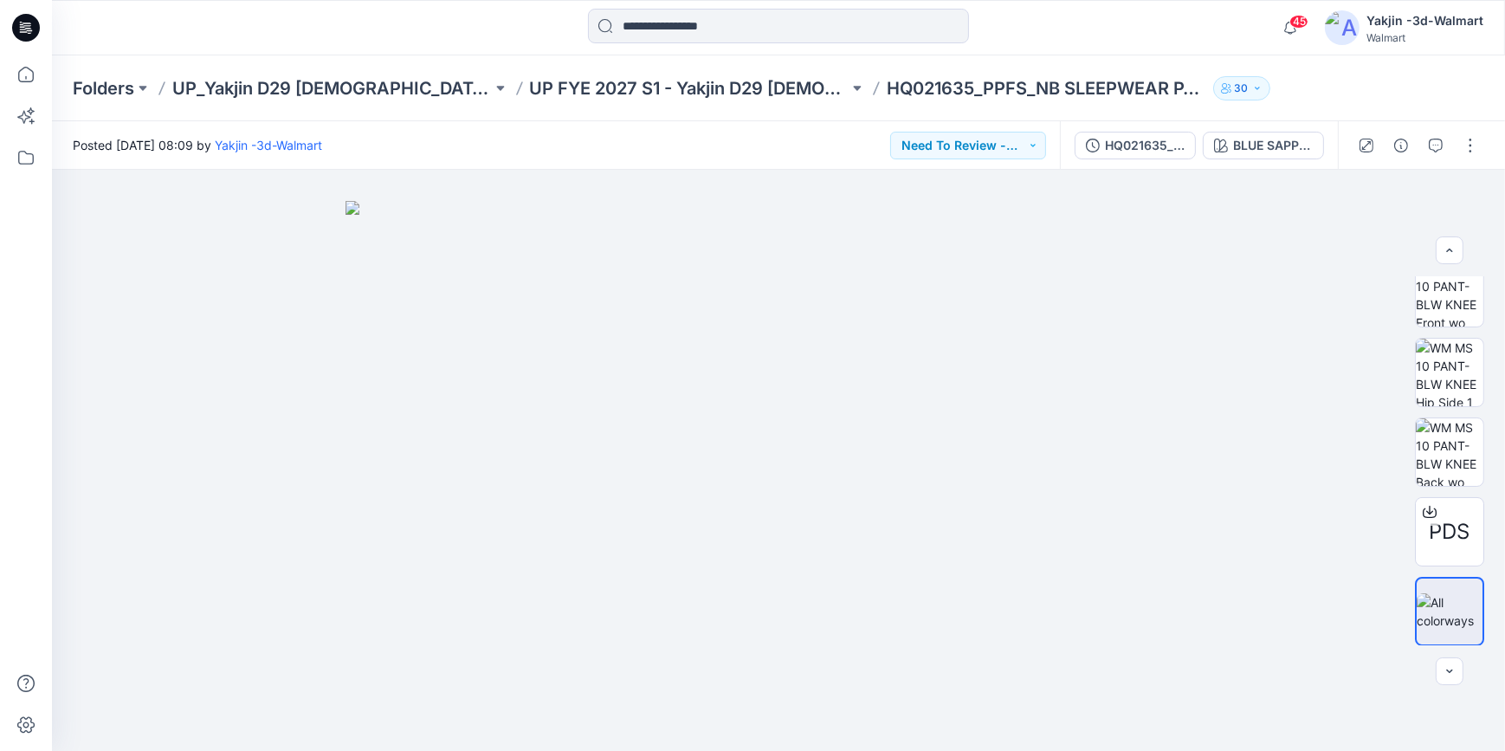
click at [17, 40] on icon at bounding box center [26, 27] width 28 height 55
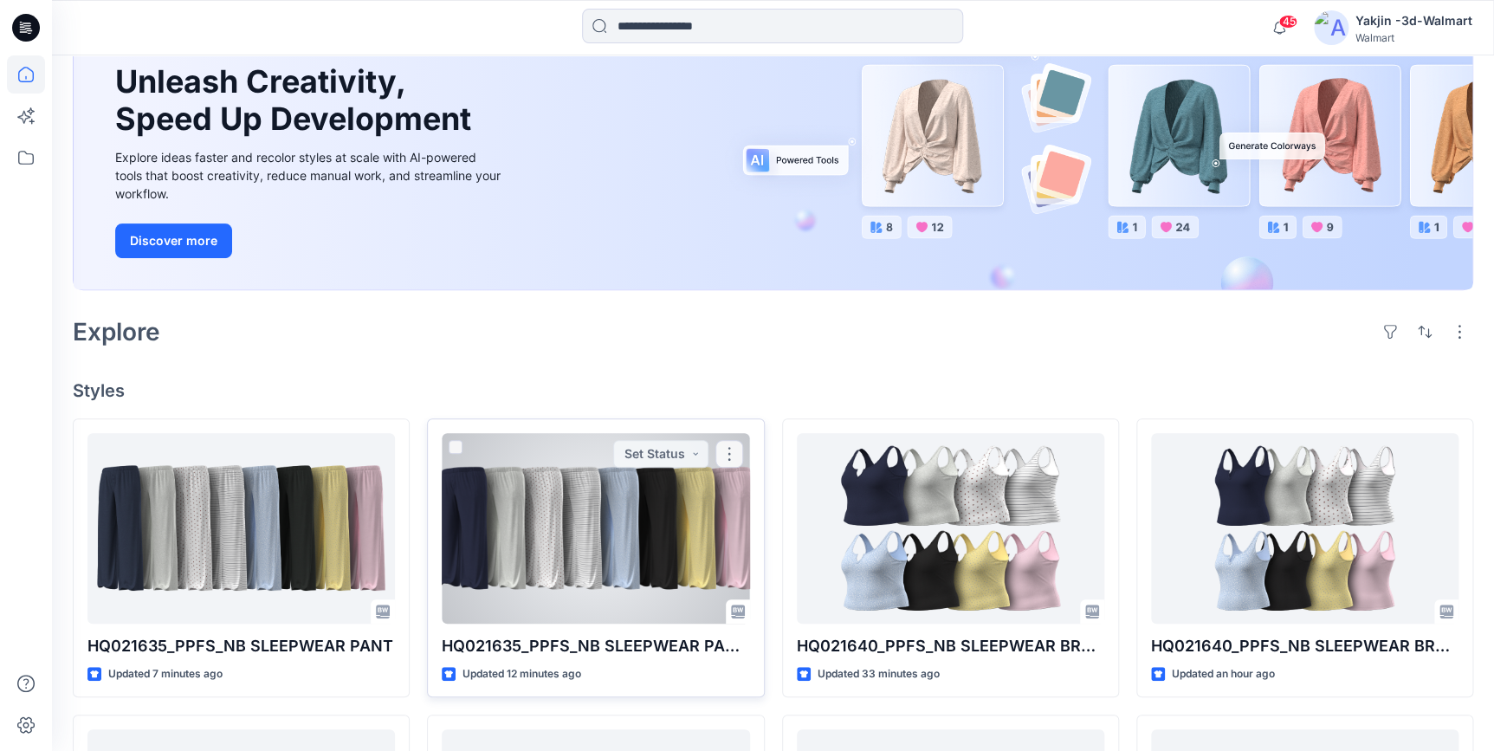
scroll to position [157, 0]
click at [643, 552] on div at bounding box center [595, 527] width 307 height 191
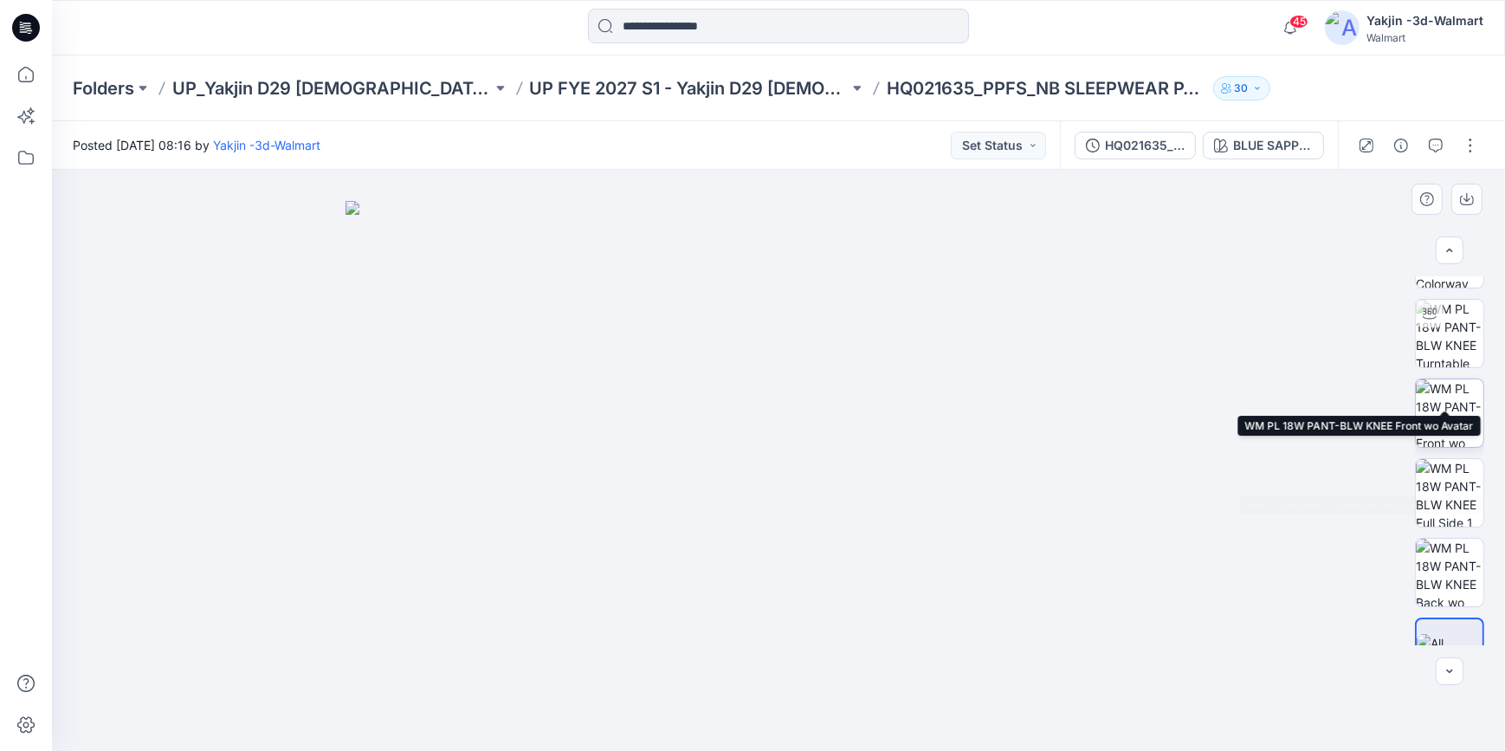
scroll to position [98, 0]
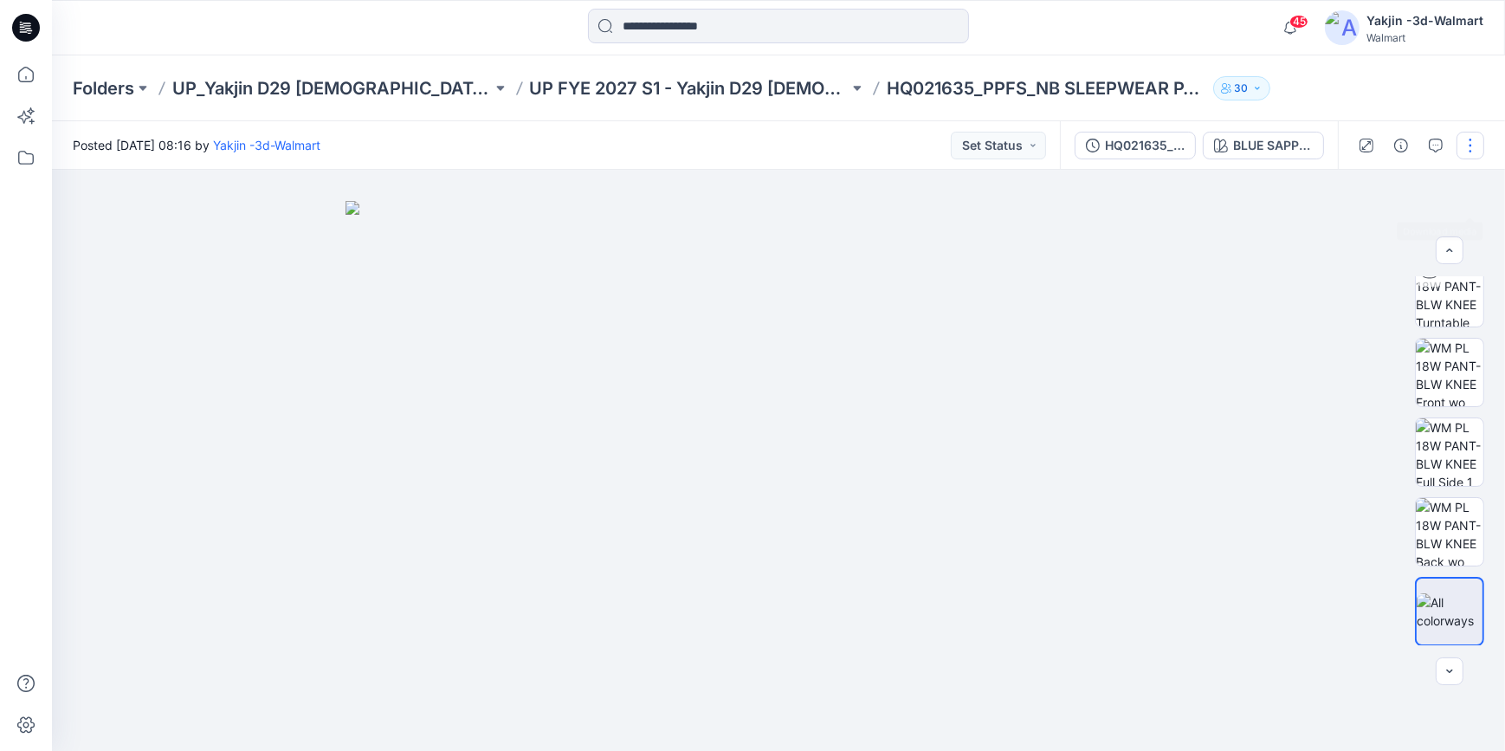
click at [1463, 144] on button "button" at bounding box center [1471, 146] width 28 height 28
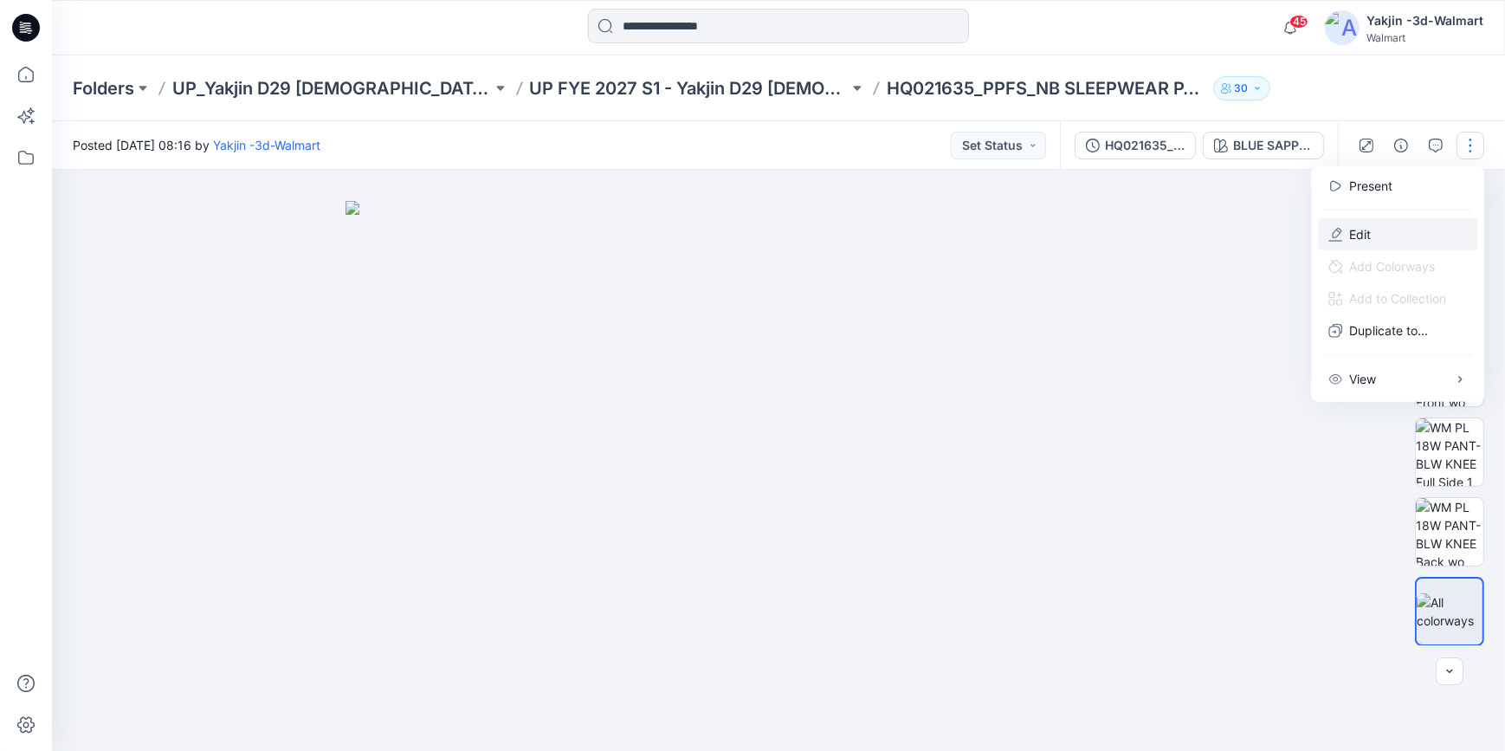
click at [1396, 225] on button "Edit" at bounding box center [1397, 234] width 159 height 32
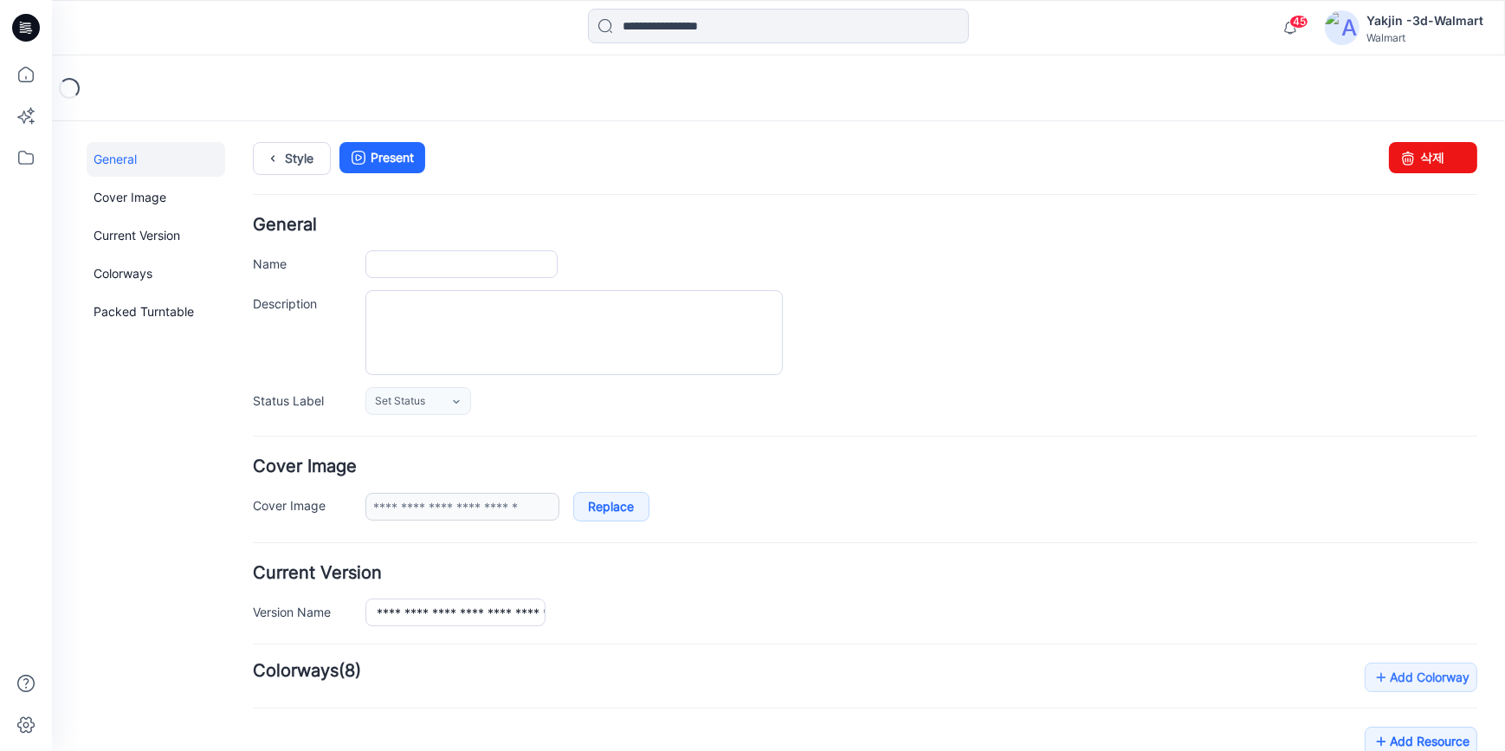
type input "**********"
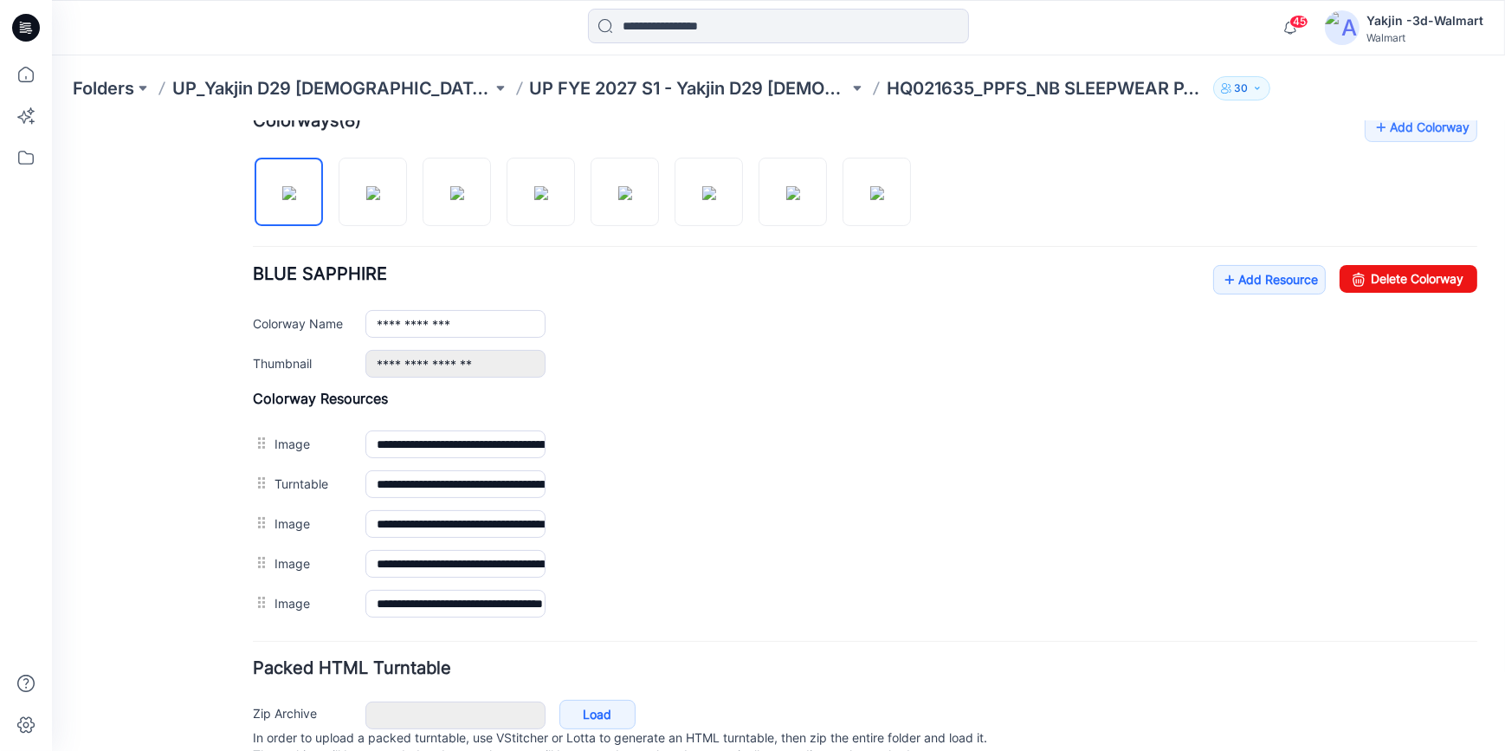
scroll to position [551, 0]
click at [1221, 287] on icon at bounding box center [1229, 278] width 17 height 28
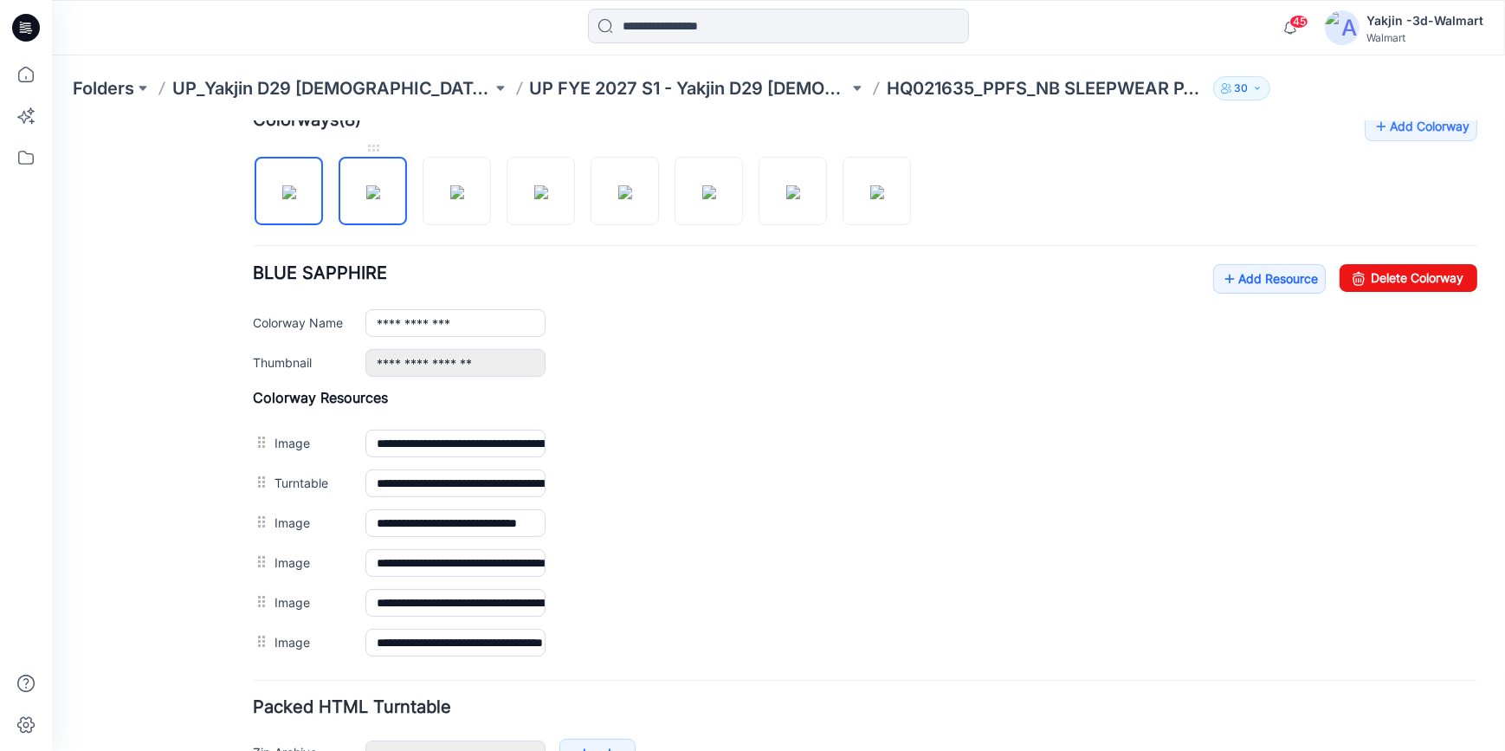
click at [368, 190] on img at bounding box center [373, 191] width 14 height 14
click at [450, 198] on img at bounding box center [457, 191] width 14 height 14
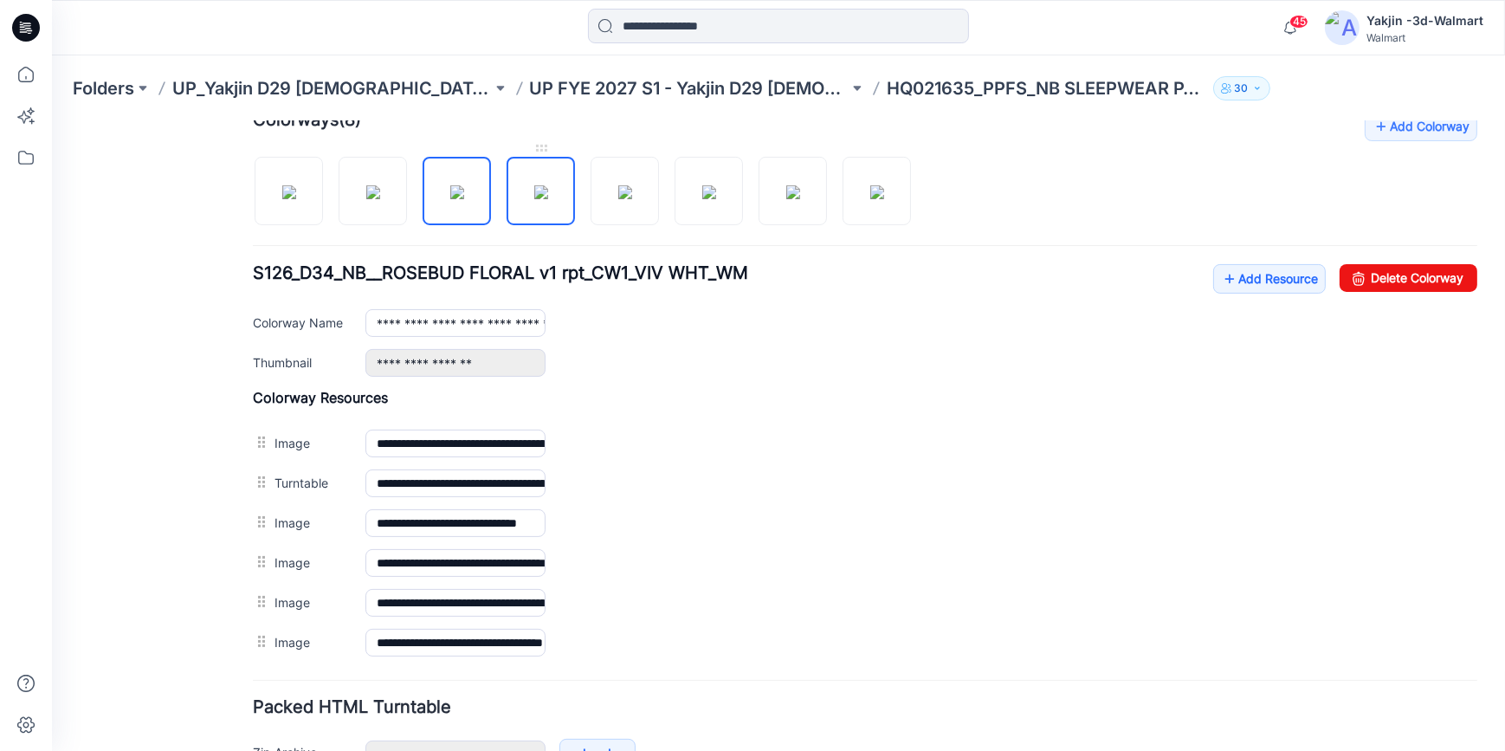
click at [548, 198] on img at bounding box center [541, 191] width 14 height 14
click at [618, 198] on img at bounding box center [625, 191] width 14 height 14
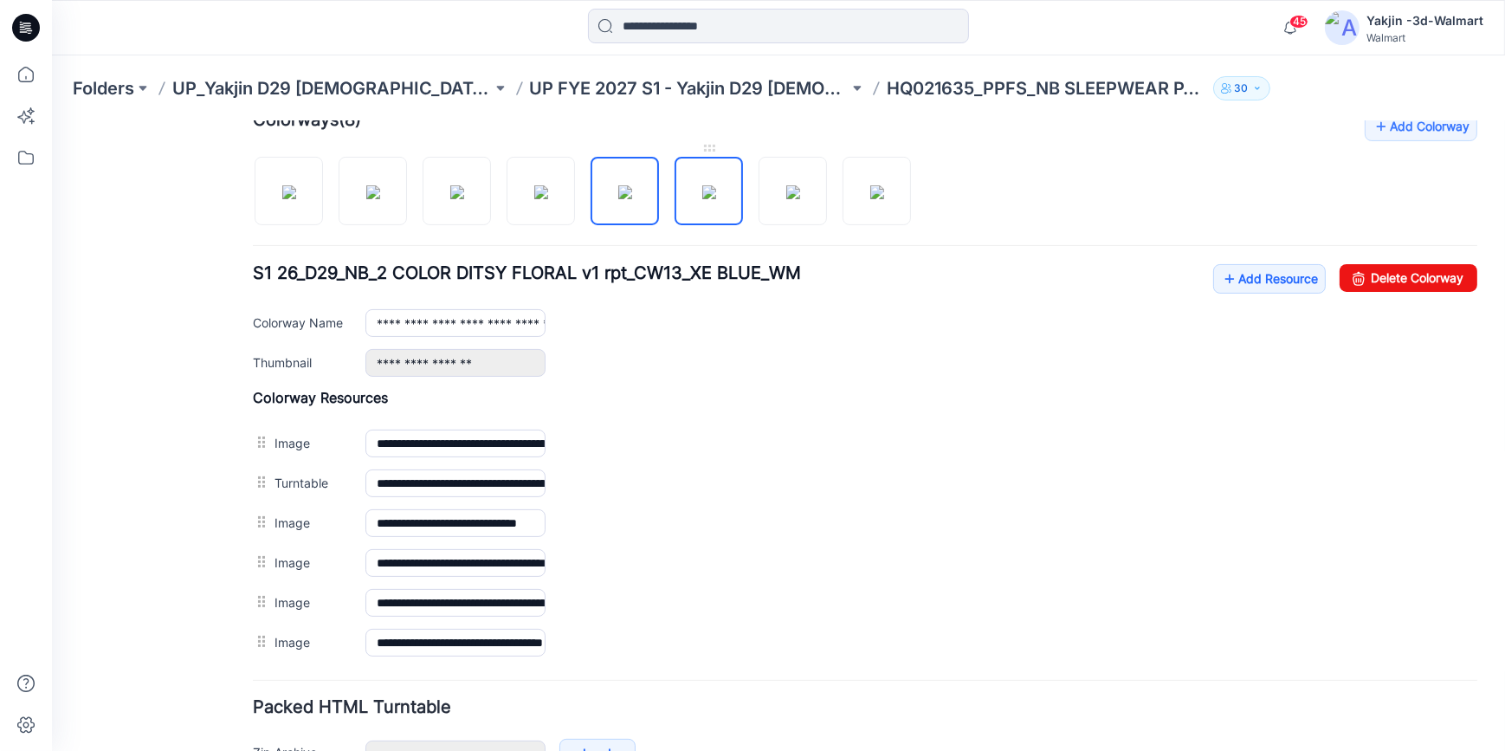
click at [713, 198] on img at bounding box center [709, 191] width 14 height 14
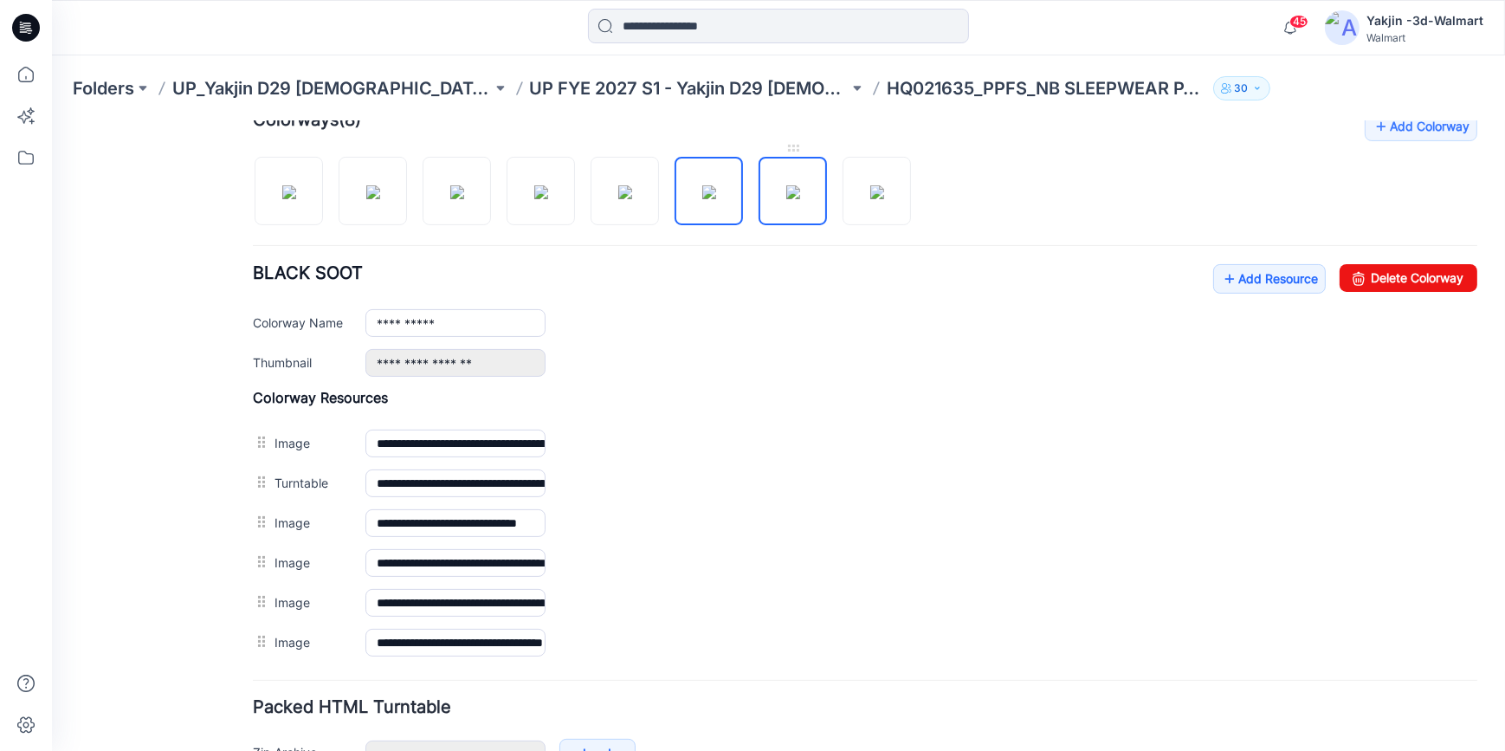
click at [788, 184] on img at bounding box center [793, 191] width 14 height 14
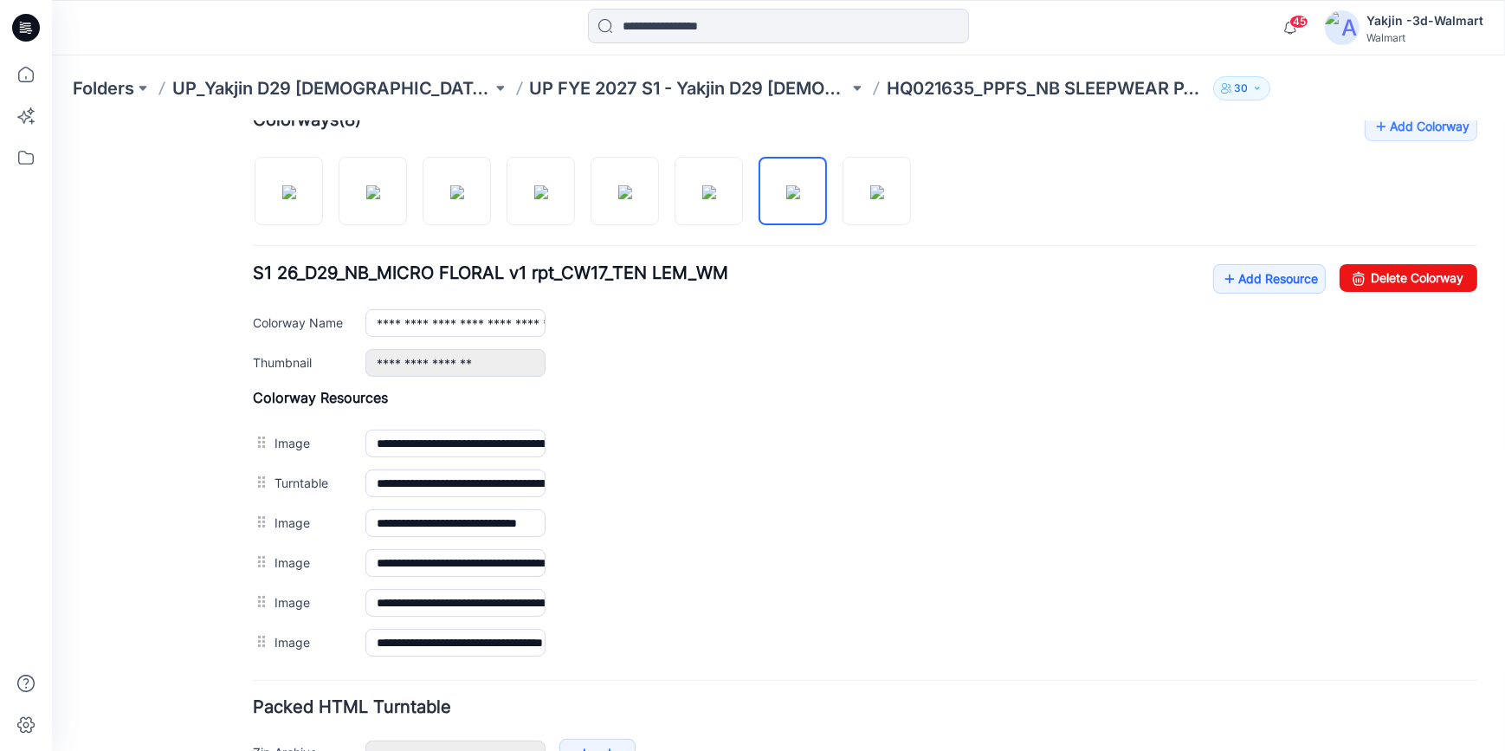
click at [873, 230] on div "Add Colorway Colorways (8) S1 26_D29_NB_MICRO FLORAL v1 rpt_CW17_TEN LEM_WM Add…" at bounding box center [865, 386] width 1224 height 551
click at [879, 198] on img at bounding box center [877, 191] width 14 height 14
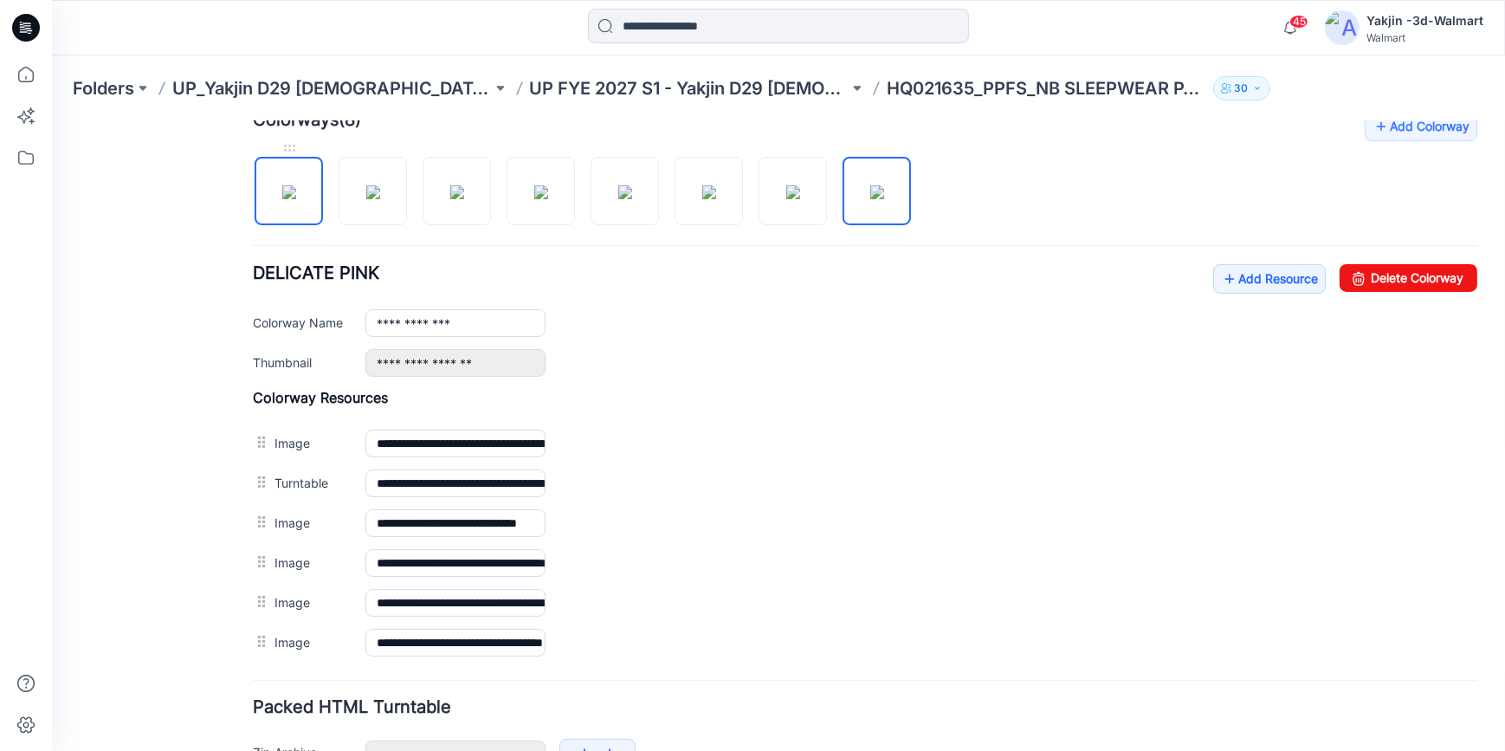
click at [282, 198] on img at bounding box center [289, 191] width 14 height 14
type input "**********"
click at [1263, 294] on div "**********" at bounding box center [865, 319] width 1224 height 113
click at [1267, 281] on link "Add Resource" at bounding box center [1269, 277] width 113 height 29
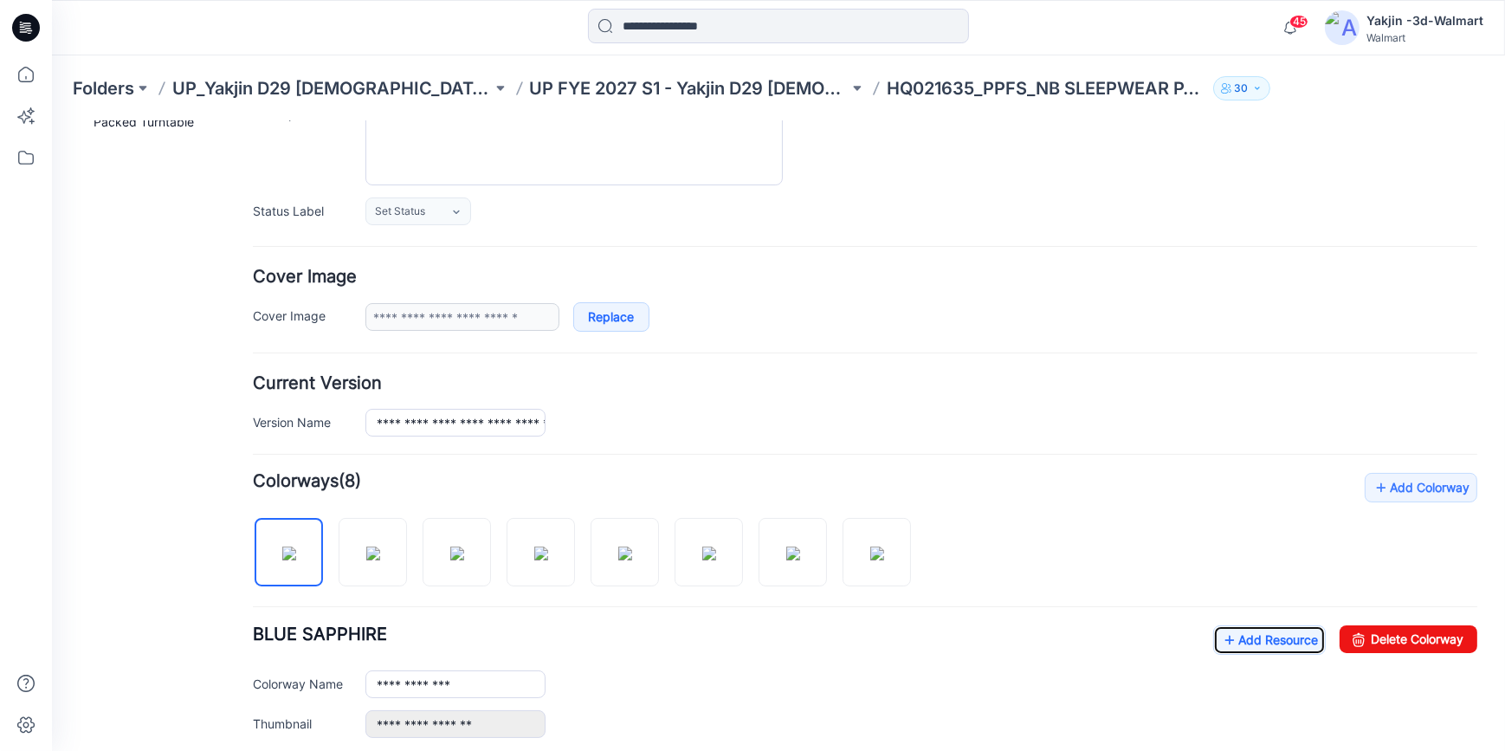
scroll to position [0, 0]
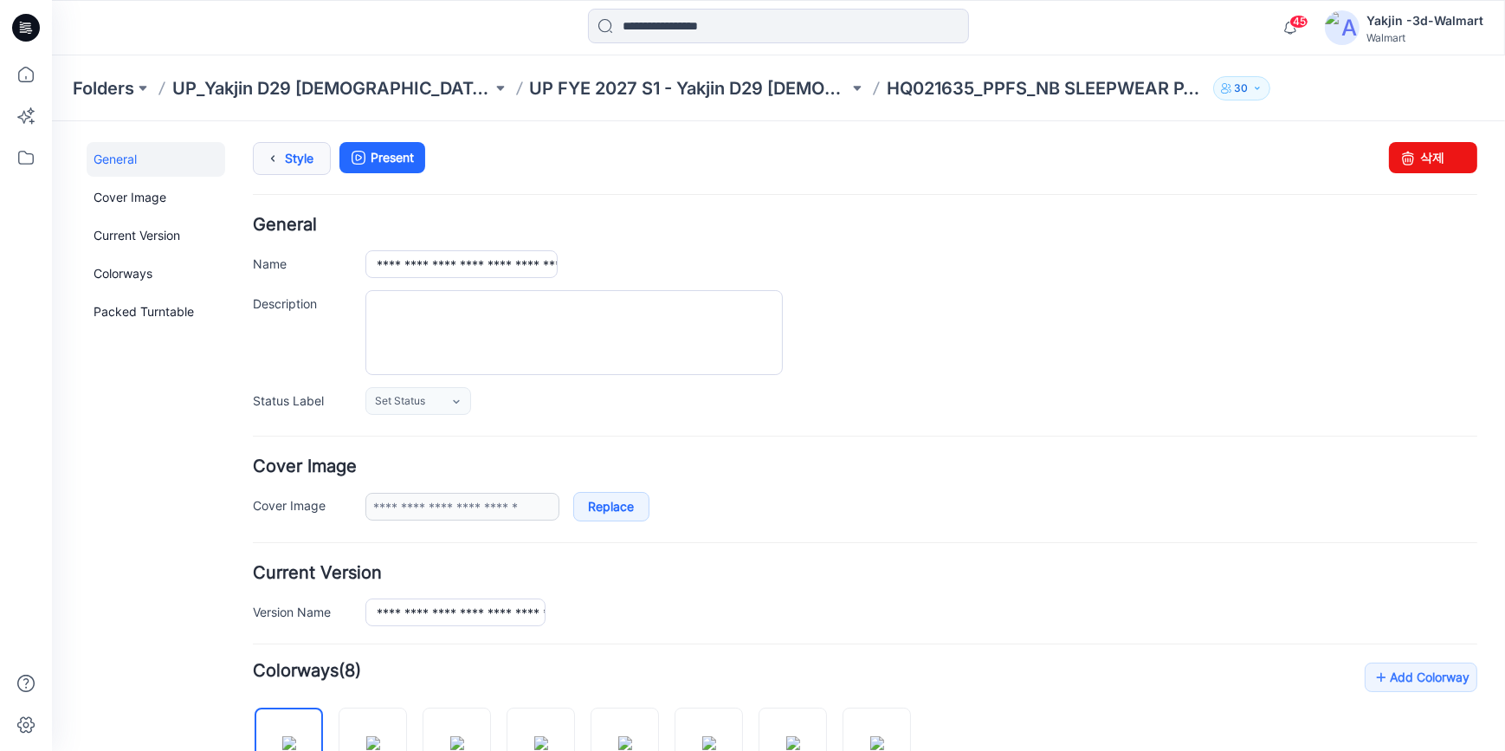
click at [294, 164] on link "Style" at bounding box center [292, 157] width 78 height 33
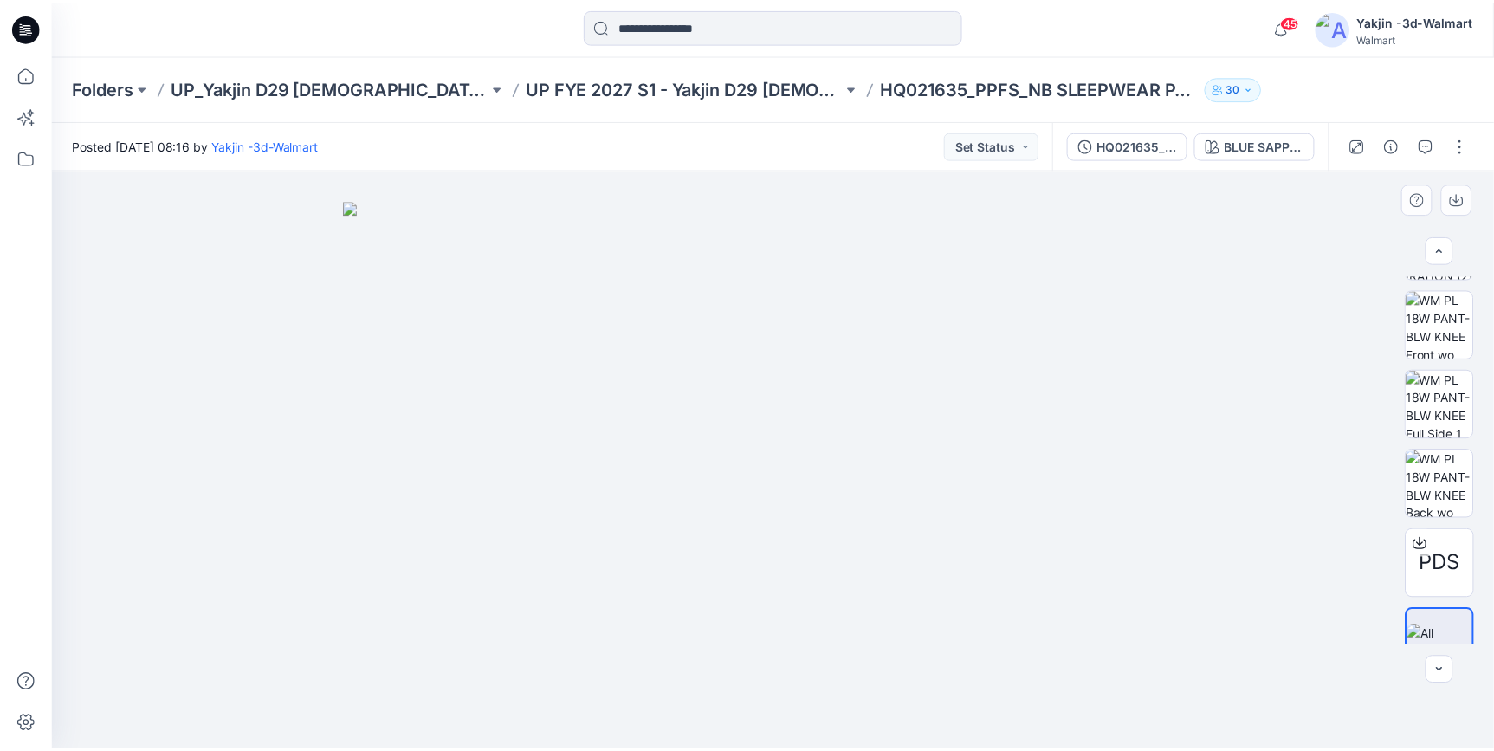
scroll to position [257, 0]
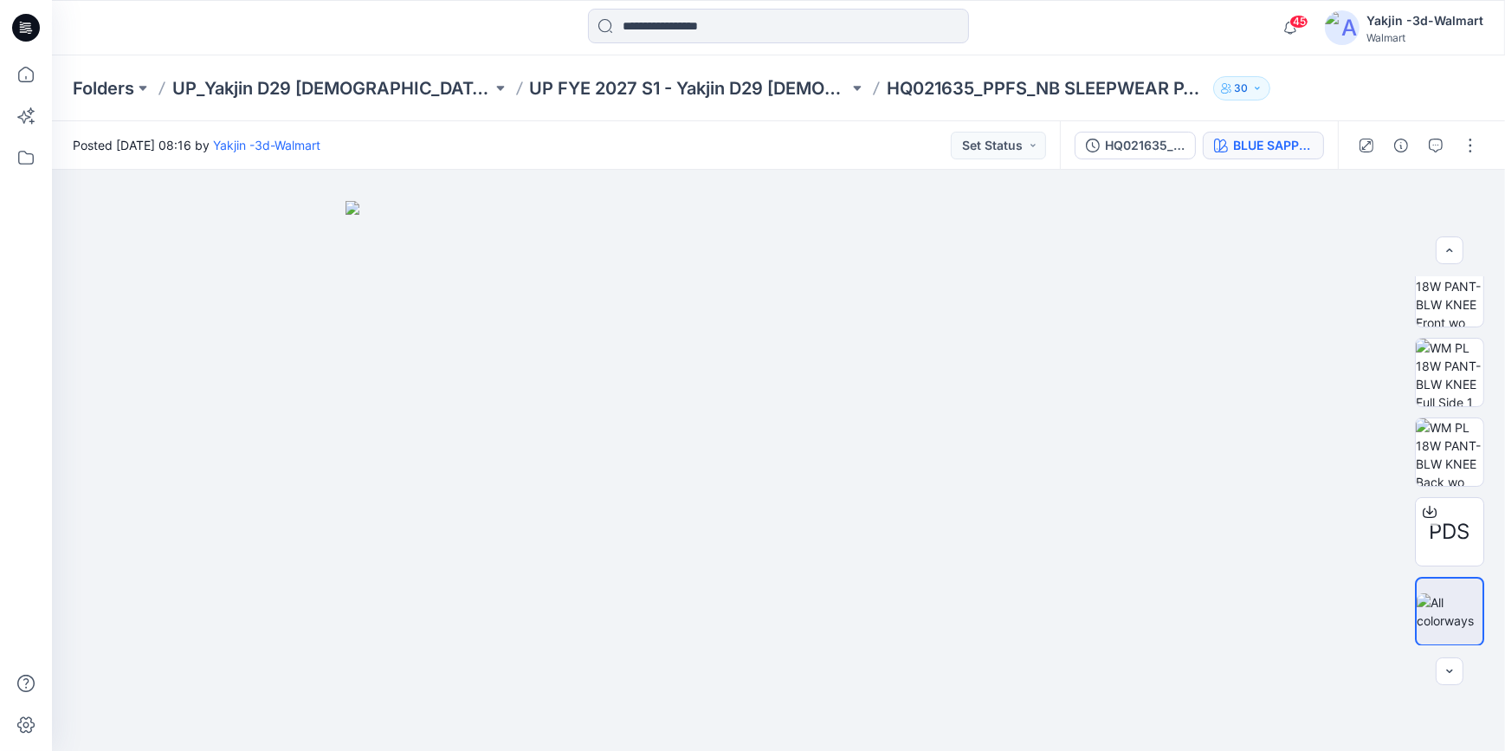
click at [1267, 153] on div "BLUE SAPPHIRE" at bounding box center [1273, 145] width 80 height 19
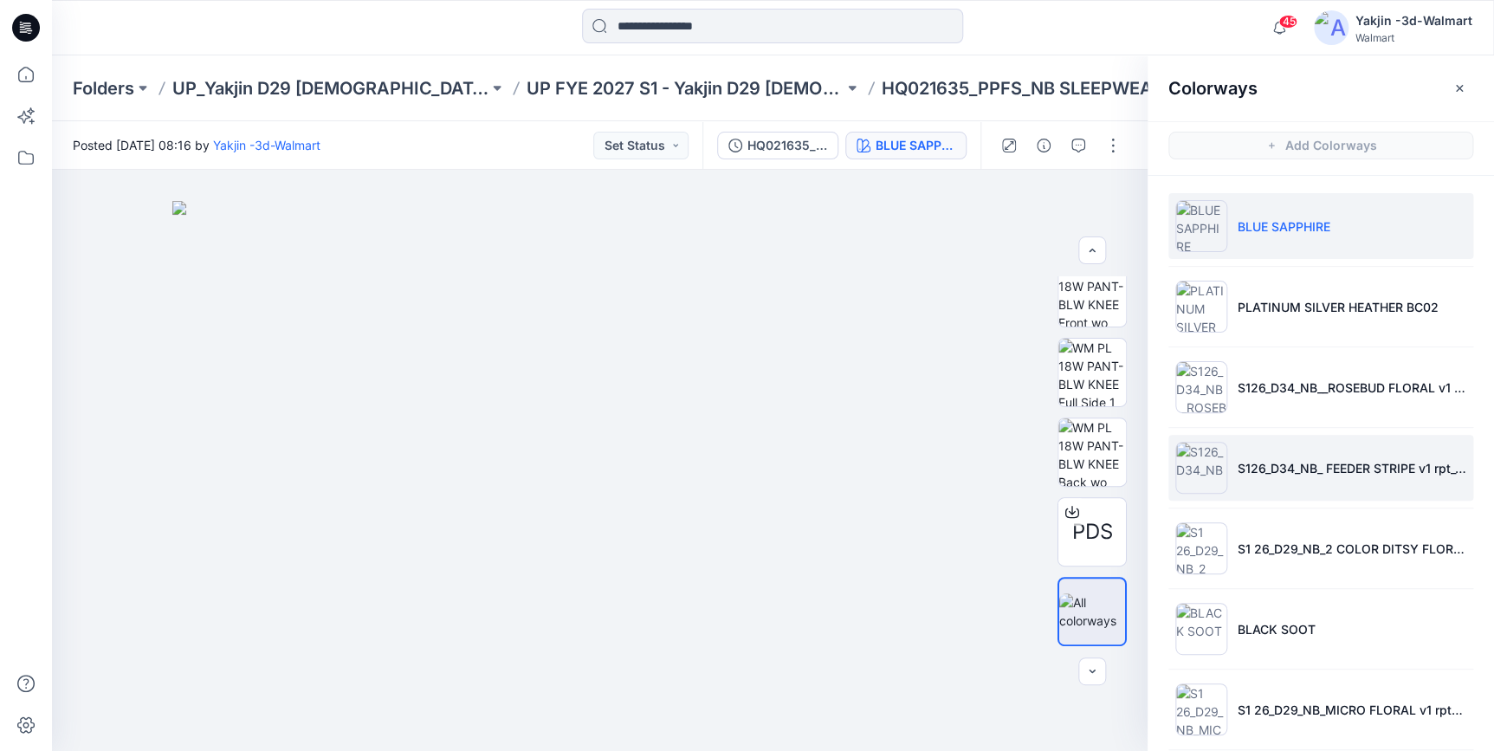
click at [1267, 478] on li "S126_D34_NB_ FEEDER STRIPE v1 rpt_CW5_VIV WHT BLU SAPPH_WM" at bounding box center [1320, 468] width 305 height 66
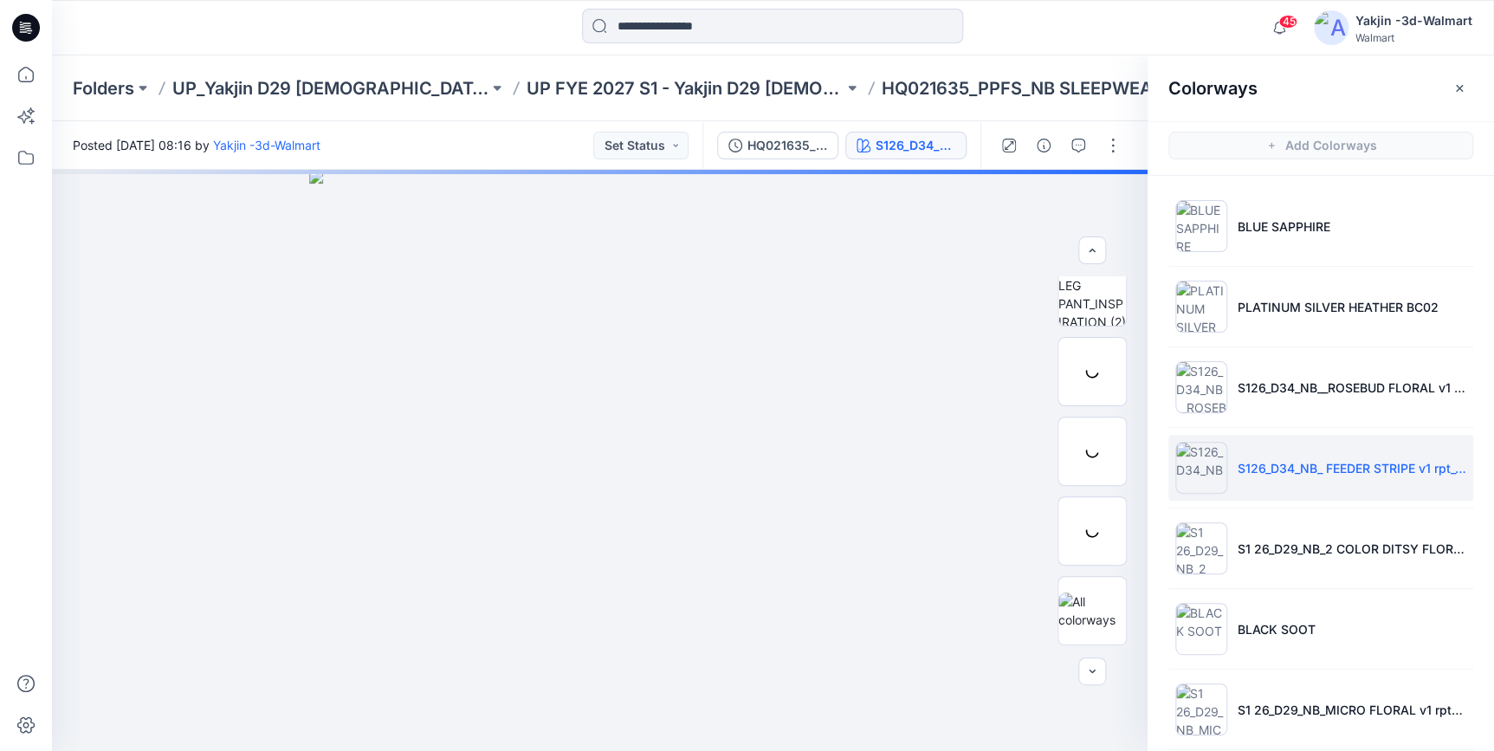
scroll to position [178, 0]
click at [1082, 382] on img at bounding box center [1092, 373] width 68 height 68
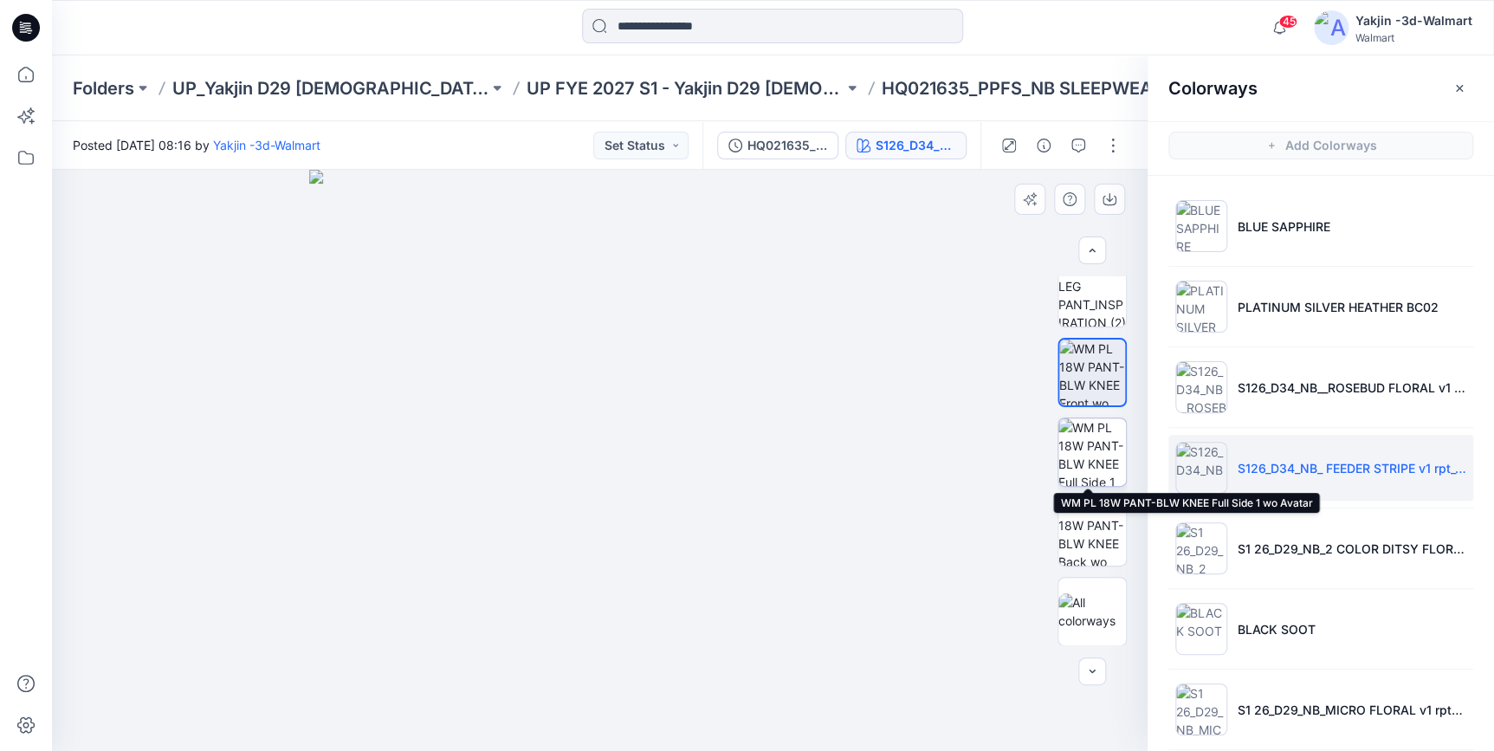
click at [1095, 467] on img at bounding box center [1092, 452] width 68 height 68
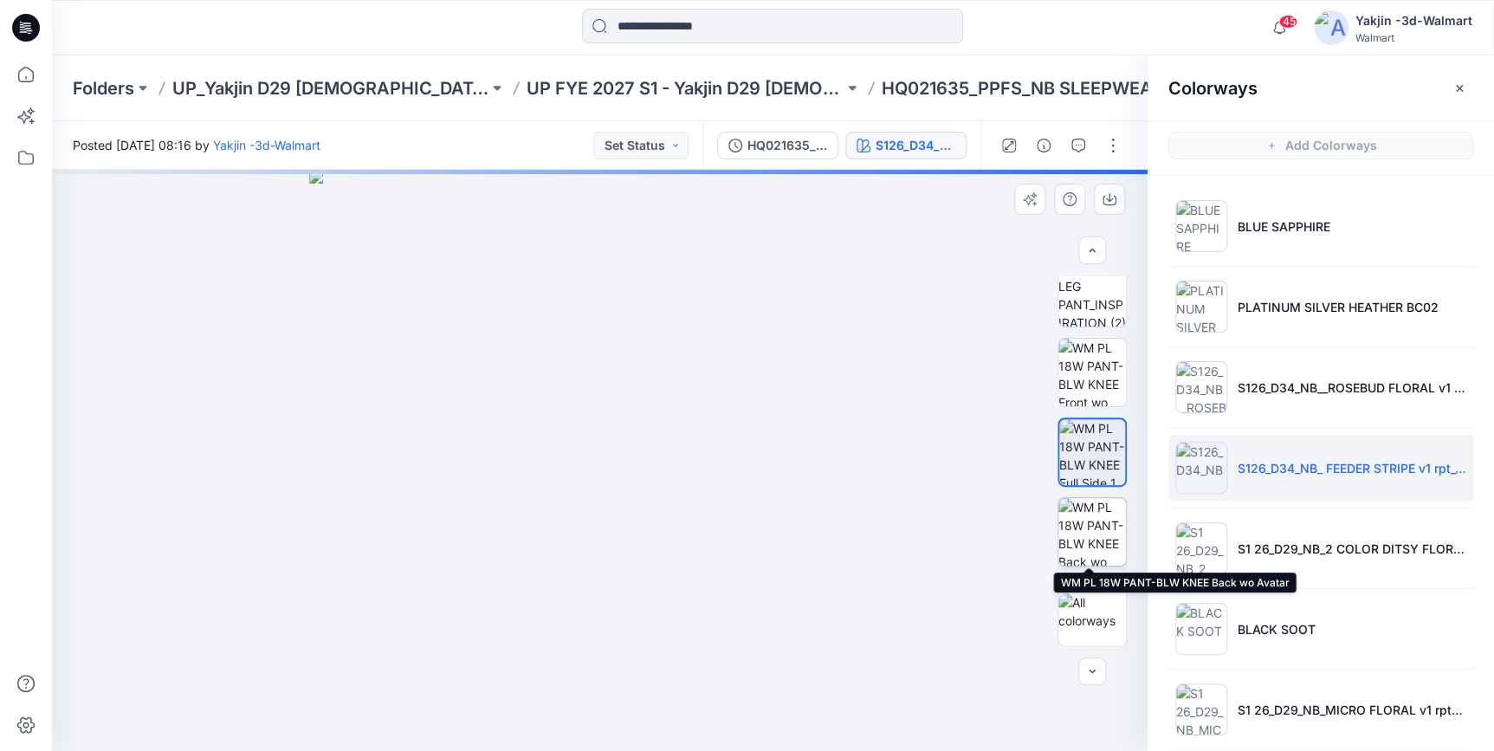
click at [1091, 520] on img at bounding box center [1092, 532] width 68 height 68
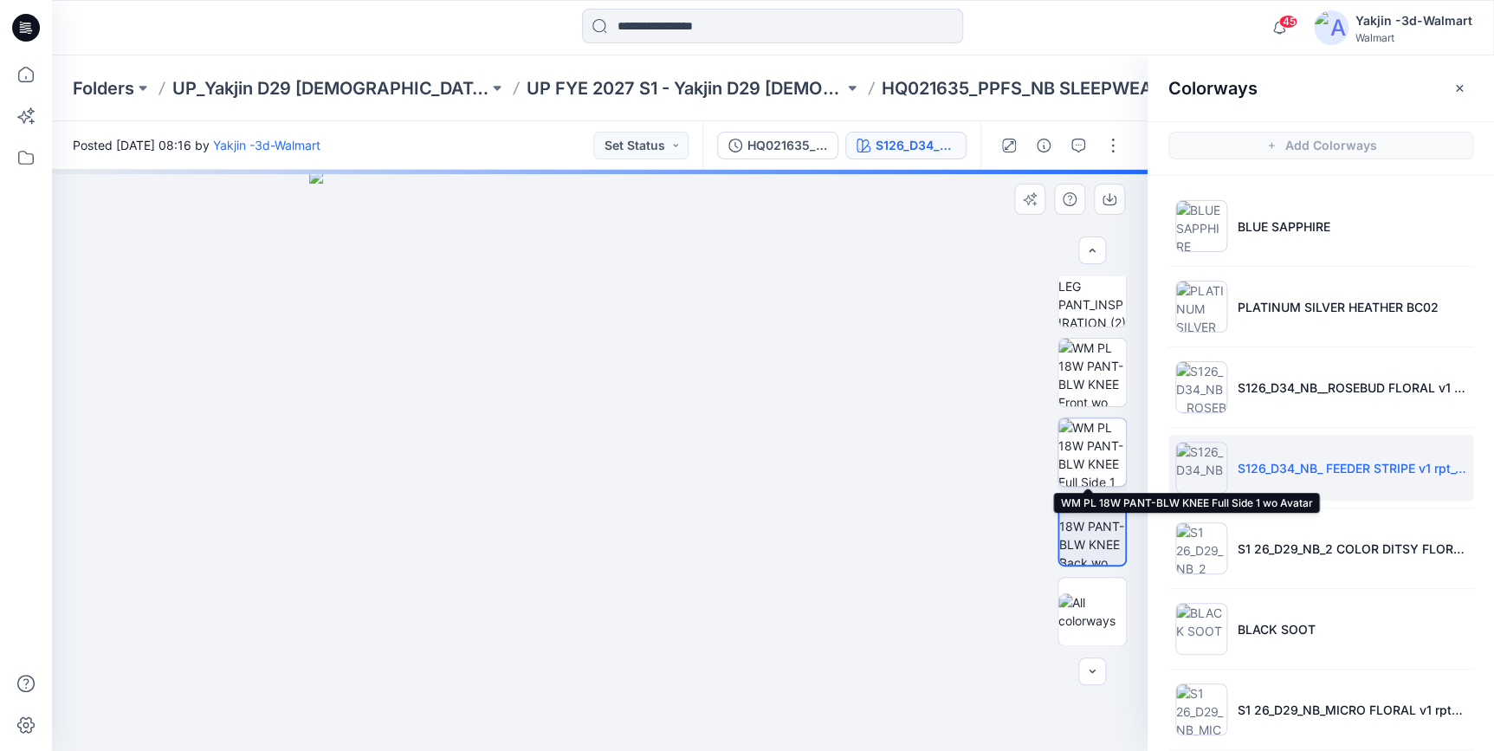
click at [1098, 431] on img at bounding box center [1092, 452] width 68 height 68
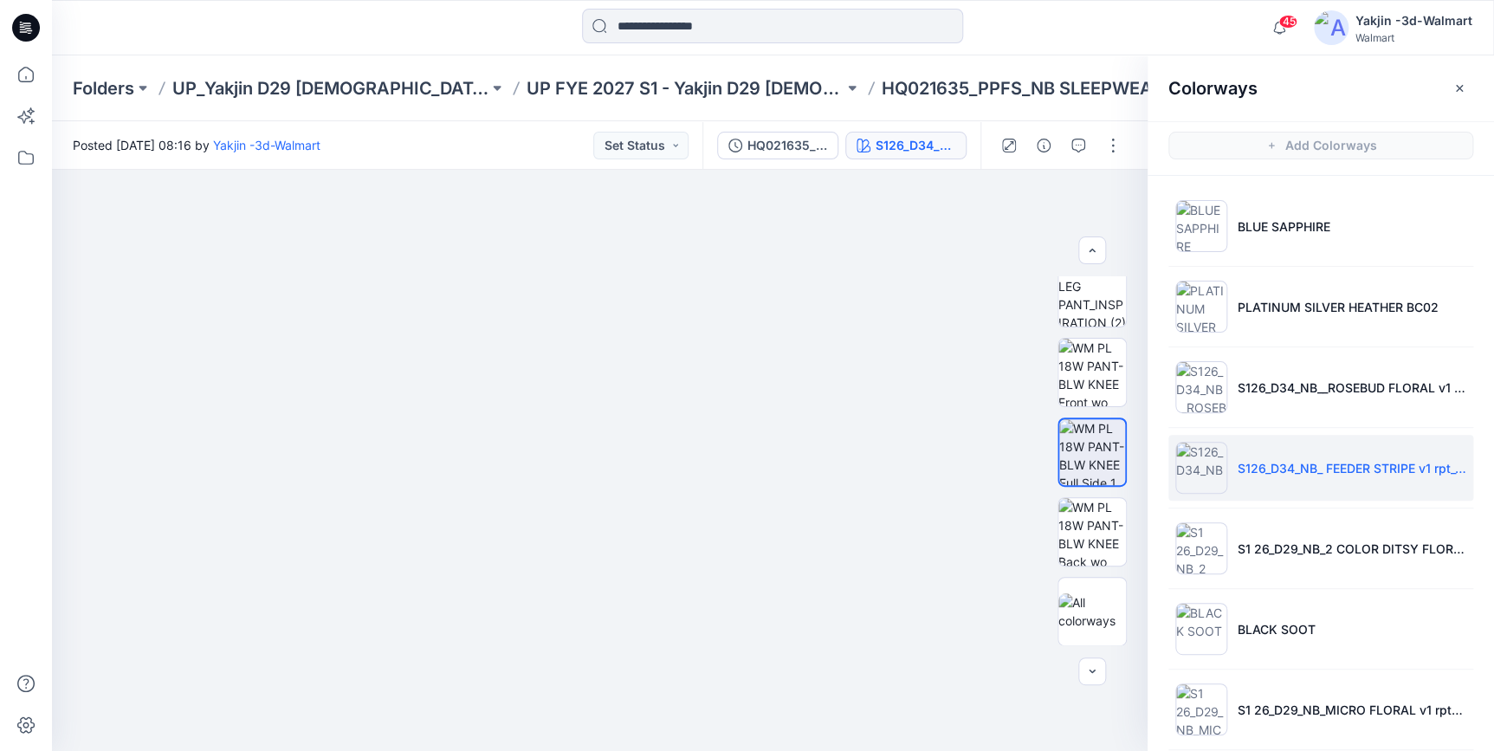
click at [27, 26] on icon at bounding box center [26, 28] width 28 height 28
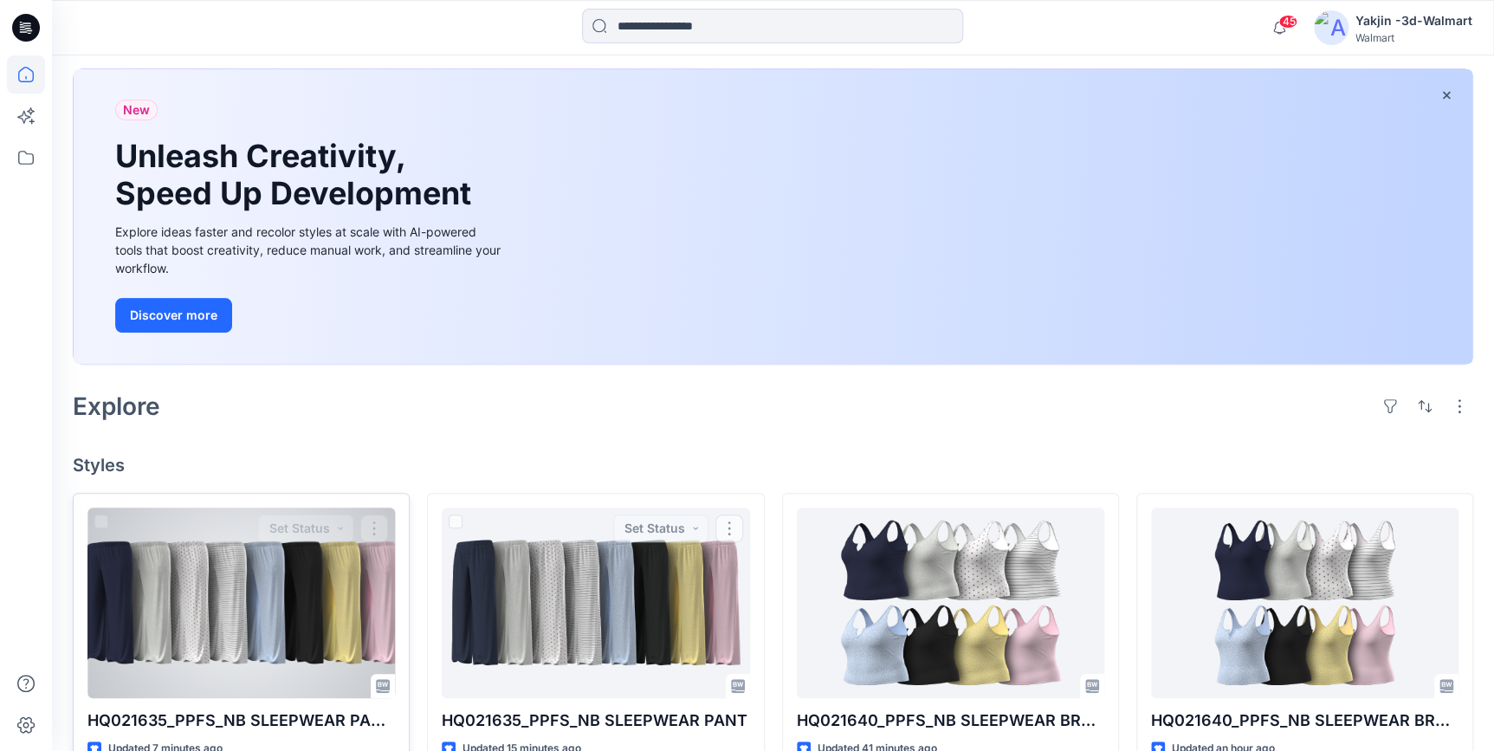
scroll to position [157, 0]
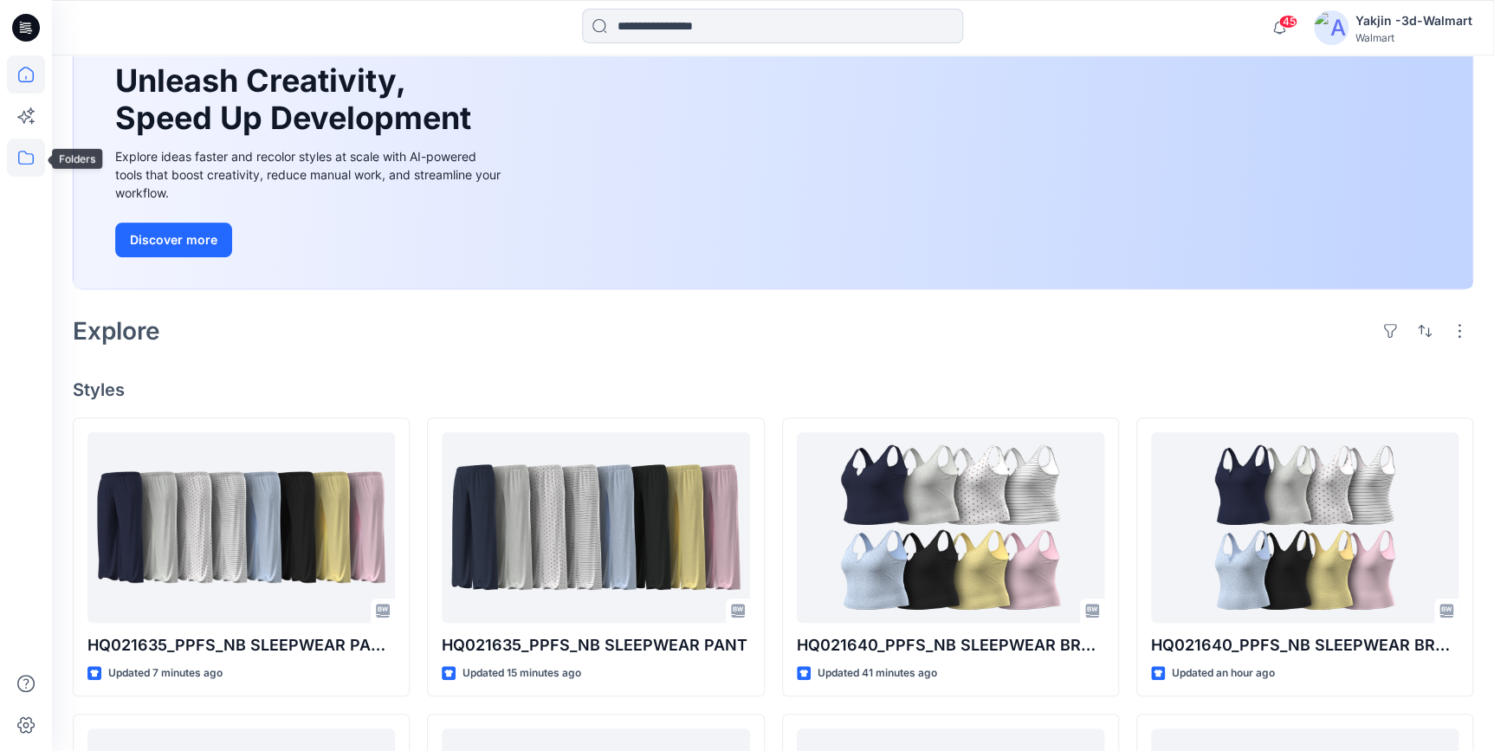
click at [38, 155] on icon at bounding box center [26, 158] width 38 height 38
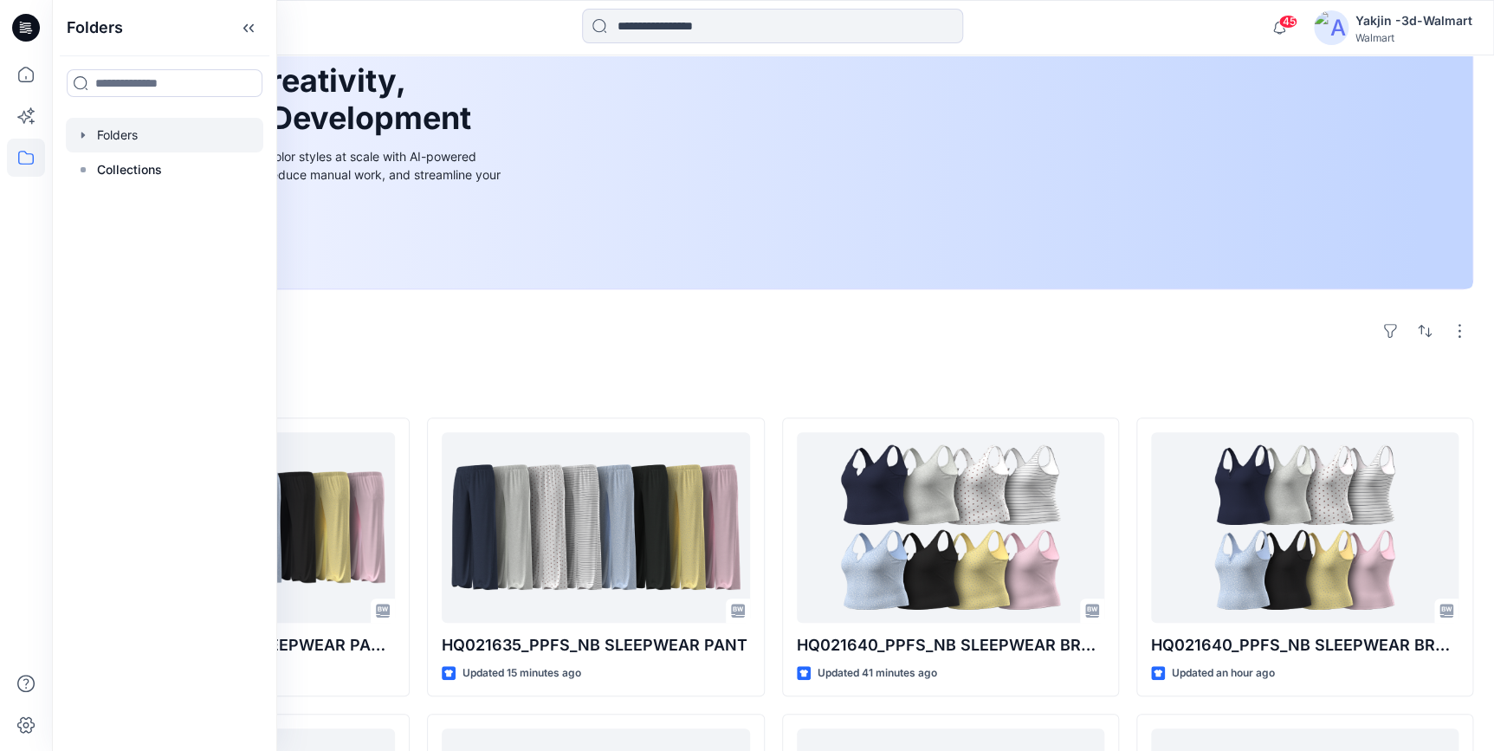
click at [132, 148] on div at bounding box center [164, 135] width 197 height 35
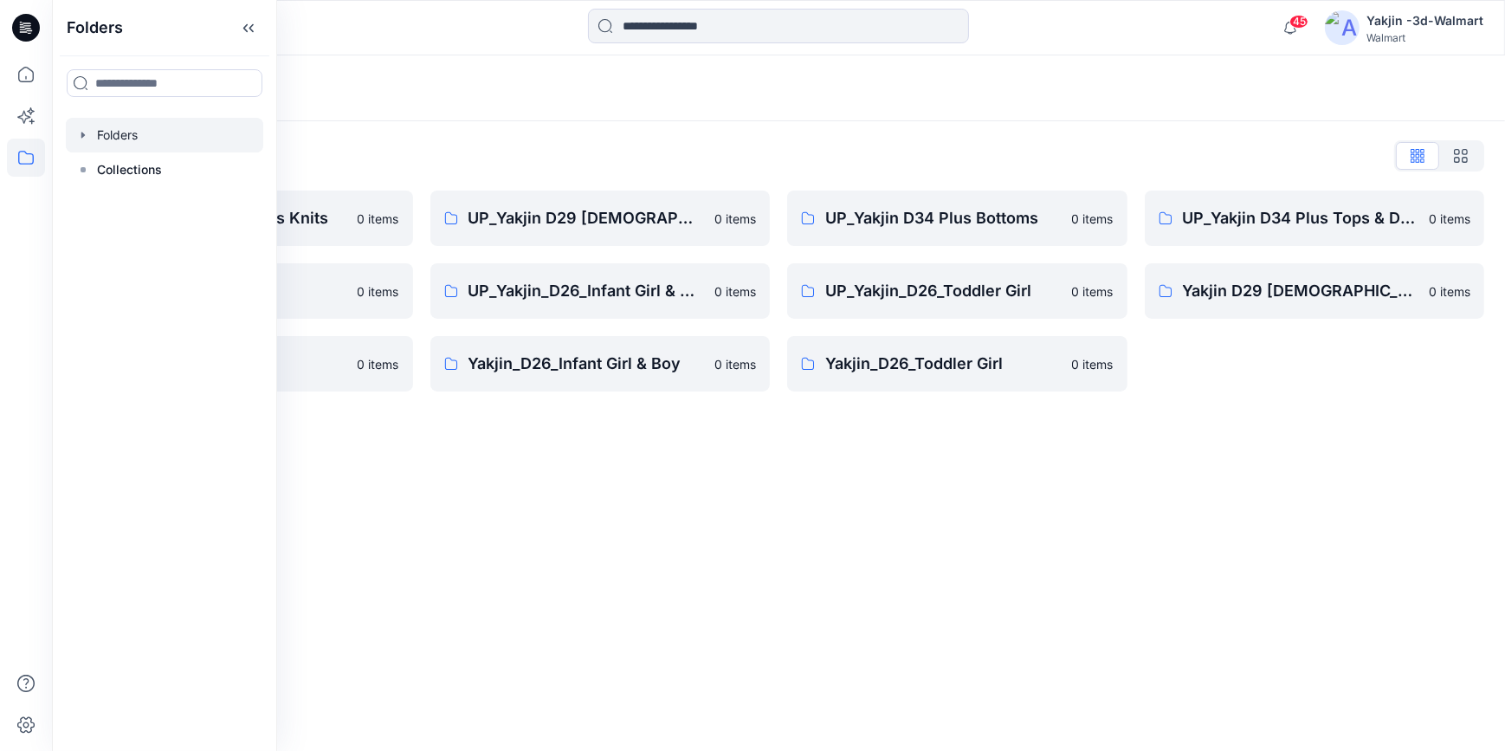
drag, startPoint x: 567, startPoint y: 547, endPoint x: 614, endPoint y: 404, distance: 151.2
click at [567, 547] on div "Folders Folders List FA Yakjin D34 Womens Knits 0 items UP_Yakjin_D24_Boys 0 it…" at bounding box center [778, 402] width 1453 height 695
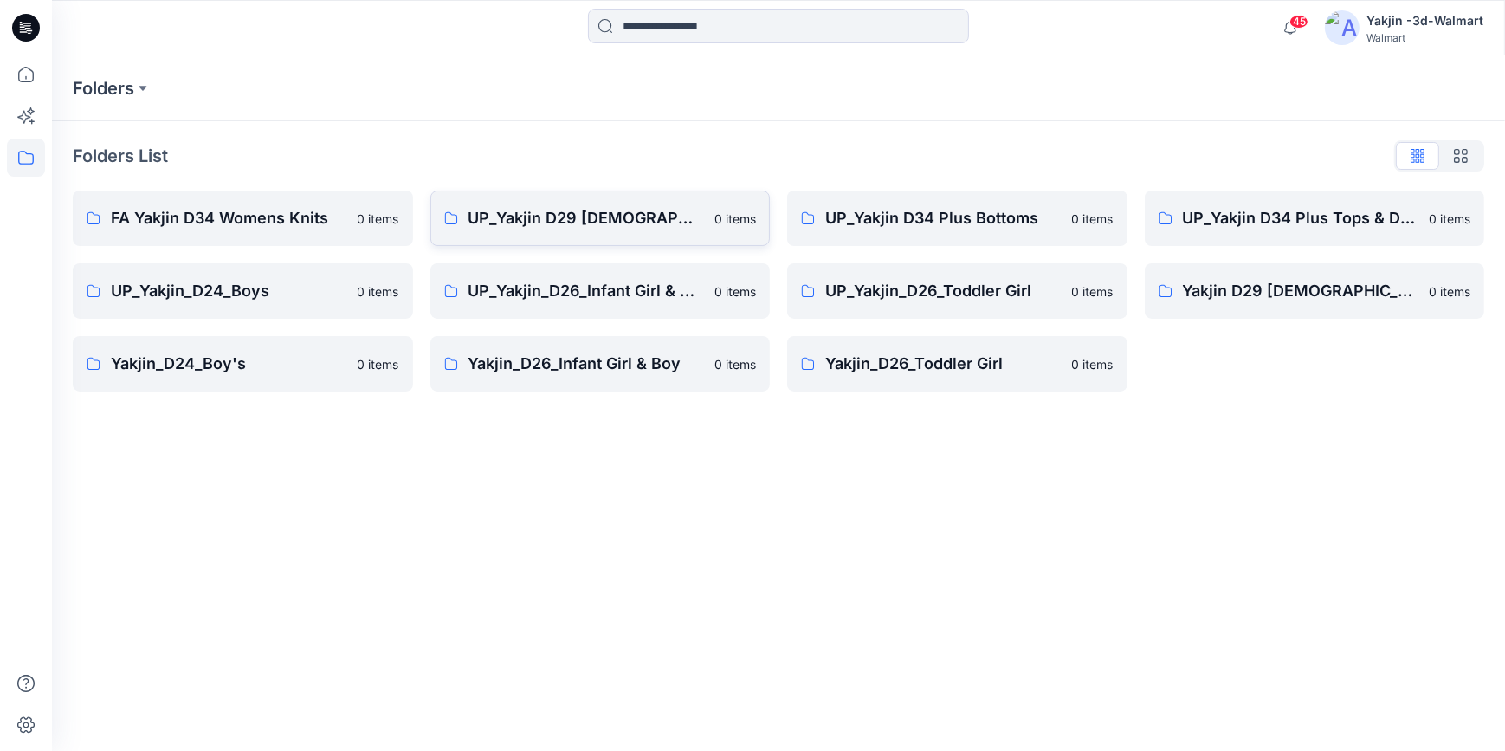
click at [598, 228] on p "UP_Yakjin D29 [DEMOGRAPHIC_DATA] Sleep" at bounding box center [586, 218] width 236 height 24
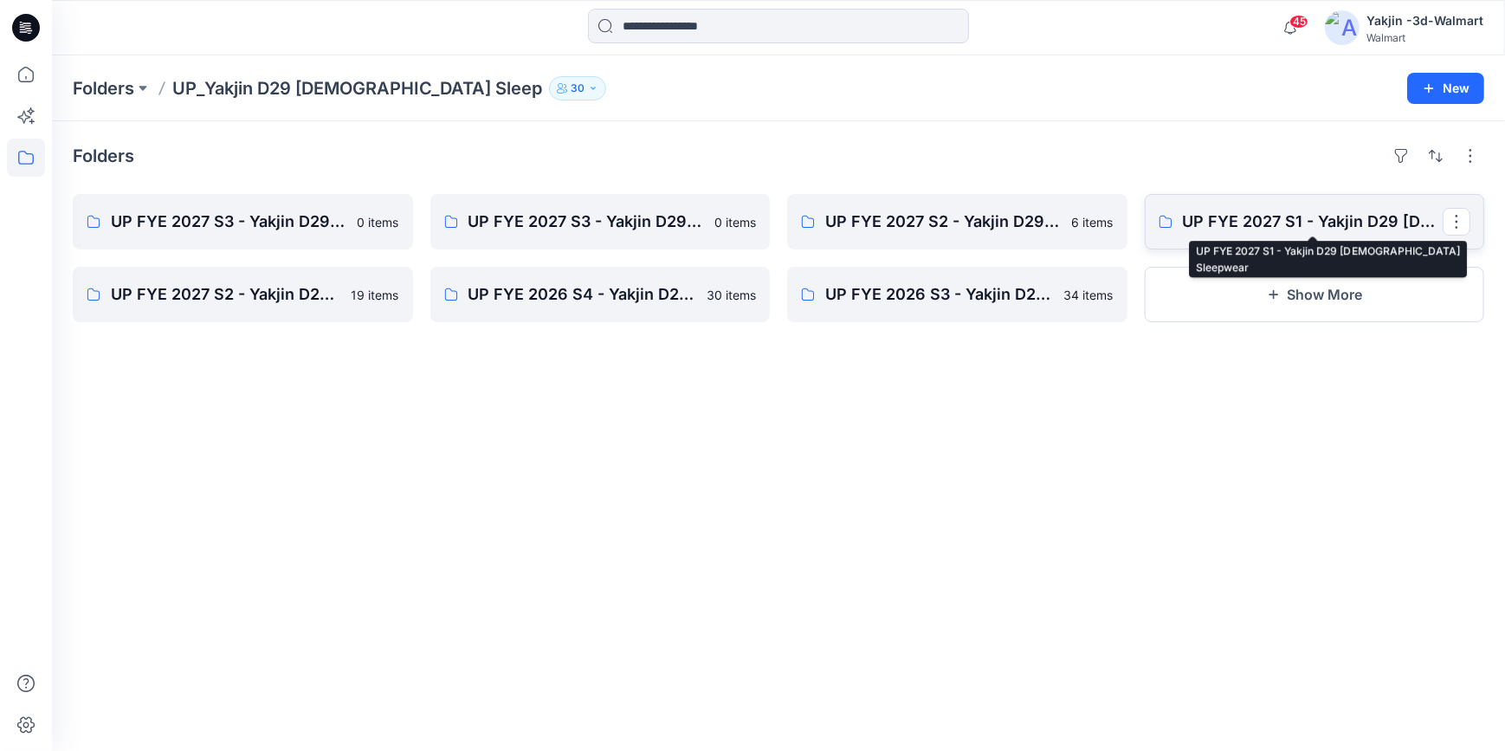
click at [1278, 216] on p "UP FYE 2027 S1 - Yakjin D29 [DEMOGRAPHIC_DATA] Sleepwear" at bounding box center [1313, 222] width 261 height 24
